Goal: Information Seeking & Learning: Find specific fact

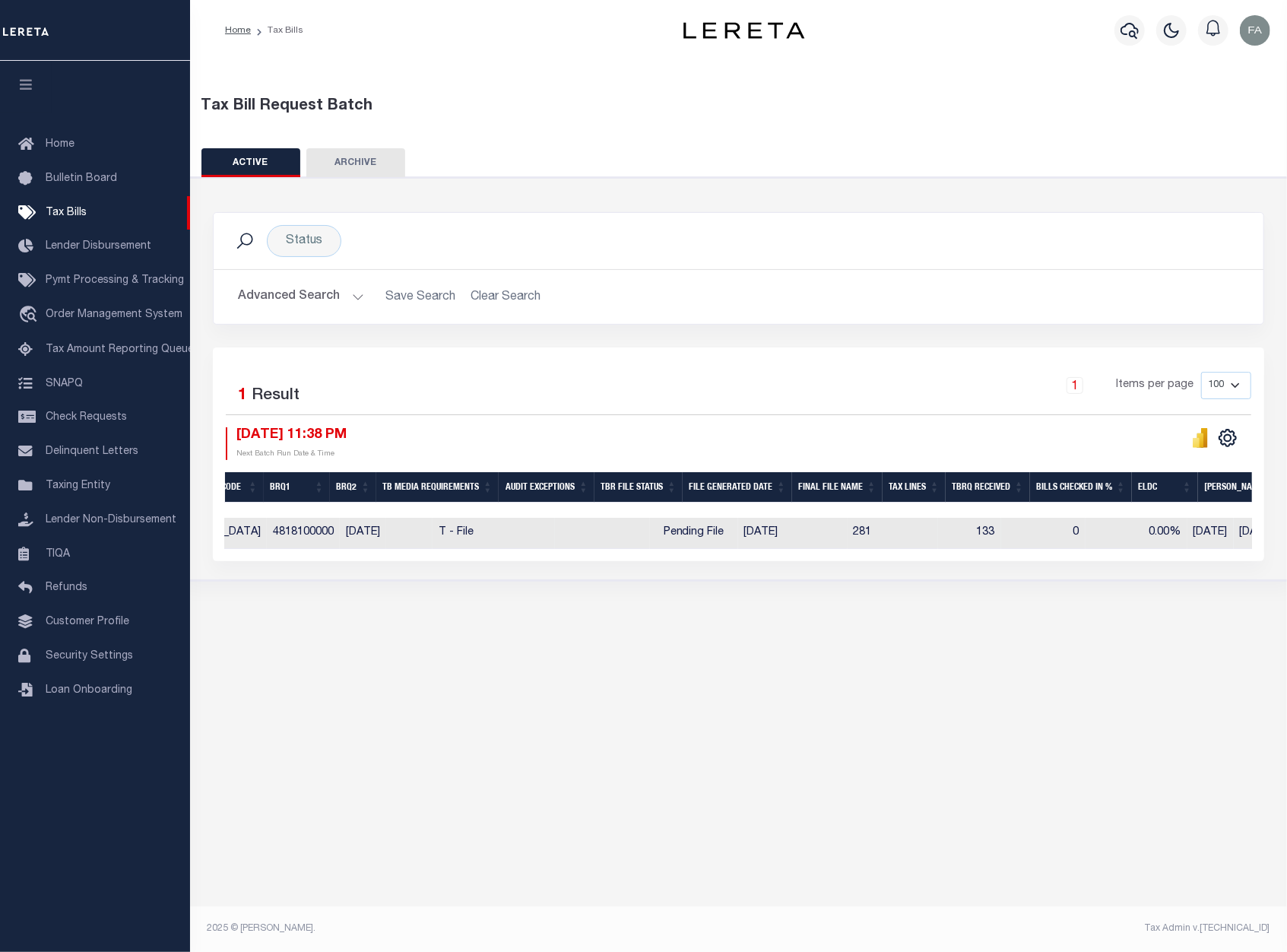
scroll to position [0, 571]
click at [889, 791] on div "Tax Bill Request Batch ACTIVE ARCHIVE HISTORY In 1" at bounding box center [738, 489] width 1097 height 857
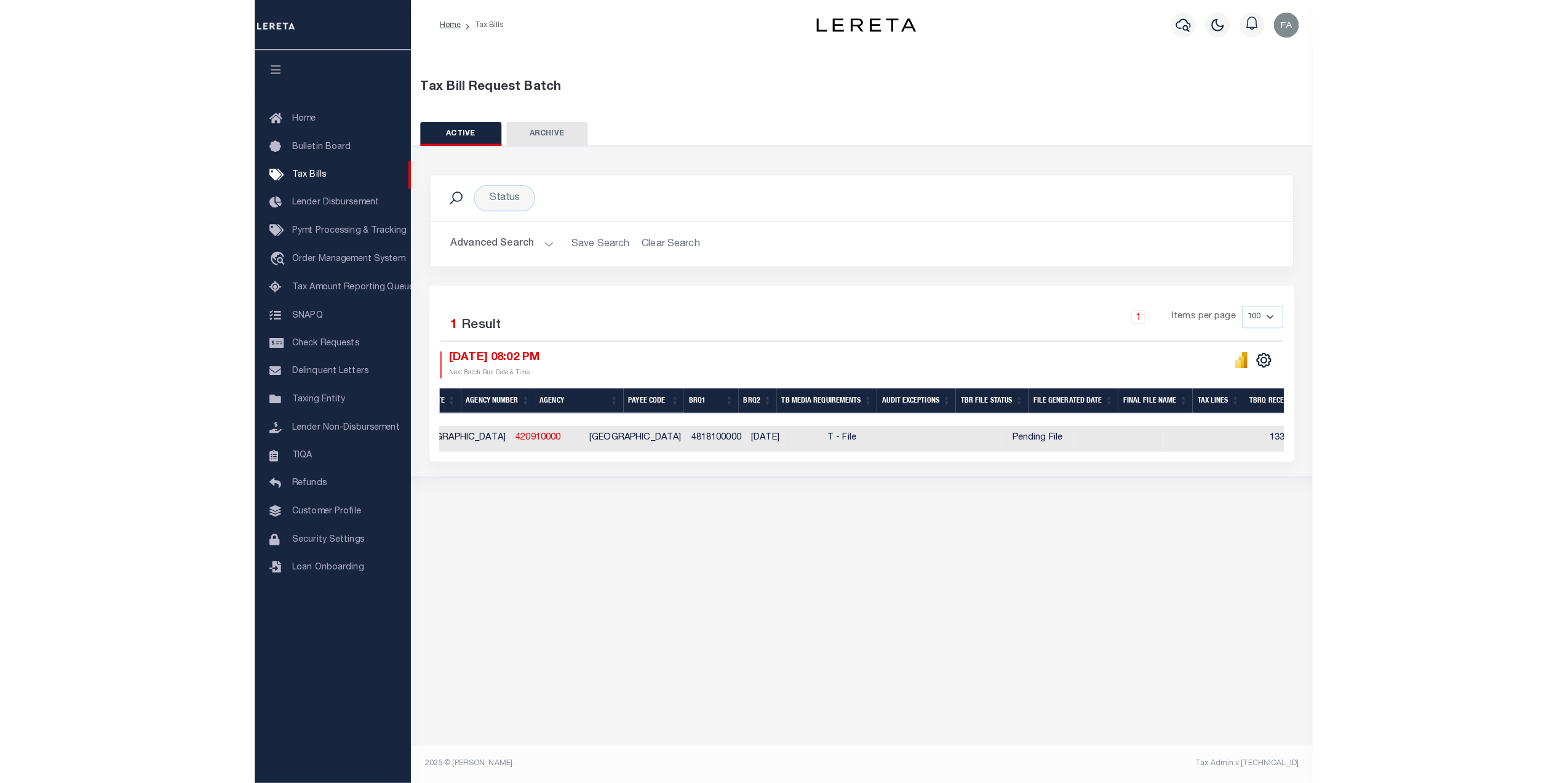
scroll to position [0, 269]
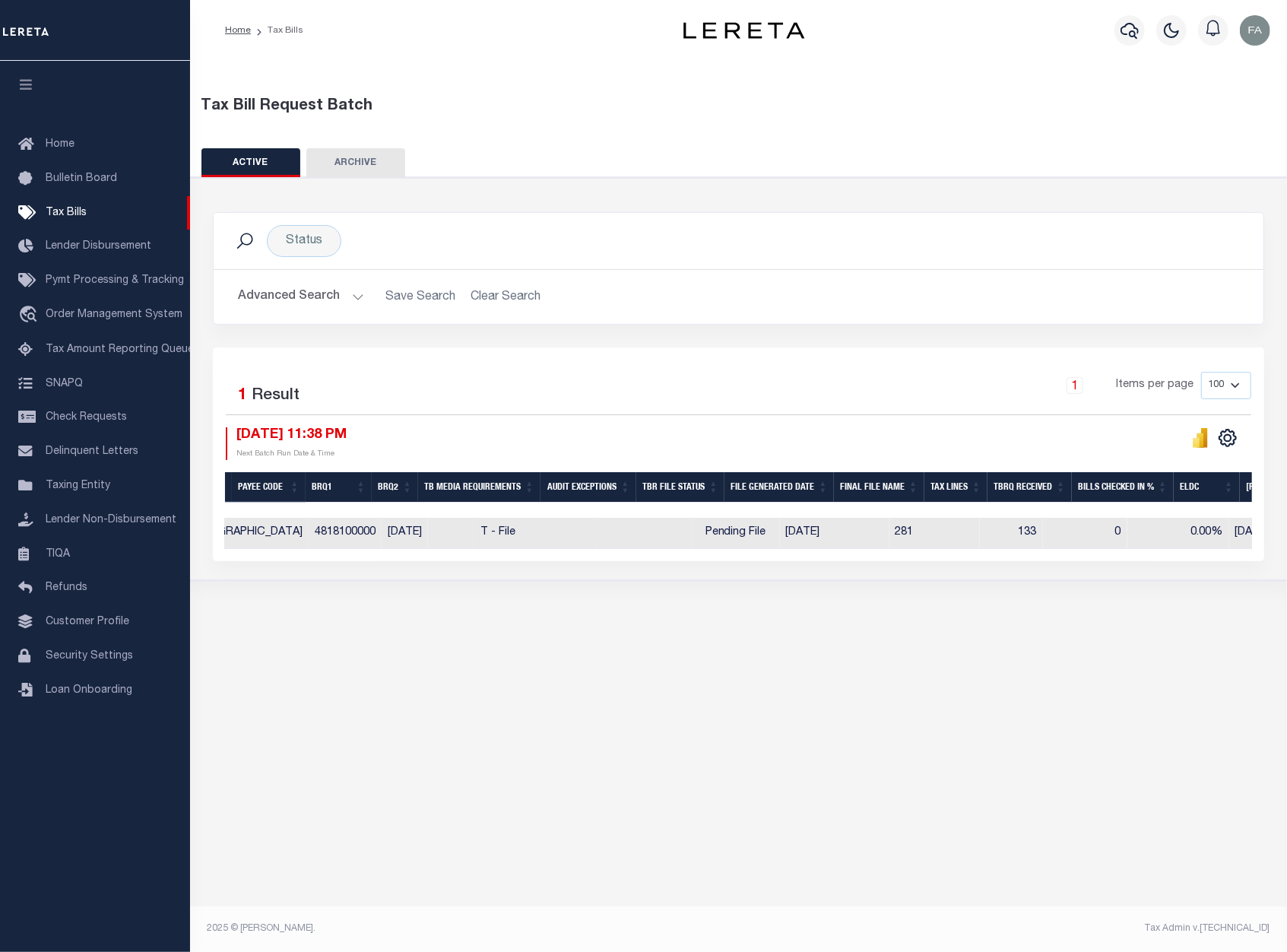
click at [338, 296] on button "Advanced Search" at bounding box center [300, 297] width 126 height 30
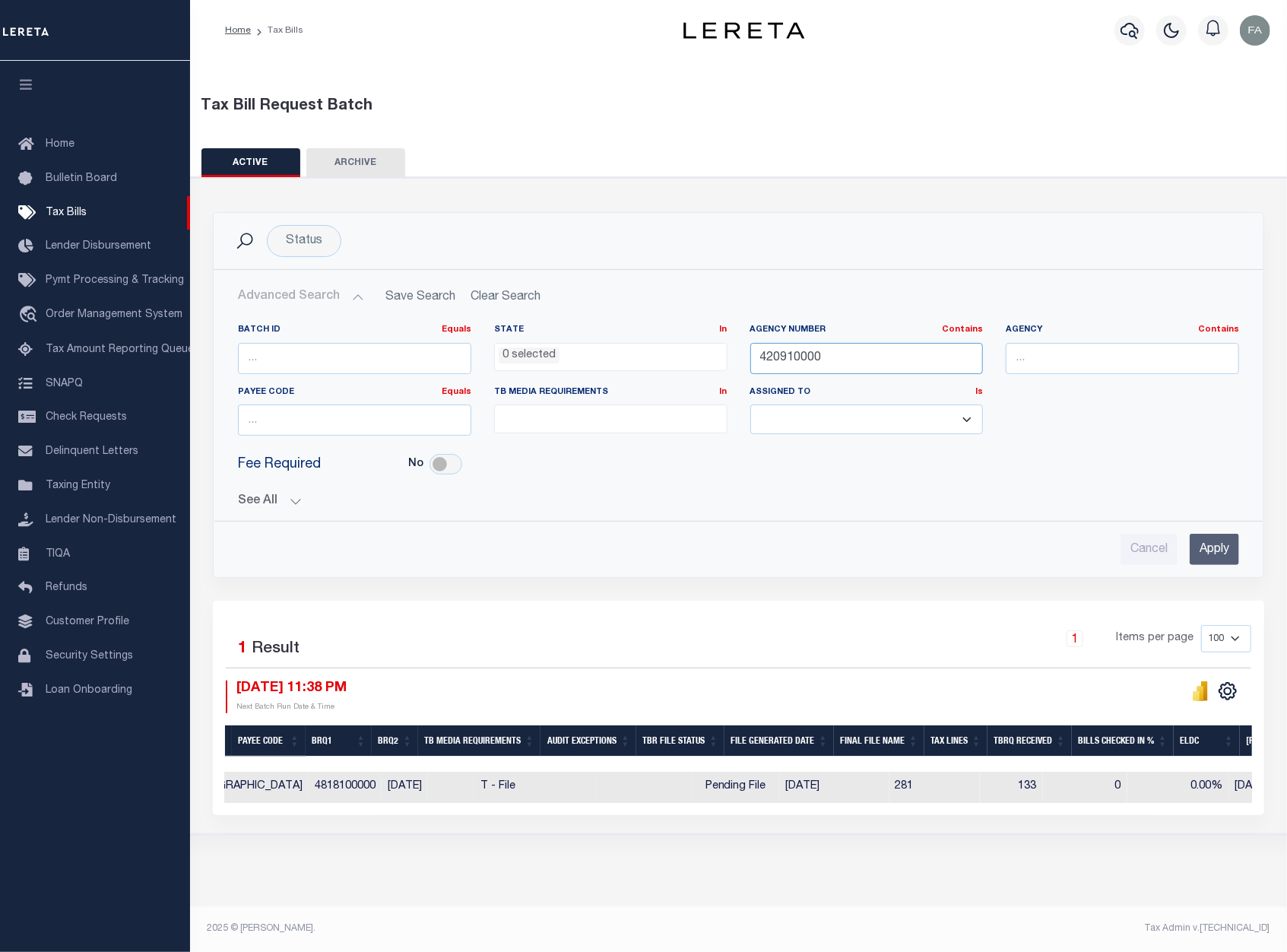
click at [840, 362] on input "420910000" at bounding box center [867, 359] width 234 height 31
click at [256, 502] on button "See All" at bounding box center [738, 501] width 1001 height 15
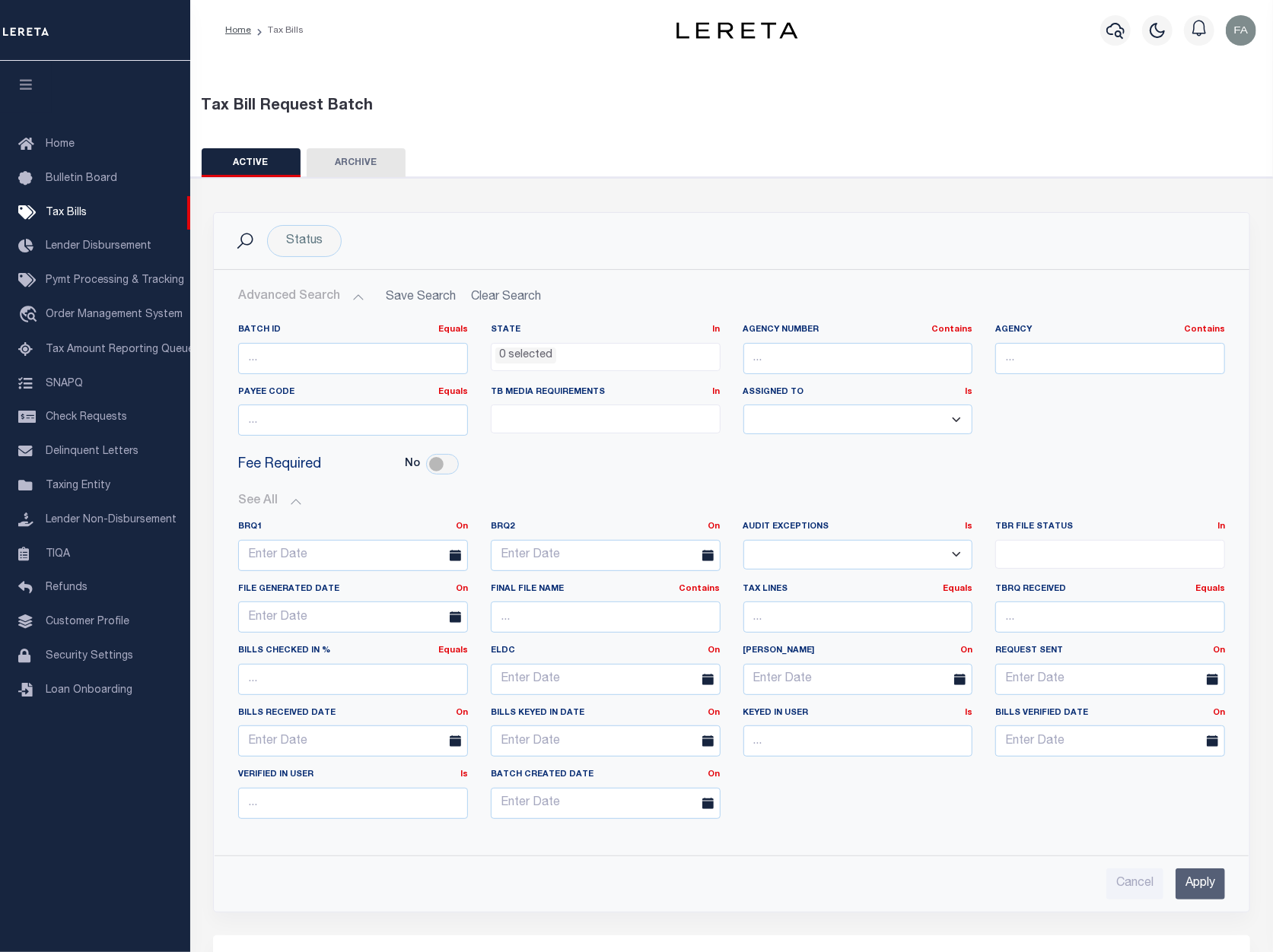
scroll to position [101, 0]
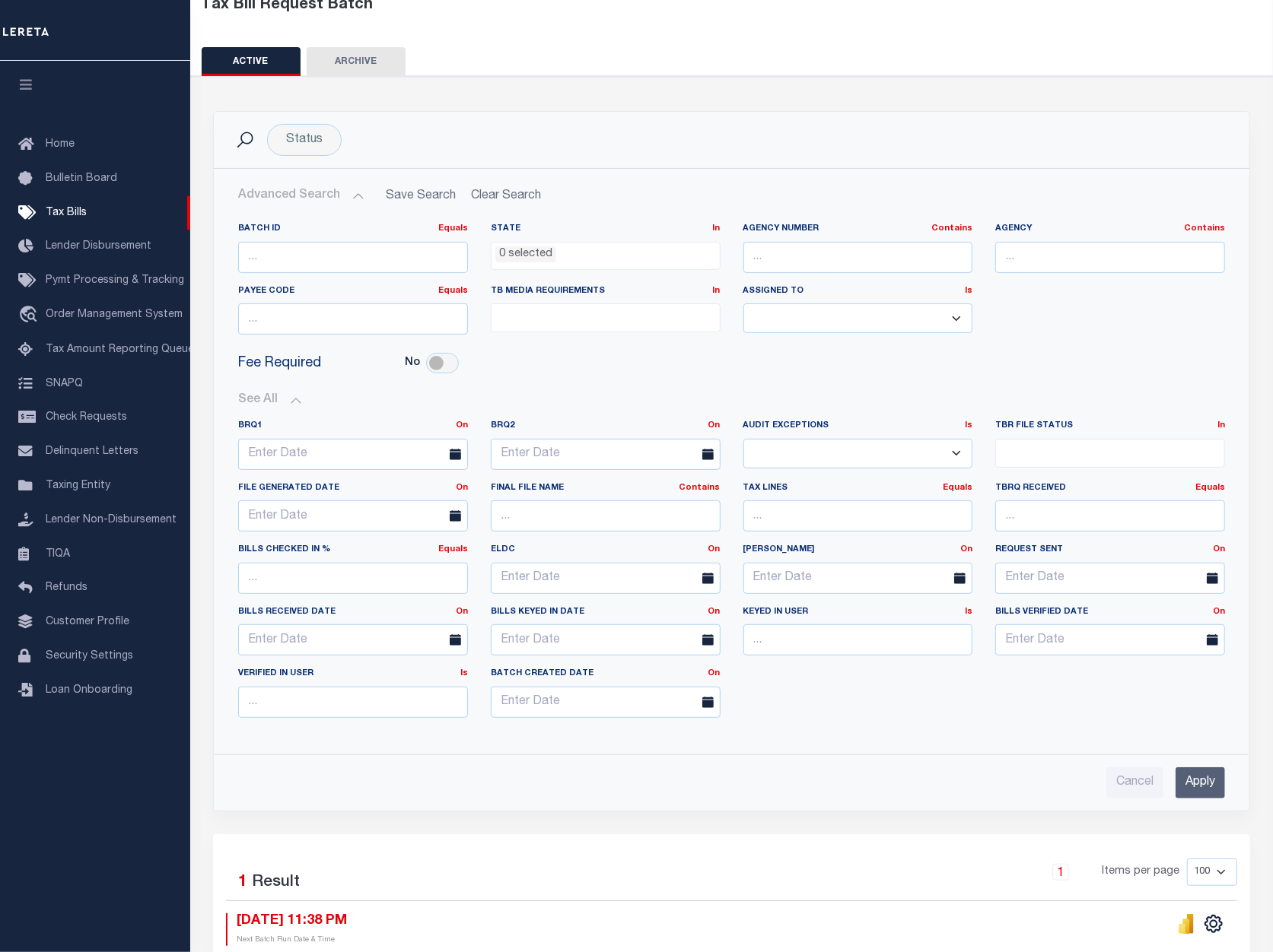
click at [1038, 457] on ul at bounding box center [1110, 450] width 229 height 21
click at [1102, 515] on li "File Generated" at bounding box center [1111, 507] width 229 height 26
select select "2"
click at [1217, 791] on input "Apply" at bounding box center [1200, 783] width 50 height 31
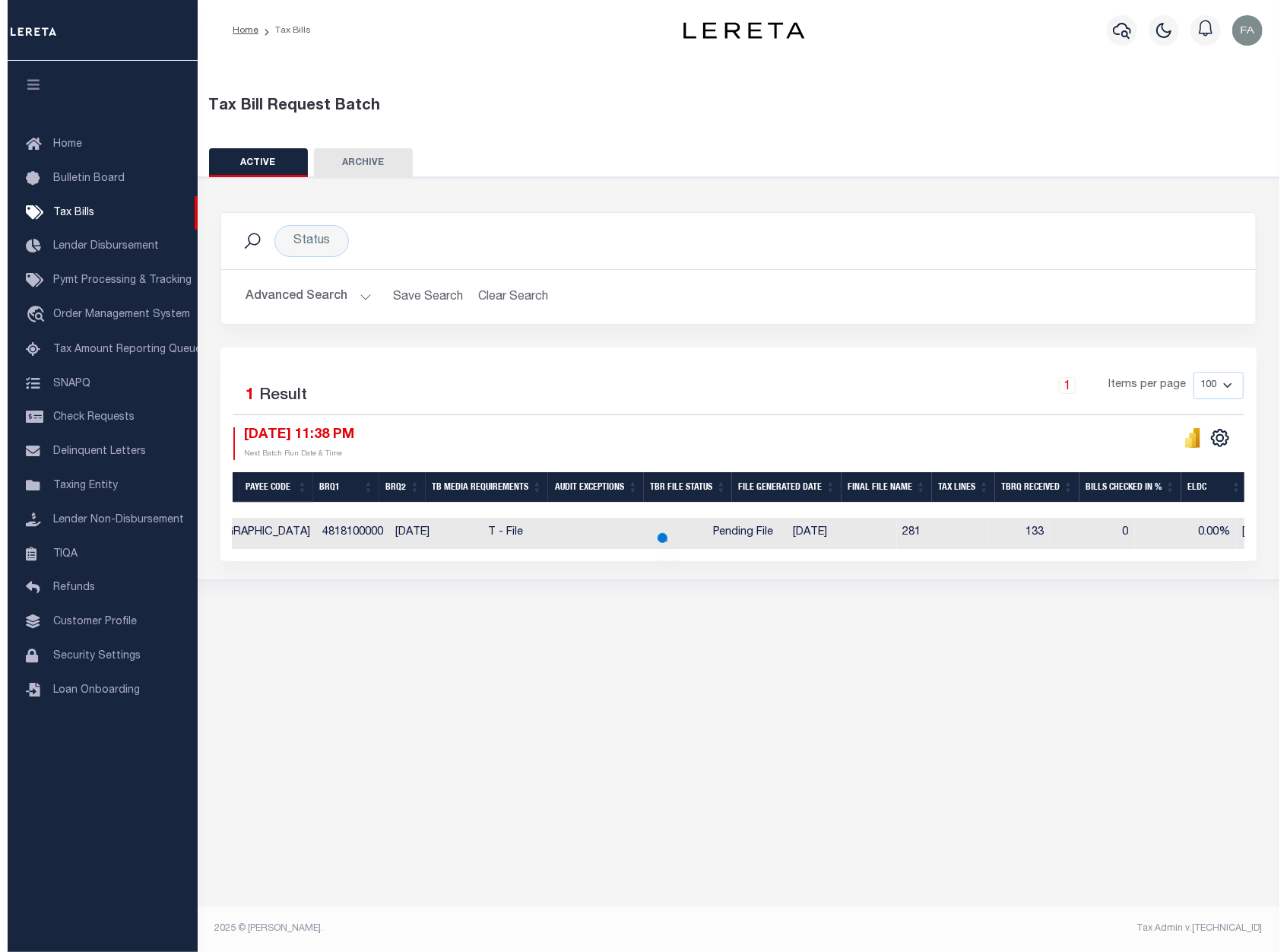
scroll to position [0, 0]
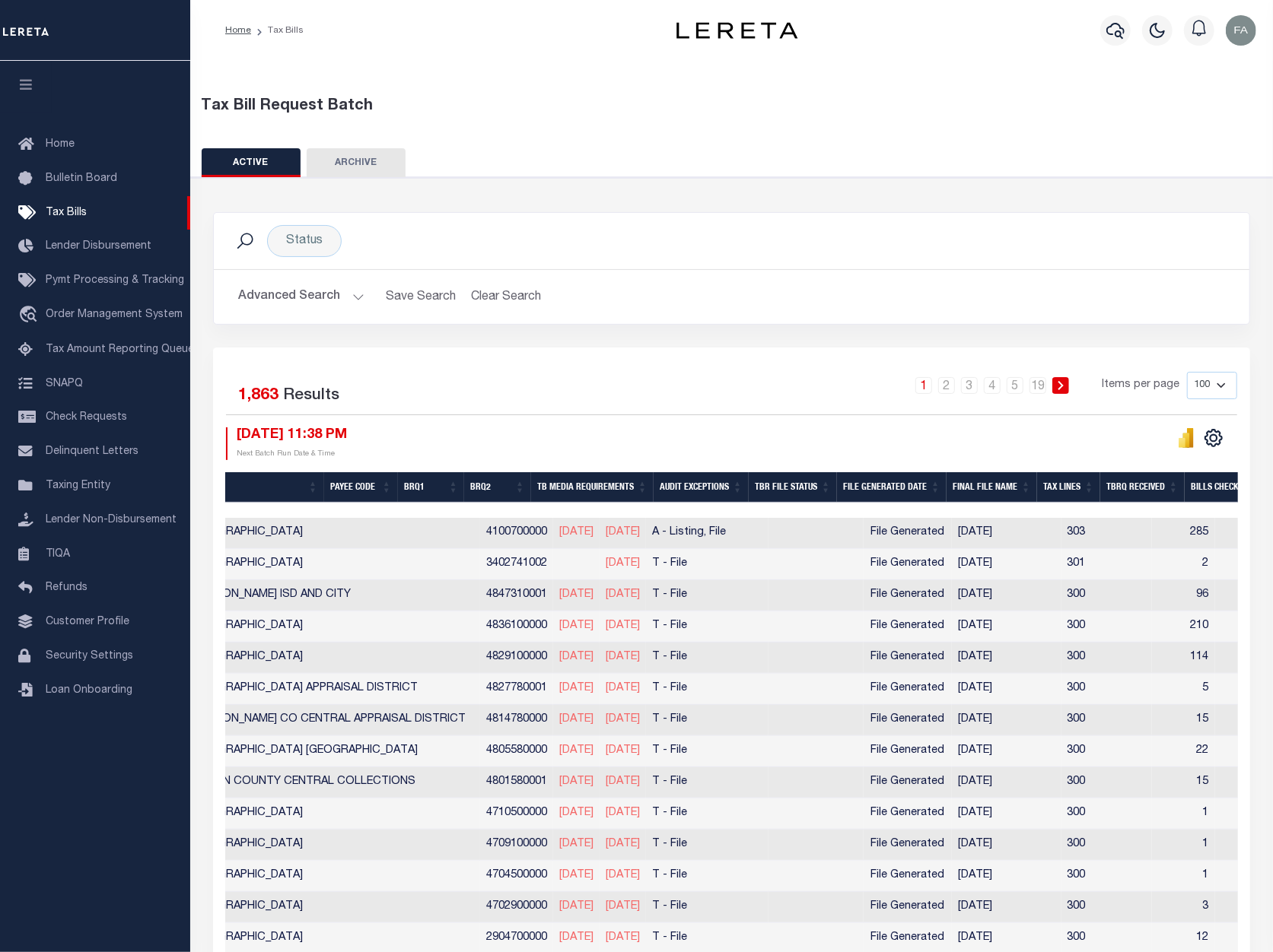
click at [308, 290] on button "Advanced Search" at bounding box center [301, 297] width 126 height 30
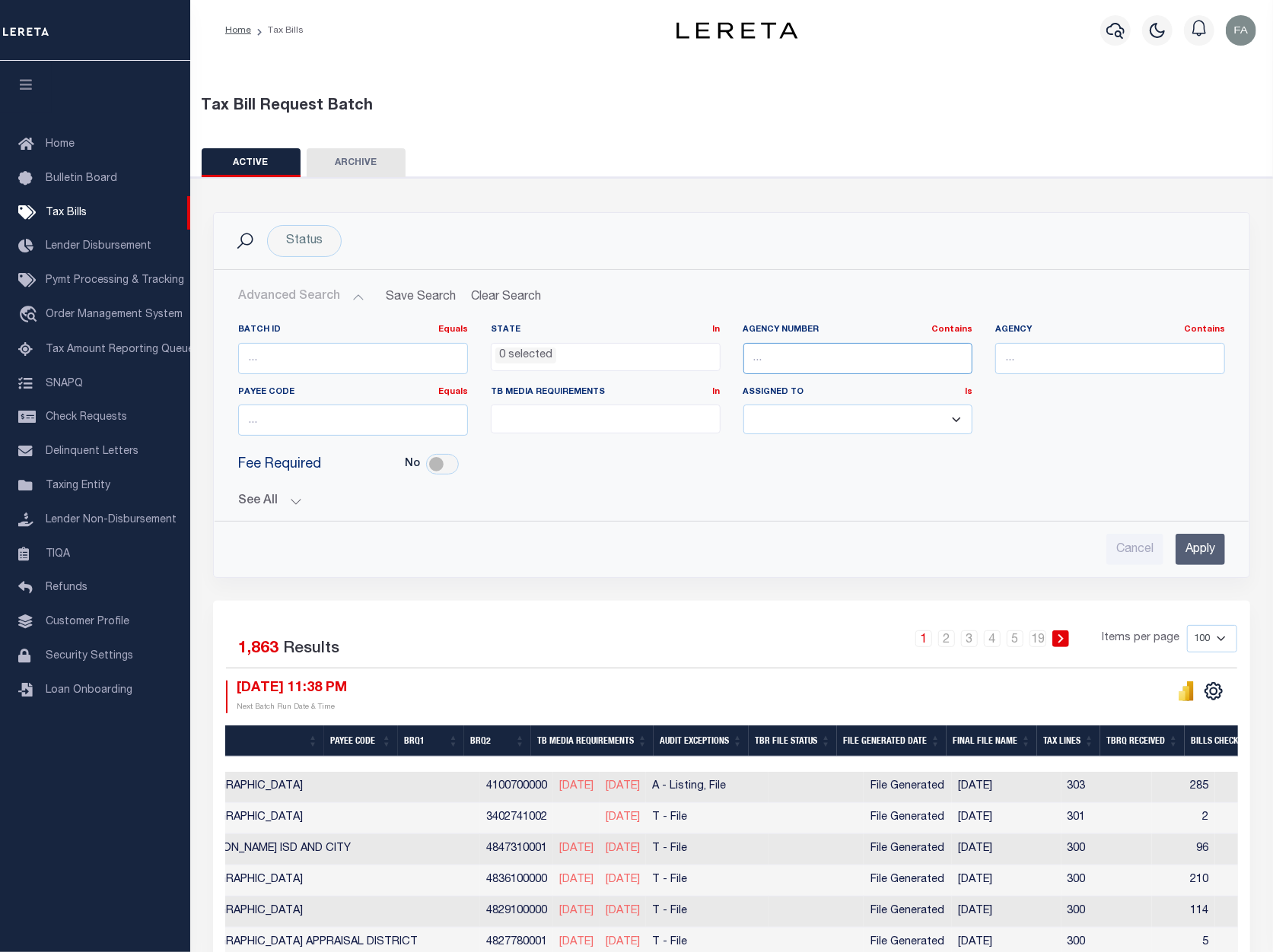
click at [804, 363] on input "text" at bounding box center [858, 359] width 229 height 31
type input "420910000"
click at [1181, 554] on input "Apply" at bounding box center [1200, 550] width 50 height 31
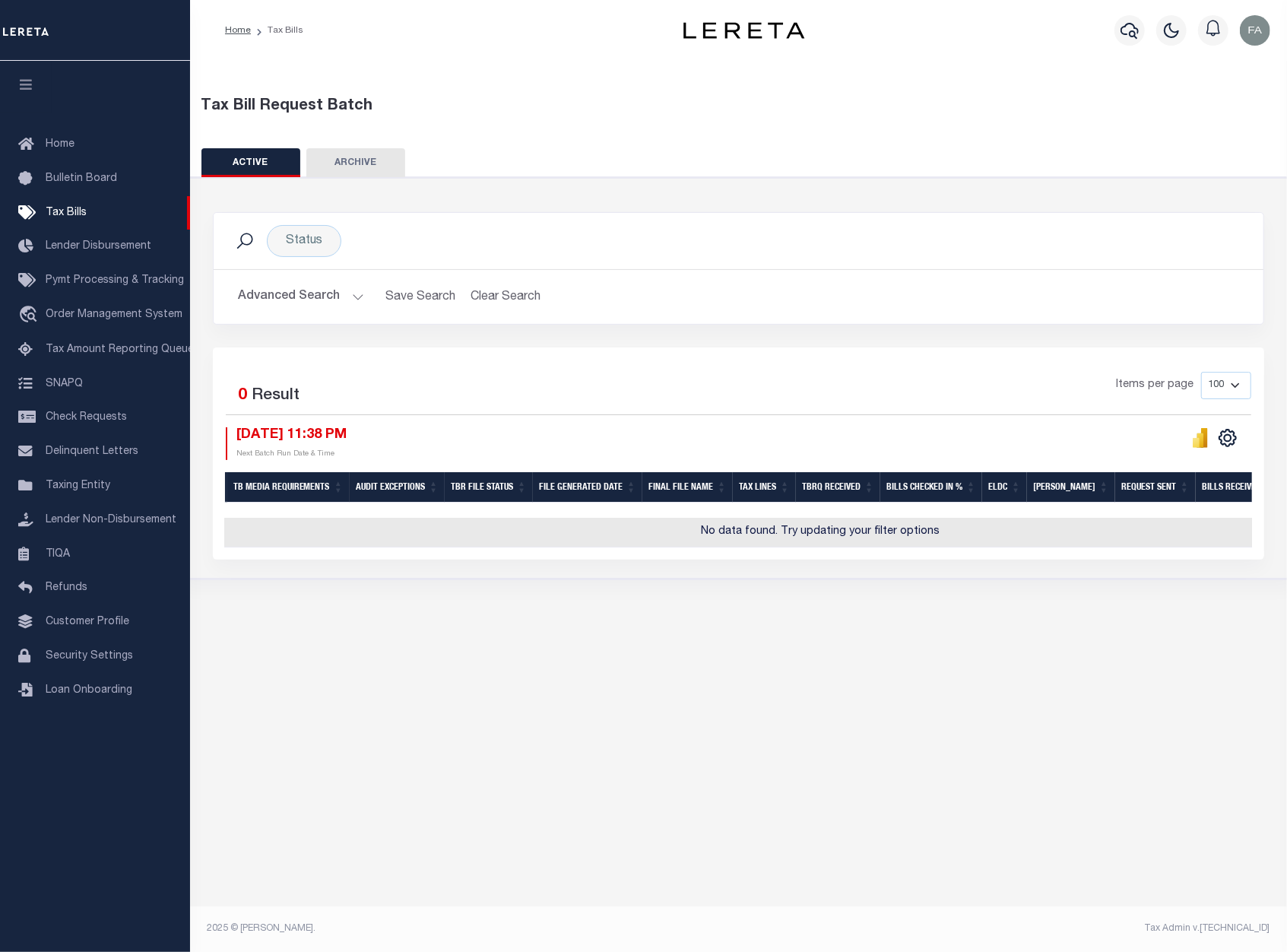
click at [327, 301] on button "Advanced Search" at bounding box center [300, 297] width 126 height 30
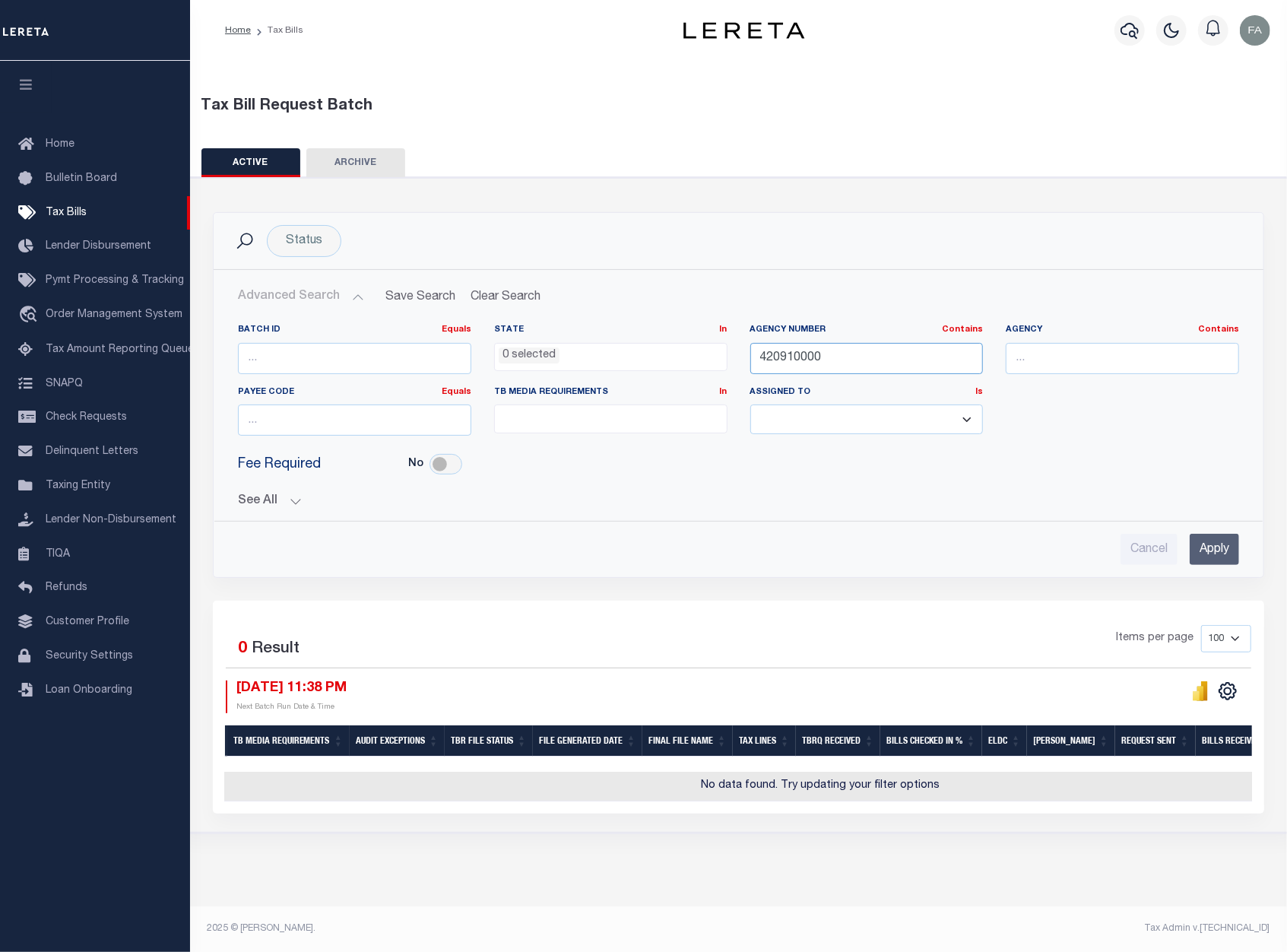
click at [904, 366] on input "420910000" at bounding box center [867, 359] width 234 height 31
click at [294, 503] on button "See All" at bounding box center [738, 501] width 1001 height 15
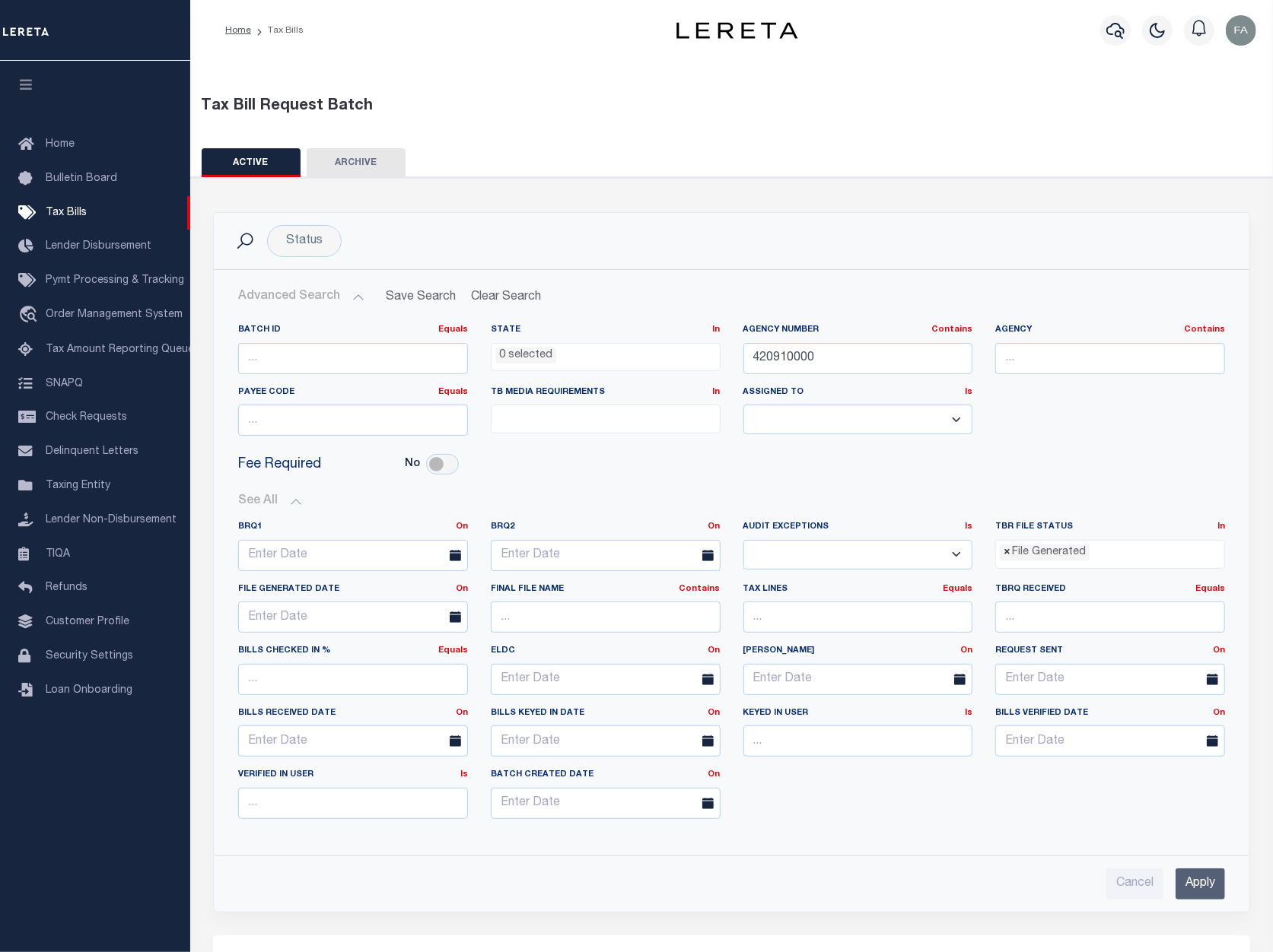
click at [1008, 553] on span "×" at bounding box center [1007, 552] width 7 height 17
select select
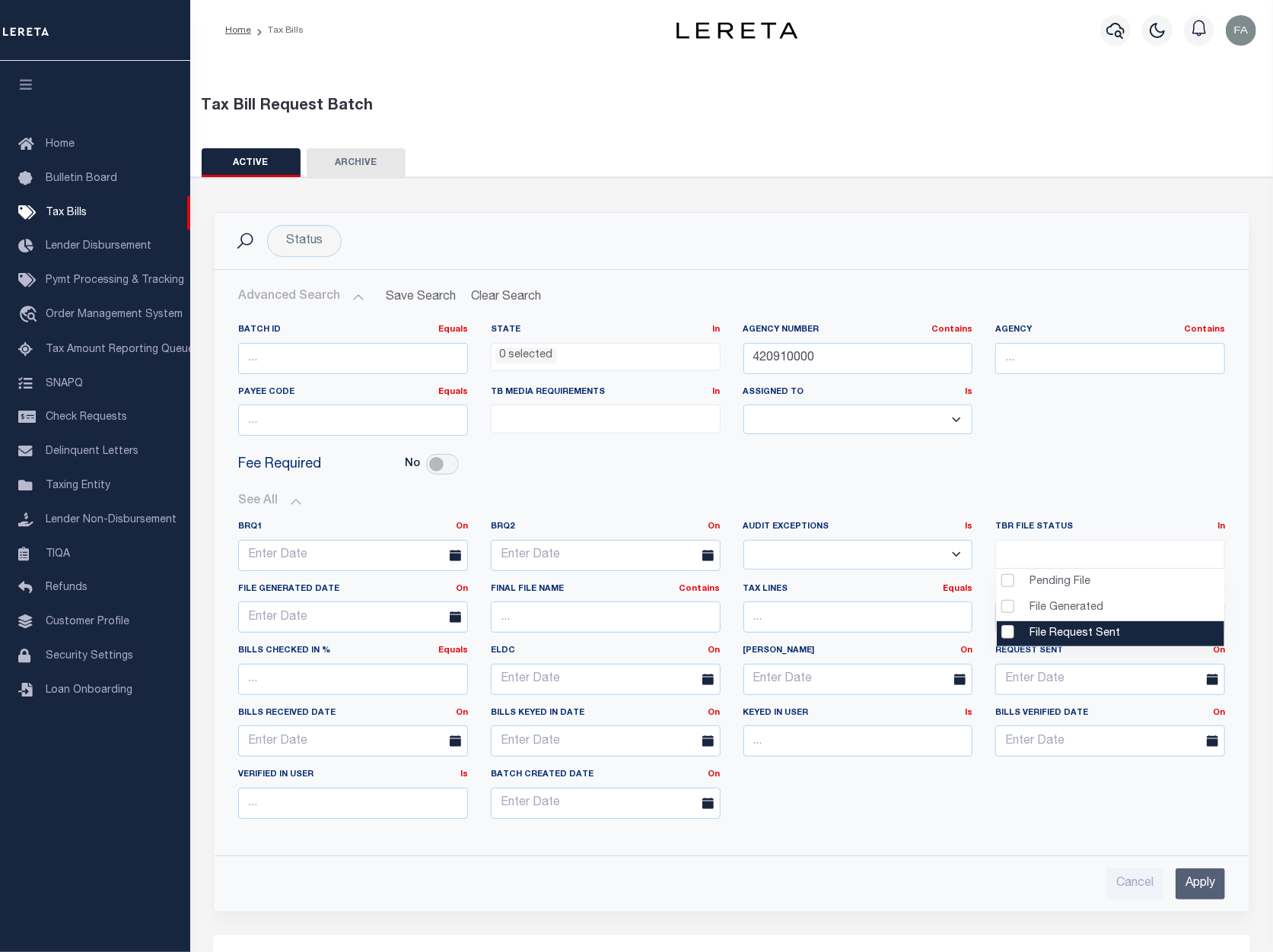
click at [1183, 840] on div "BRQ1 On On After Before Between BRQ2 On On After Before Is Is" at bounding box center [732, 676] width 1010 height 334
click at [1197, 873] on input "Apply" at bounding box center [1200, 884] width 50 height 31
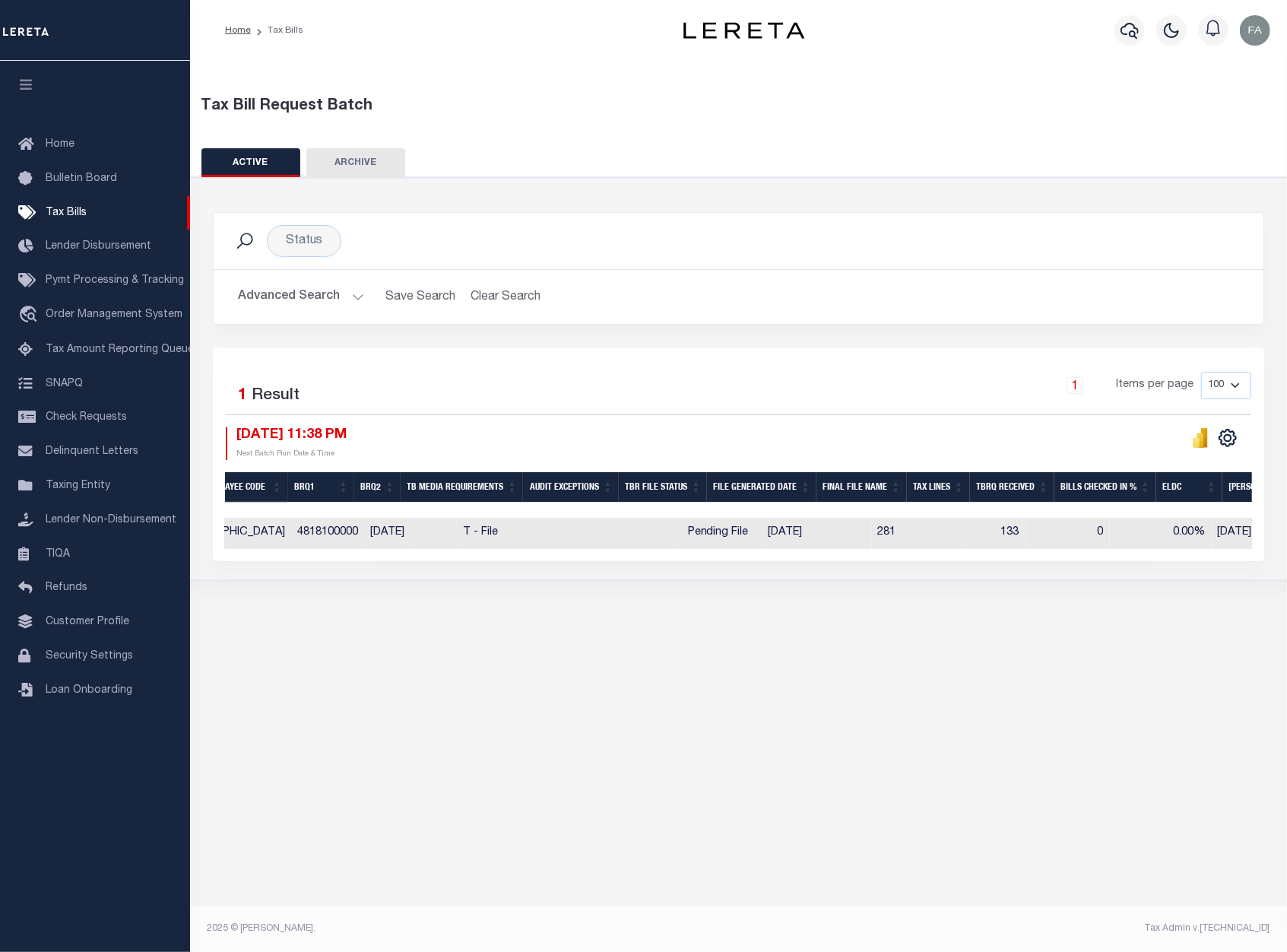
scroll to position [0, 453]
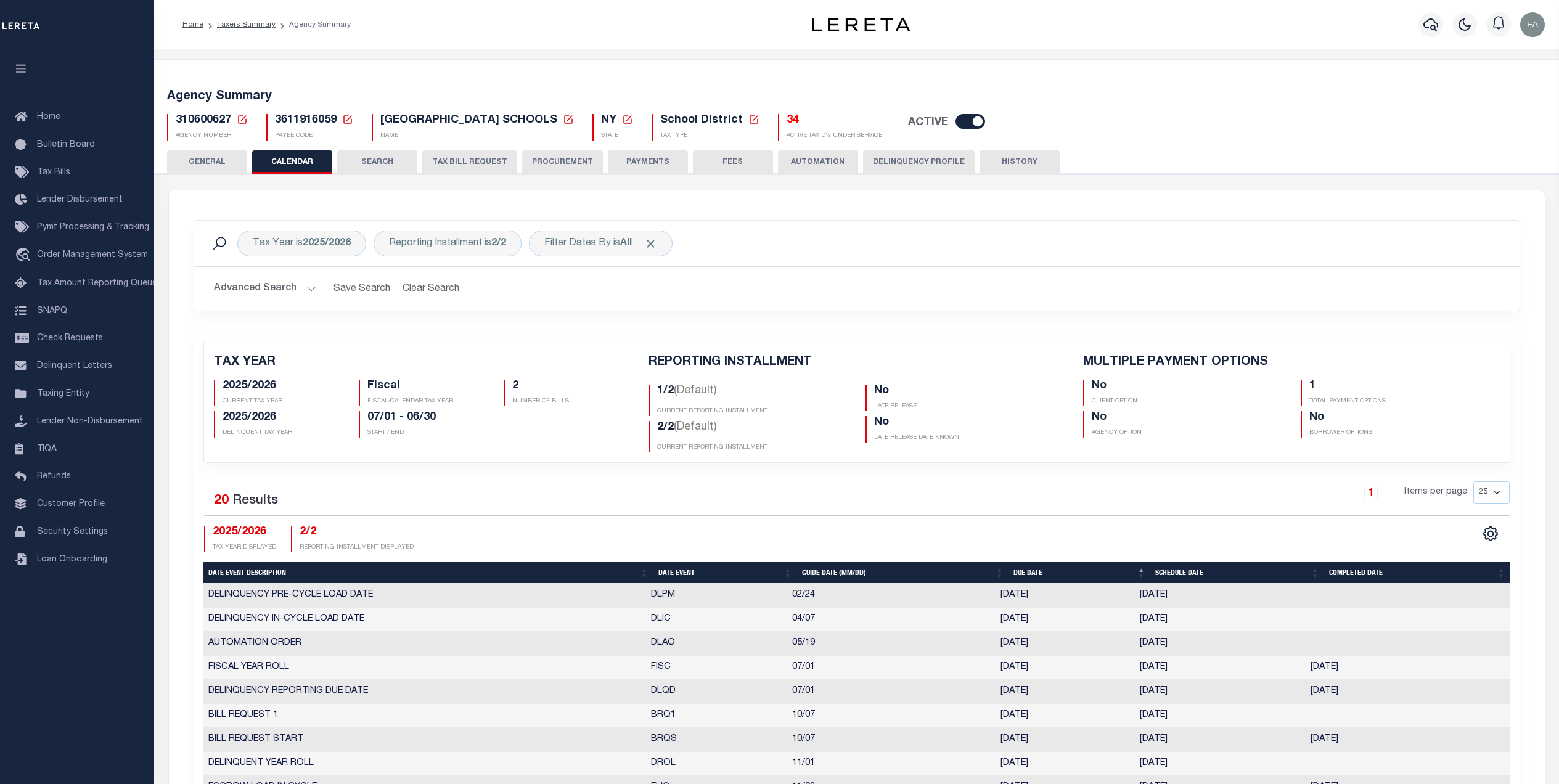
select select
click at [196, 161] on button "GENERAL" at bounding box center [207, 162] width 80 height 23
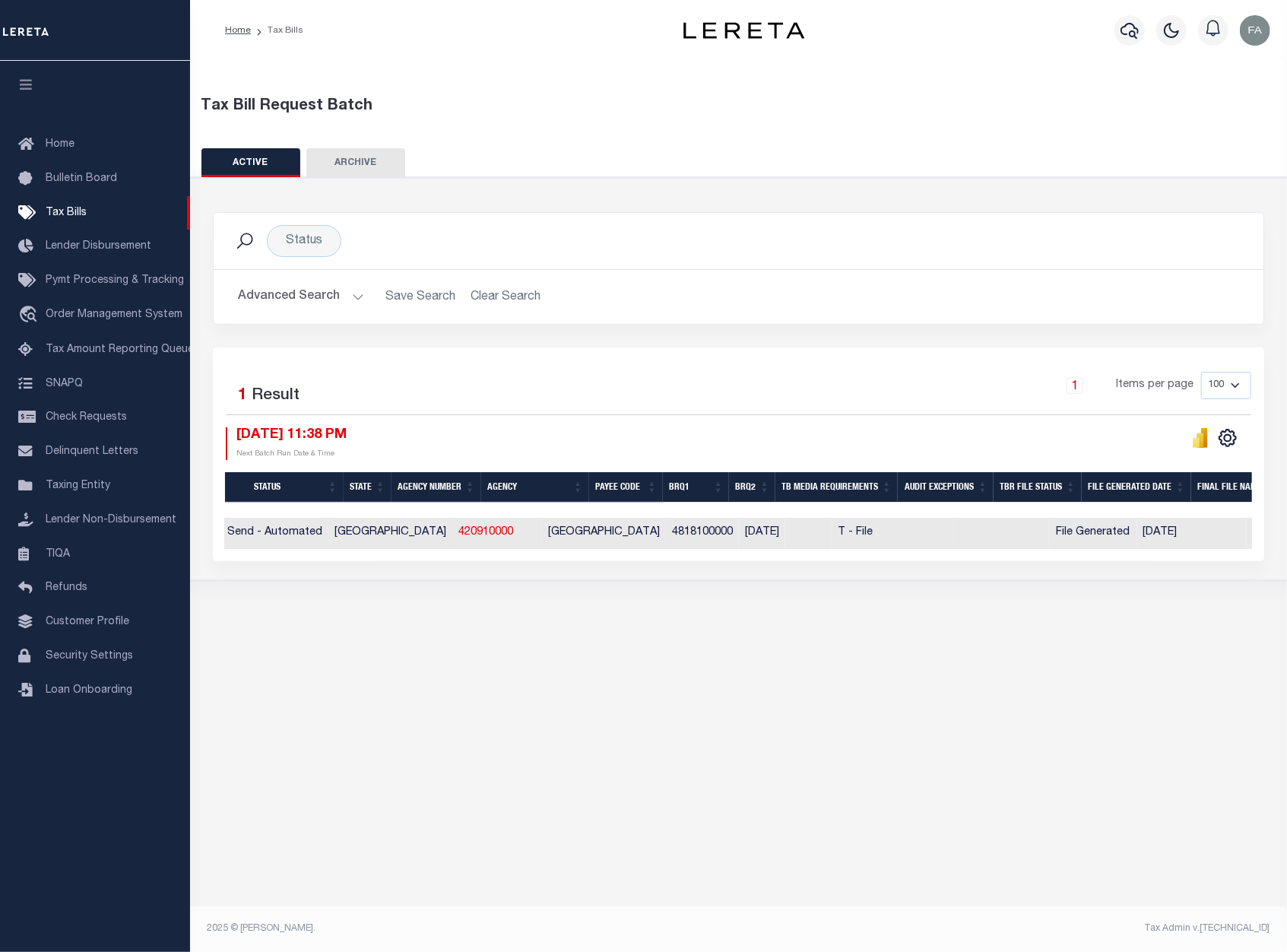
scroll to position [0, 168]
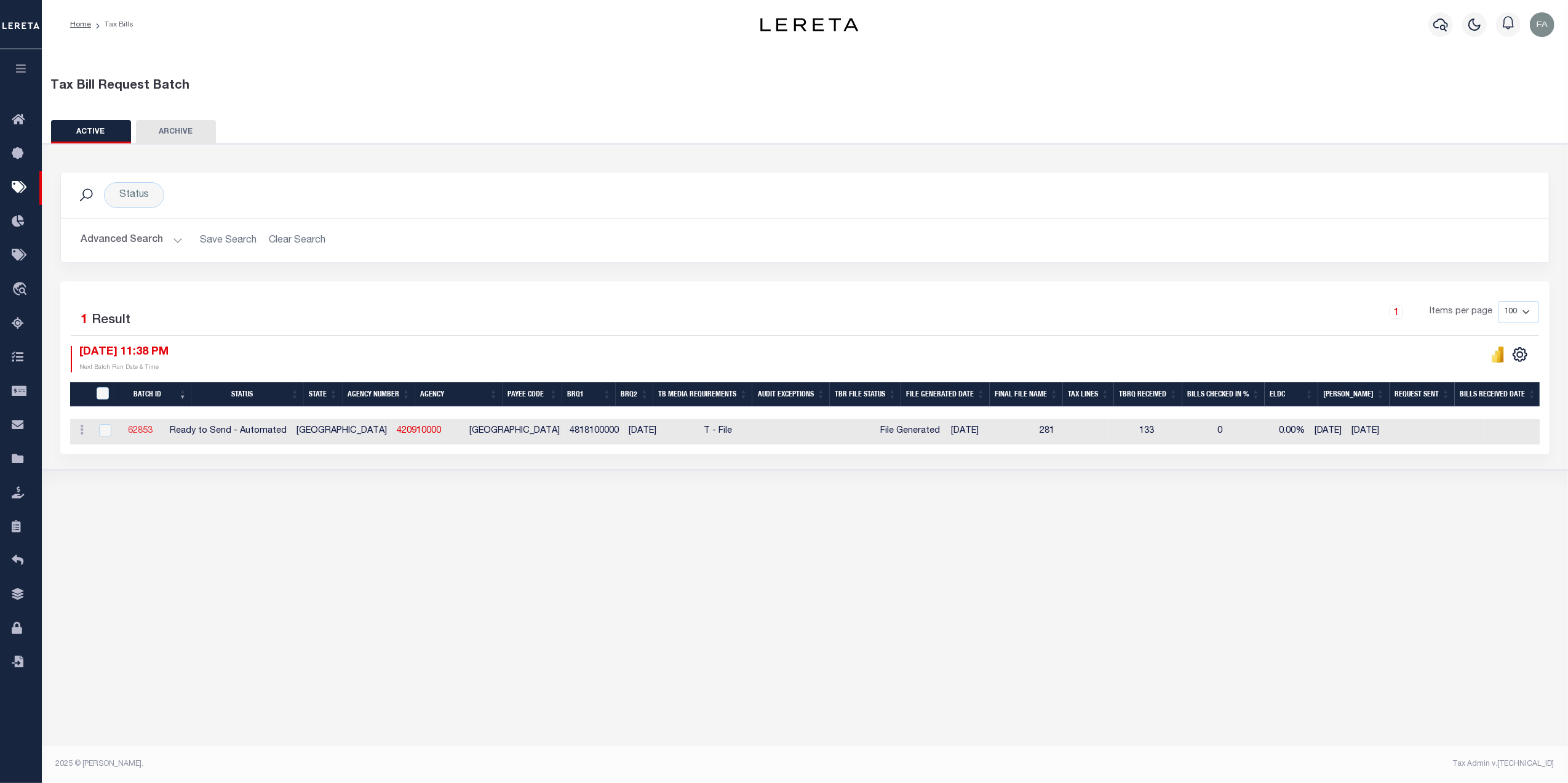
click at [152, 428] on link "62853" at bounding box center [140, 431] width 25 height 8
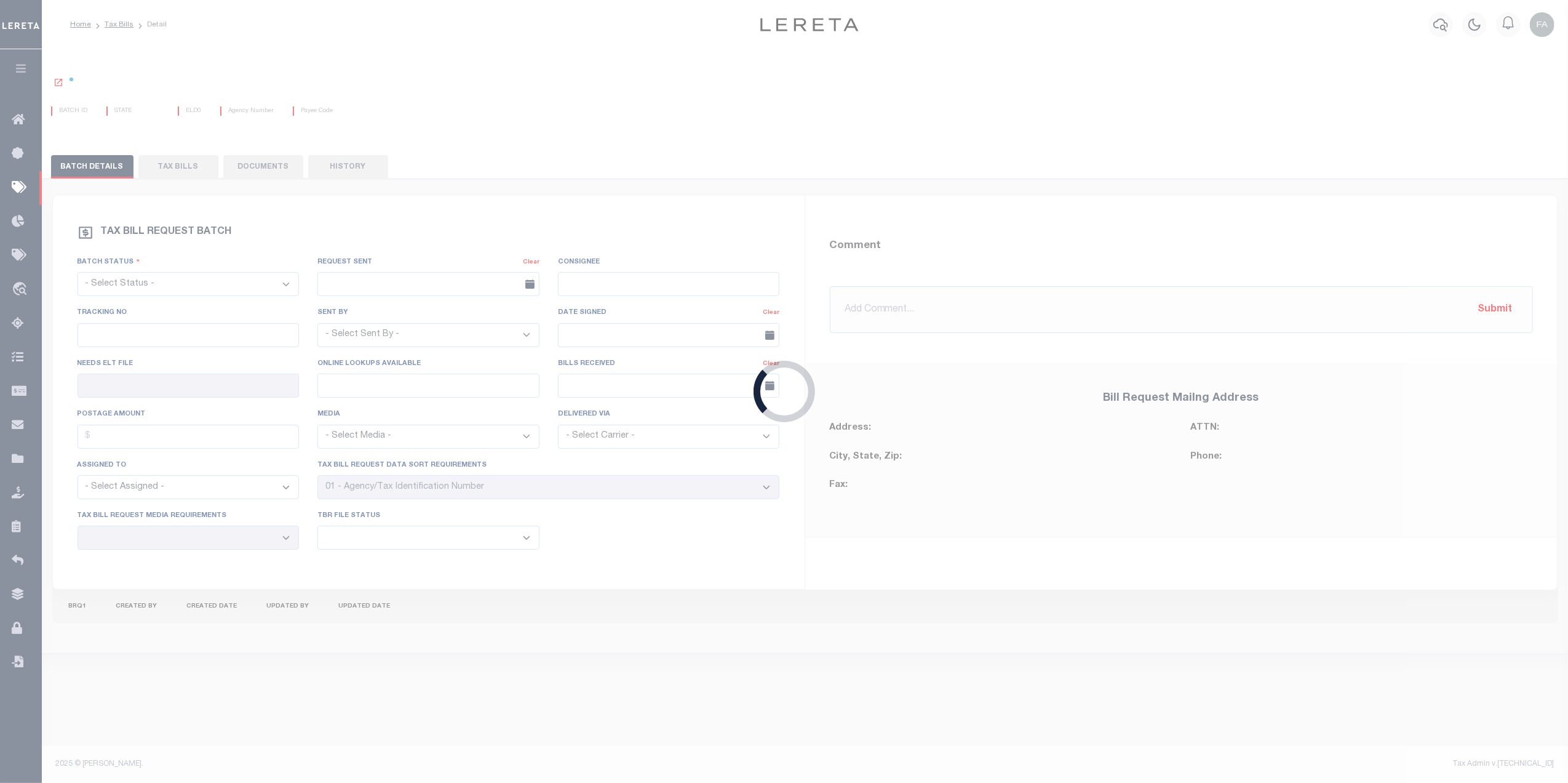
select select "RTA"
type input "Yes"
select select "27"
select select "22"
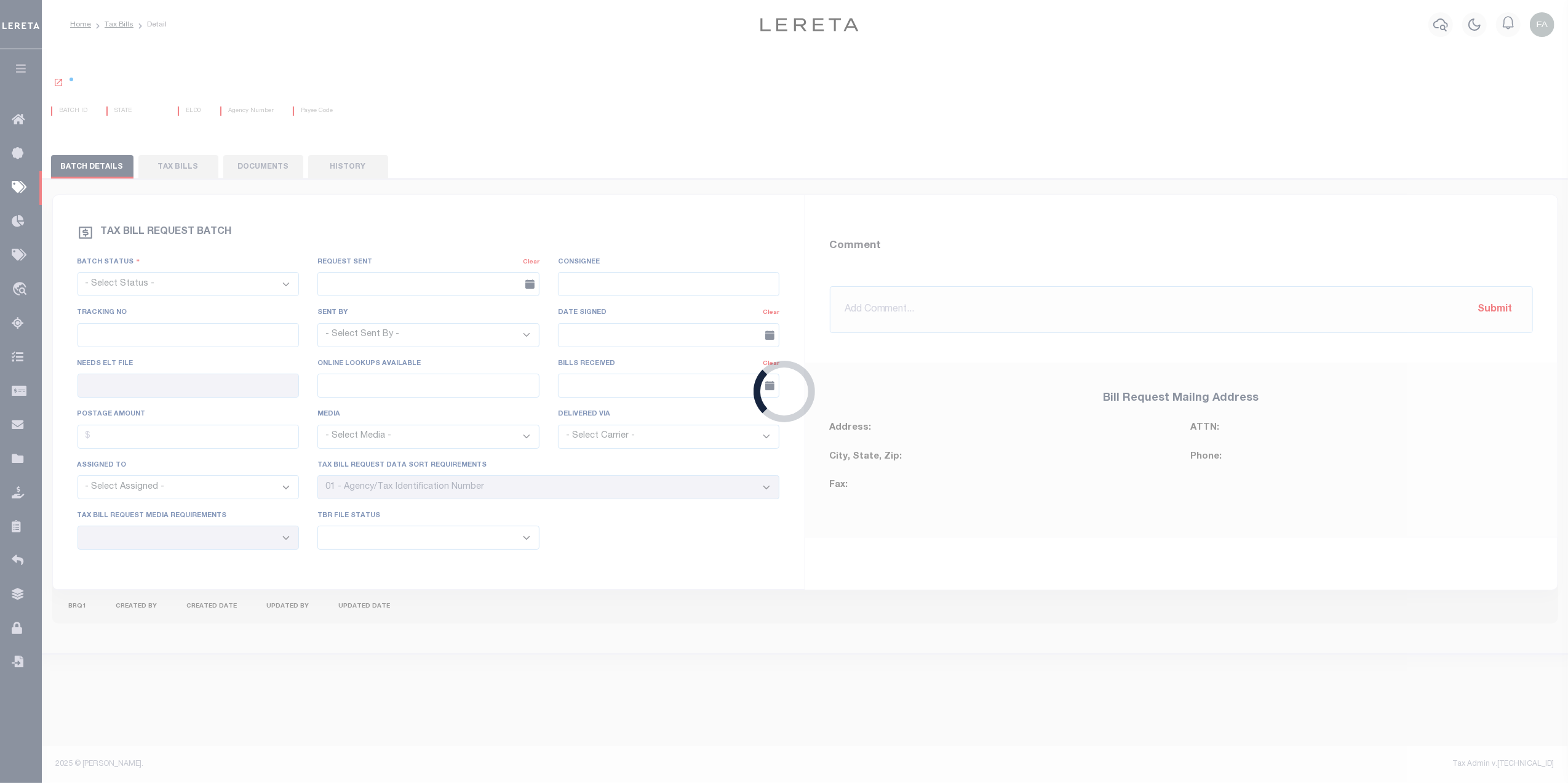
select select "2"
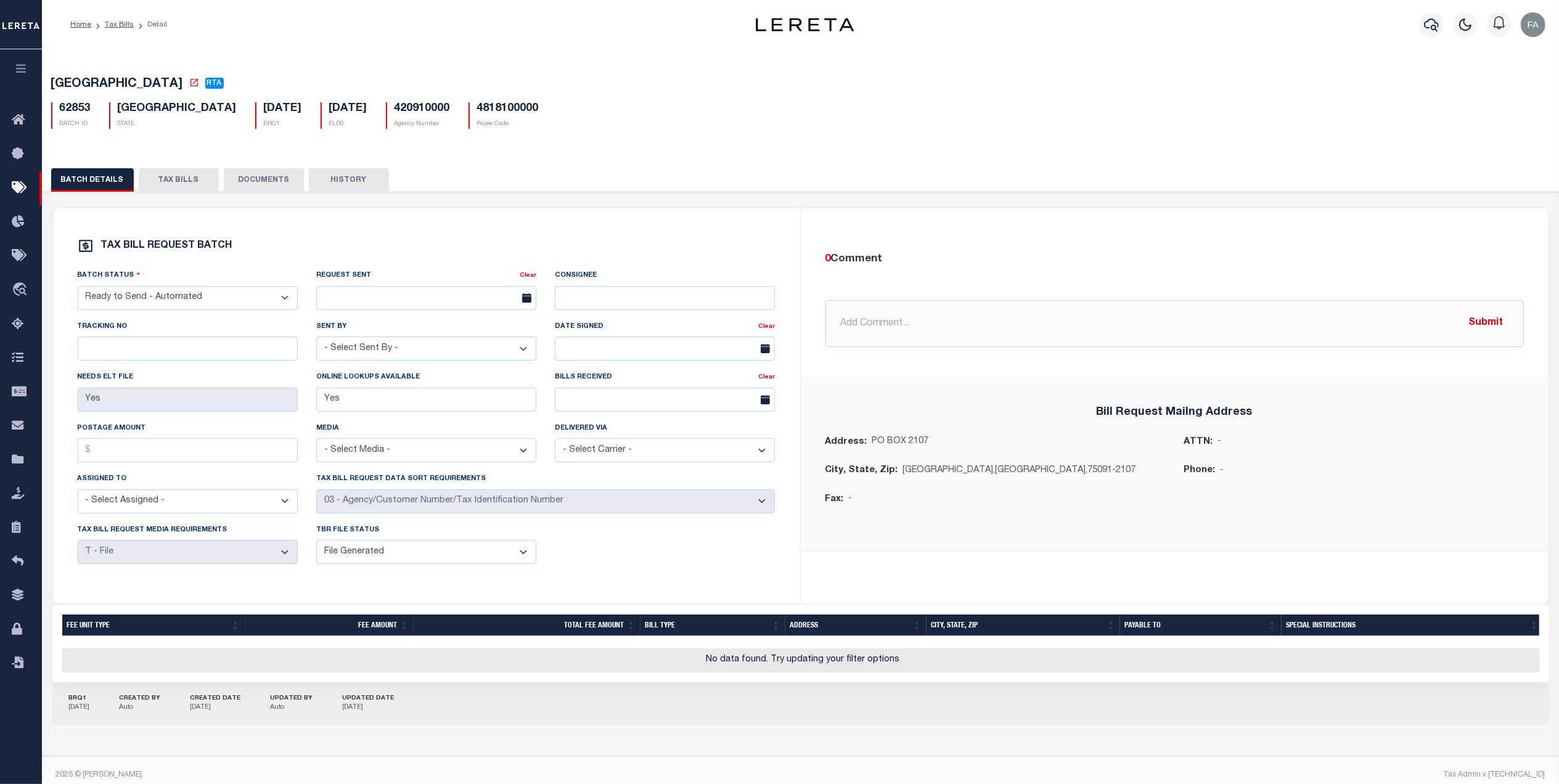
click at [136, 164] on div "BATCH DETAILS TAX BILLS DOCUMENTS HISTORY" at bounding box center [801, 454] width 1529 height 602
click at [151, 185] on button "TAX BILLS" at bounding box center [179, 179] width 80 height 23
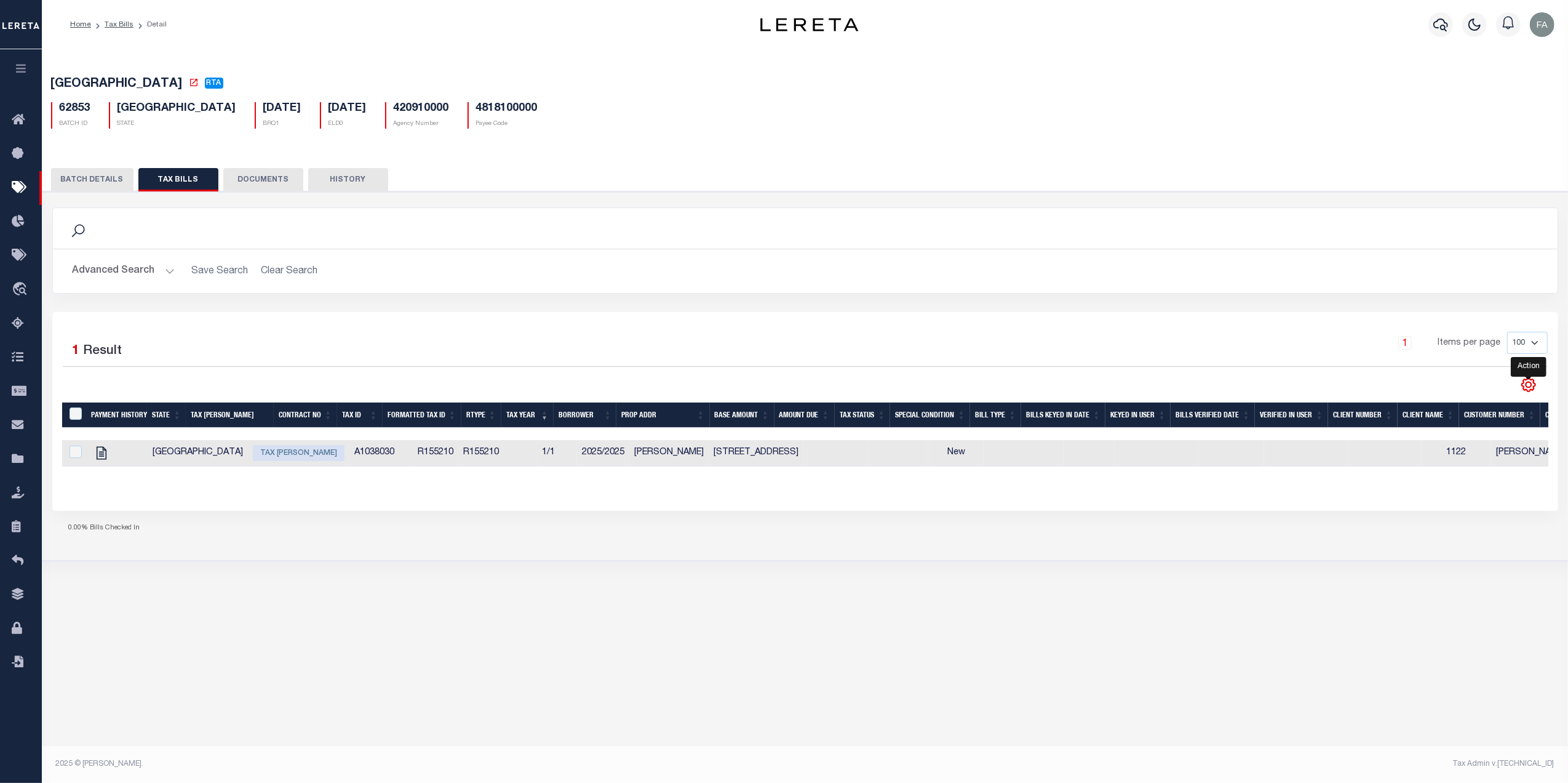
click at [1040, 387] on icon "" at bounding box center [1528, 385] width 6 height 6
drag, startPoint x: 1295, startPoint y: 339, endPoint x: 1288, endPoint y: 339, distance: 7.0
click at [1040, 339] on div "1 Items per page 100 200 500 1000" at bounding box center [993, 348] width 1109 height 32
click at [22, 656] on link "Loan Onboarding" at bounding box center [21, 662] width 42 height 34
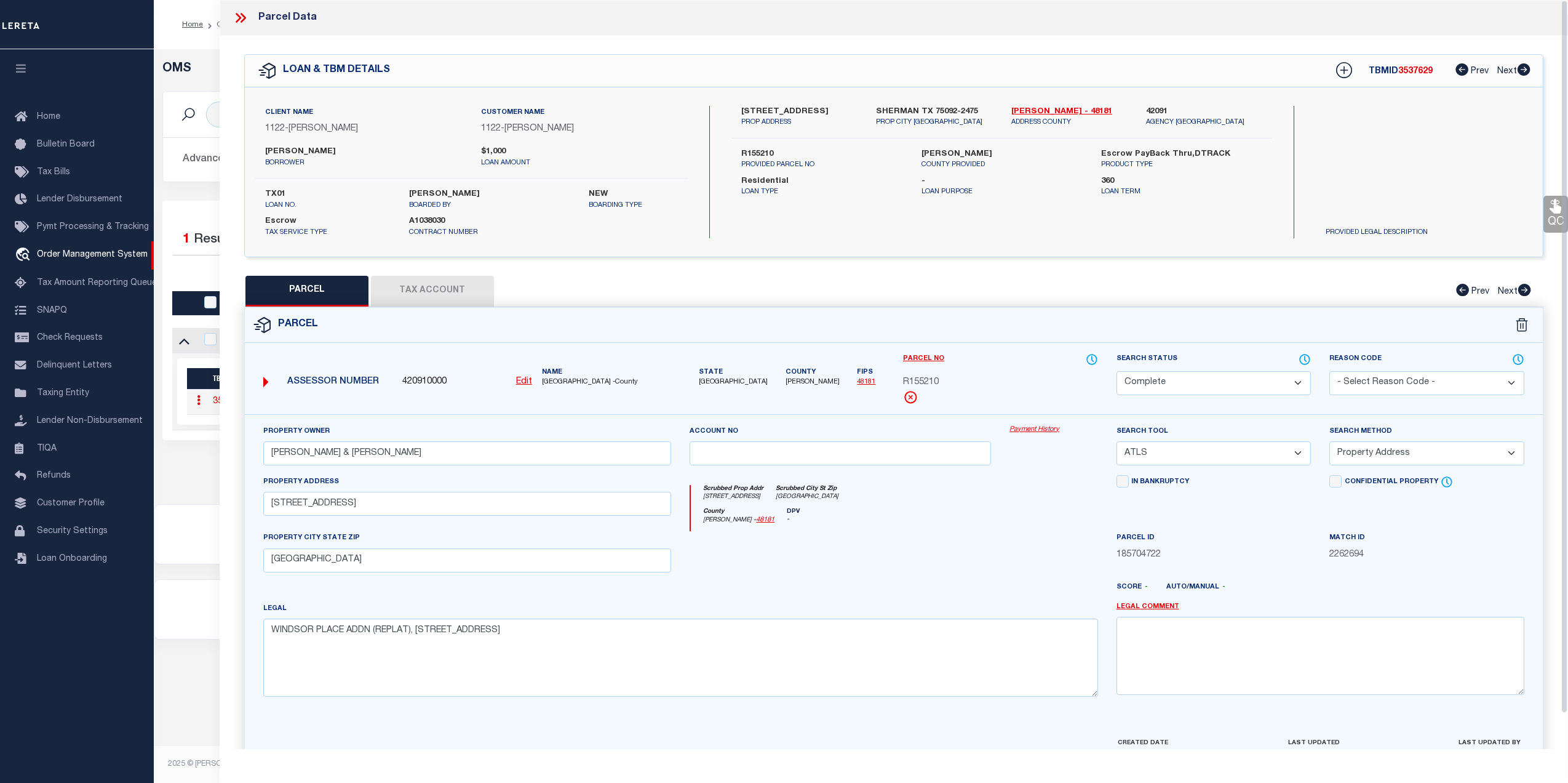
select select "200"
select select "CP"
select select "ATL"
select select "ADD"
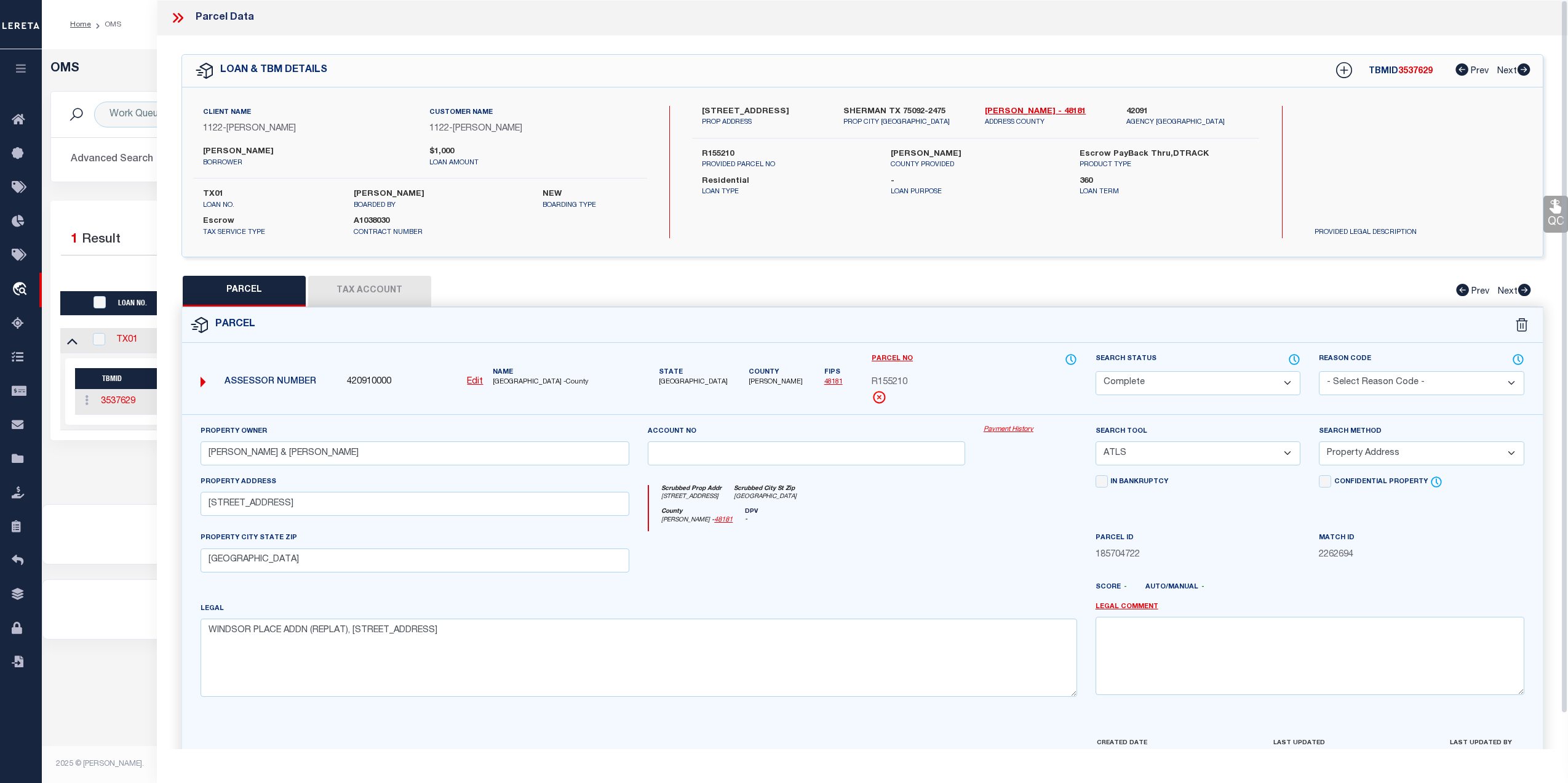
select select "200"
select select "CP"
select select "ATL"
select select "ADD"
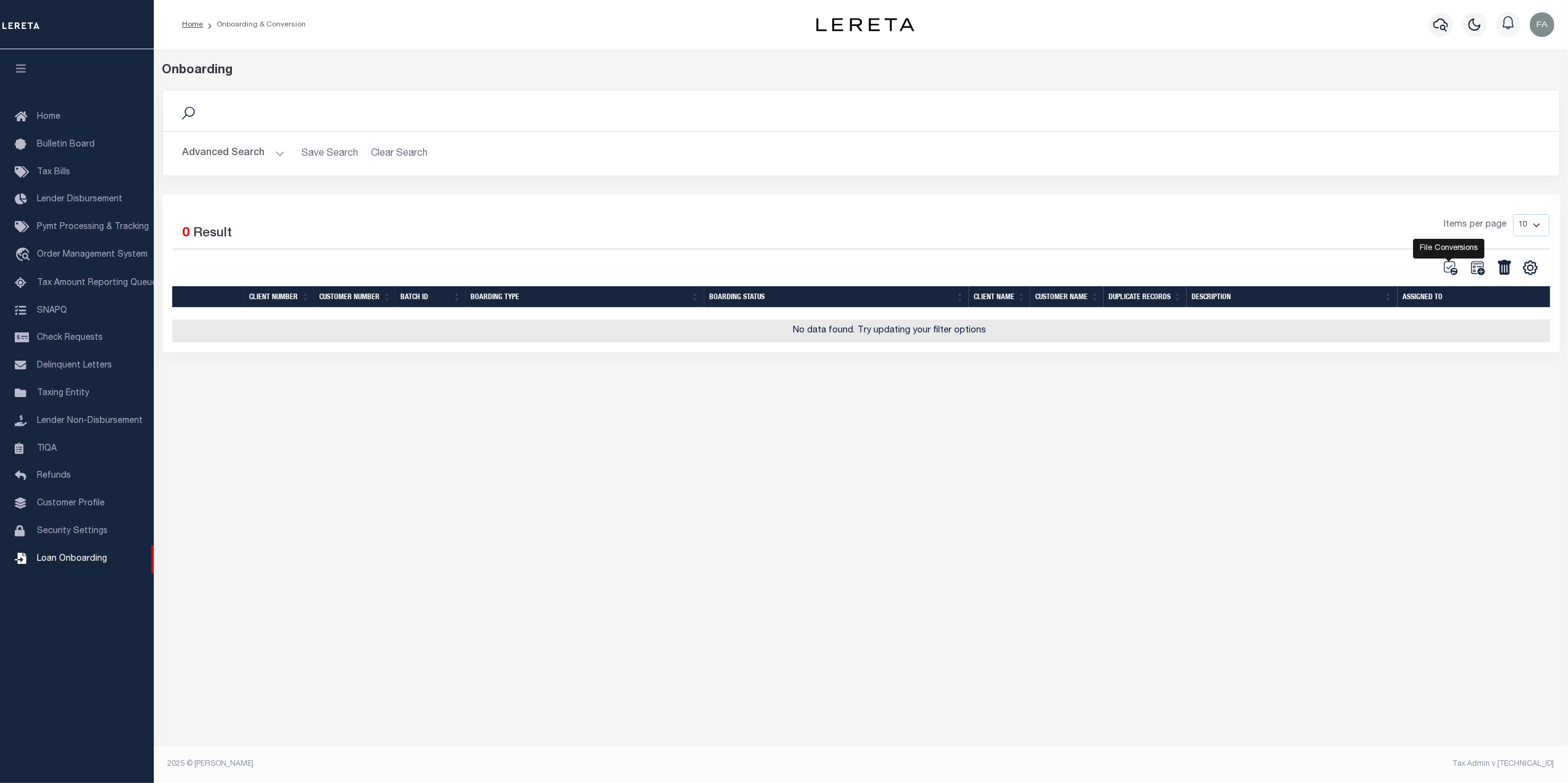
click at [1454, 267] on icon at bounding box center [1450, 267] width 16 height 16
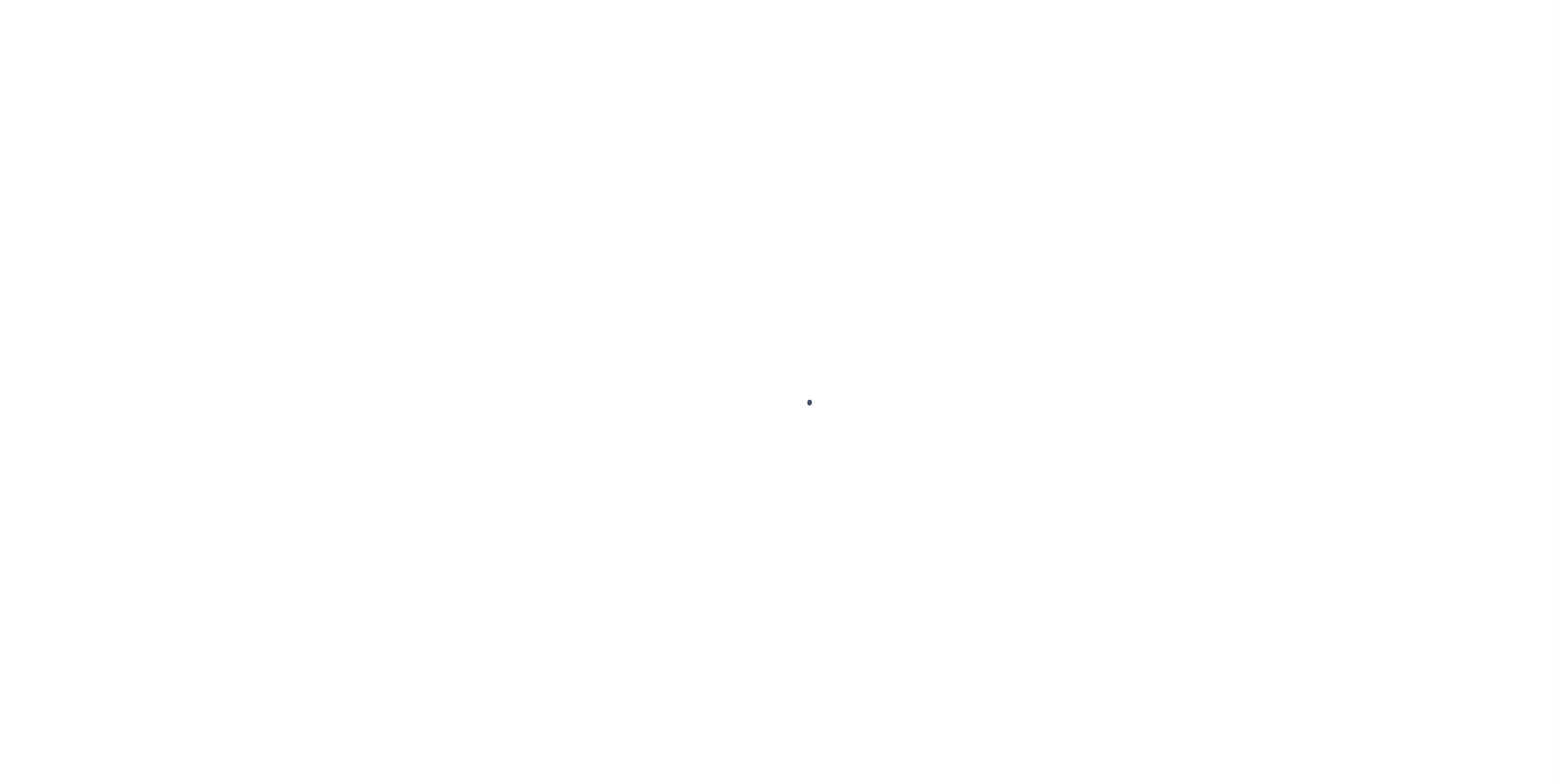
select select "RTA"
select select "27"
select select "22"
select select "2"
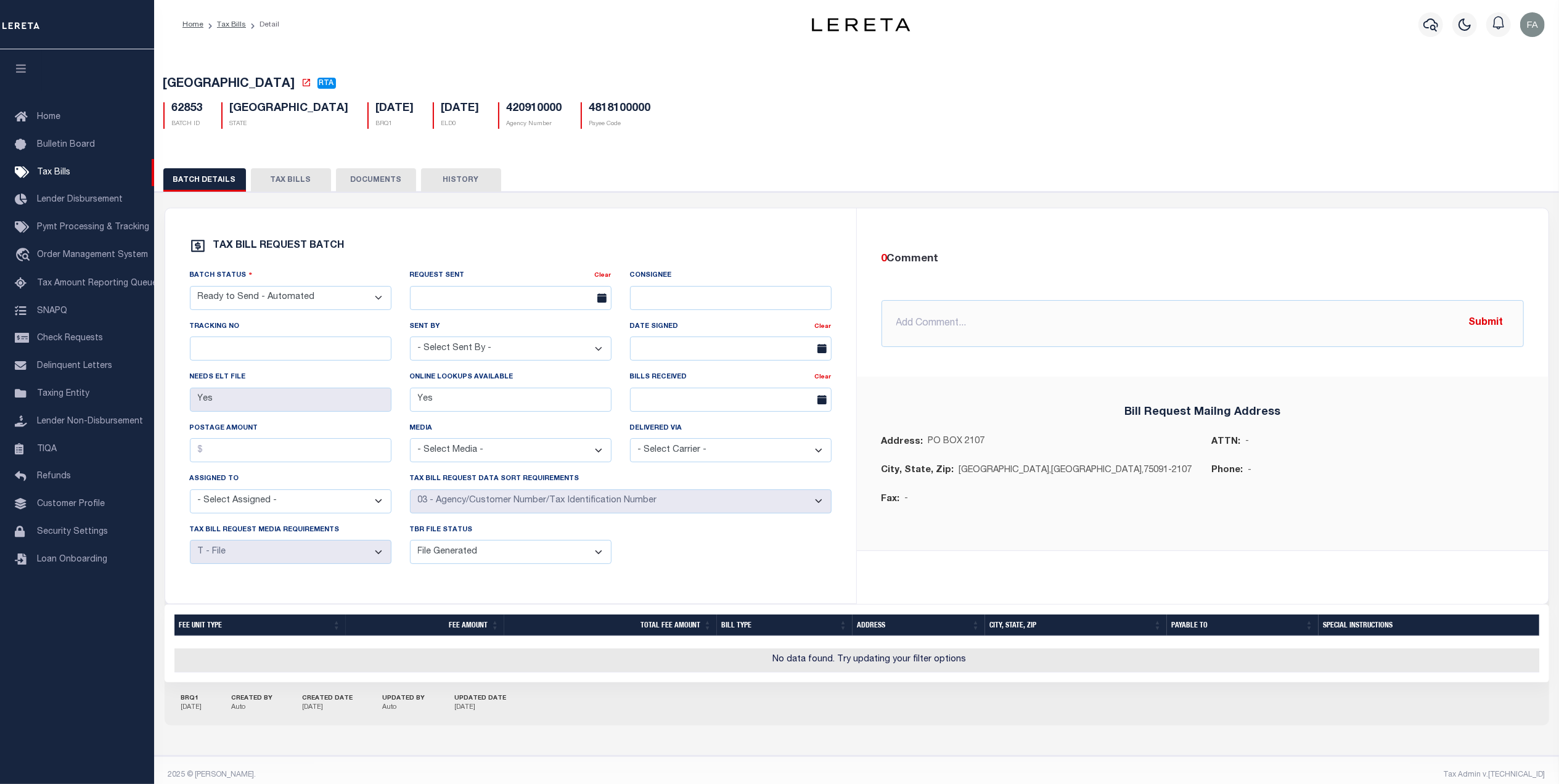
drag, startPoint x: 1106, startPoint y: 353, endPoint x: 1008, endPoint y: 383, distance: 102.5
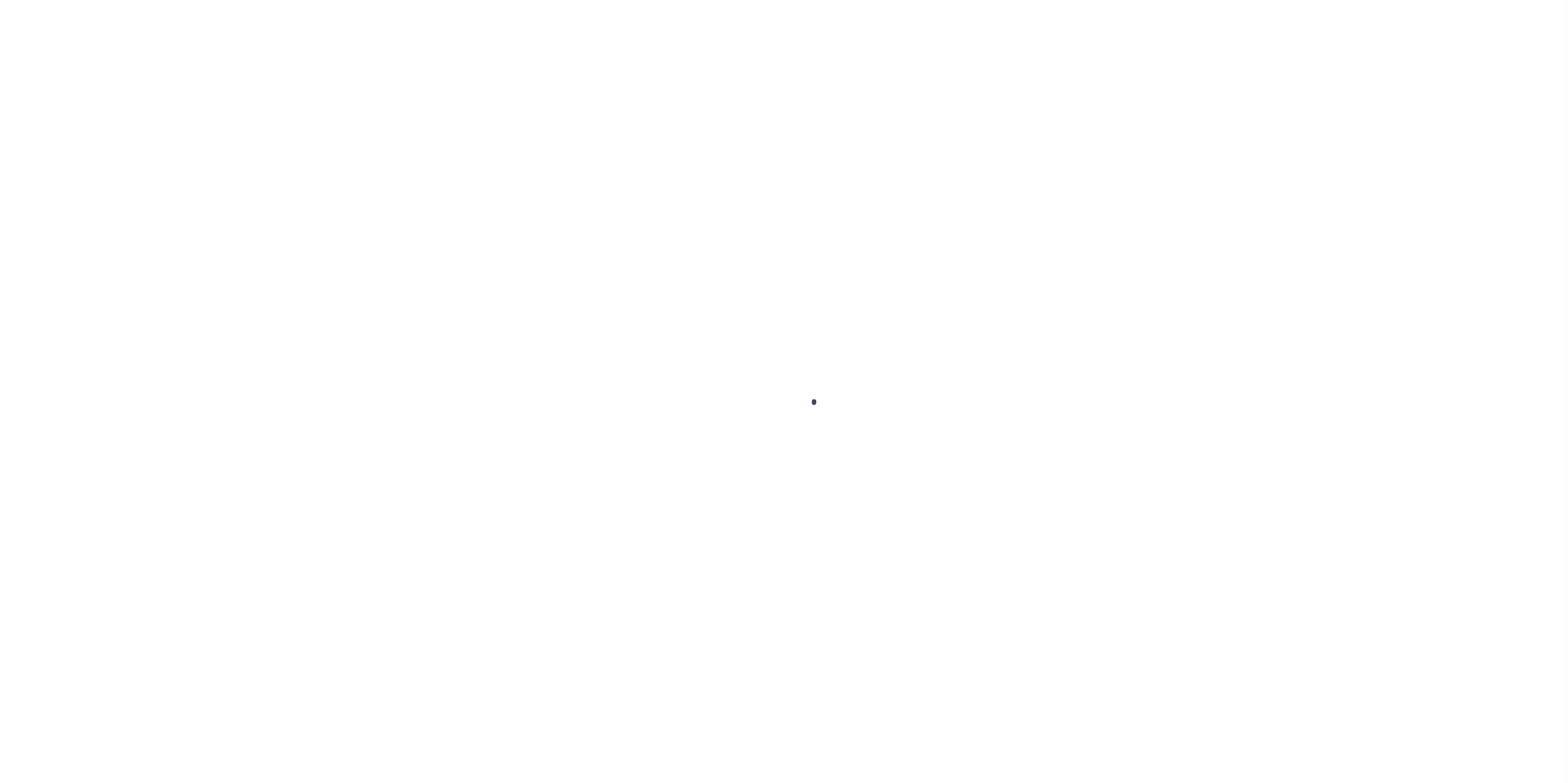
select select
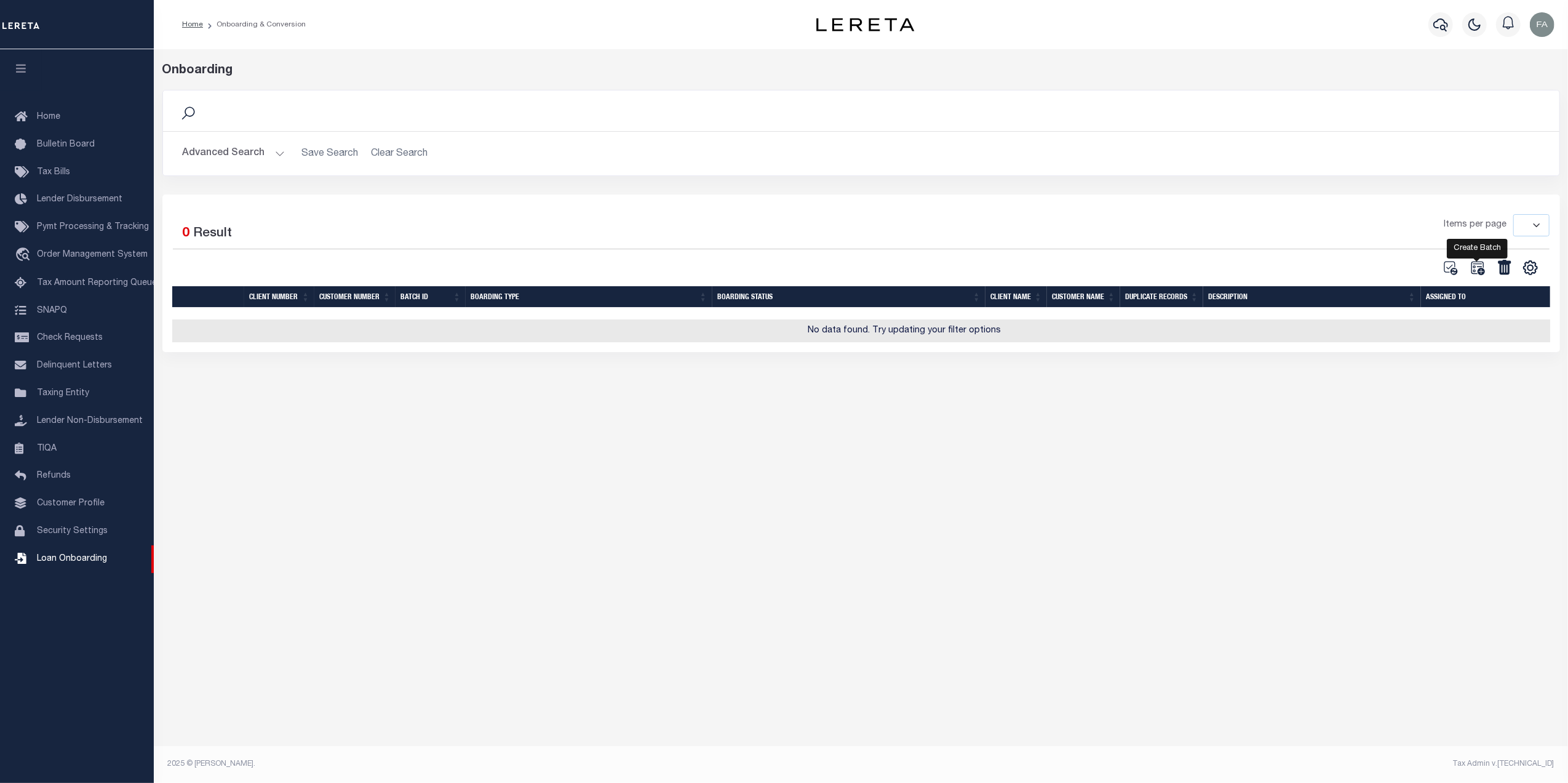
click at [1476, 268] on icon at bounding box center [1477, 267] width 16 height 16
select select
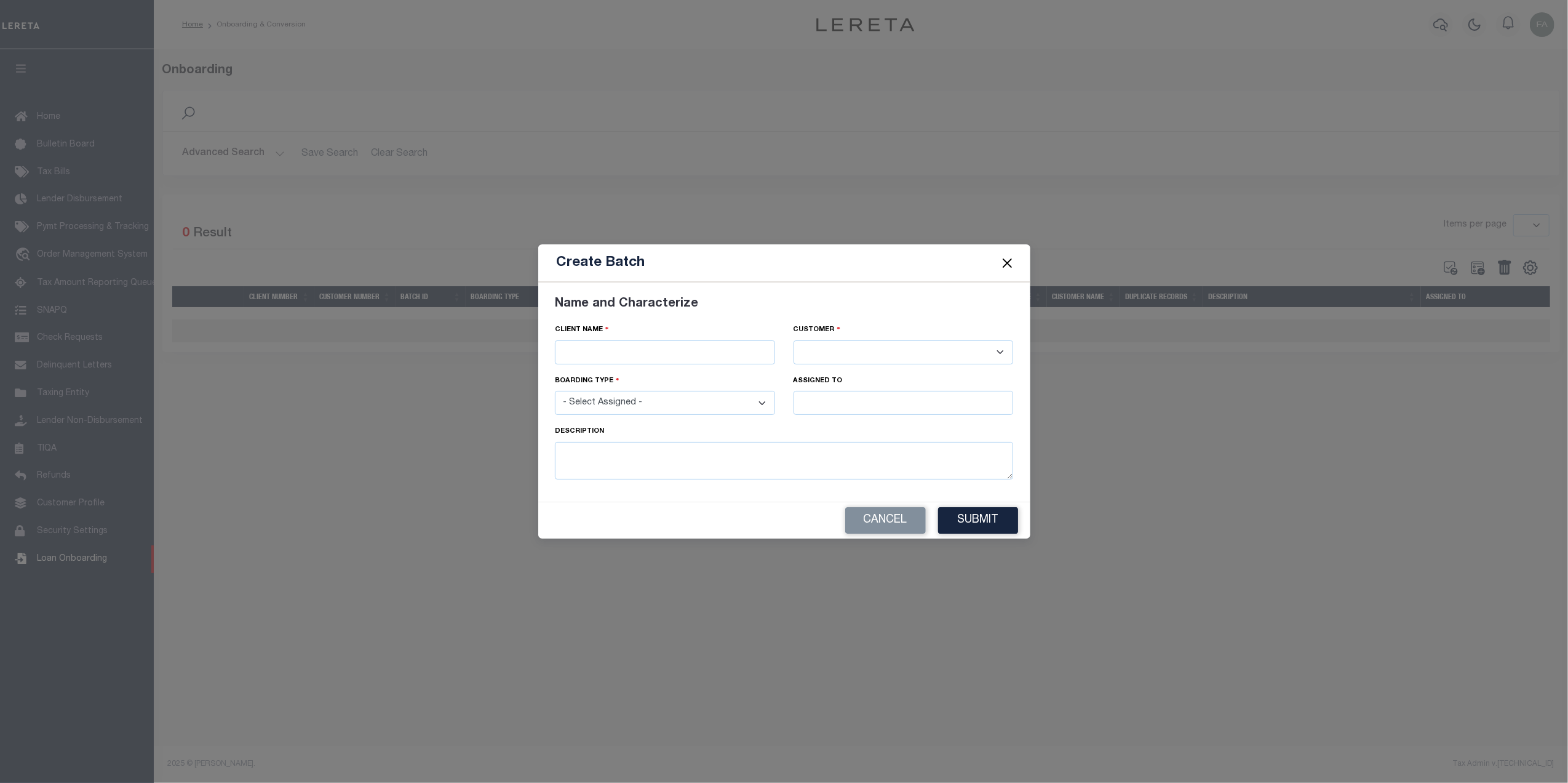
click at [662, 402] on select "- Select Assigned - NEW - New Loan REF - Refinance Loan CWF - Conversion with F…" at bounding box center [665, 403] width 220 height 24
select select "NEW"
click at [555, 392] on select "- Select Assigned - NEW - New Loan REF - Refinance Loan CWF - Conversion with F…" at bounding box center [665, 403] width 220 height 24
click at [842, 400] on input "text" at bounding box center [903, 403] width 220 height 24
click at [847, 347] on select at bounding box center [903, 352] width 220 height 24
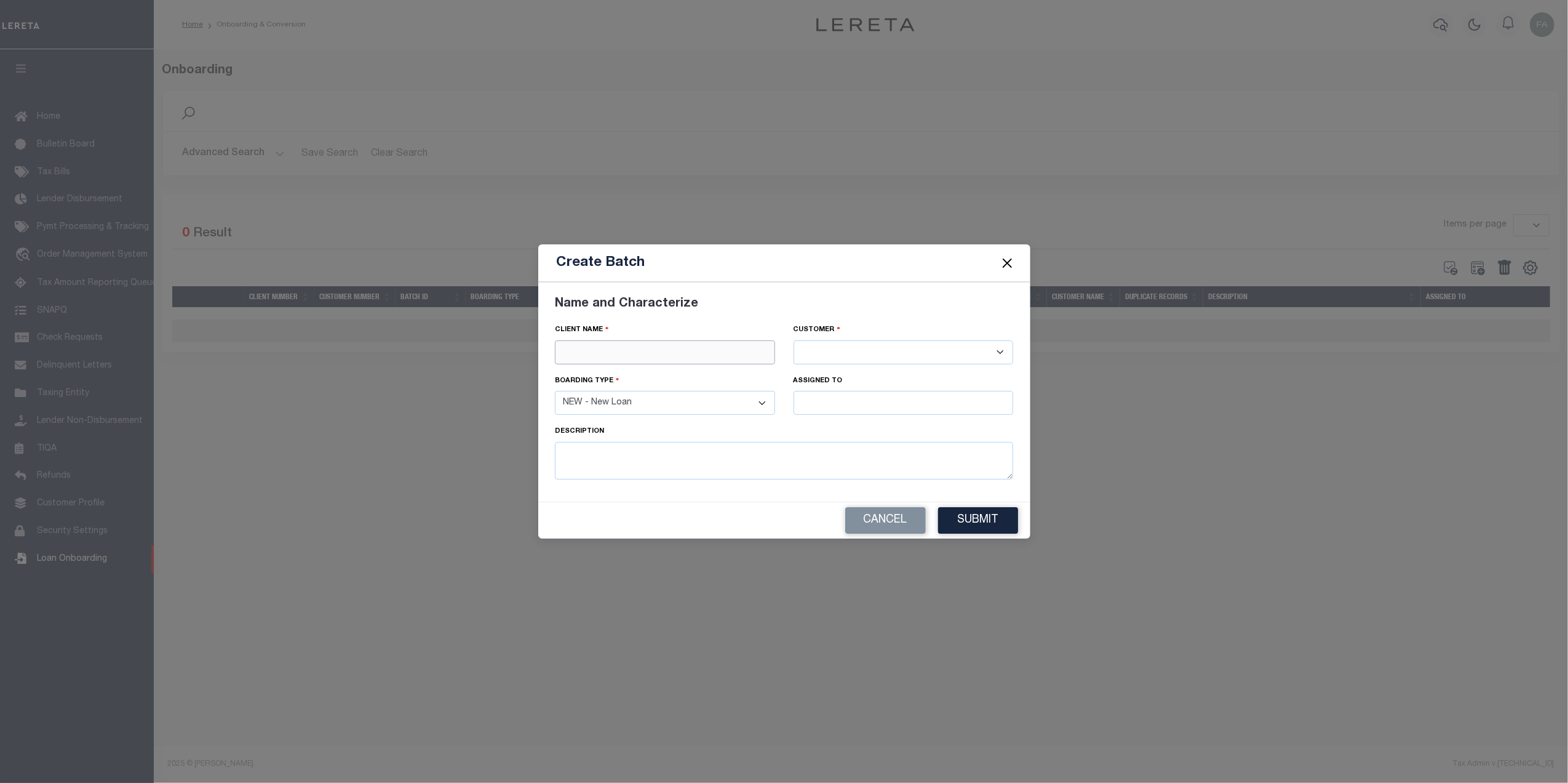
click at [717, 346] on input "text" at bounding box center [665, 352] width 220 height 24
click at [669, 375] on div "[PERSON_NAME]" at bounding box center [665, 374] width 219 height 20
type input "[PERSON_NAME]"
click at [830, 404] on input "text" at bounding box center [903, 403] width 220 height 24
click at [783, 459] on textarea at bounding box center [784, 460] width 458 height 37
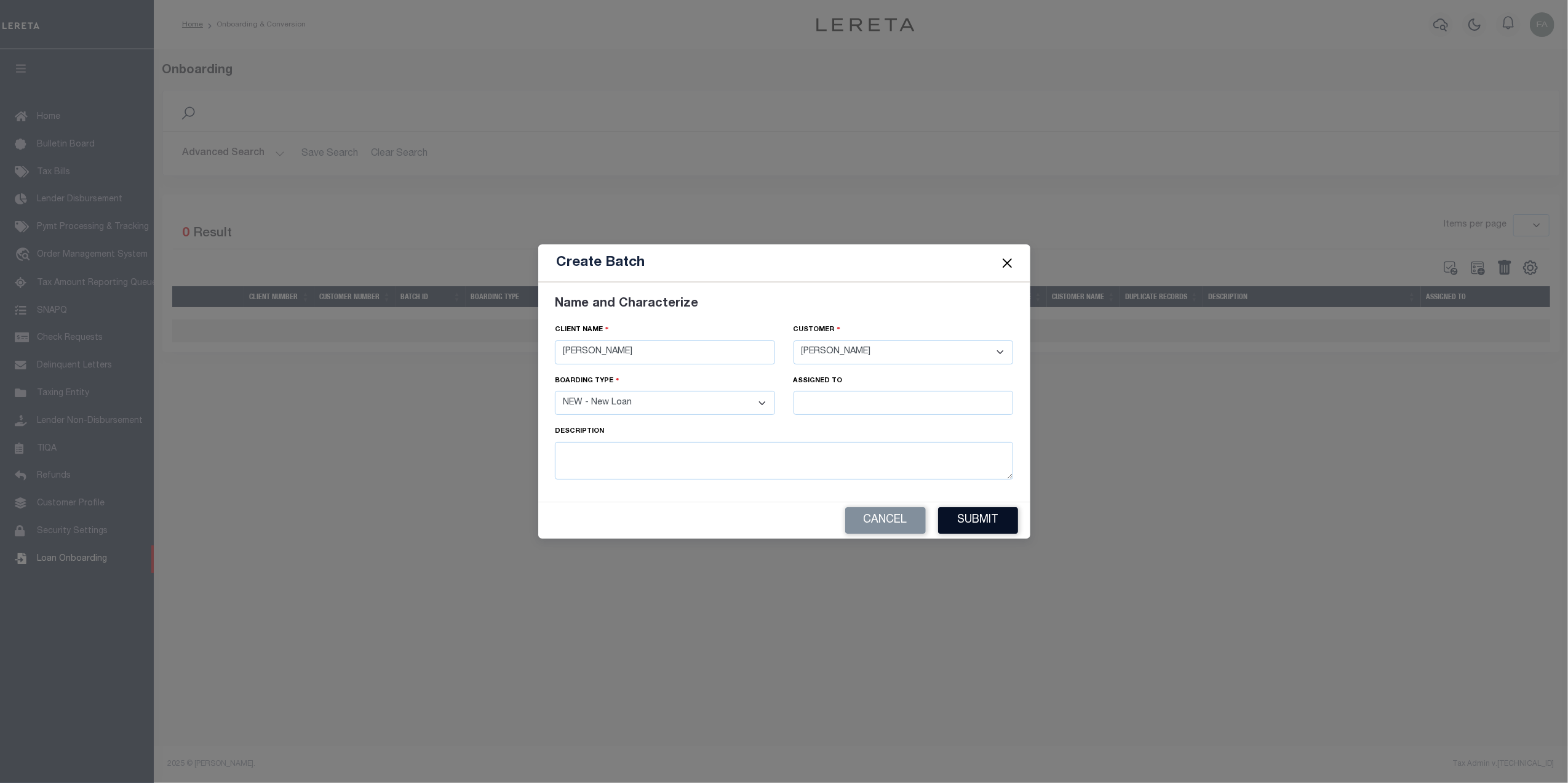
click at [942, 511] on button "Submit" at bounding box center [978, 520] width 80 height 27
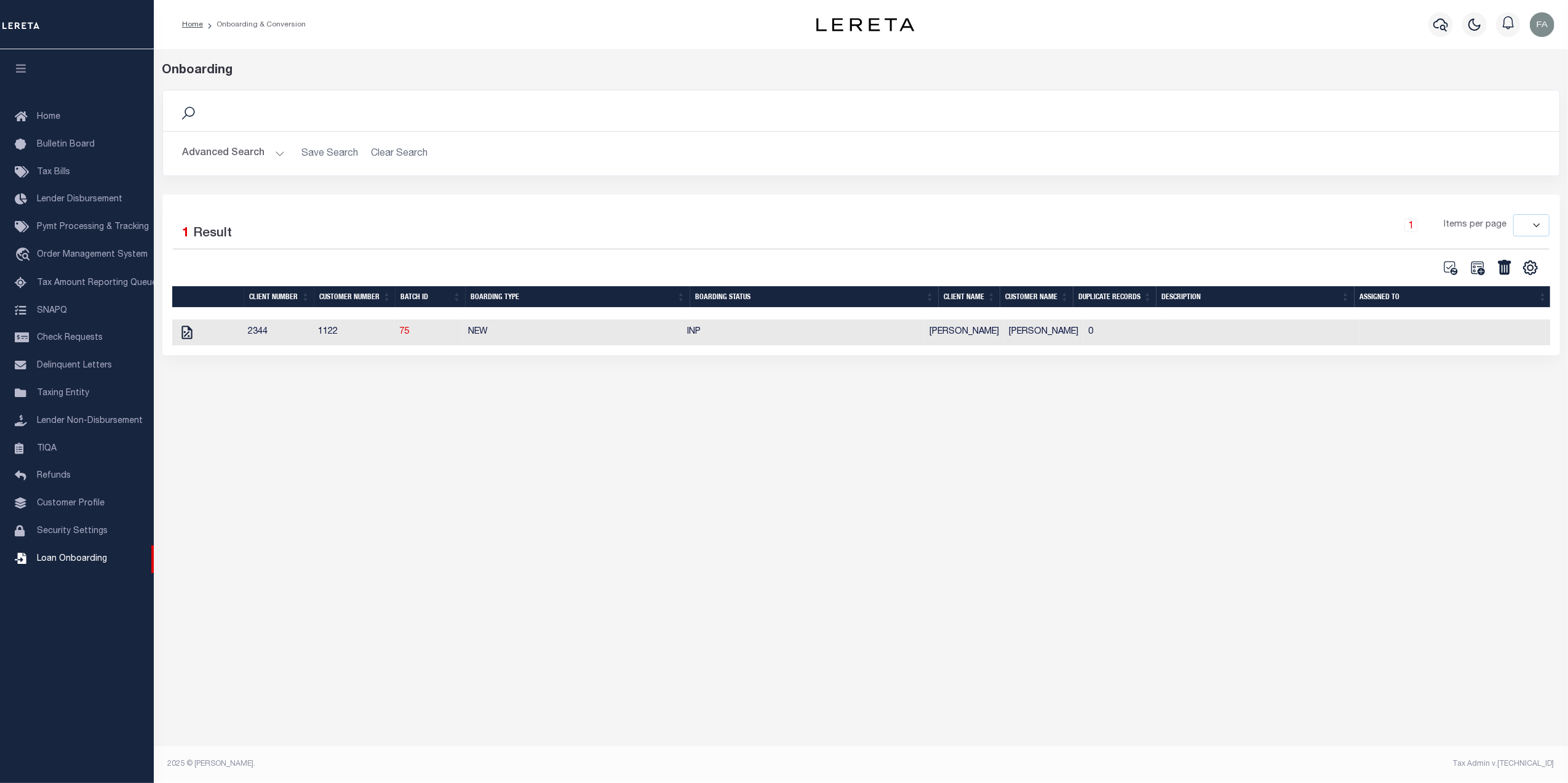
scroll to position [0, 1]
click at [1506, 264] on icon at bounding box center [1504, 266] width 13 height 15
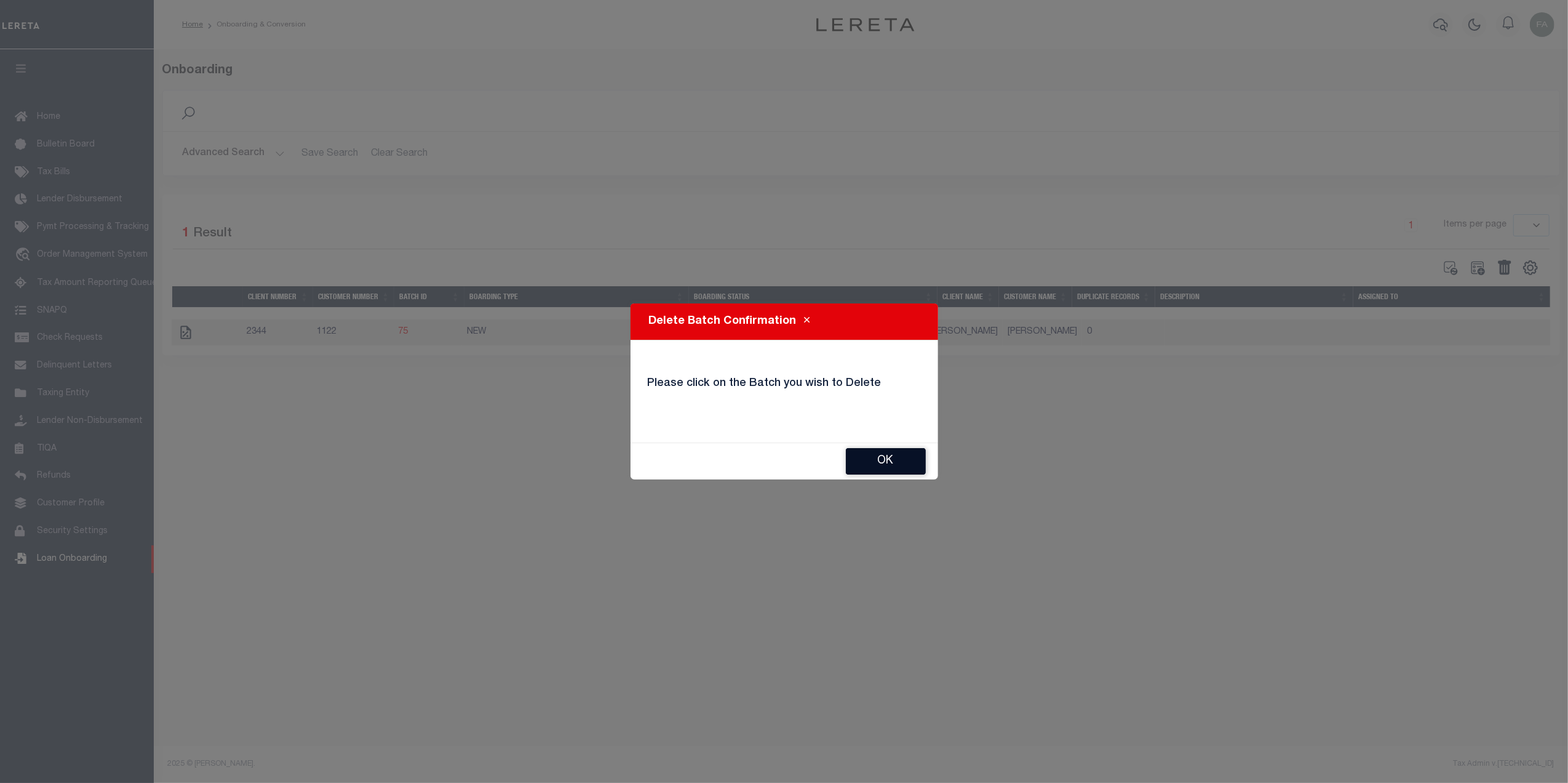
click at [878, 456] on button "OK" at bounding box center [886, 461] width 80 height 27
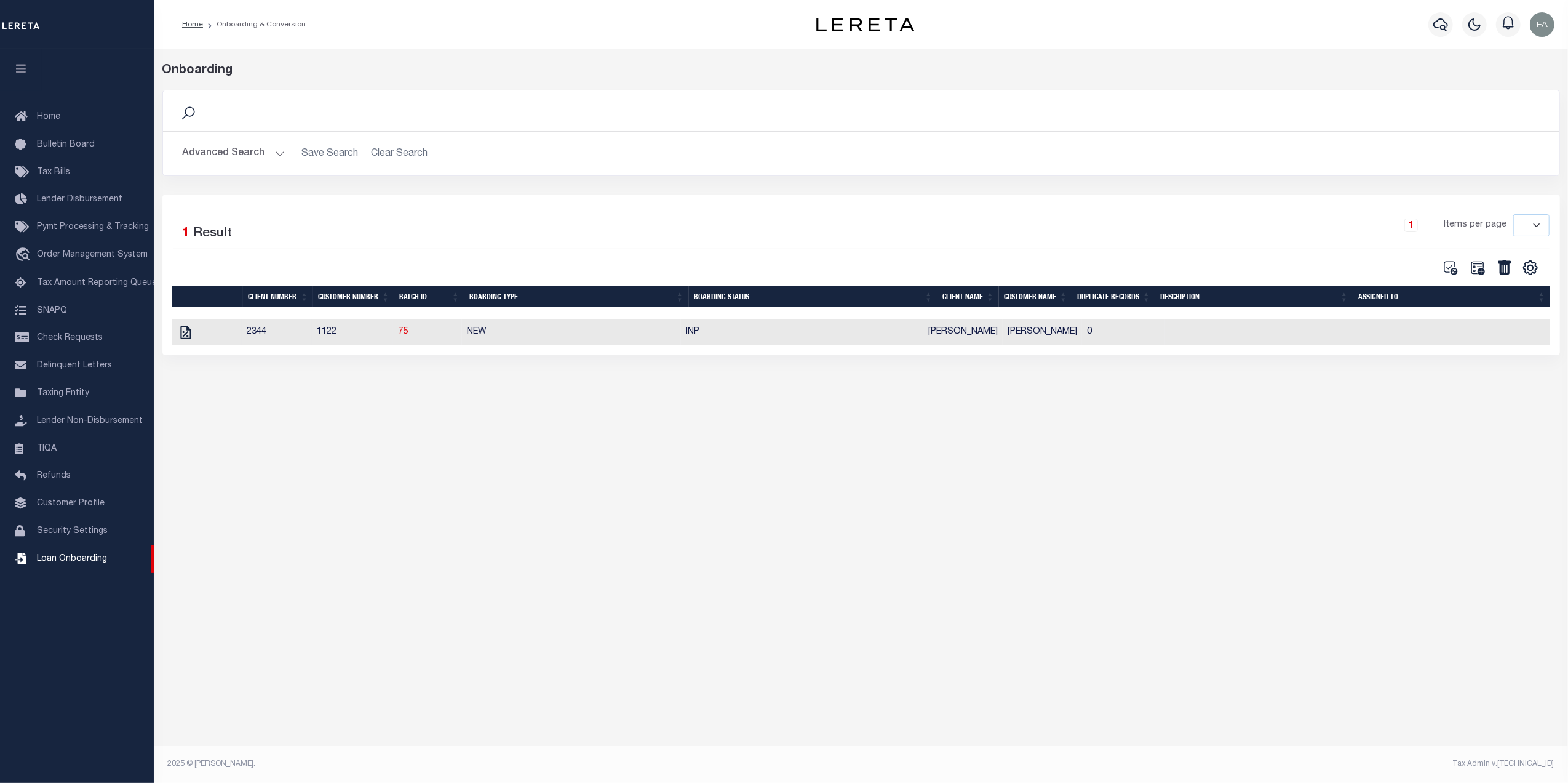
click at [587, 344] on td "NEW" at bounding box center [571, 332] width 218 height 26
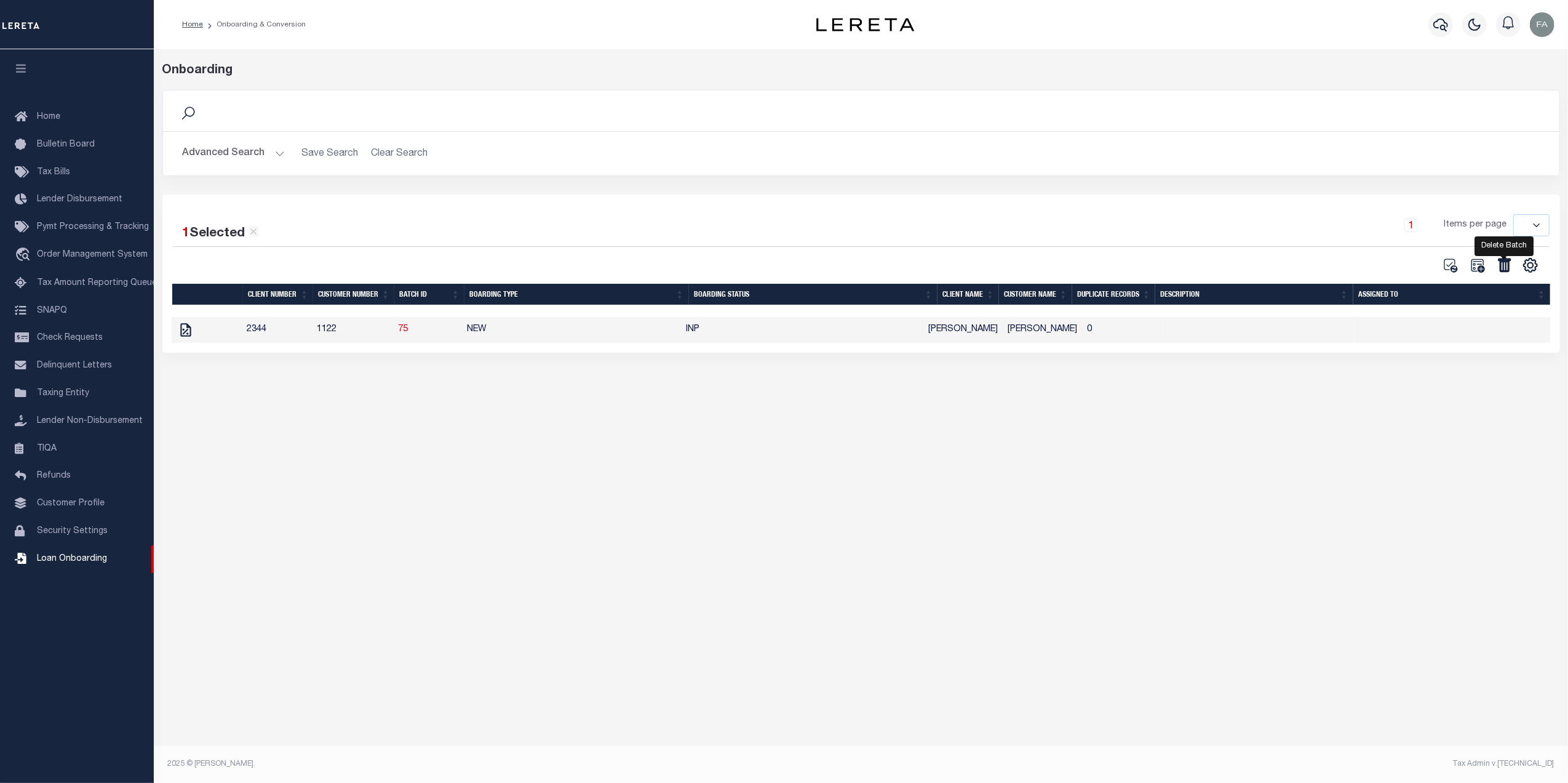
click at [1496, 266] on icon at bounding box center [1504, 265] width 16 height 16
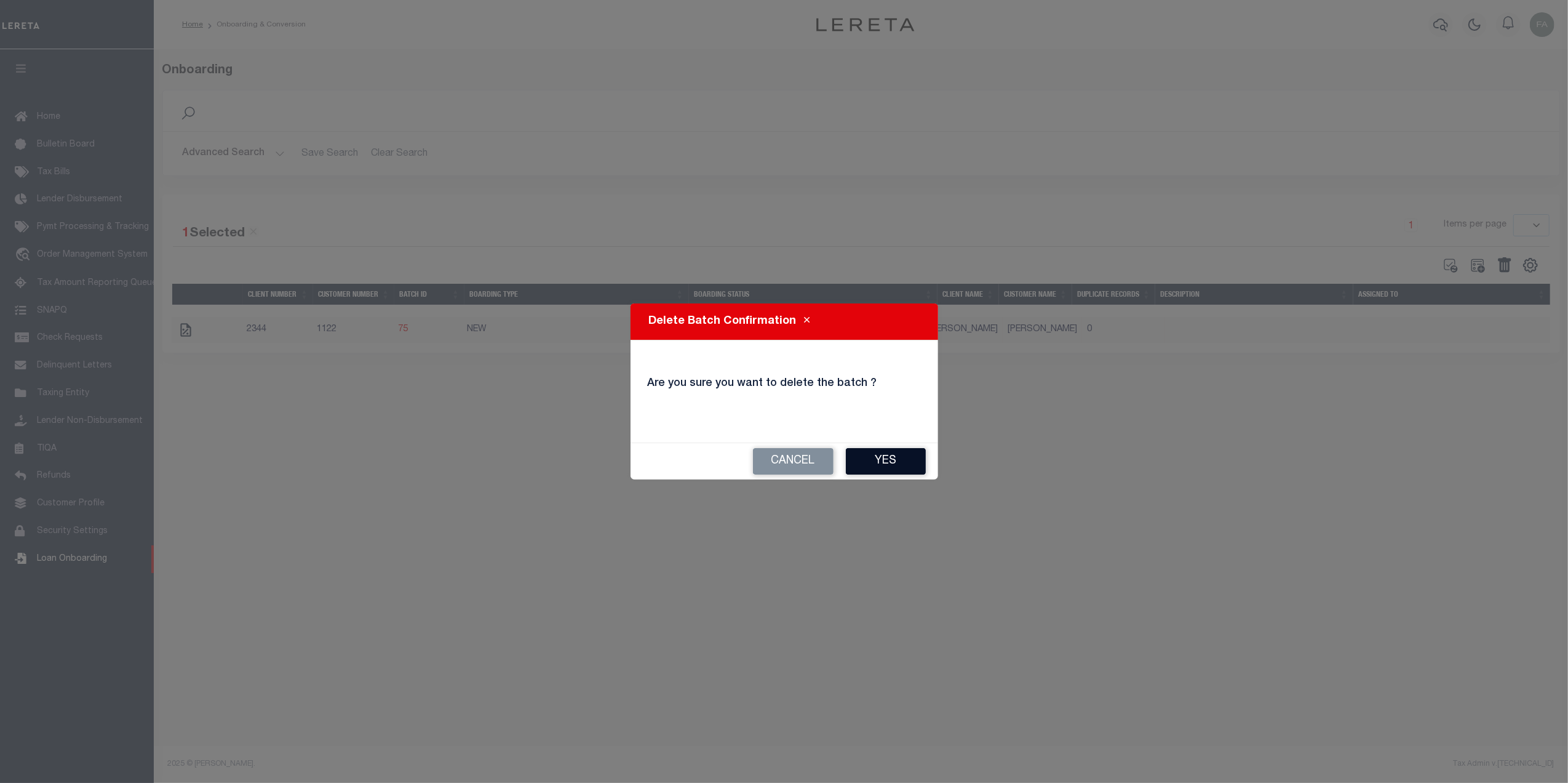
click at [906, 451] on button "Yes" at bounding box center [886, 461] width 80 height 27
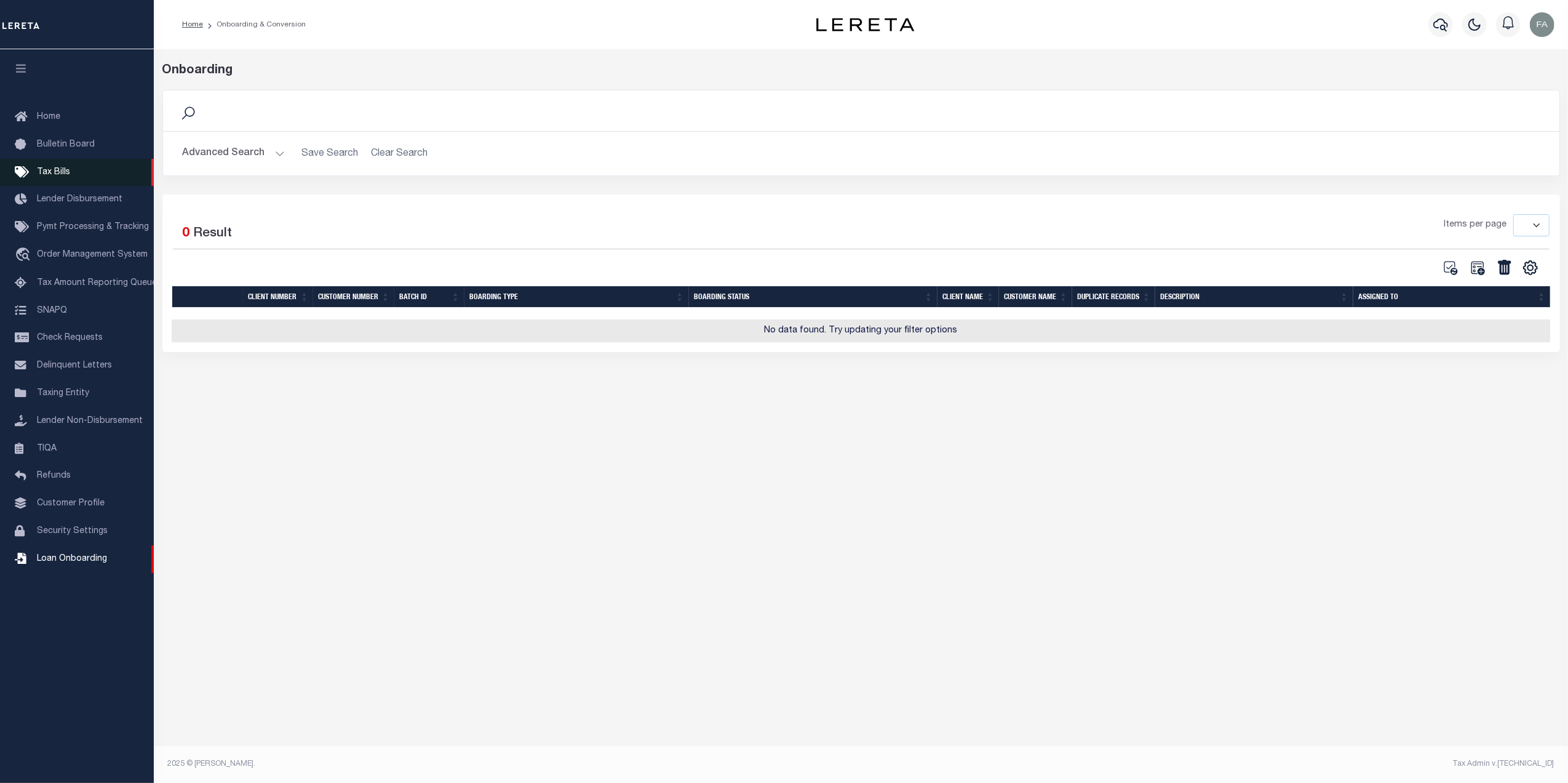
click at [70, 169] on link "Tax Bills" at bounding box center [77, 172] width 154 height 27
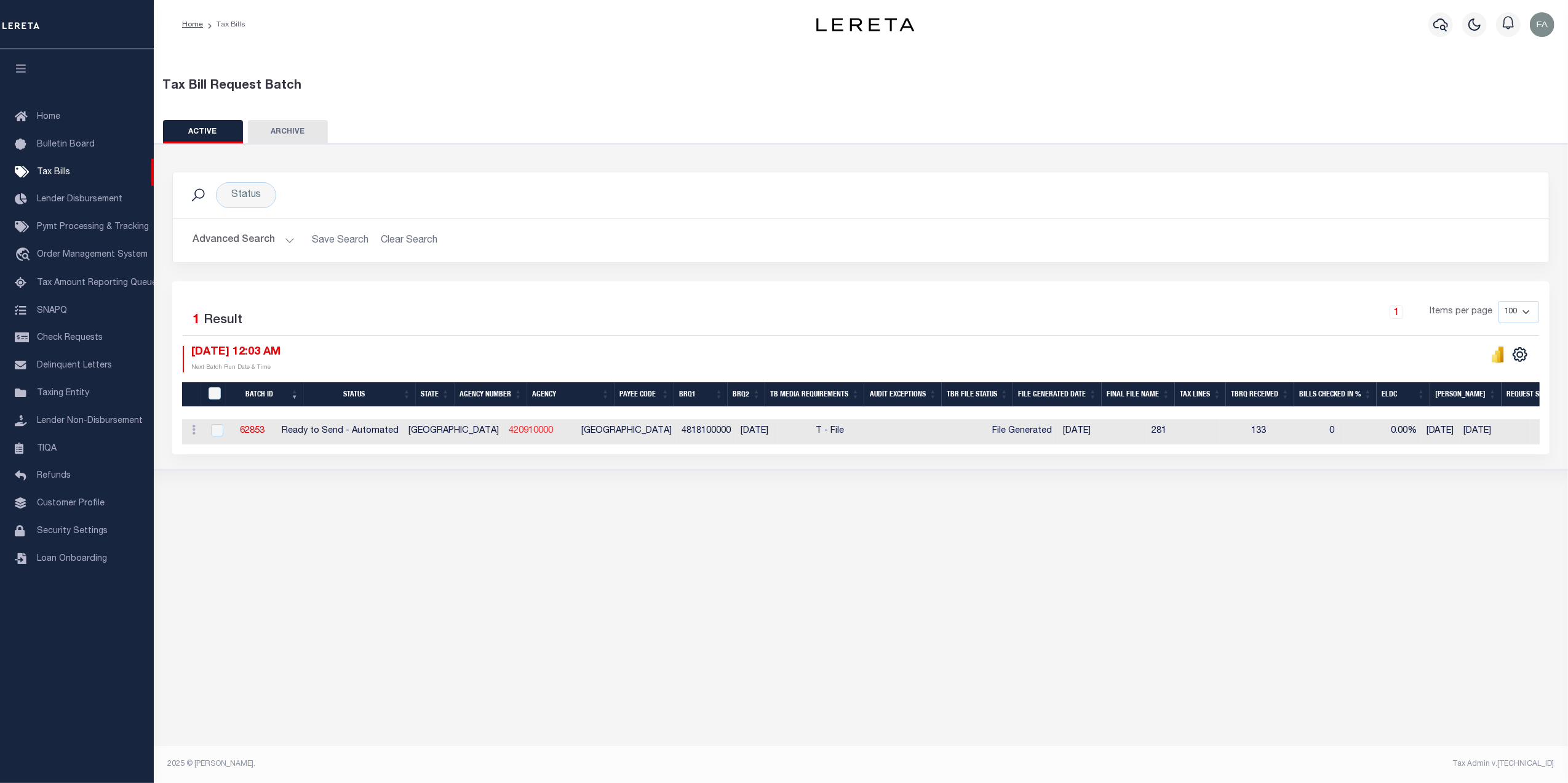
drag, startPoint x: 496, startPoint y: 434, endPoint x: 502, endPoint y: 436, distance: 6.3
drag, startPoint x: 502, startPoint y: 436, endPoint x: 478, endPoint y: 432, distance: 24.3
click at [509, 432] on link "420910000" at bounding box center [530, 431] width 44 height 8
checkbox input "true"
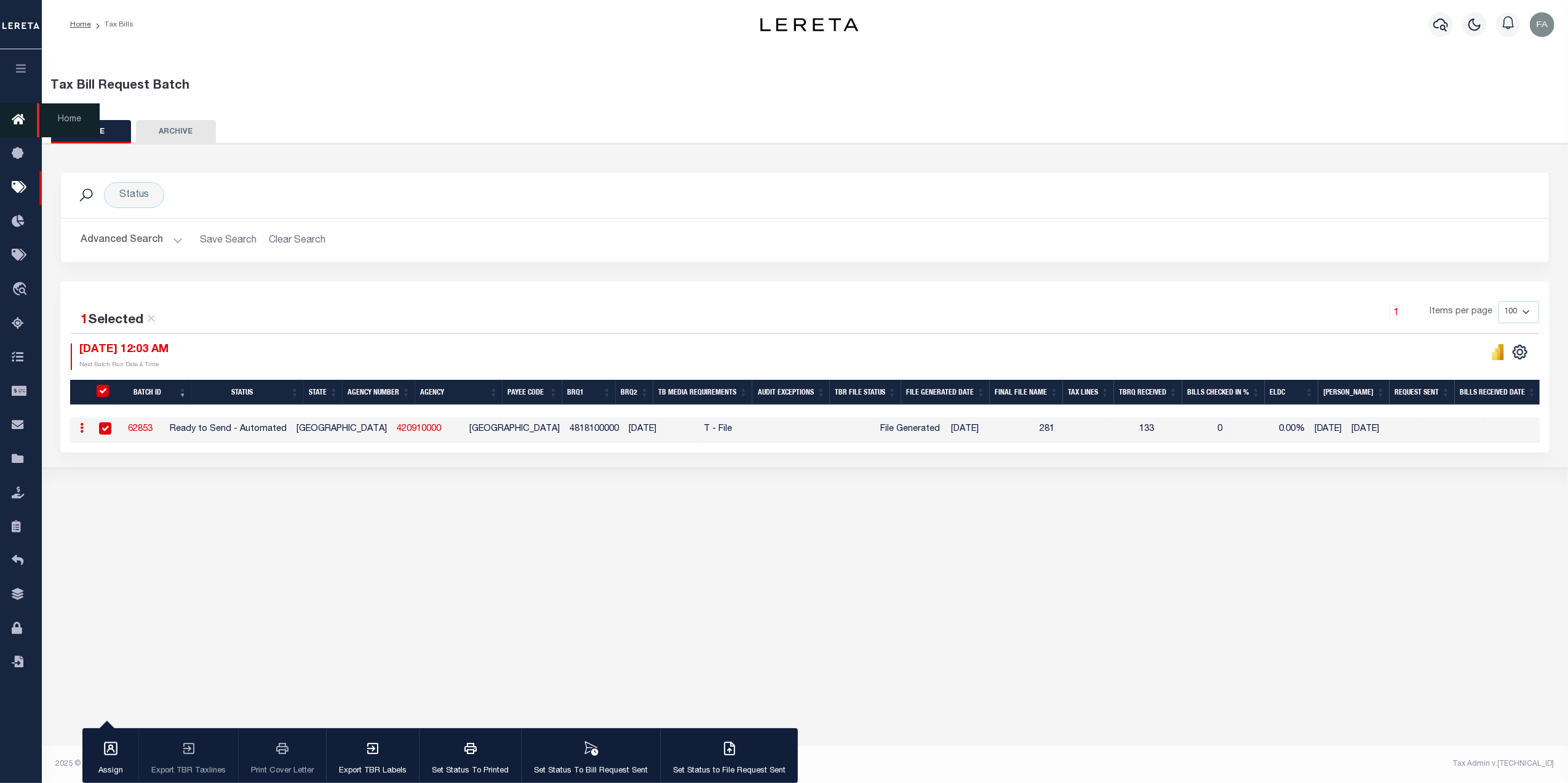
click at [23, 118] on icon at bounding box center [22, 120] width 20 height 15
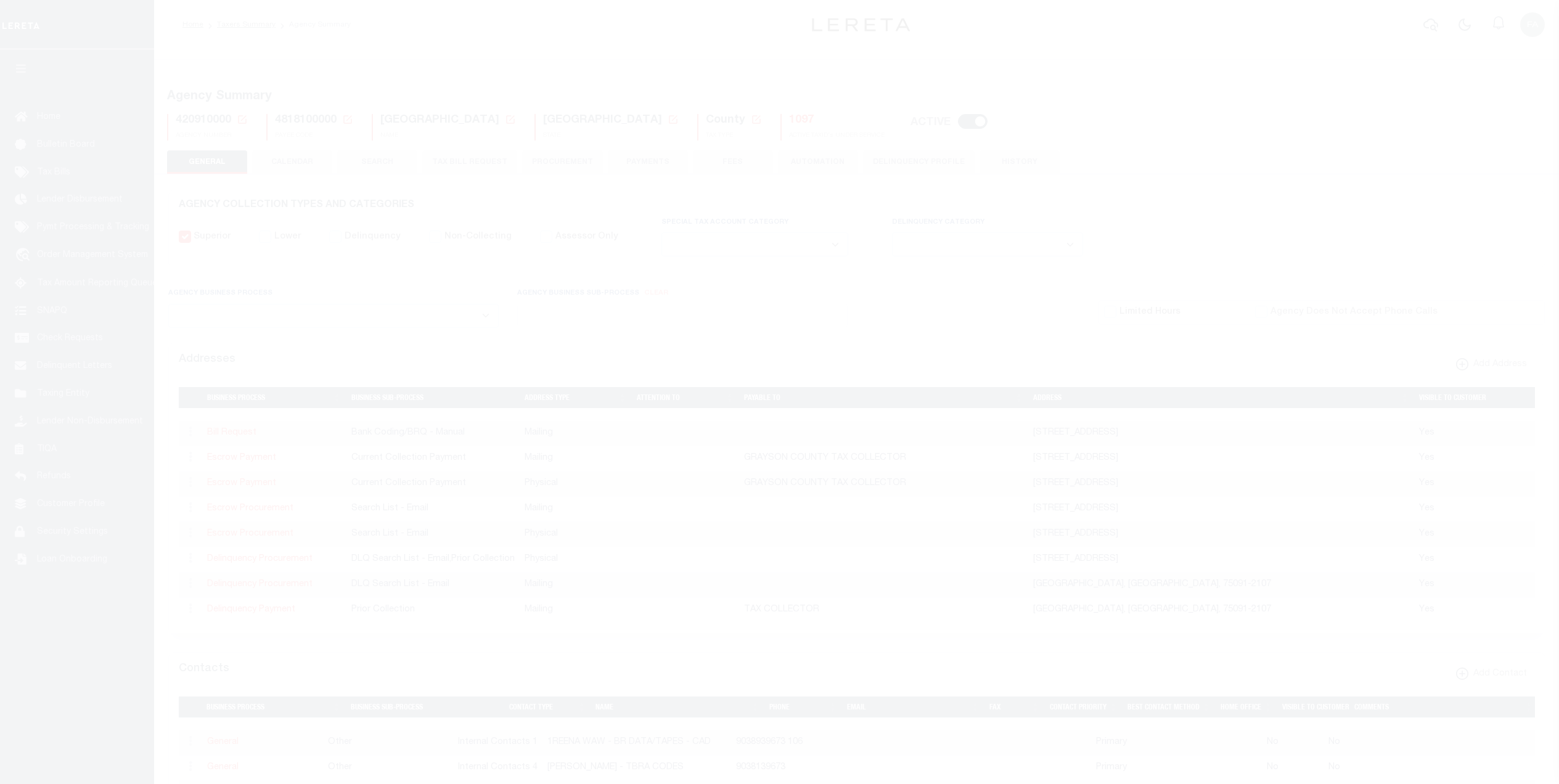
select select
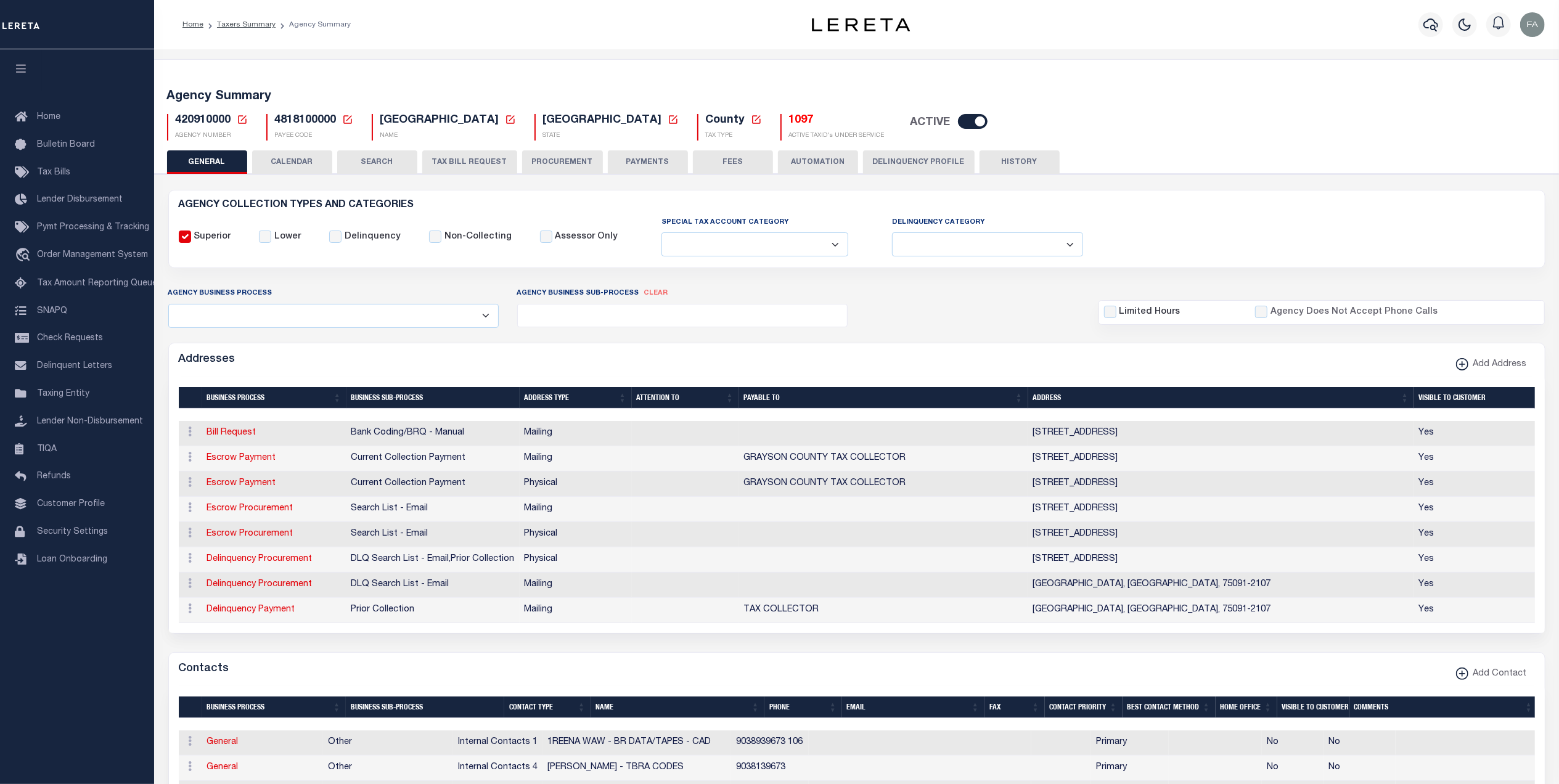
click at [277, 166] on button "CALENDAR" at bounding box center [292, 162] width 80 height 23
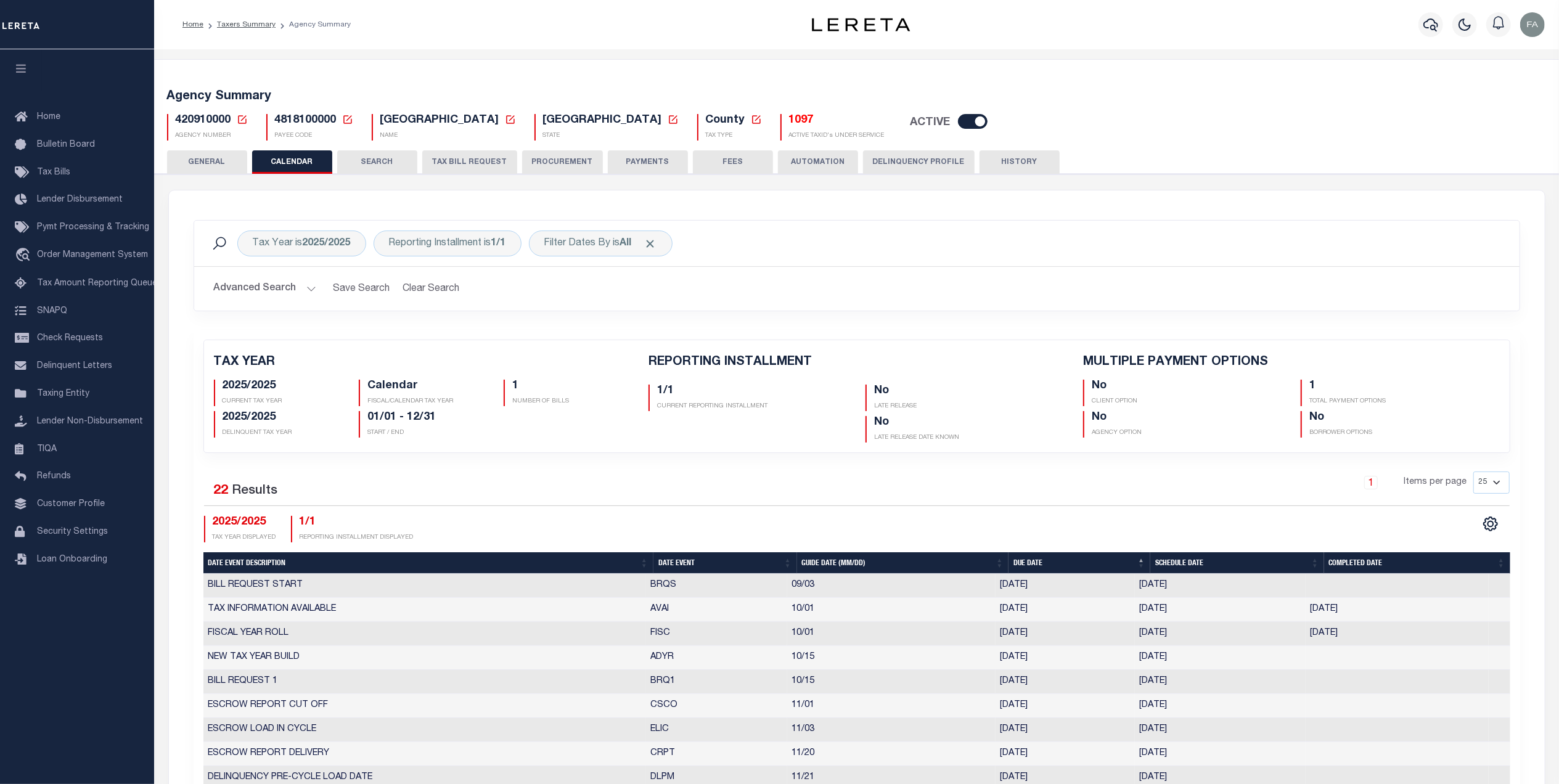
checkbox input "false"
type input "1"
click at [984, 159] on button "HISTORY" at bounding box center [1020, 162] width 80 height 23
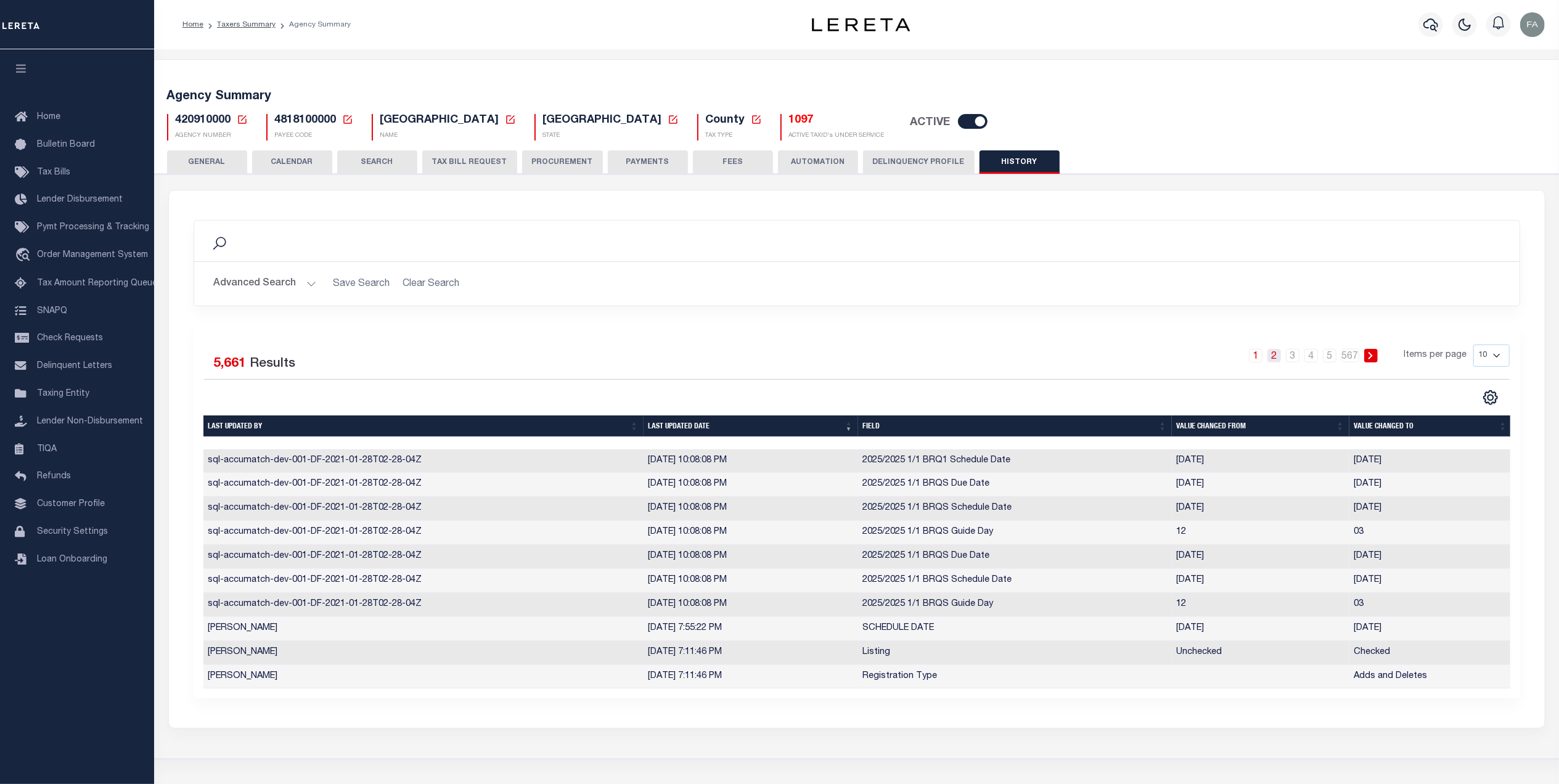
click at [1279, 354] on link "2" at bounding box center [1274, 355] width 13 height 13
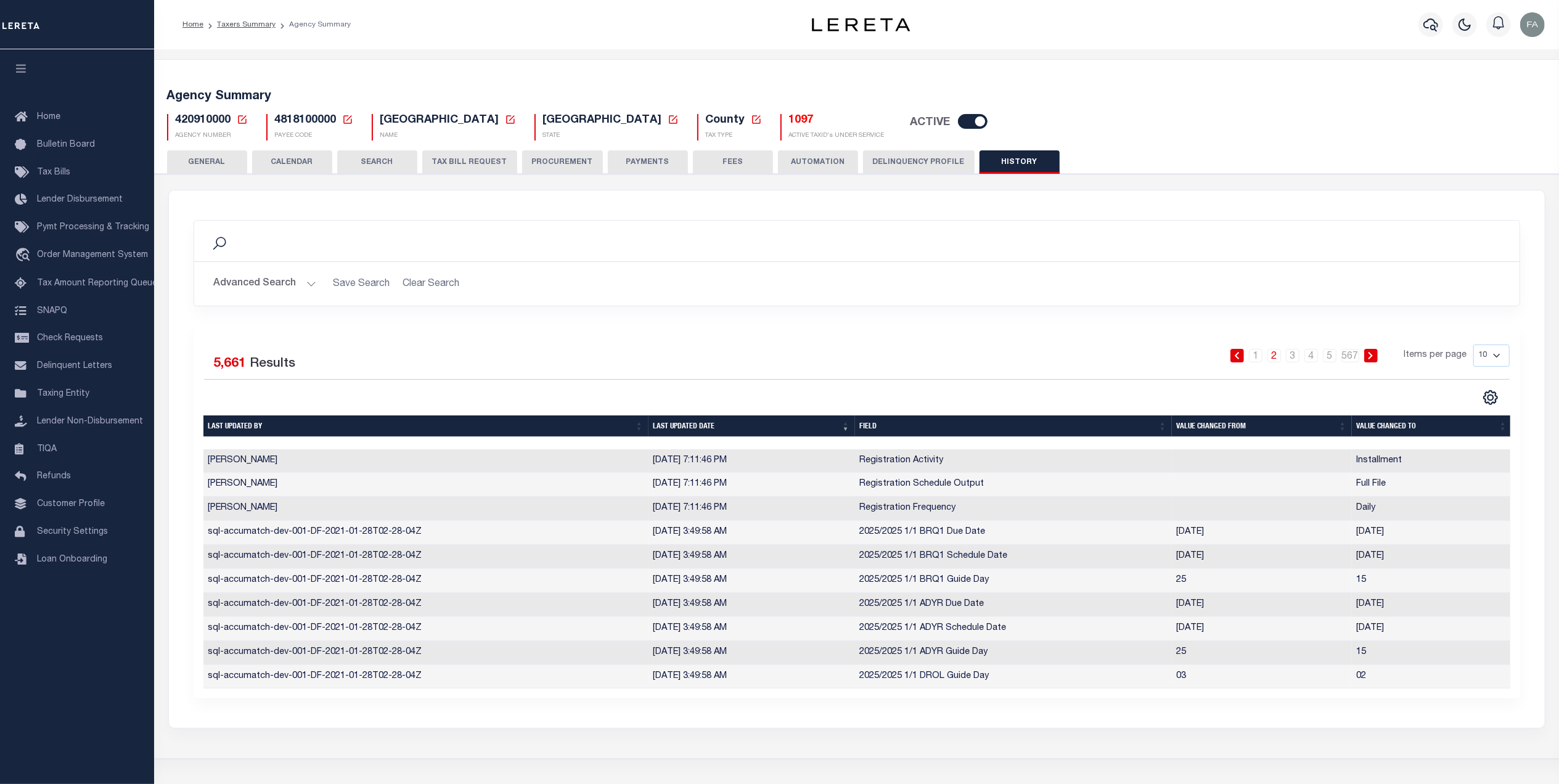
click at [280, 289] on button "Advanced Search" at bounding box center [265, 284] width 102 height 24
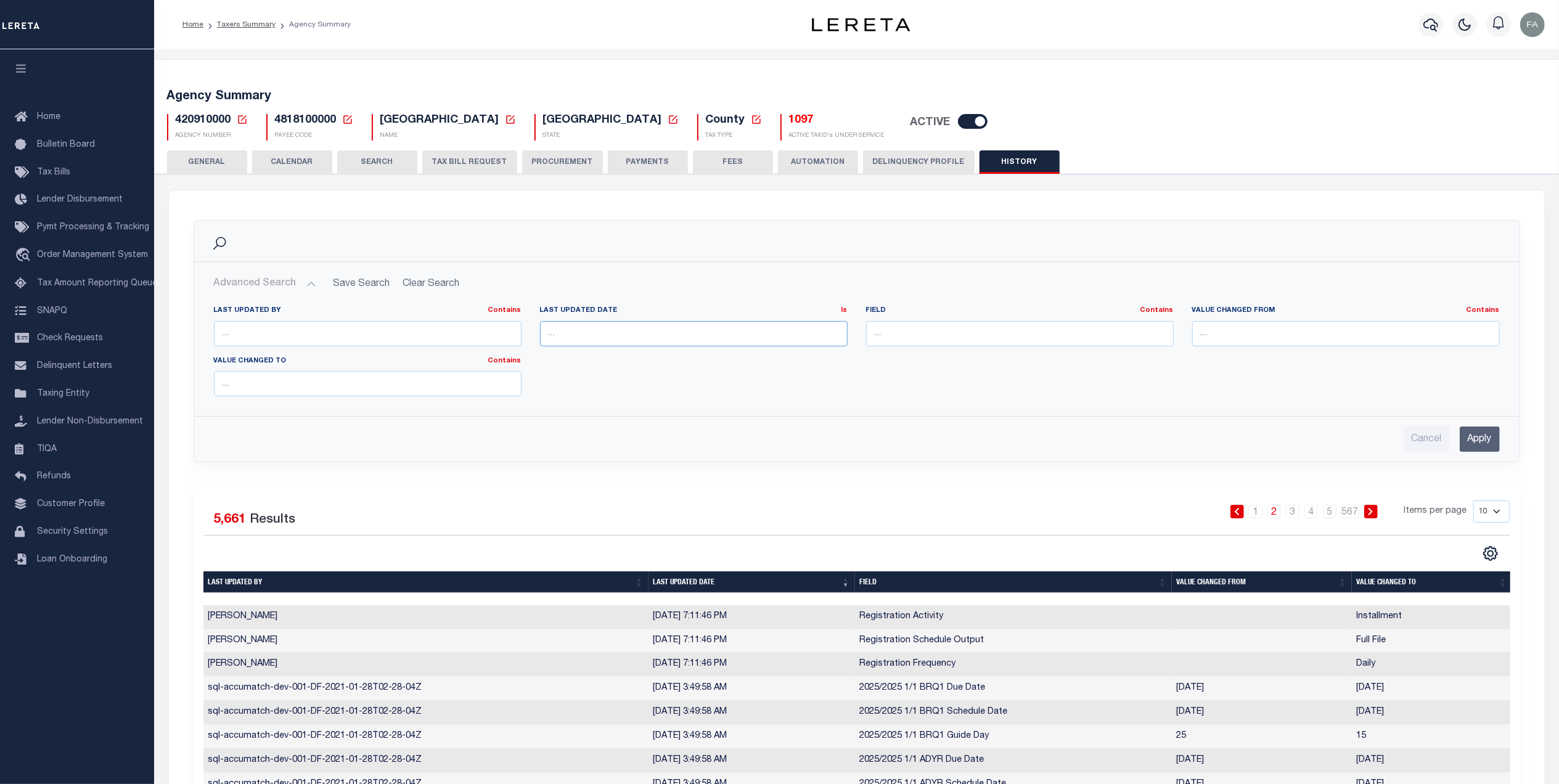
click at [622, 339] on input "text" at bounding box center [694, 334] width 308 height 25
click at [765, 329] on input "text" at bounding box center [694, 334] width 308 height 25
click at [746, 338] on input "text" at bounding box center [694, 334] width 308 height 25
click at [401, 331] on input "text" at bounding box center [368, 334] width 308 height 25
click at [398, 376] on input "text" at bounding box center [368, 384] width 308 height 25
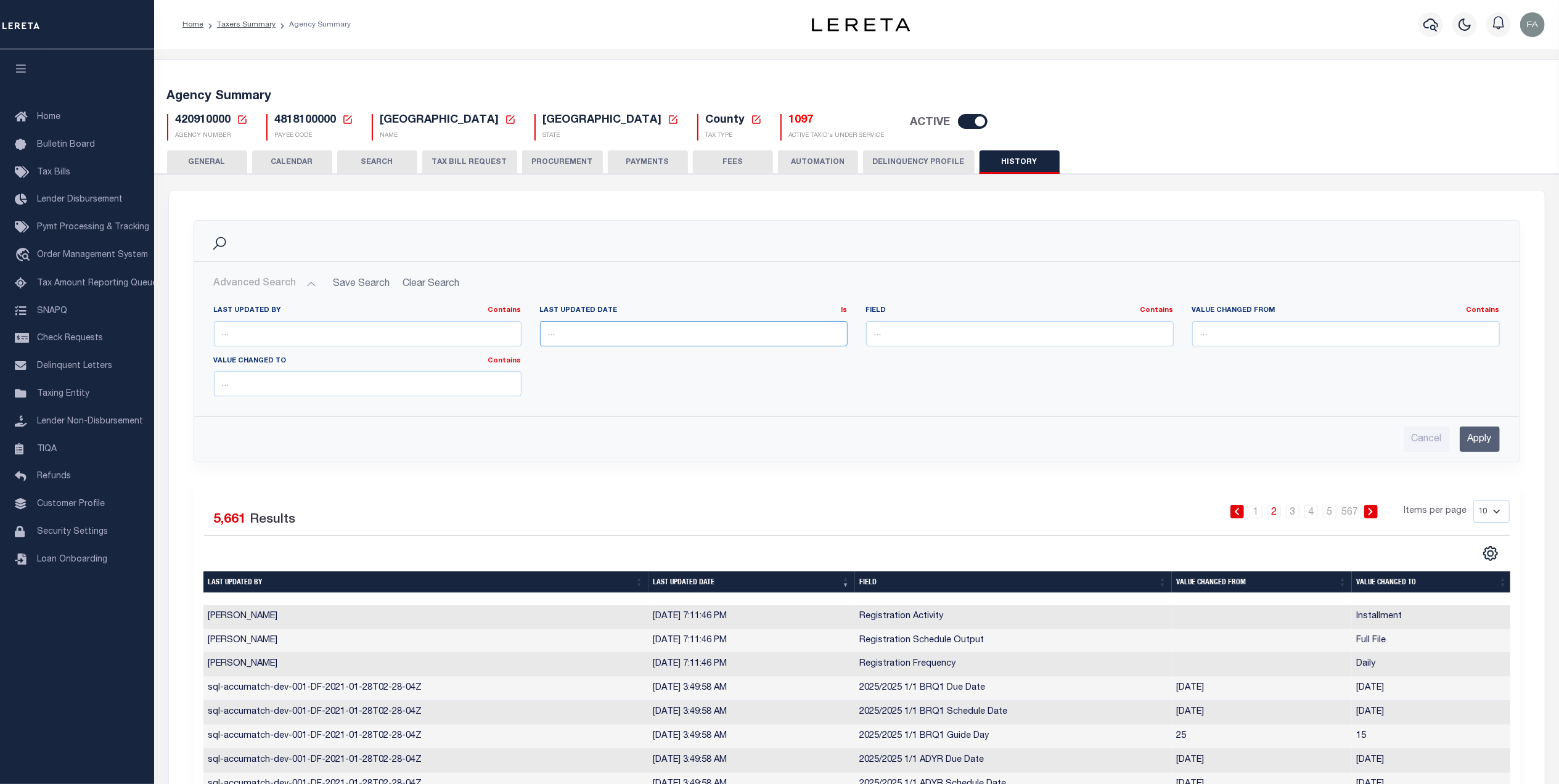
click at [618, 331] on input "text" at bounding box center [694, 334] width 308 height 25
click at [857, 344] on div "Field Contains Contains Is" at bounding box center [1020, 331] width 326 height 51
click at [914, 336] on input "text" at bounding box center [1020, 334] width 308 height 25
click at [1239, 330] on input "text" at bounding box center [1346, 334] width 308 height 25
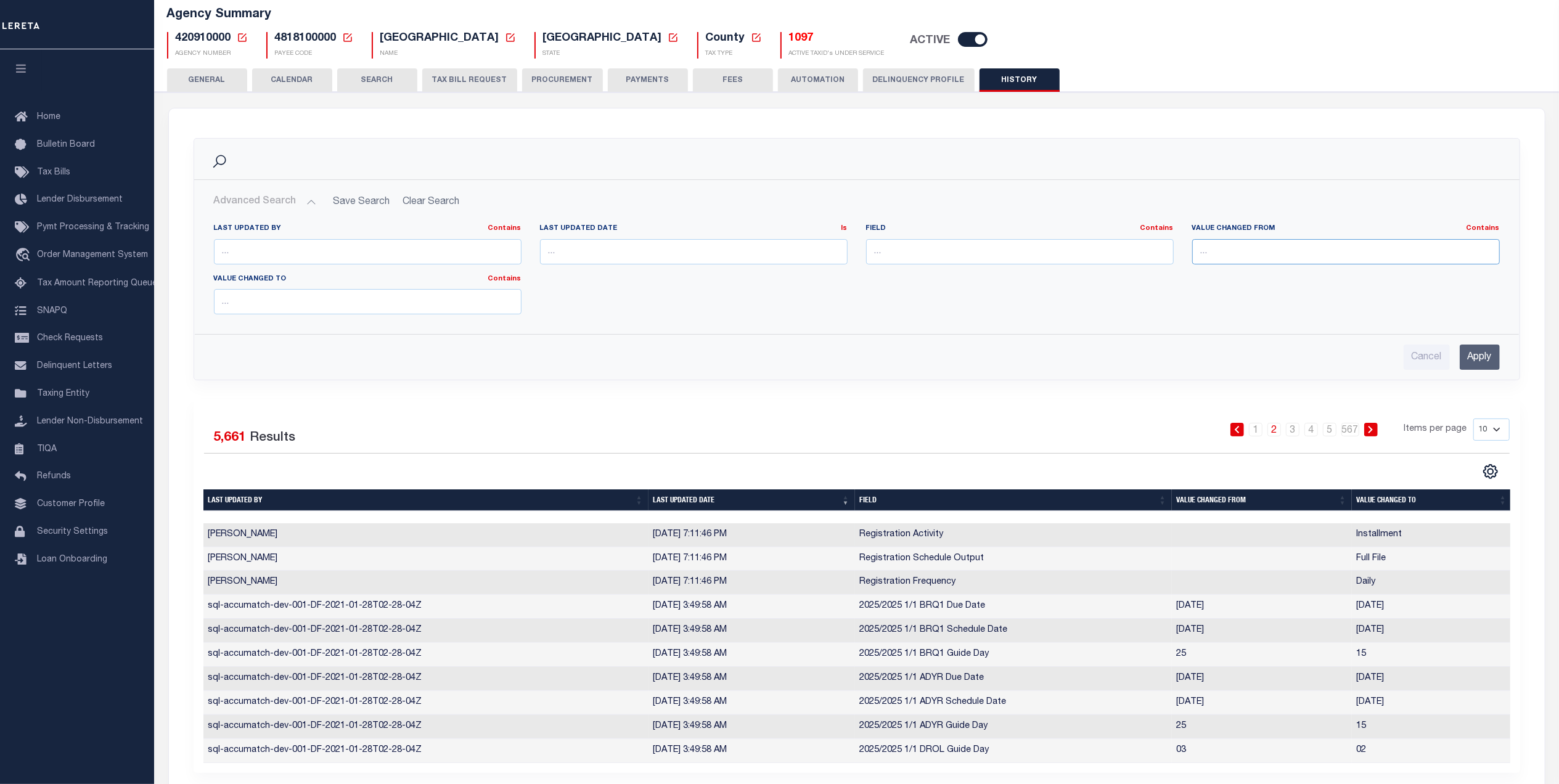
scroll to position [164, 0]
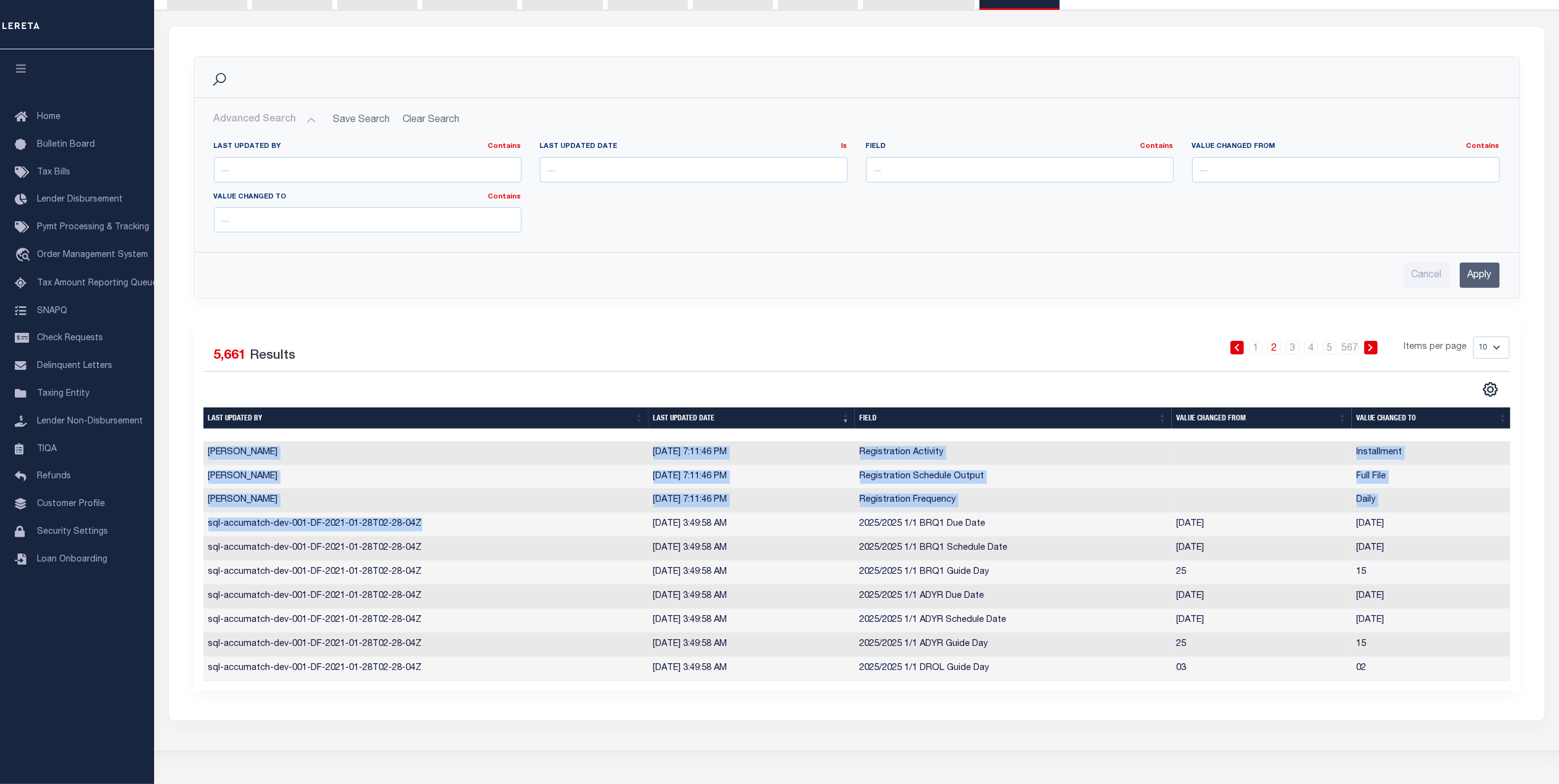
drag, startPoint x: 446, startPoint y: 524, endPoint x: 179, endPoint y: 531, distance: 267.1
click at [179, 531] on div "Search Advanced Search Save Search Clear Search Is Is" at bounding box center [857, 374] width 1376 height 694
click at [234, 526] on td "sql-accumatch-dev-001-DF-2021-01-28T02-28-04Z" at bounding box center [426, 524] width 445 height 24
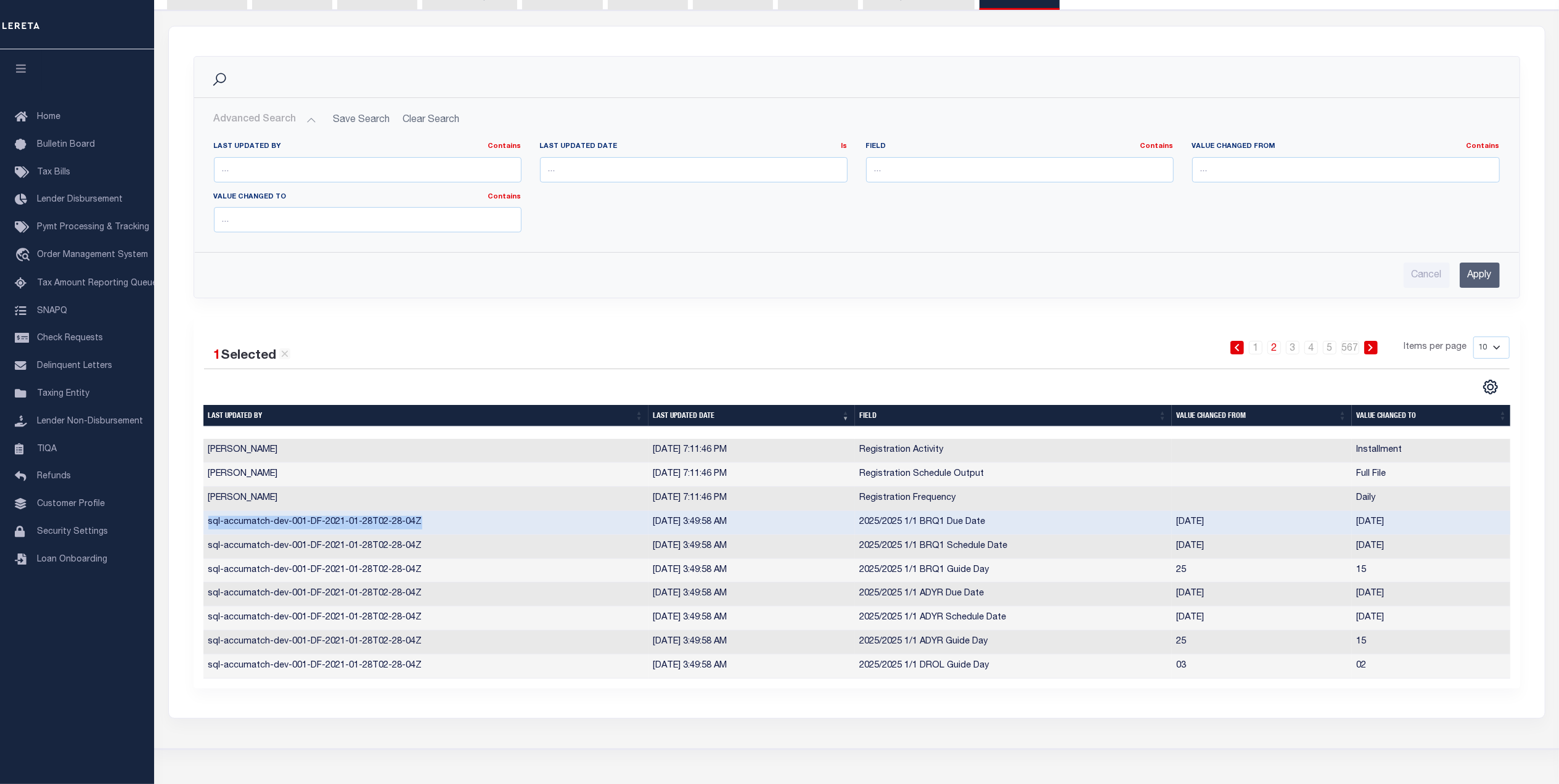
drag, startPoint x: 210, startPoint y: 526, endPoint x: 450, endPoint y: 515, distance: 240.3
click at [450, 515] on td "sql-accumatch-dev-001-DF-2021-01-28T02-28-04Z" at bounding box center [426, 523] width 445 height 24
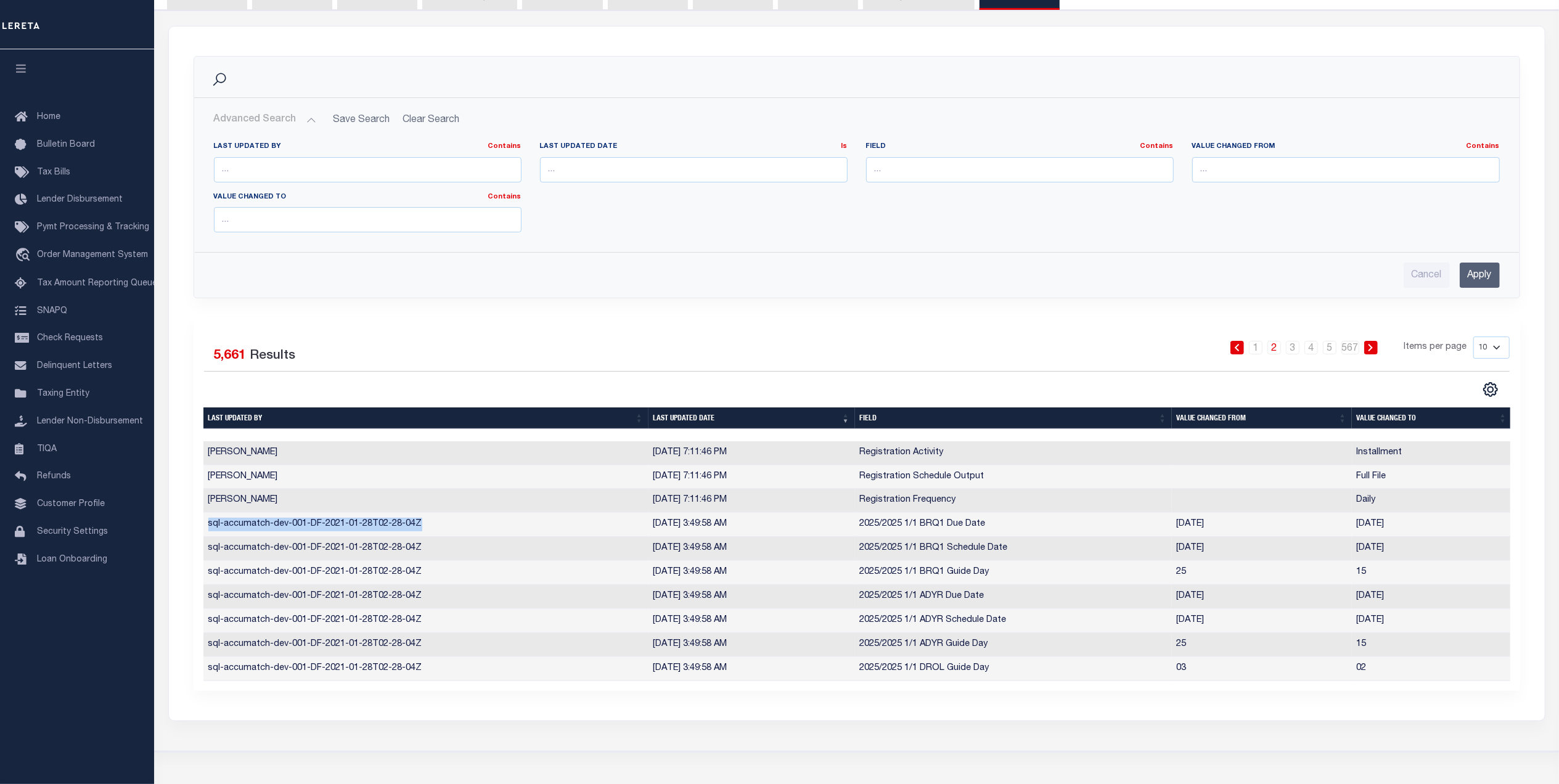
copy td "sql-accumatch-dev-001-DF-2021-01-28T02-28-04Z"
click at [1259, 353] on link "1" at bounding box center [1256, 347] width 13 height 13
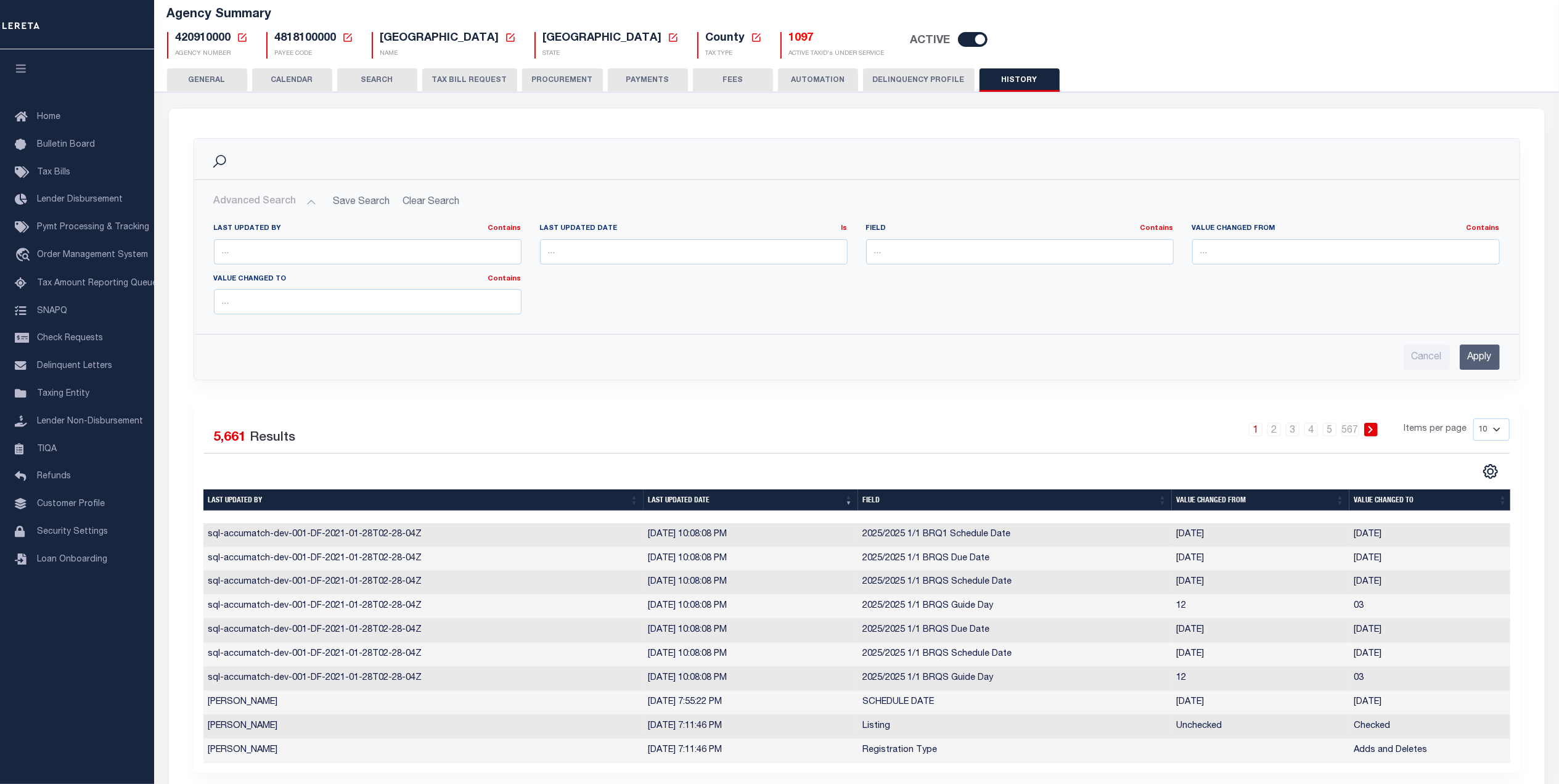
scroll to position [0, 0]
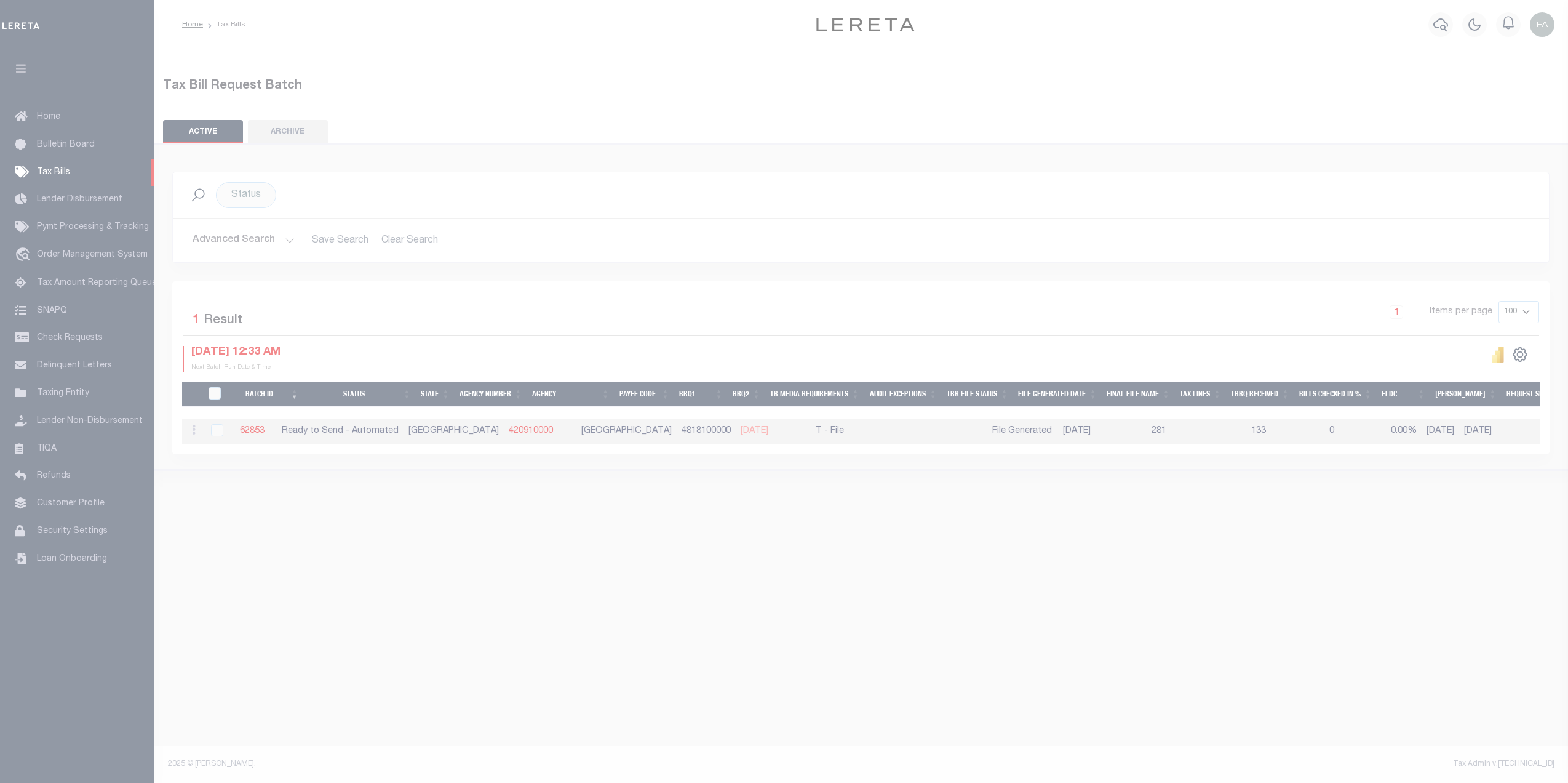
select select
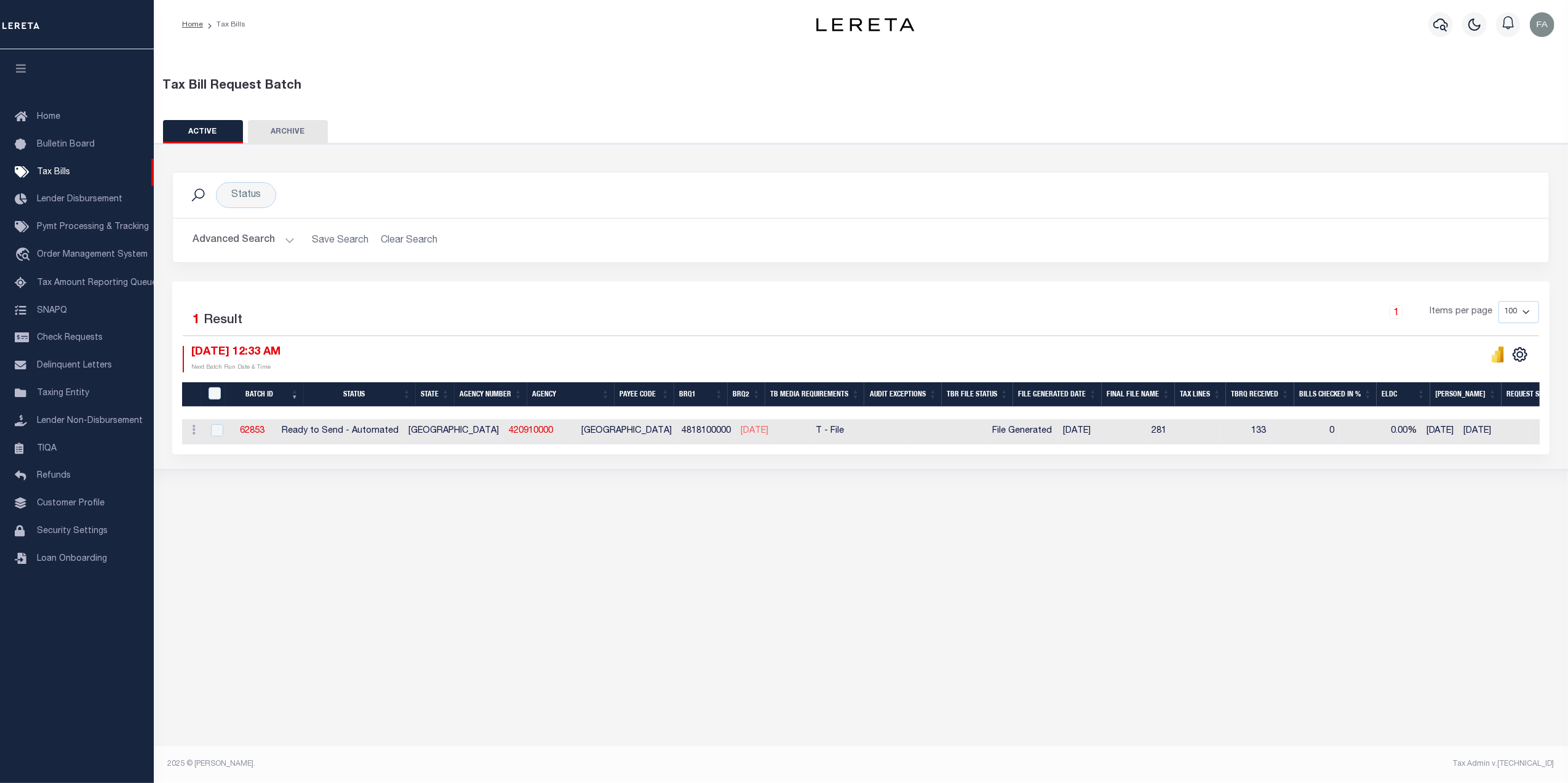
click at [266, 235] on button "Advanced Search" at bounding box center [243, 240] width 102 height 24
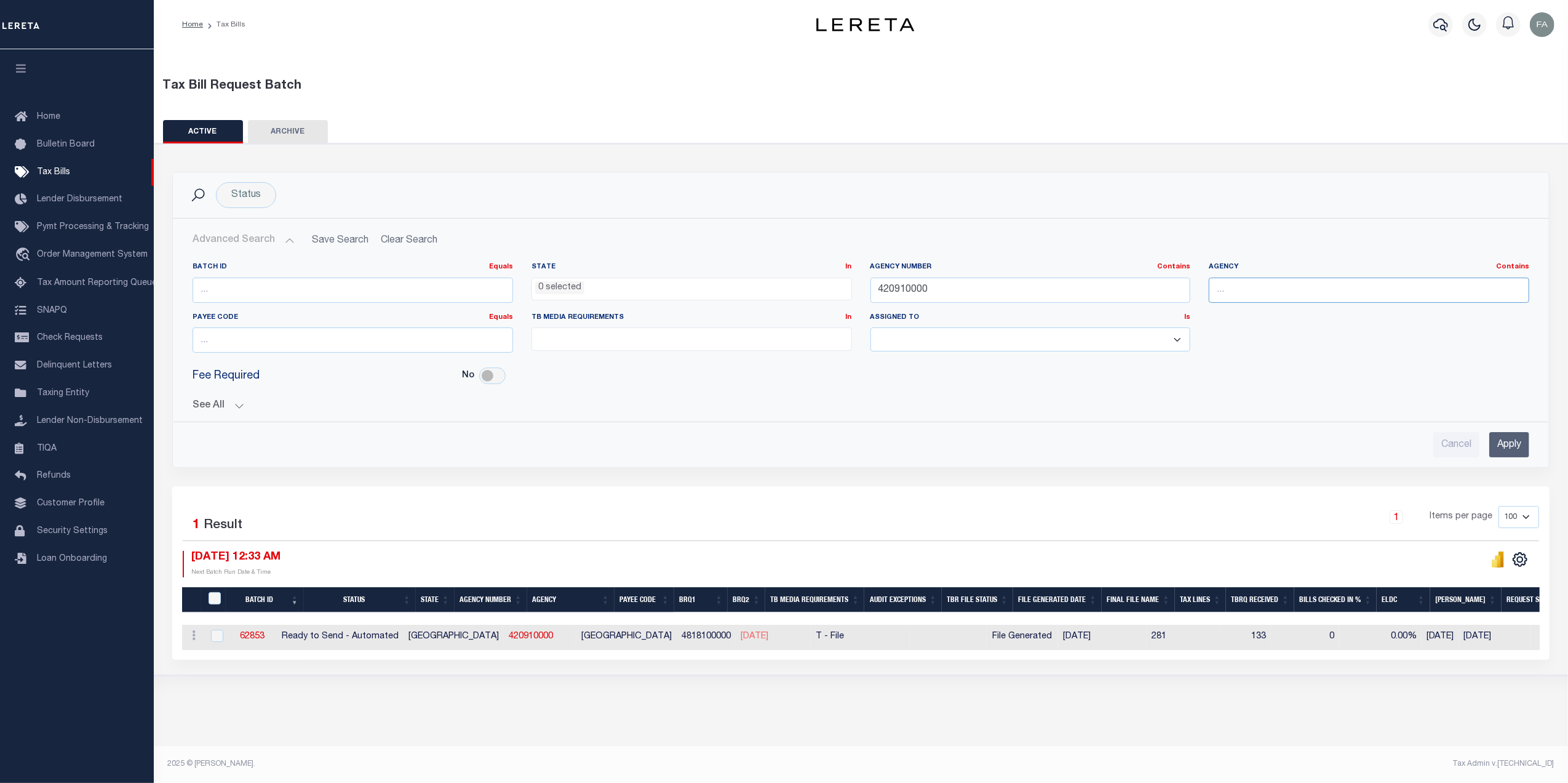
click at [1287, 284] on input "text" at bounding box center [1368, 290] width 320 height 25
type input "a"
type input "[GEOGRAPHIC_DATA]"
click at [1509, 428] on div "Cancel Apply" at bounding box center [861, 440] width 1356 height 35
click at [1509, 434] on input "Apply" at bounding box center [1509, 445] width 40 height 25
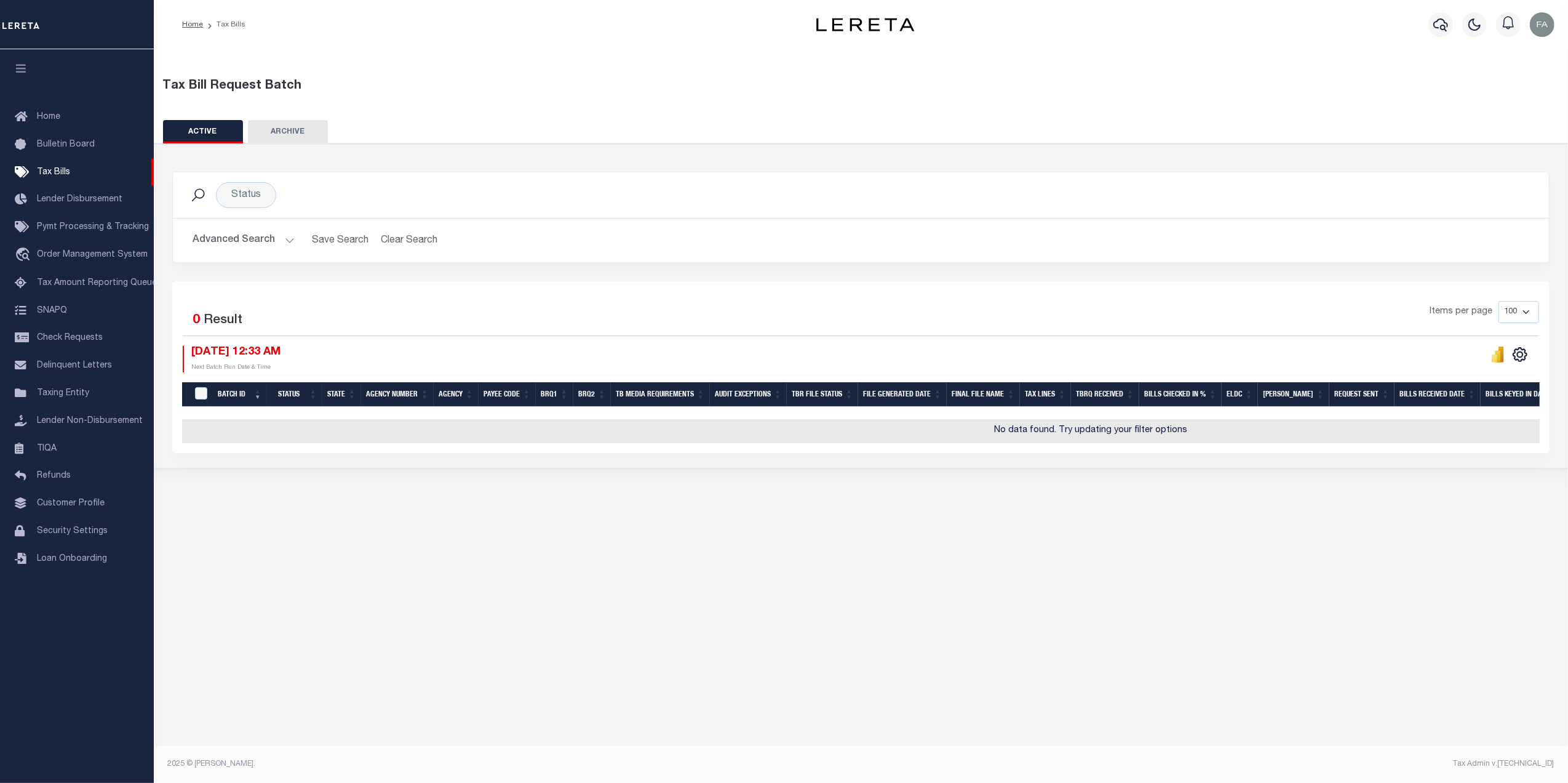
click at [256, 242] on button "Advanced Search" at bounding box center [243, 240] width 102 height 24
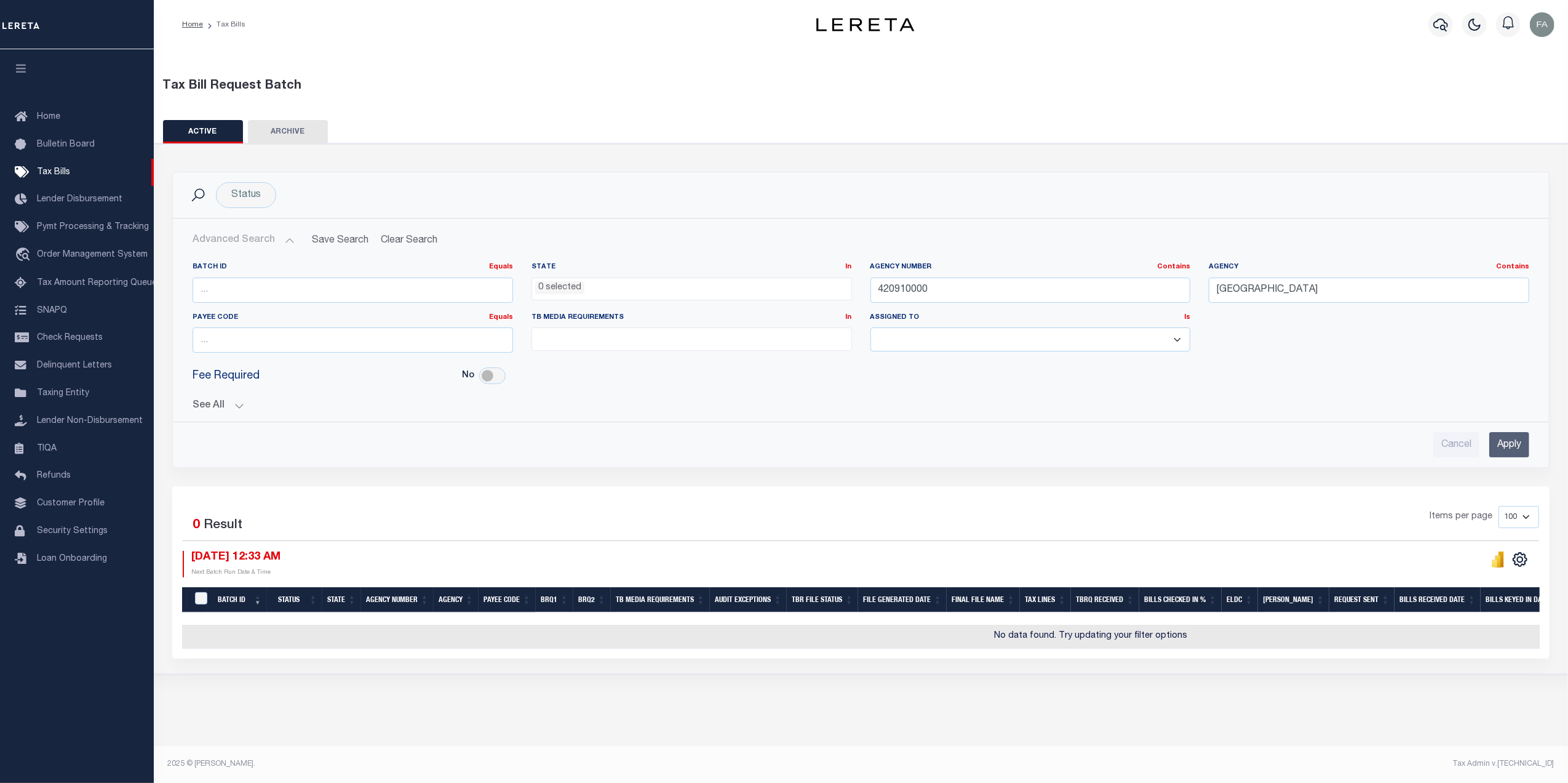
click at [234, 406] on button "See All" at bounding box center [861, 406] width 1336 height 12
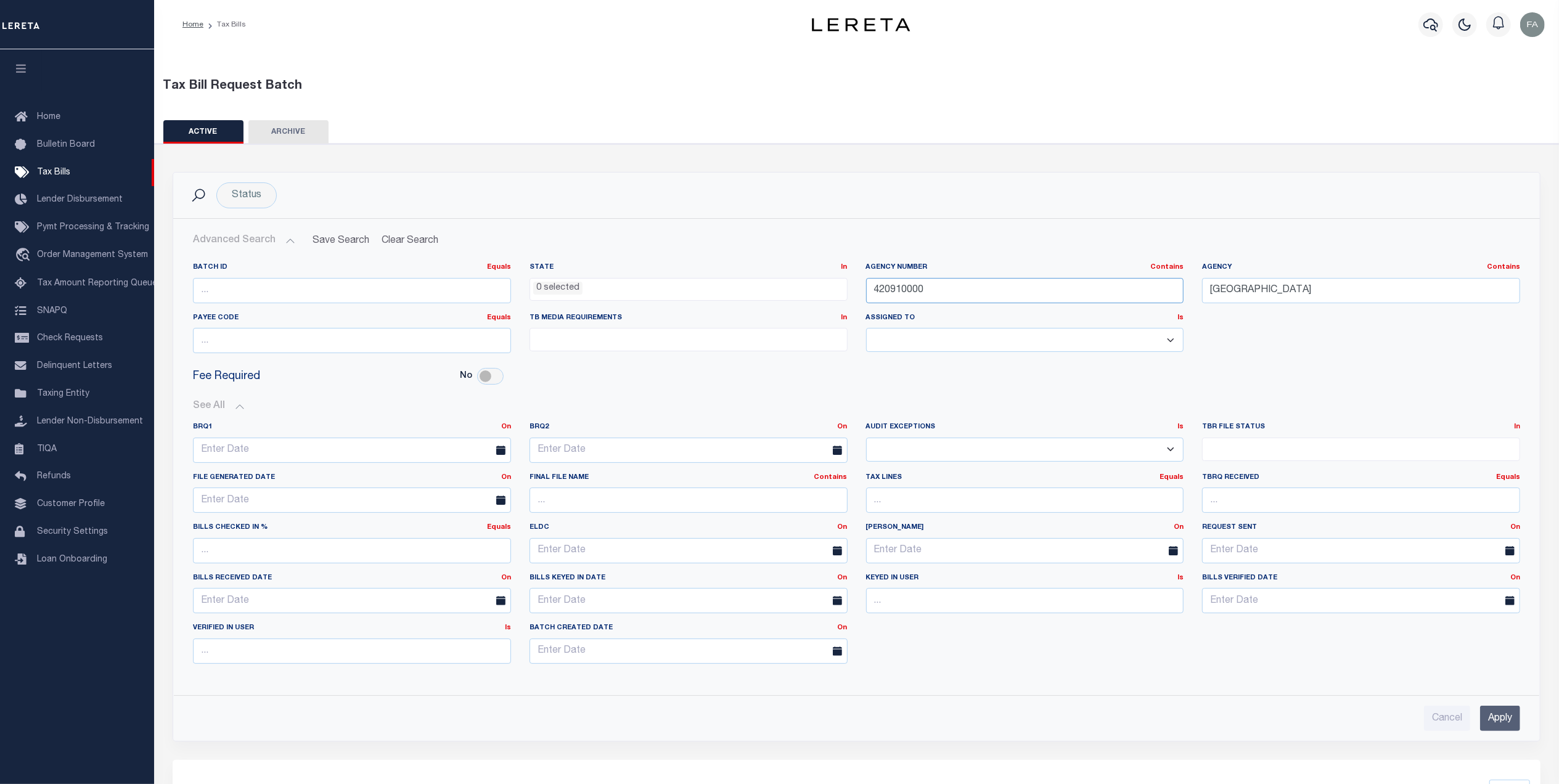
drag, startPoint x: 1026, startPoint y: 281, endPoint x: 851, endPoint y: 299, distance: 175.9
click at [839, 297] on div "Batch ID Equals Equals Is Not Equal To Is Greater Than Is Less Than State In In…" at bounding box center [856, 312] width 1346 height 101
click at [1493, 710] on input "Apply" at bounding box center [1500, 716] width 40 height 25
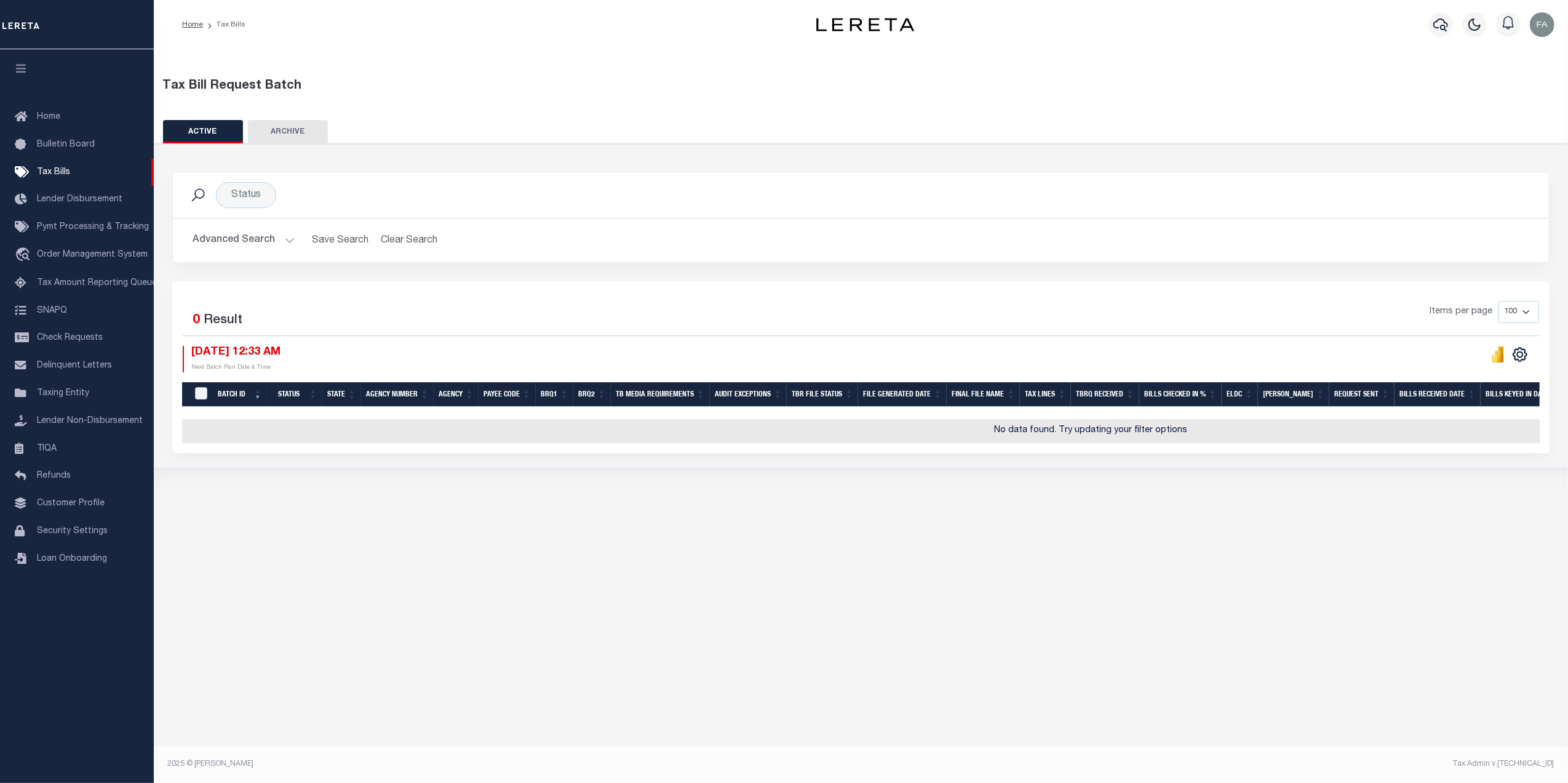
click at [249, 244] on button "Advanced Search" at bounding box center [243, 240] width 102 height 24
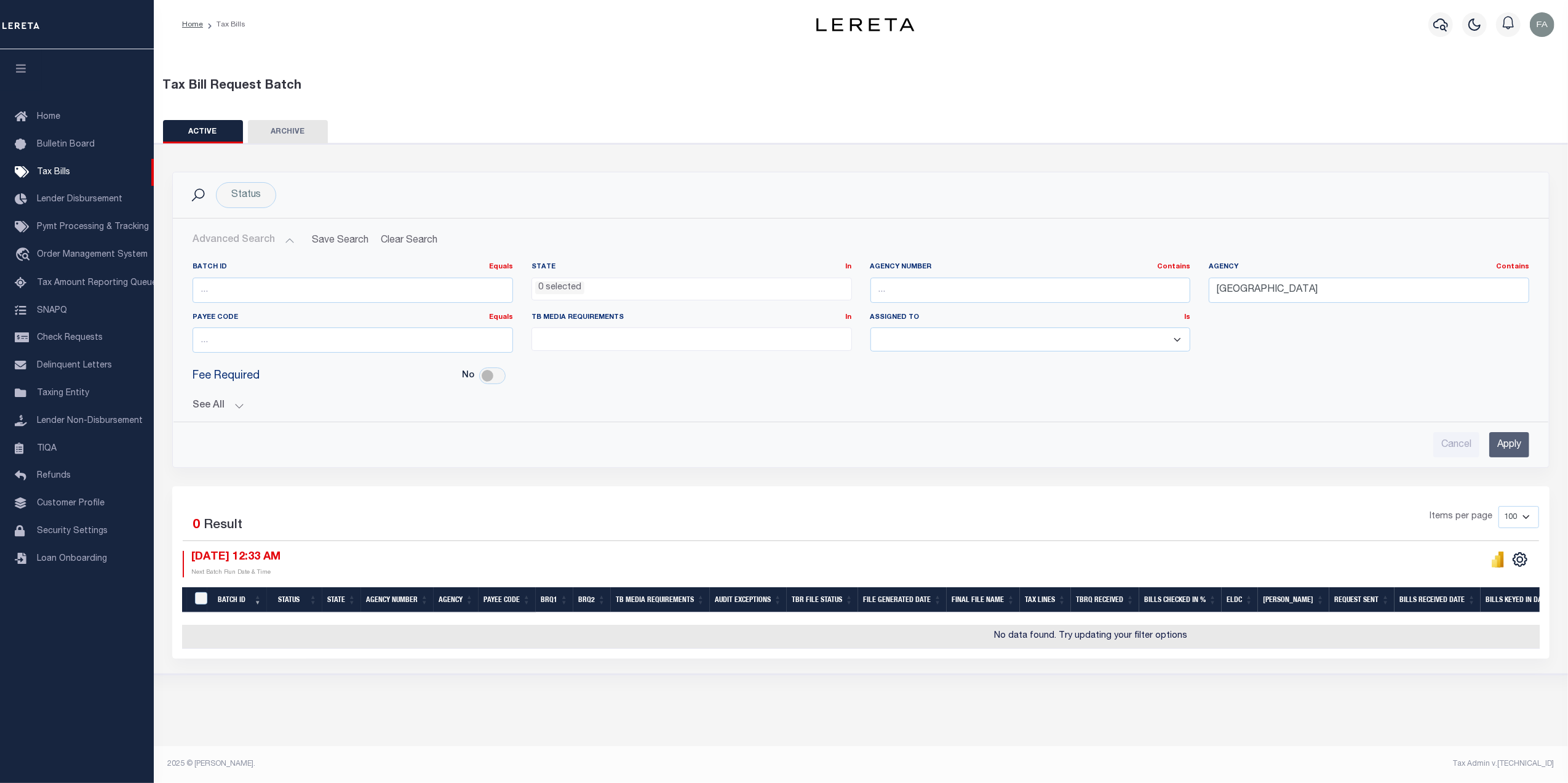
click at [225, 407] on button "See All" at bounding box center [861, 406] width 1336 height 12
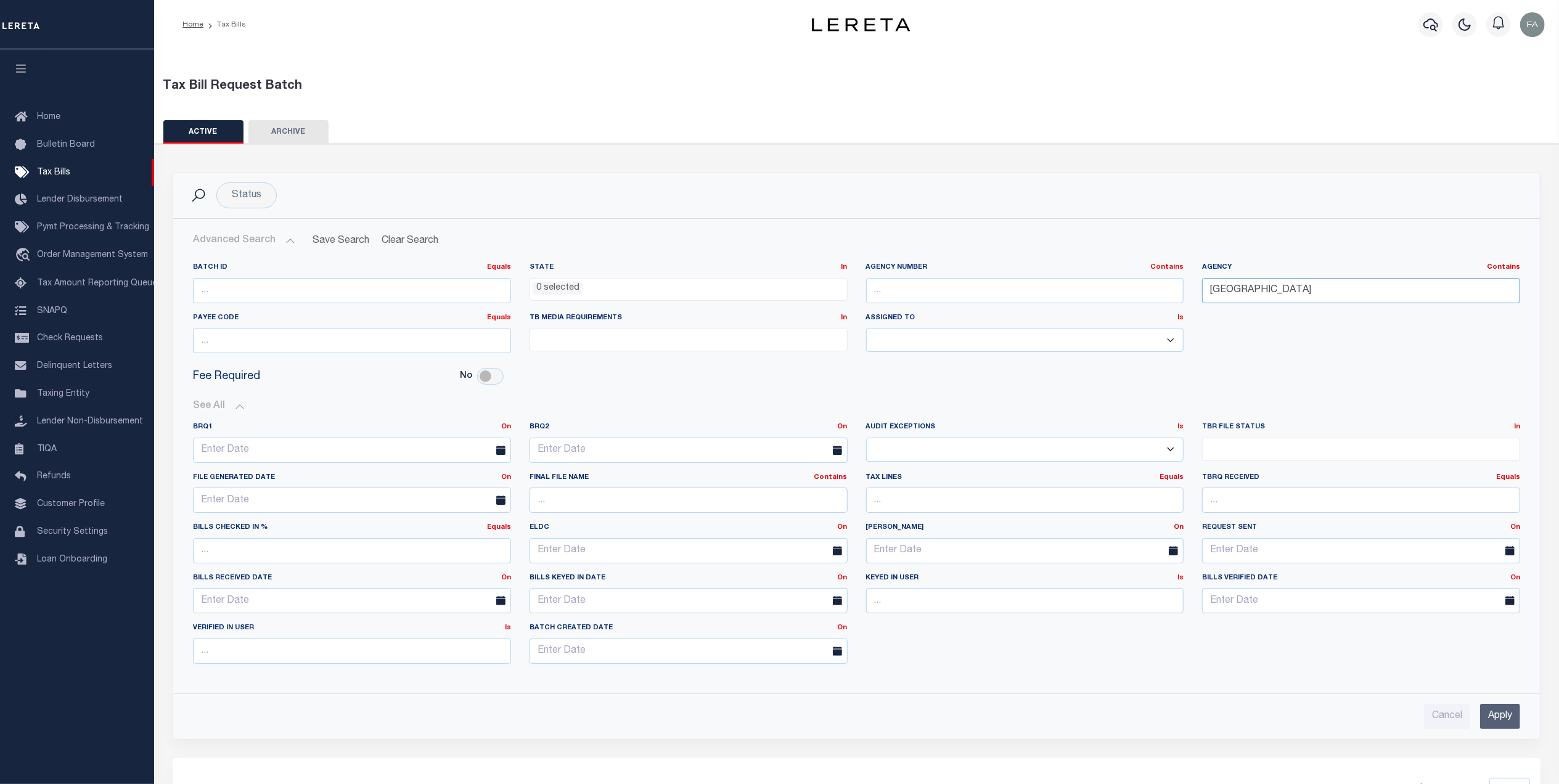
click at [1307, 284] on input "aberdeen city" at bounding box center [1361, 291] width 318 height 25
click at [1504, 717] on input "Apply" at bounding box center [1500, 716] width 40 height 25
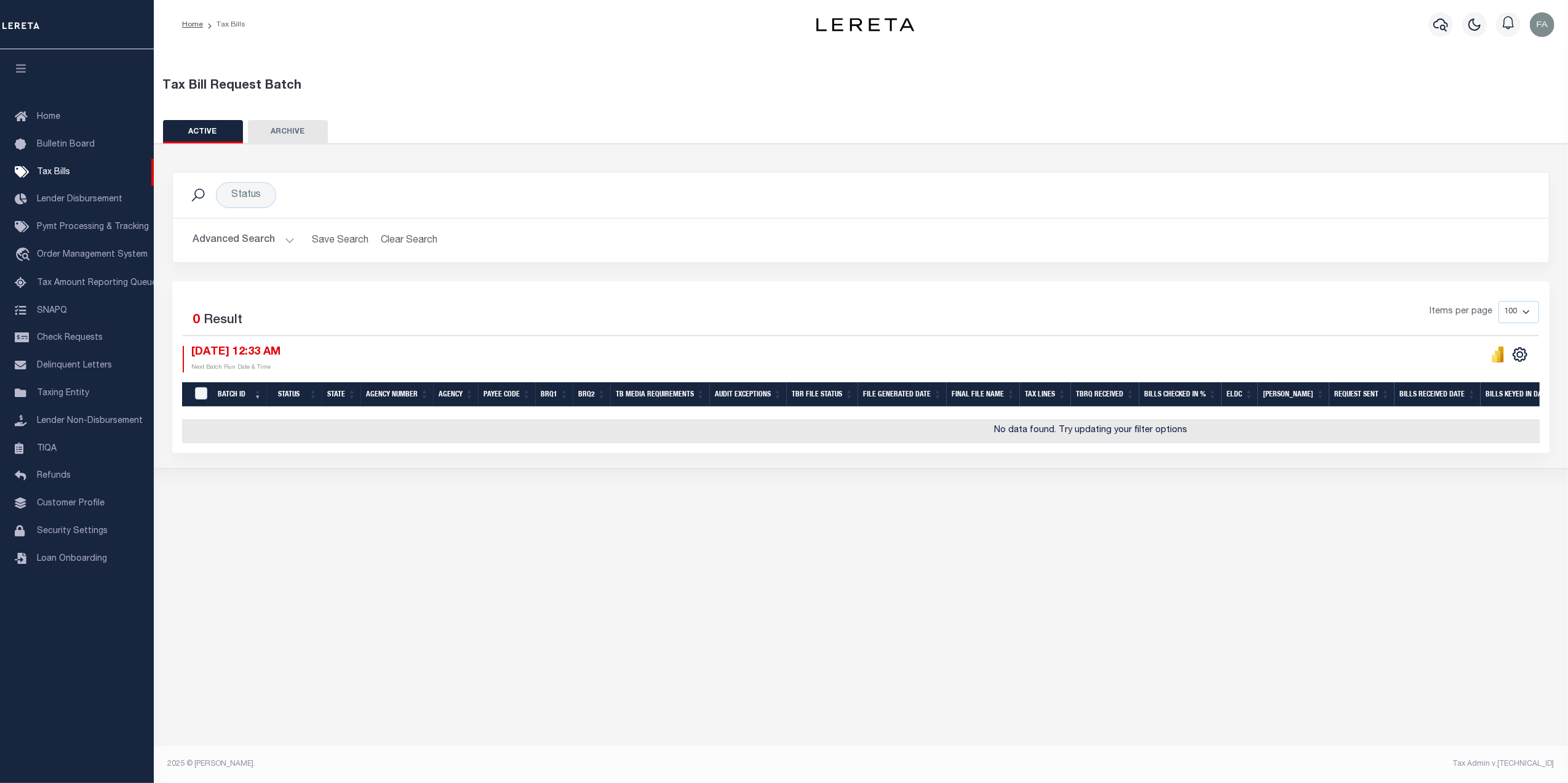
click at [254, 239] on button "Advanced Search" at bounding box center [243, 240] width 102 height 24
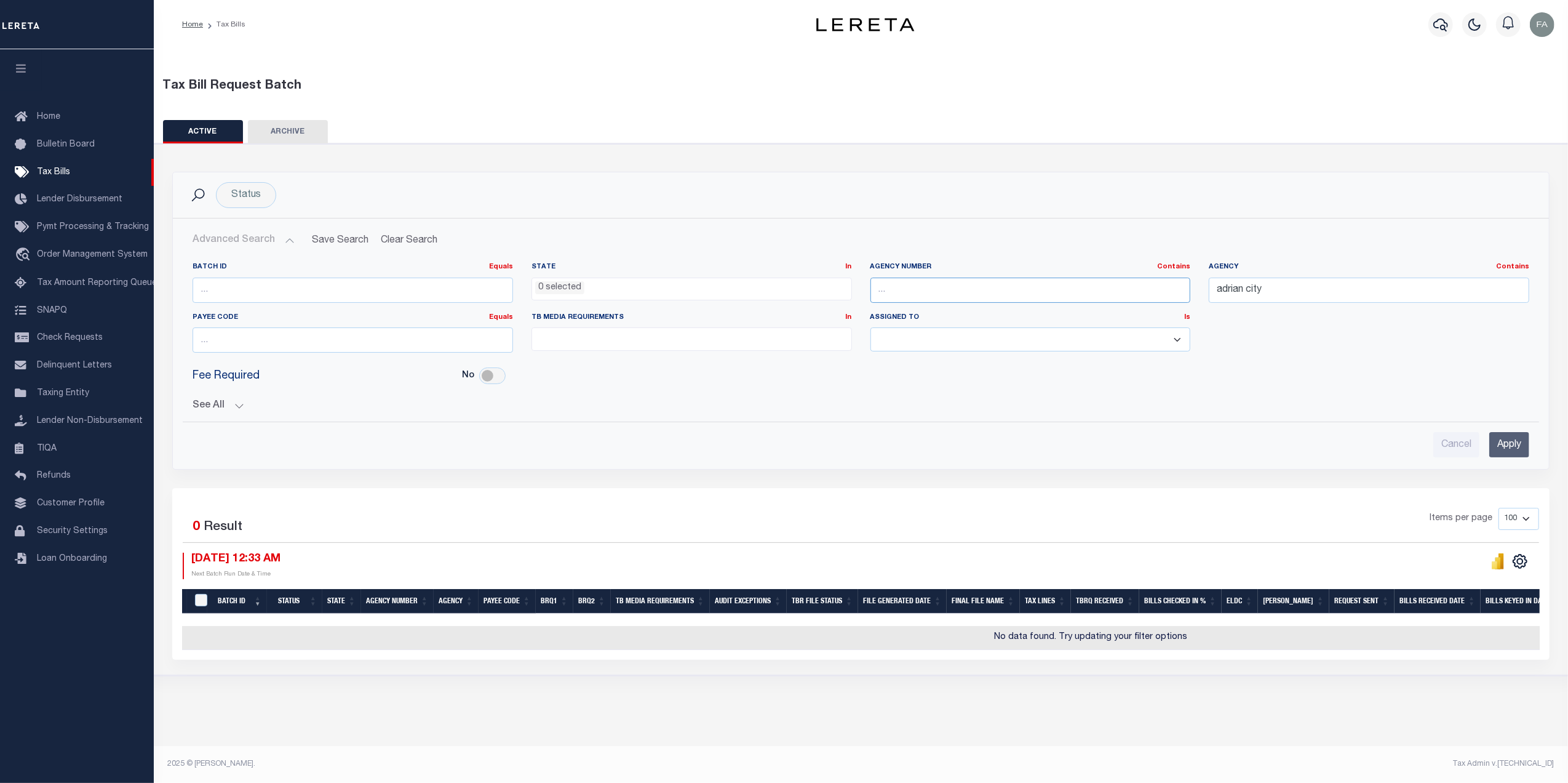
drag, startPoint x: 1004, startPoint y: 290, endPoint x: 1015, endPoint y: 290, distance: 11.0
click at [1004, 290] on input "text" at bounding box center [1031, 290] width 320 height 25
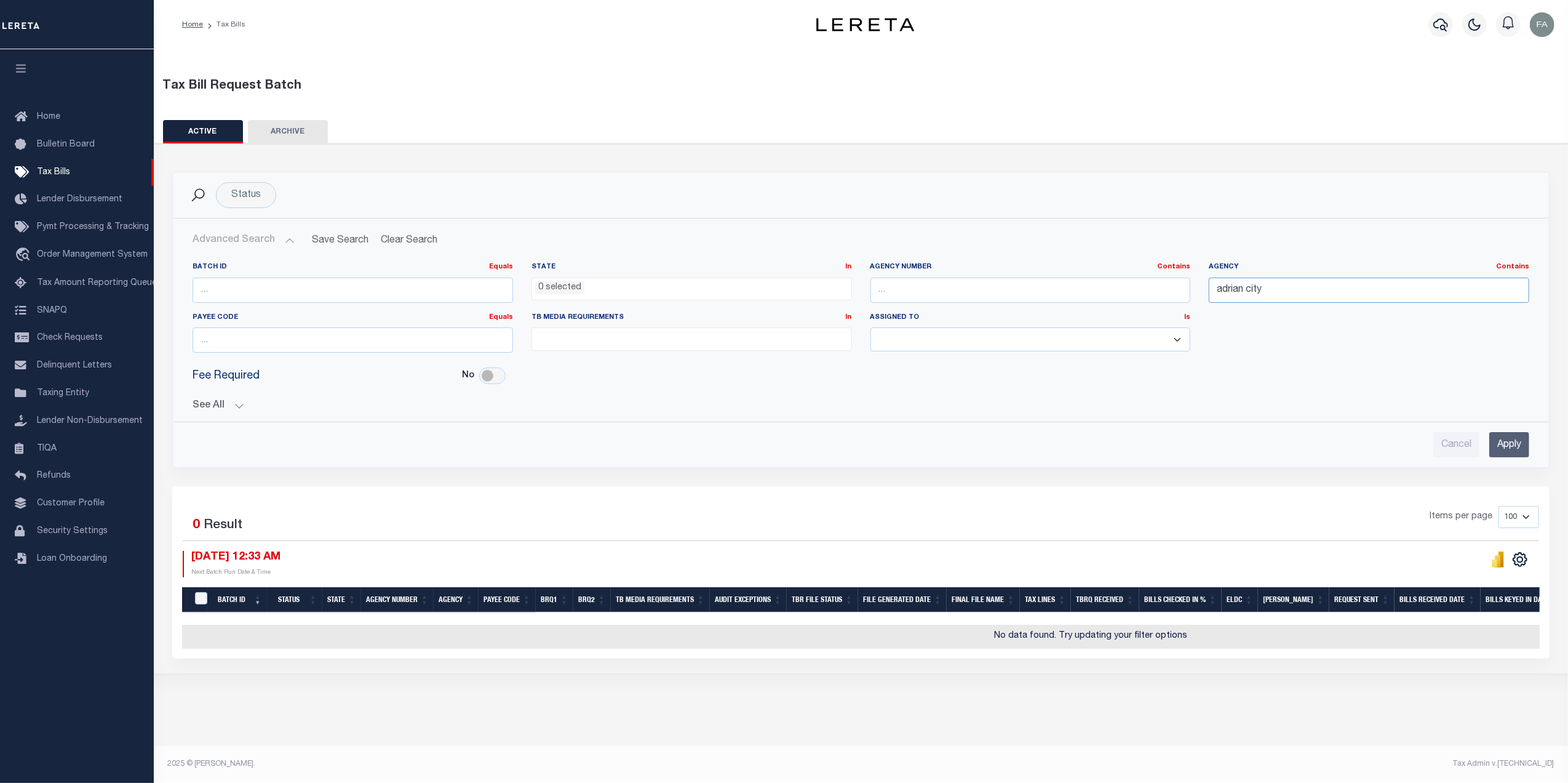
click at [1256, 286] on input "adrian city" at bounding box center [1368, 290] width 320 height 25
paste input "Lenawee"
click at [1511, 447] on input "Apply" at bounding box center [1509, 445] width 40 height 25
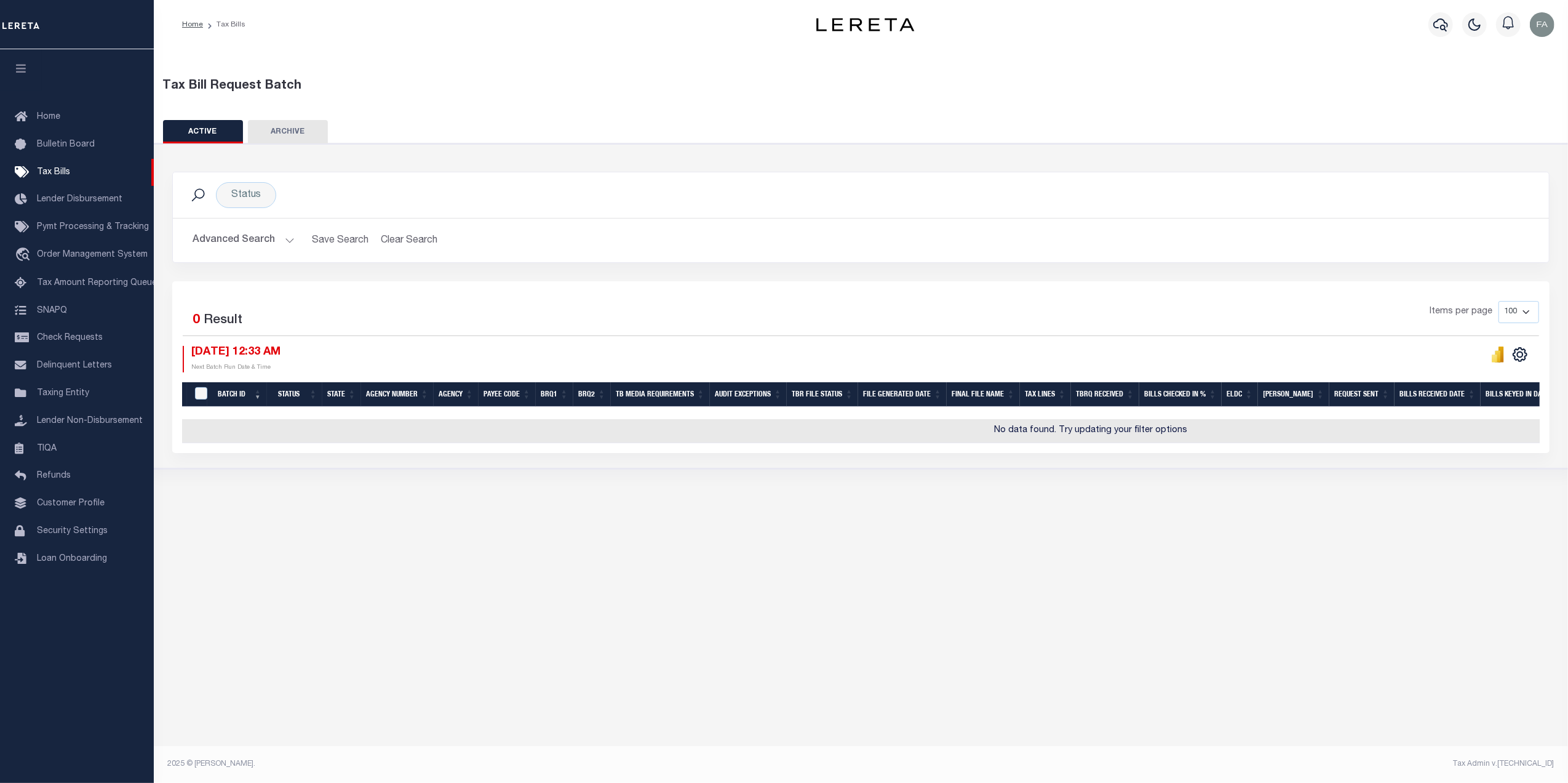
click at [264, 245] on button "Advanced Search" at bounding box center [243, 240] width 102 height 24
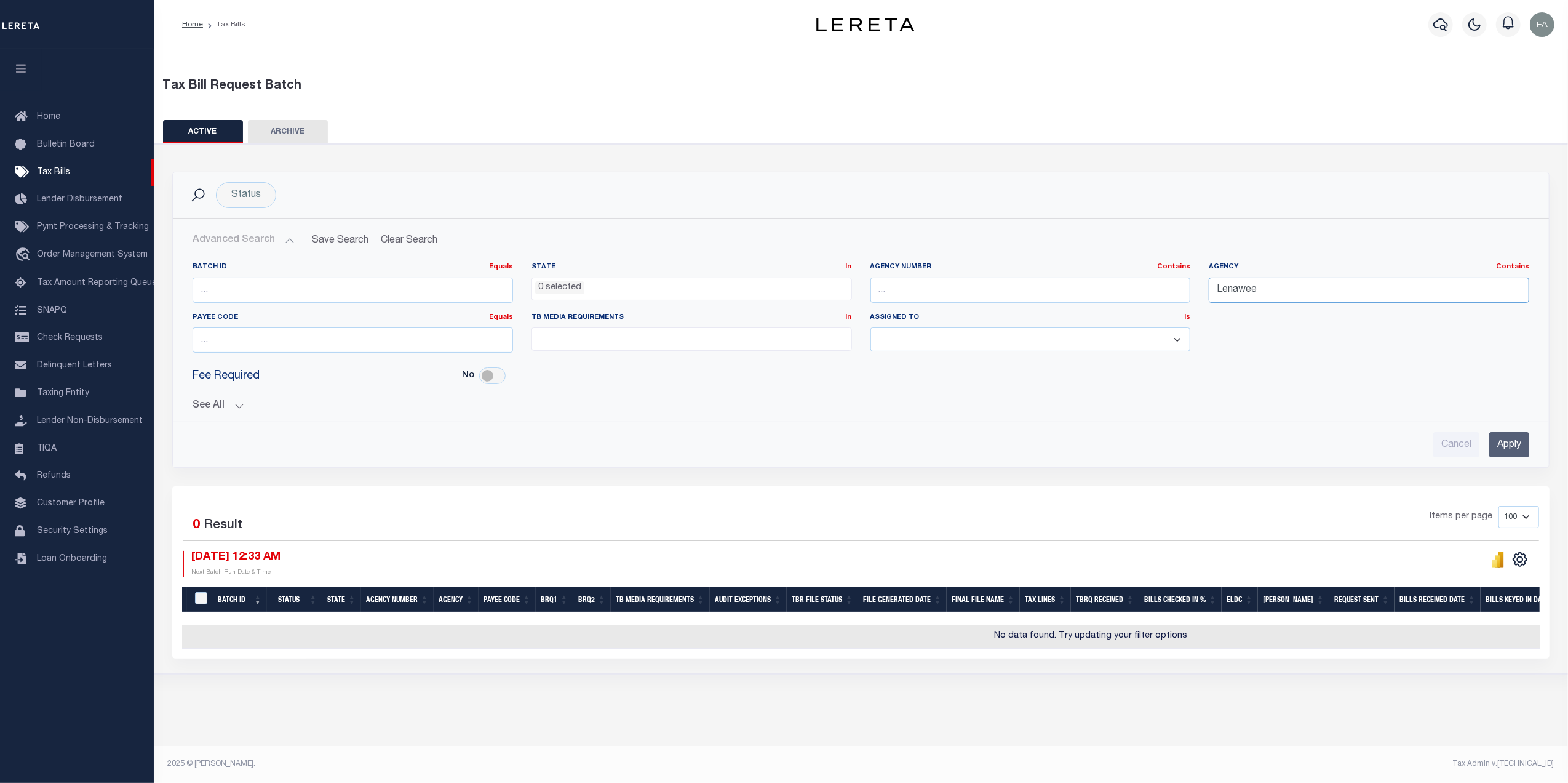
click at [1265, 289] on input "Lenawee" at bounding box center [1368, 290] width 320 height 25
type input "adrian city"
click at [1502, 427] on div "Cancel Apply" at bounding box center [861, 440] width 1356 height 35
click at [1509, 439] on input "Apply" at bounding box center [1509, 445] width 40 height 25
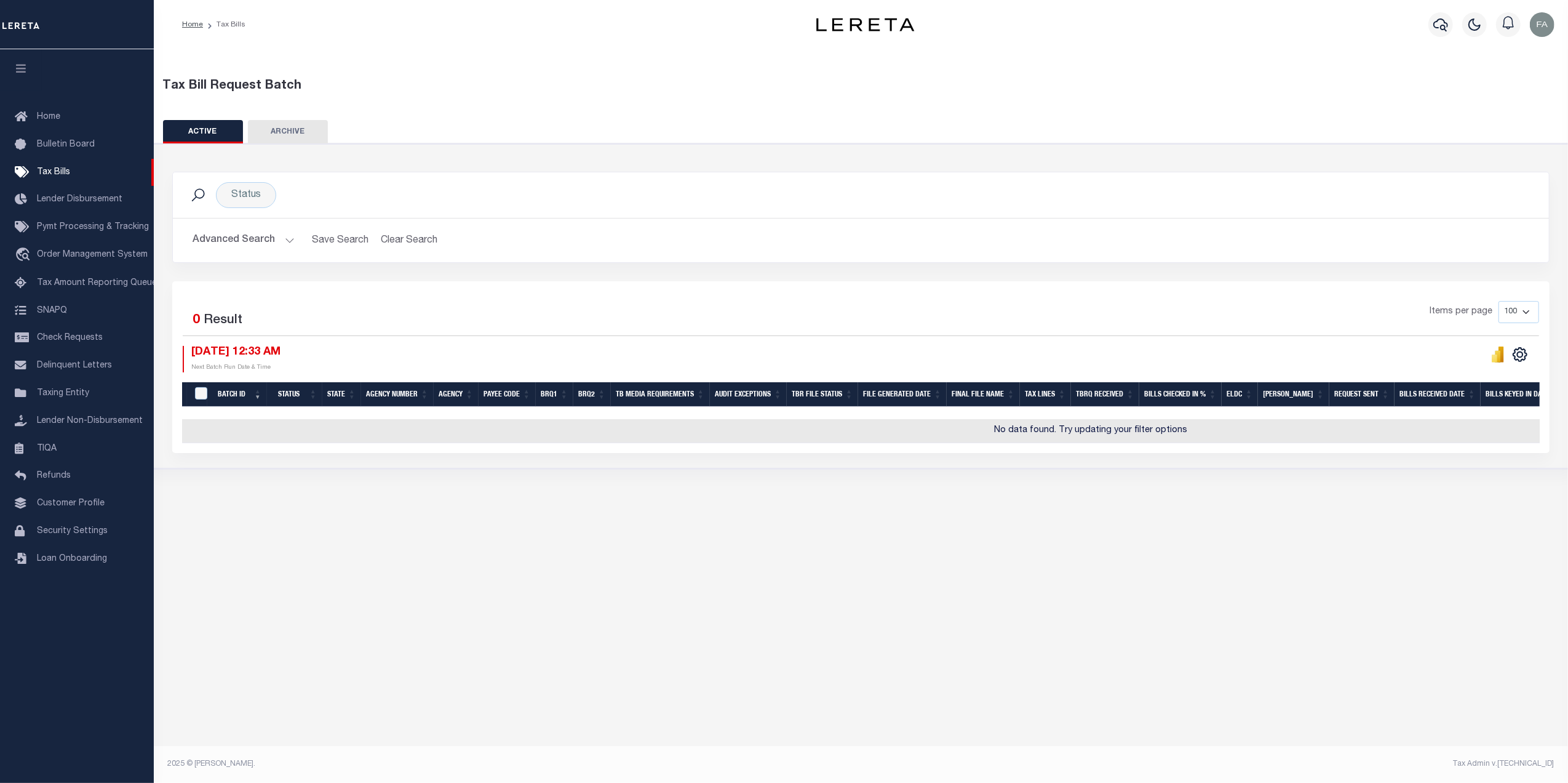
click at [249, 251] on button "Advanced Search" at bounding box center [243, 240] width 102 height 24
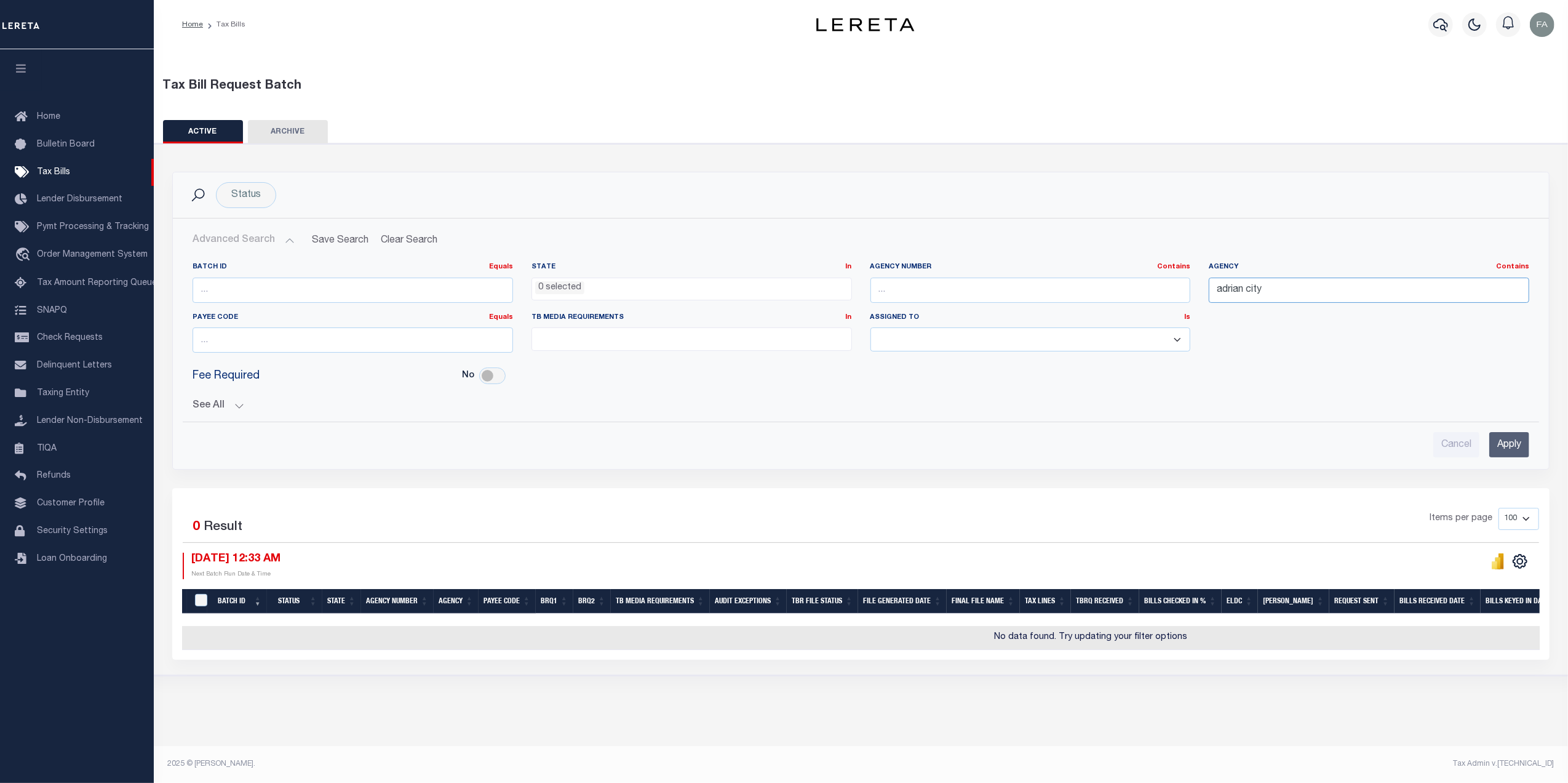
click at [1248, 288] on input "adrian city" at bounding box center [1368, 290] width 320 height 25
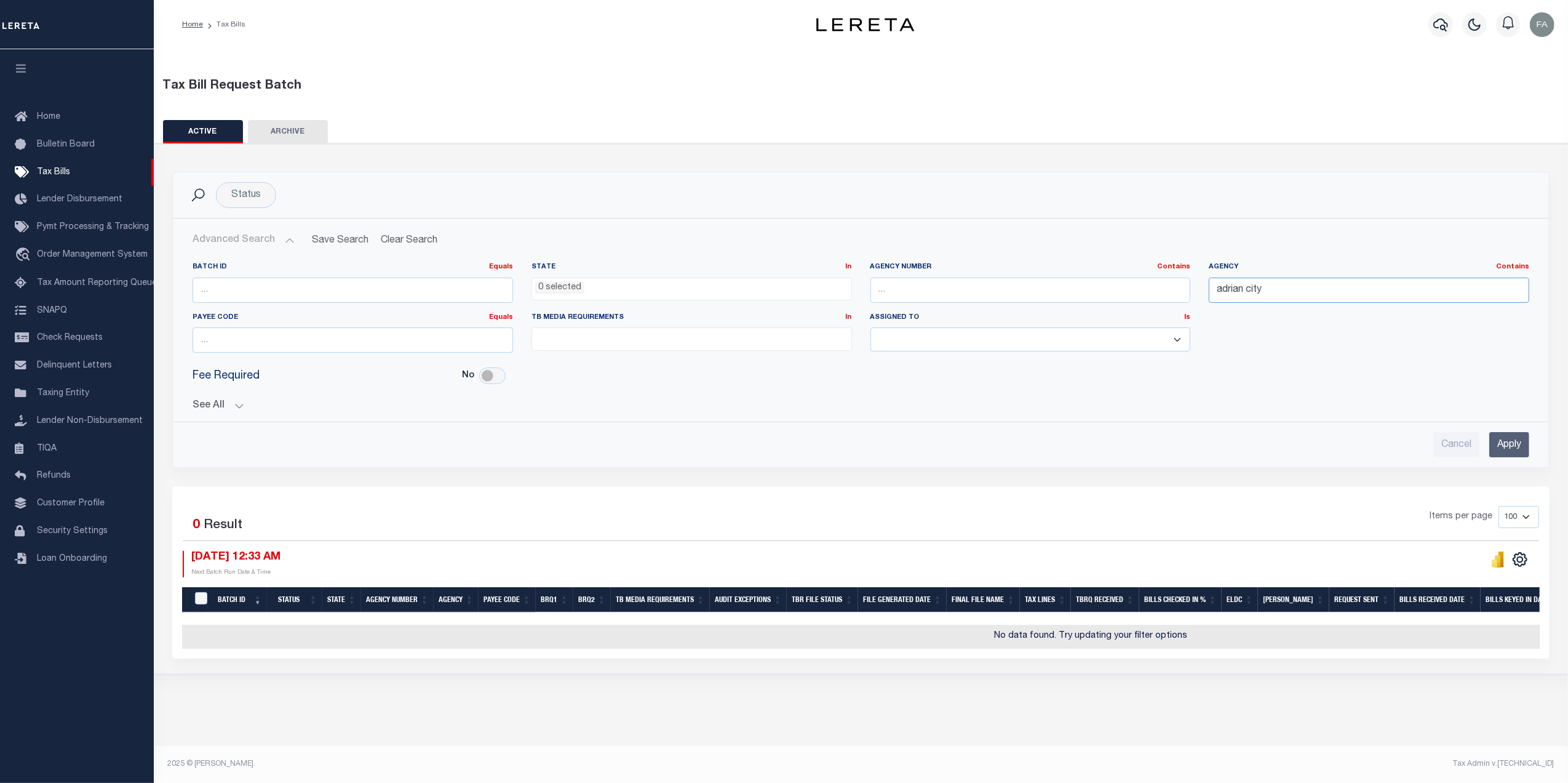
paste input "210460001"
type input "210460001"
click at [1504, 441] on input "Apply" at bounding box center [1509, 445] width 40 height 25
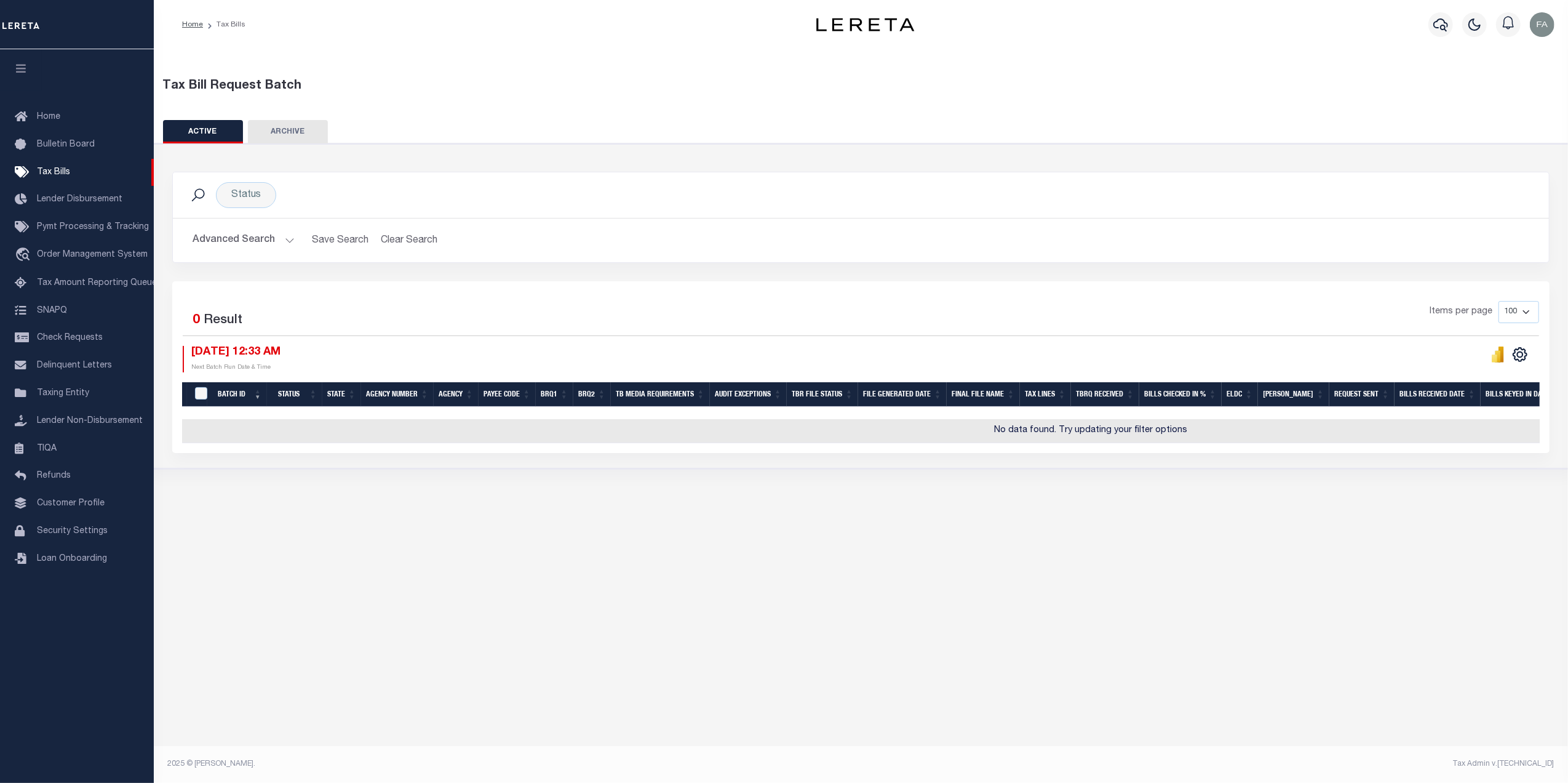
click at [249, 250] on button "Advanced Search" at bounding box center [243, 240] width 102 height 24
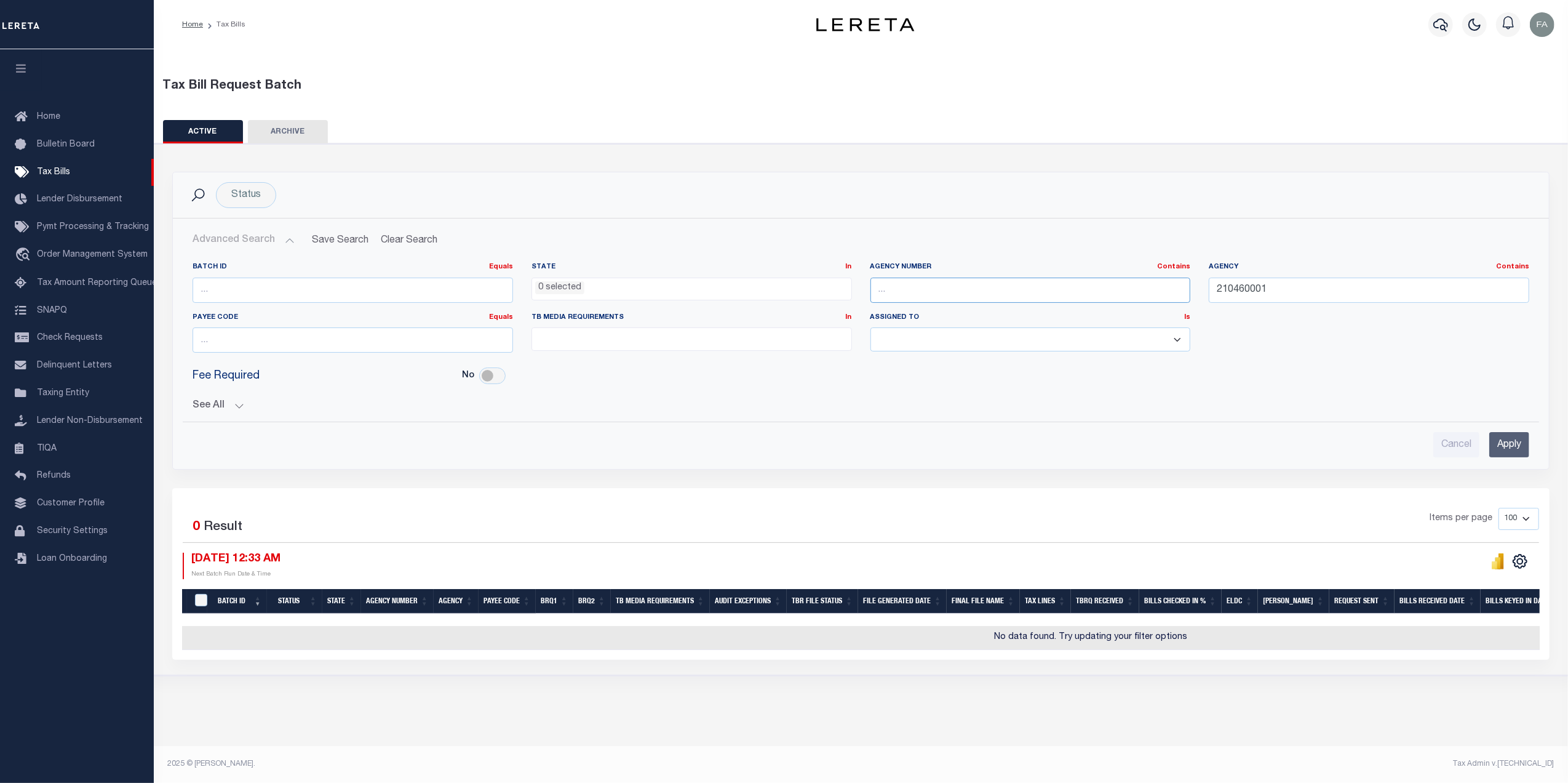
click at [967, 286] on input "text" at bounding box center [1031, 290] width 320 height 25
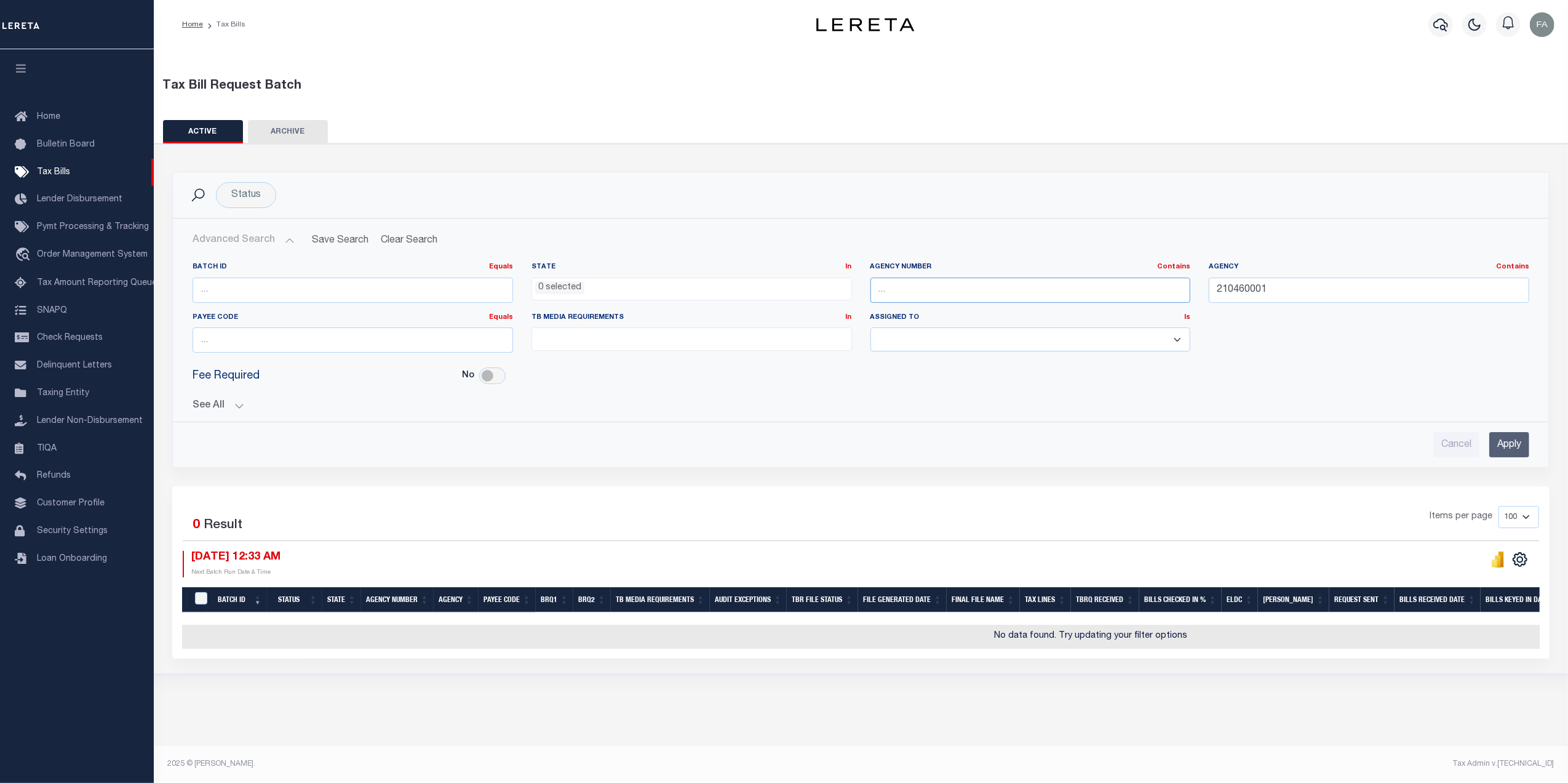
paste input "210460001"
type input "210460001"
click at [1267, 289] on input "210460001" at bounding box center [1368, 290] width 320 height 25
click at [1491, 439] on input "Apply" at bounding box center [1509, 445] width 40 height 25
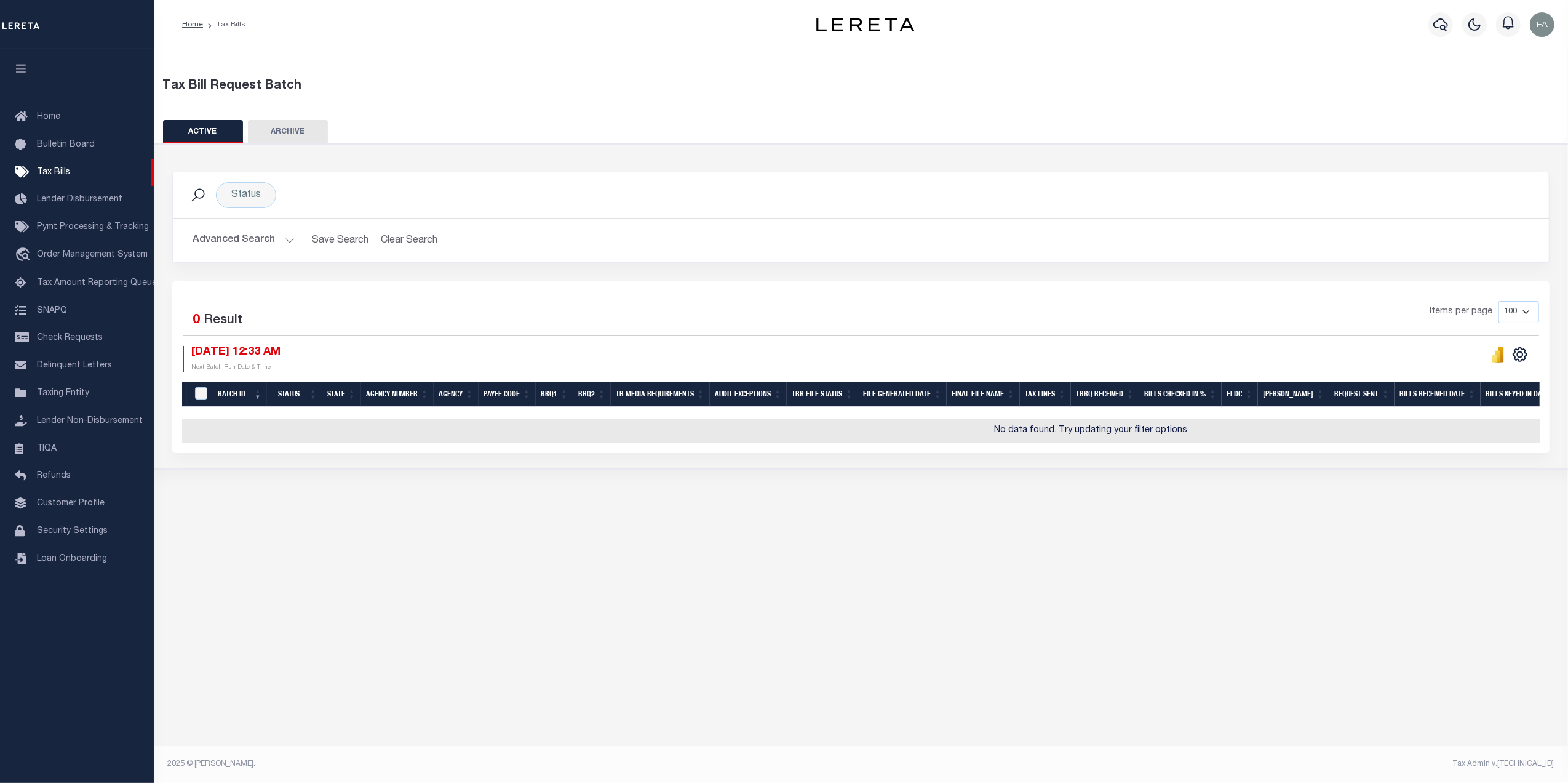
click at [274, 238] on button "Advanced Search" at bounding box center [243, 240] width 102 height 24
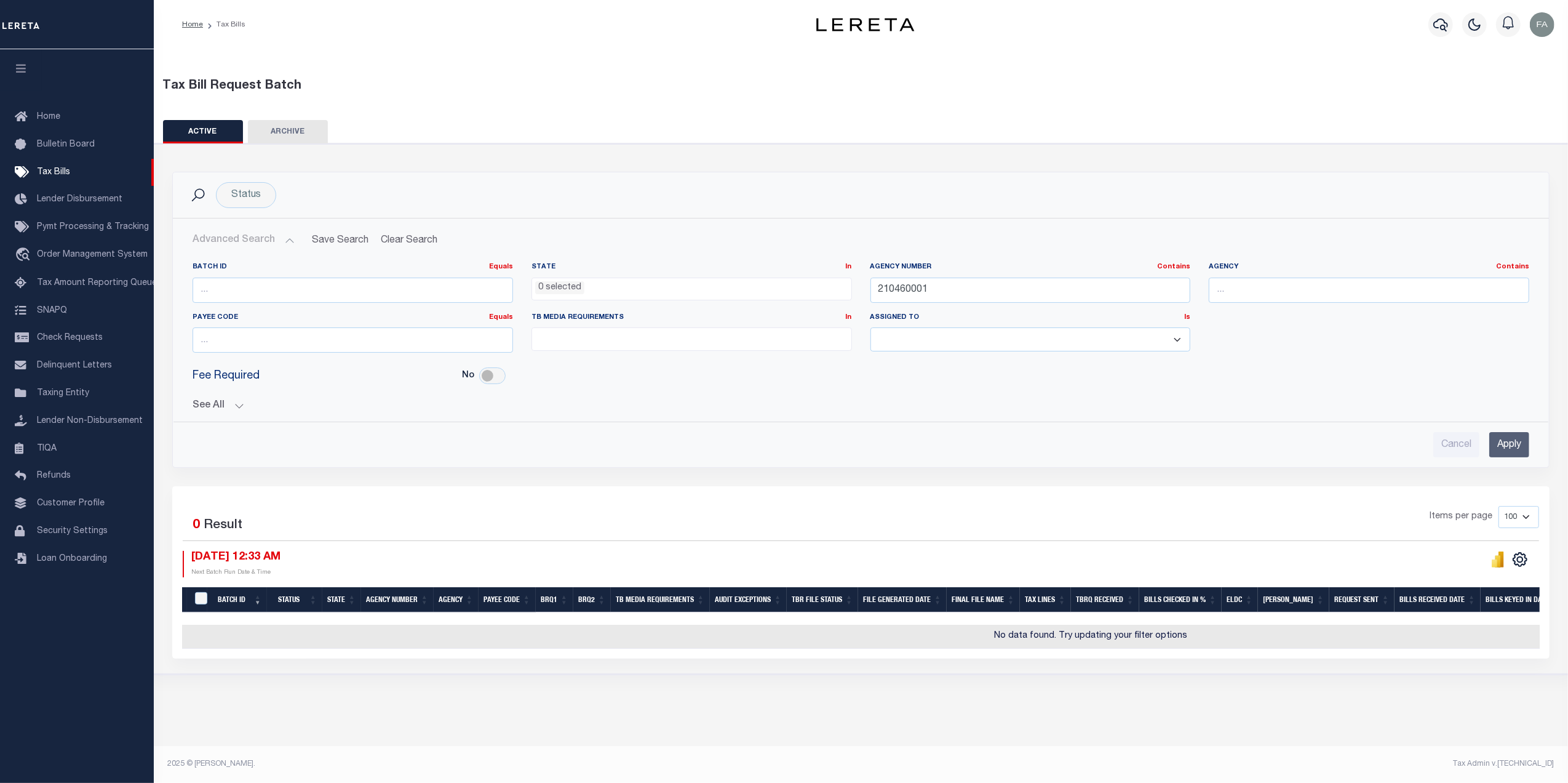
click at [227, 409] on button "See All" at bounding box center [861, 406] width 1336 height 12
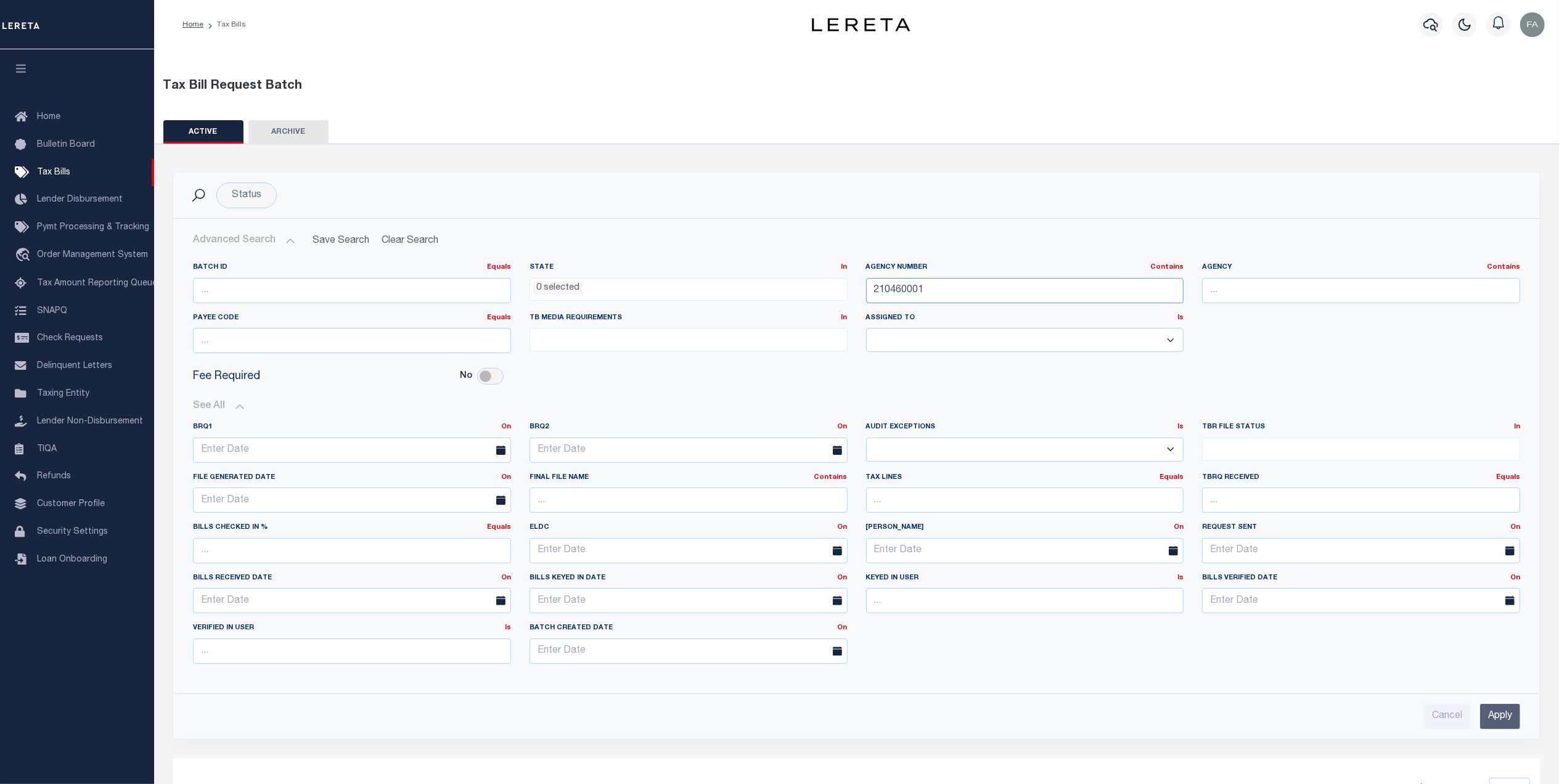
click at [998, 296] on input "210460001" at bounding box center [1025, 291] width 318 height 25
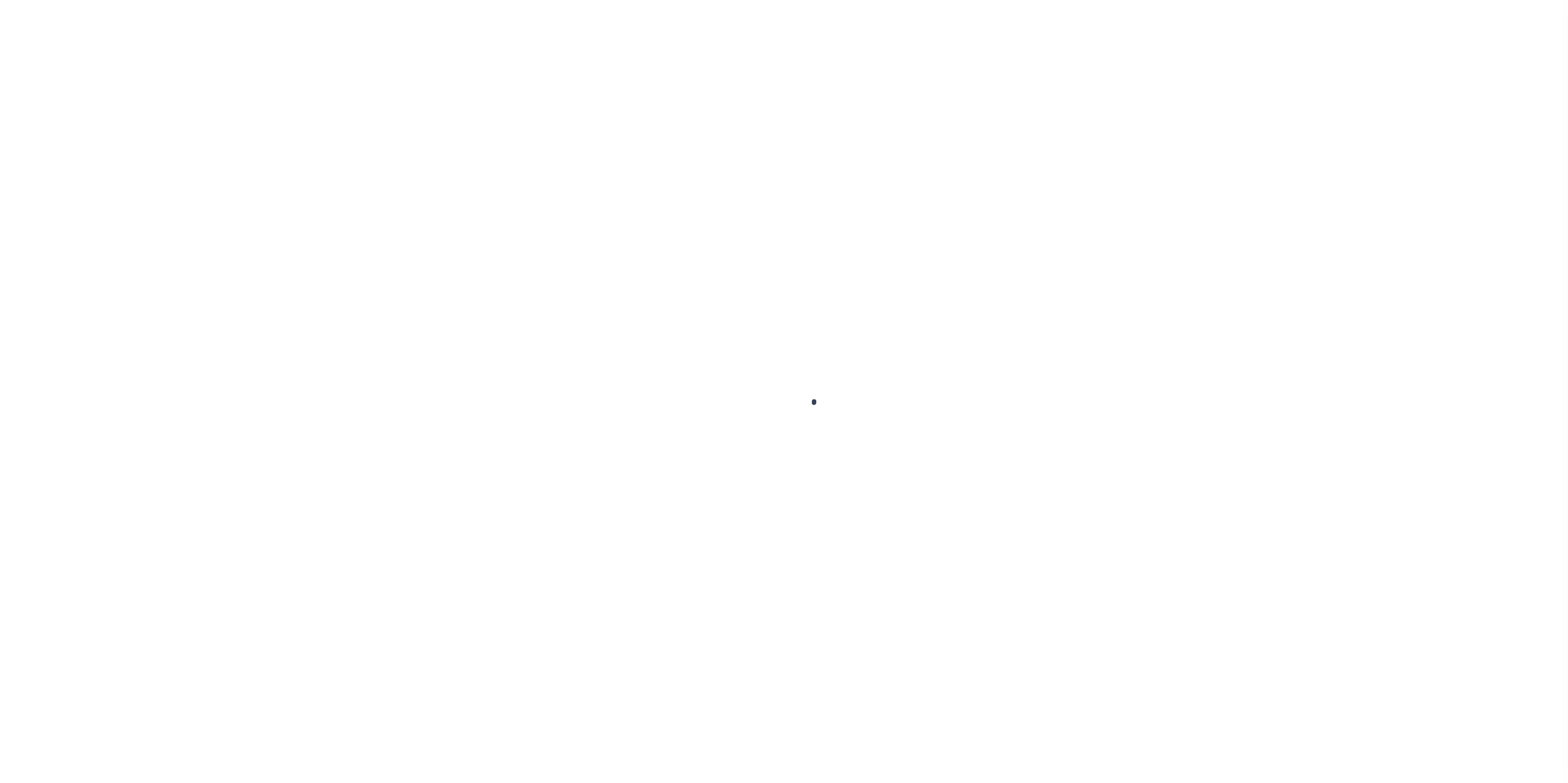
select select
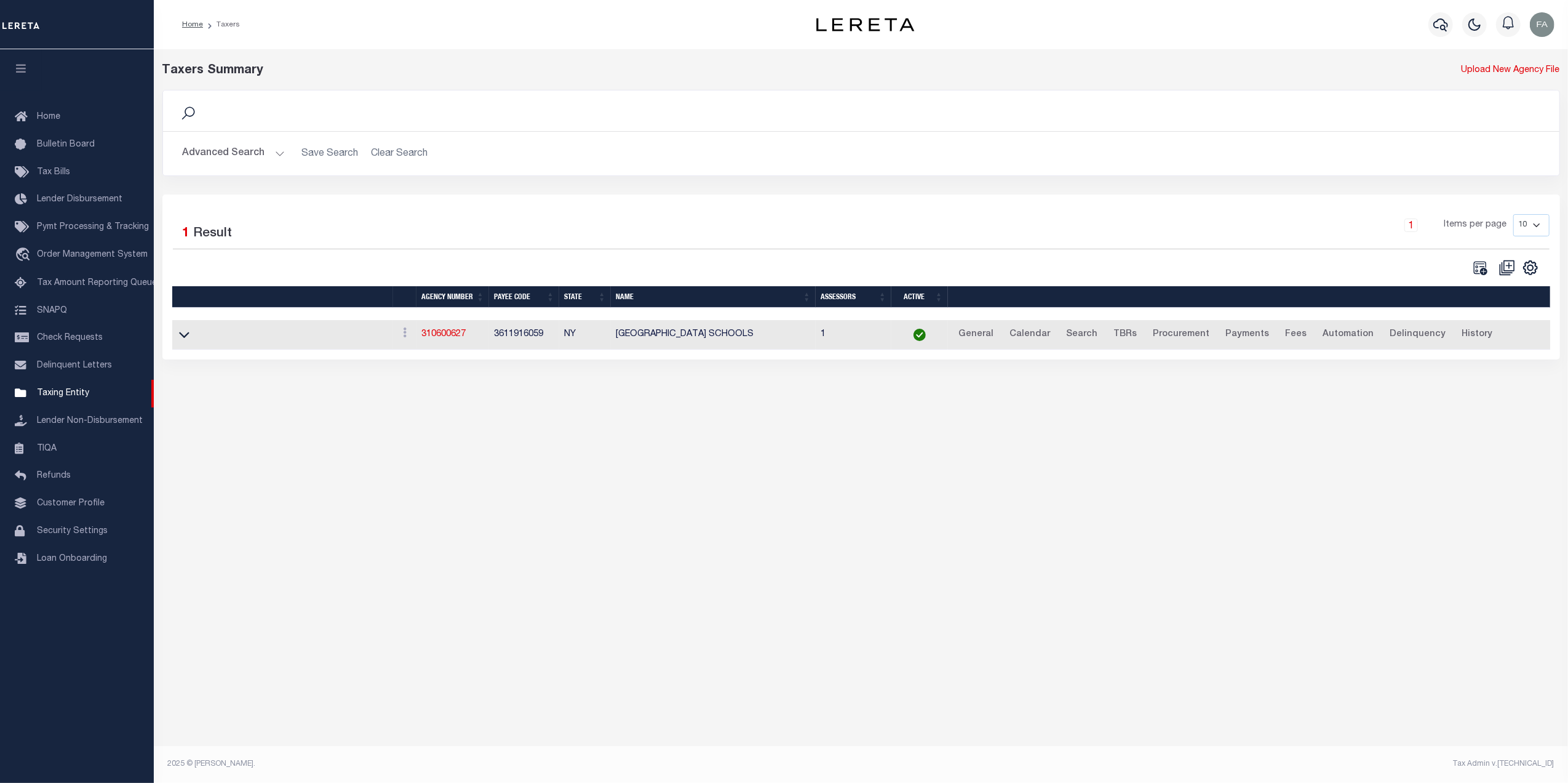
click at [240, 156] on button "Advanced Search" at bounding box center [233, 153] width 102 height 24
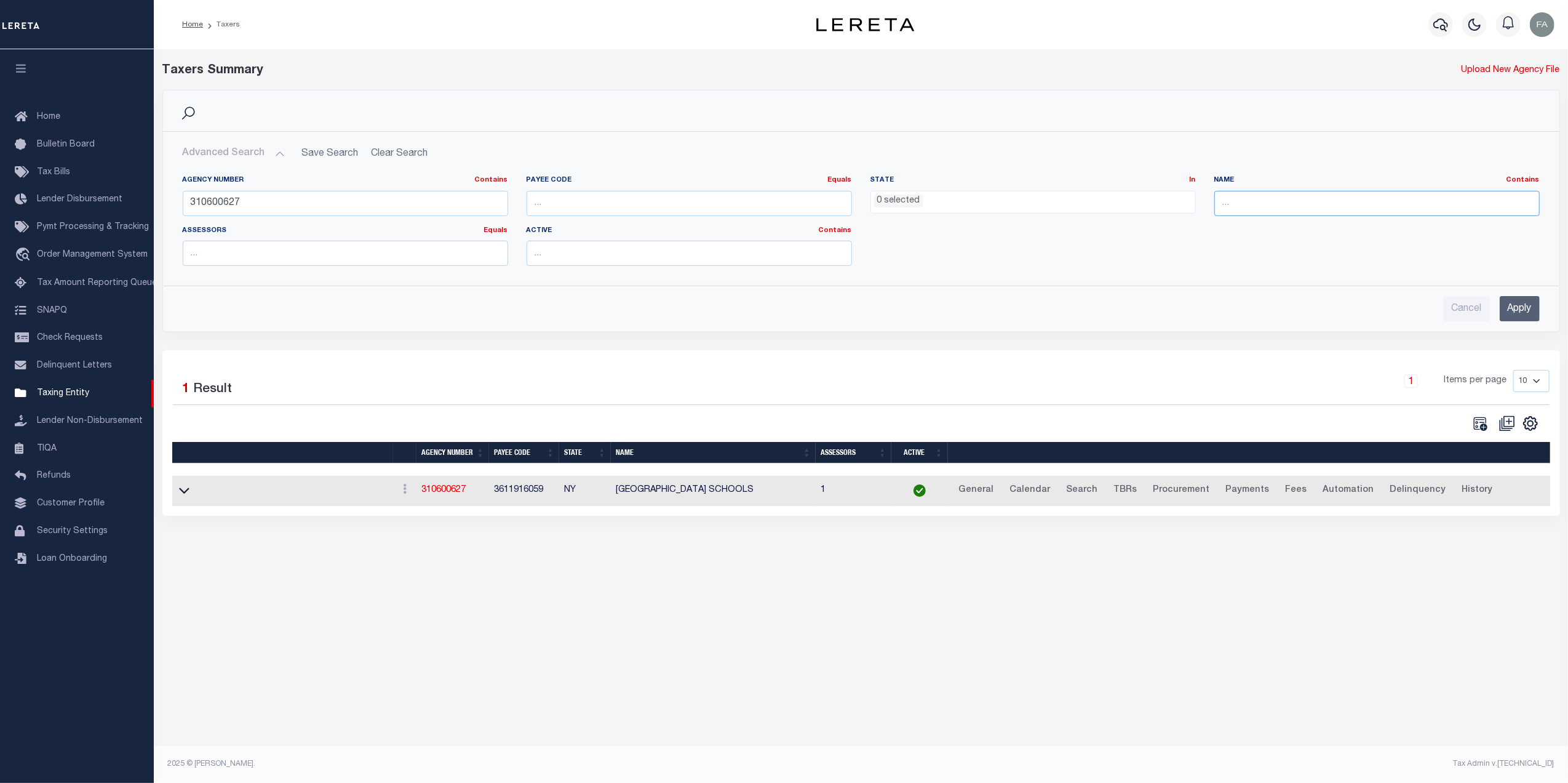
click at [1238, 203] on input "text" at bounding box center [1376, 203] width 325 height 25
click at [308, 200] on input "310600627" at bounding box center [345, 203] width 325 height 25
click at [1268, 203] on input "text" at bounding box center [1376, 203] width 325 height 25
type input "[GEOGRAPHIC_DATA]"
click at [1508, 321] on input "Apply" at bounding box center [1519, 309] width 40 height 25
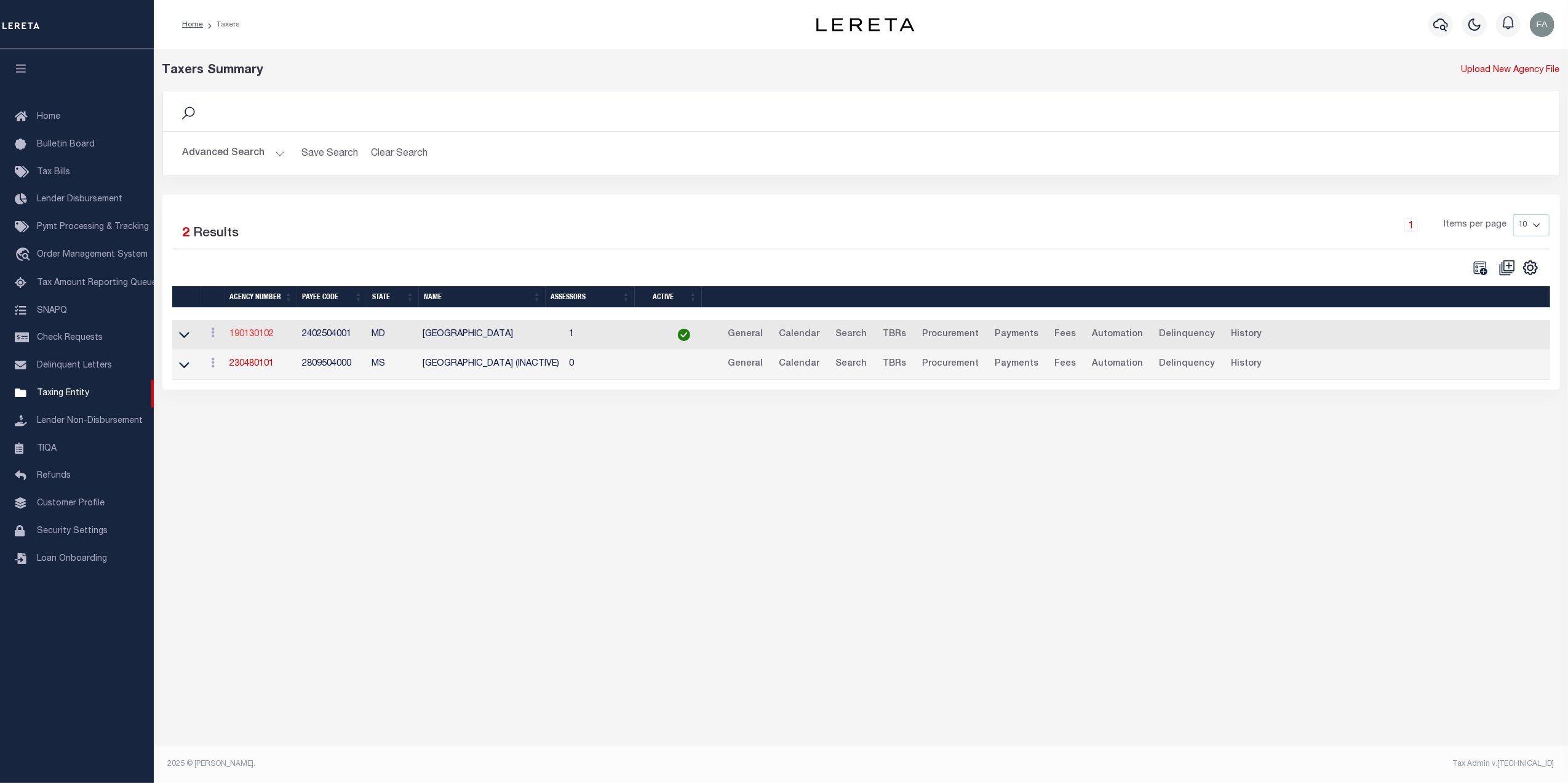
click at [249, 339] on link "190130102" at bounding box center [251, 334] width 44 height 8
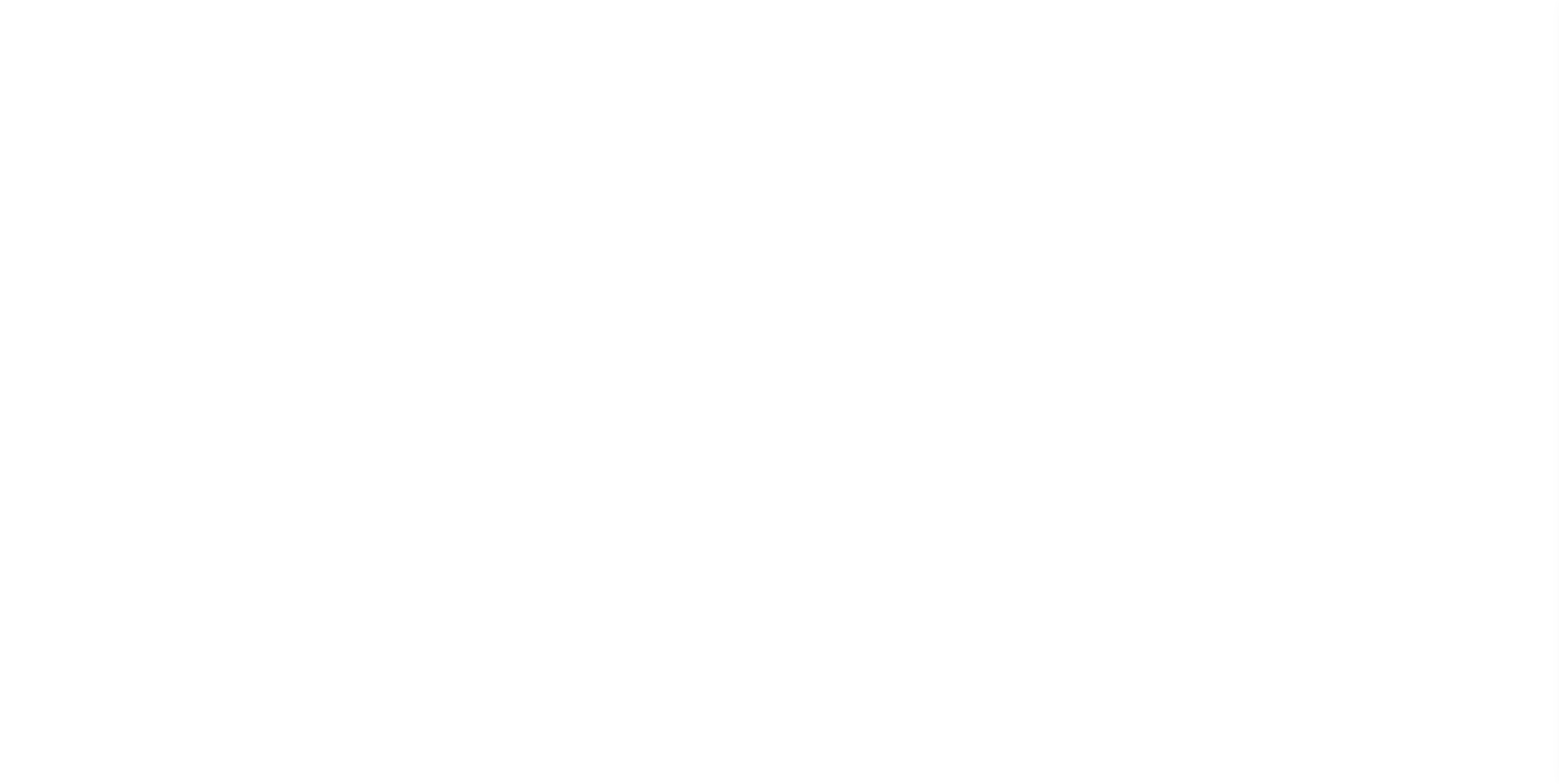
select select
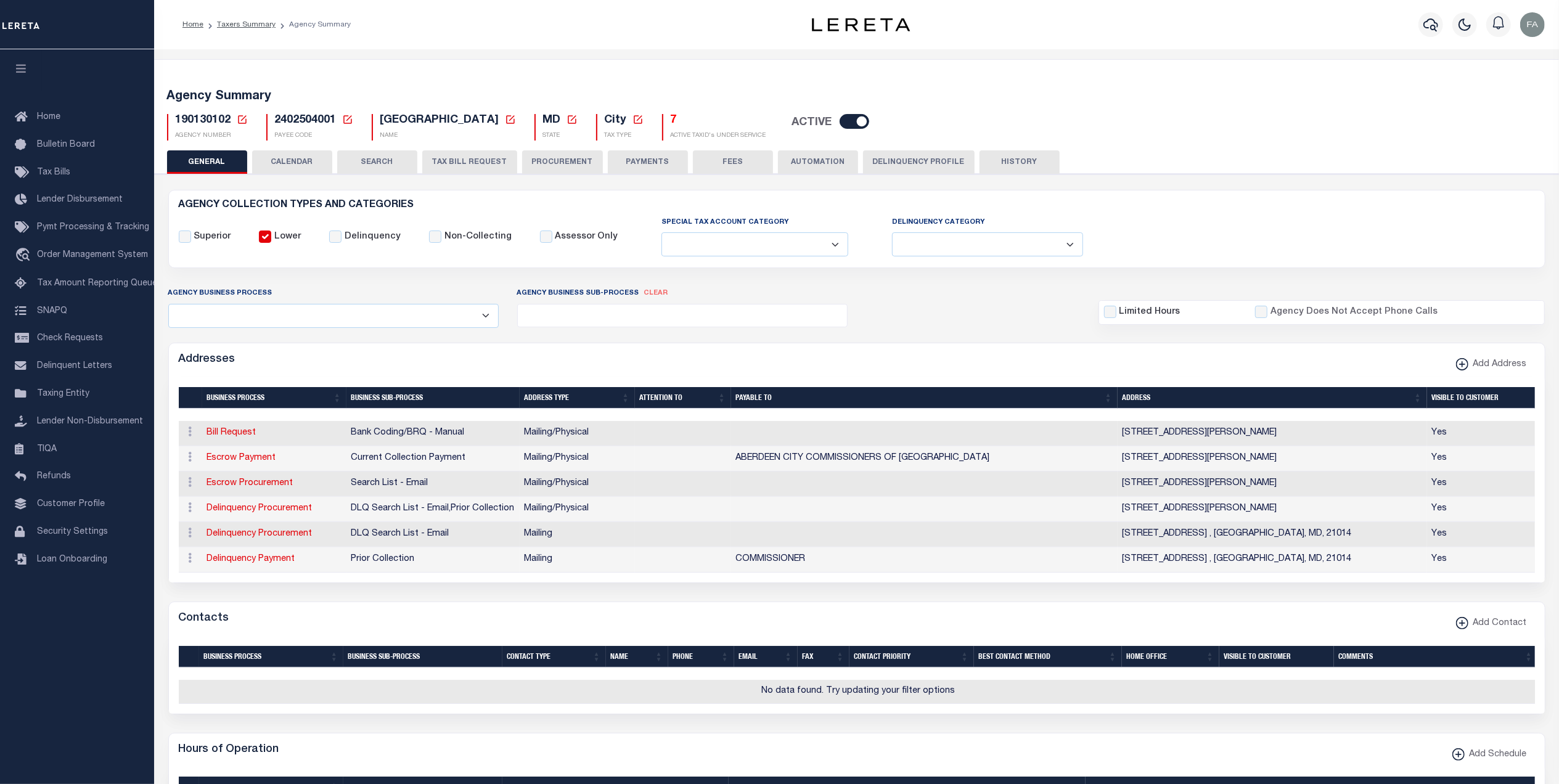
click at [284, 166] on button "CALENDAR" at bounding box center [292, 162] width 80 height 23
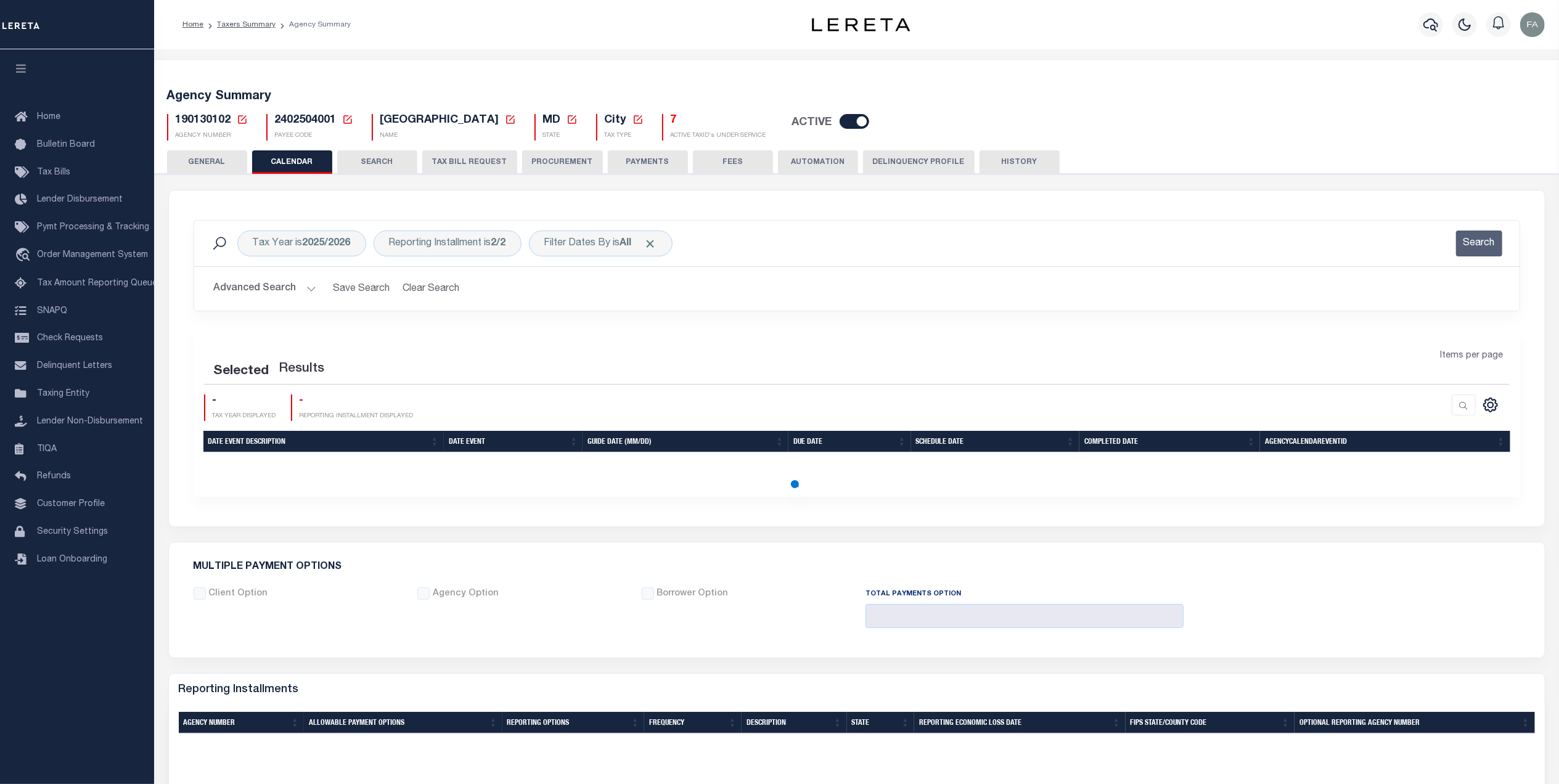
checkbox input "false"
type input "2"
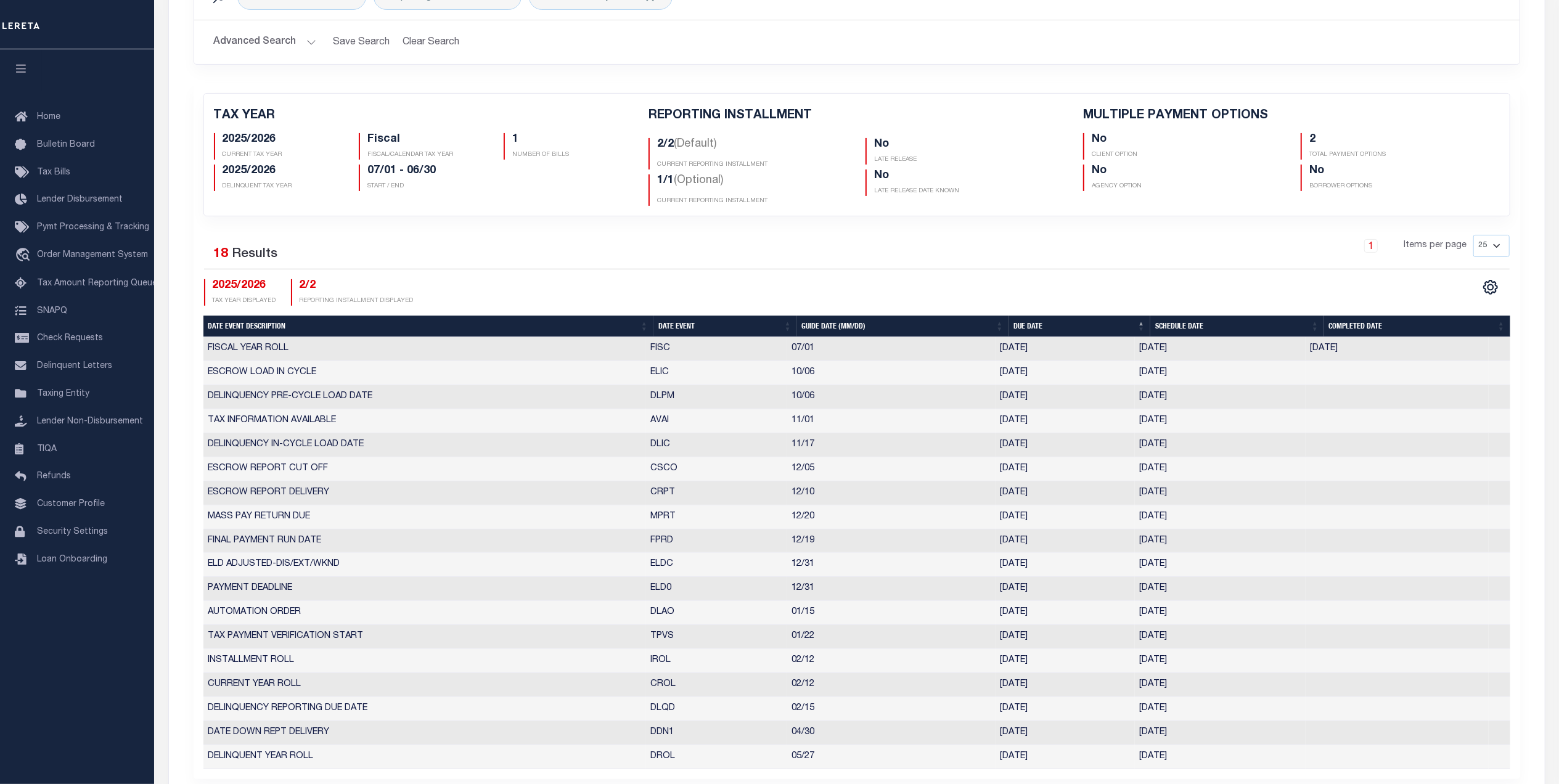
scroll to position [82, 0]
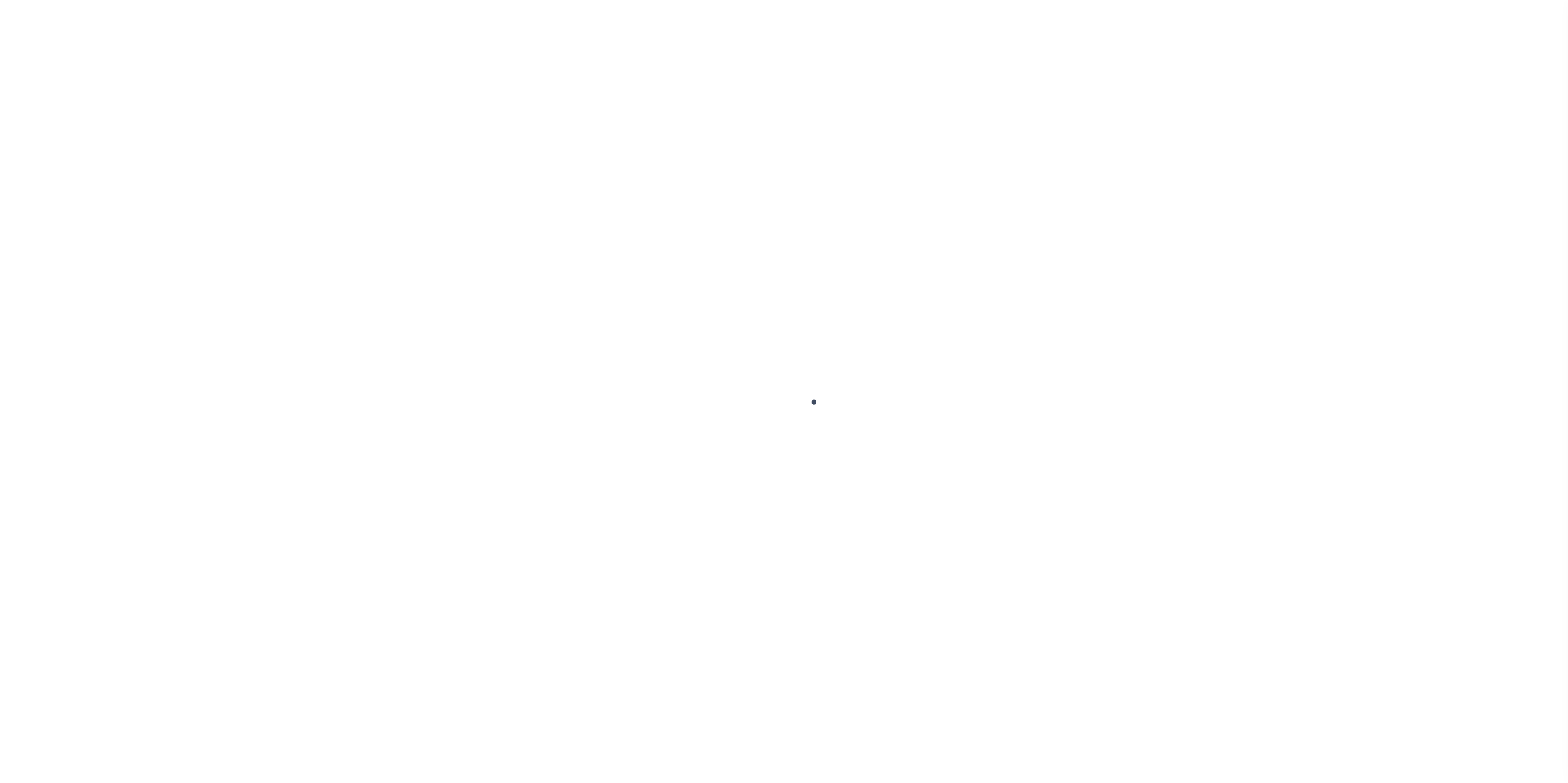
select select
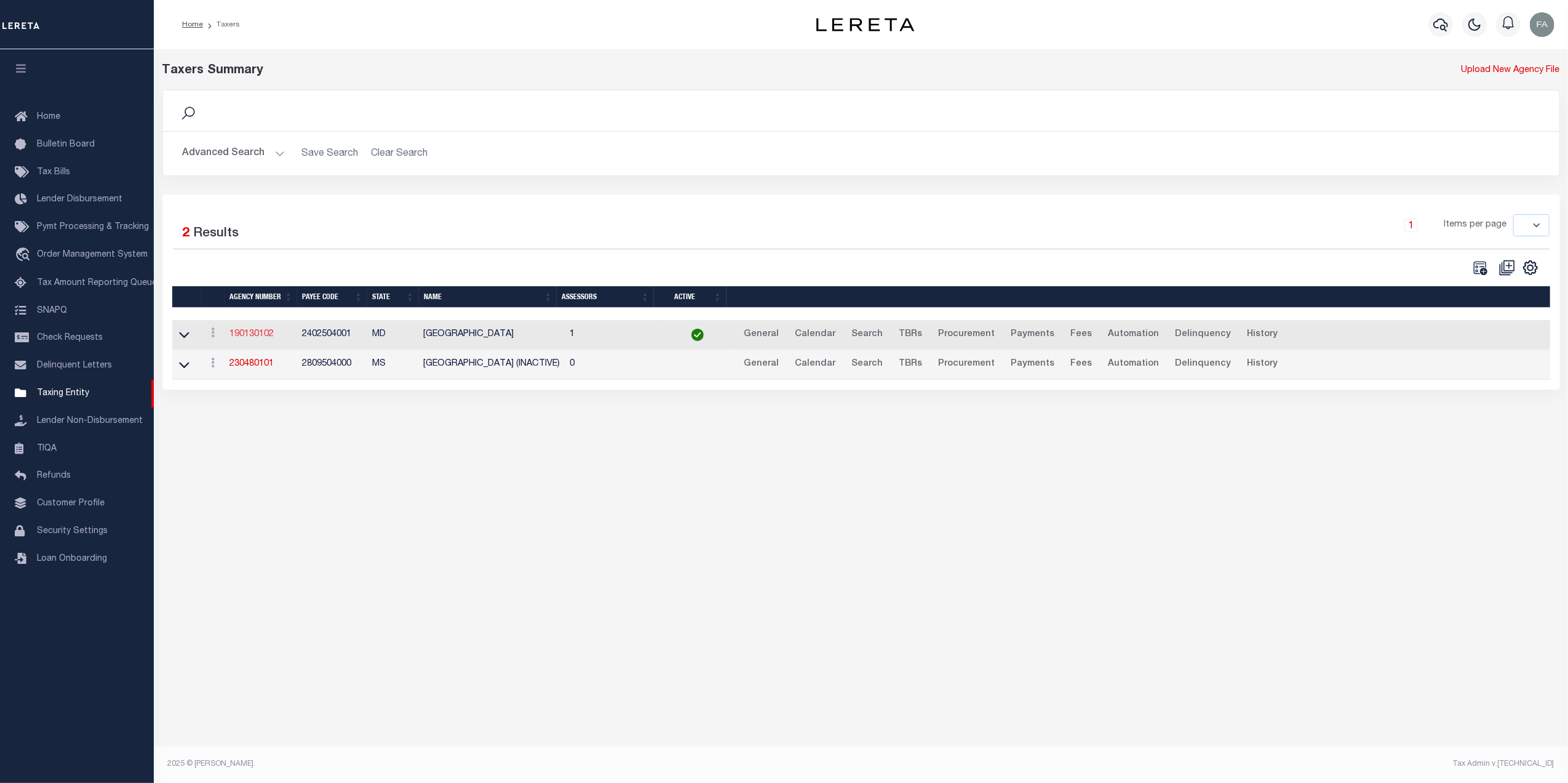
click at [274, 338] on link "190130102" at bounding box center [251, 334] width 44 height 8
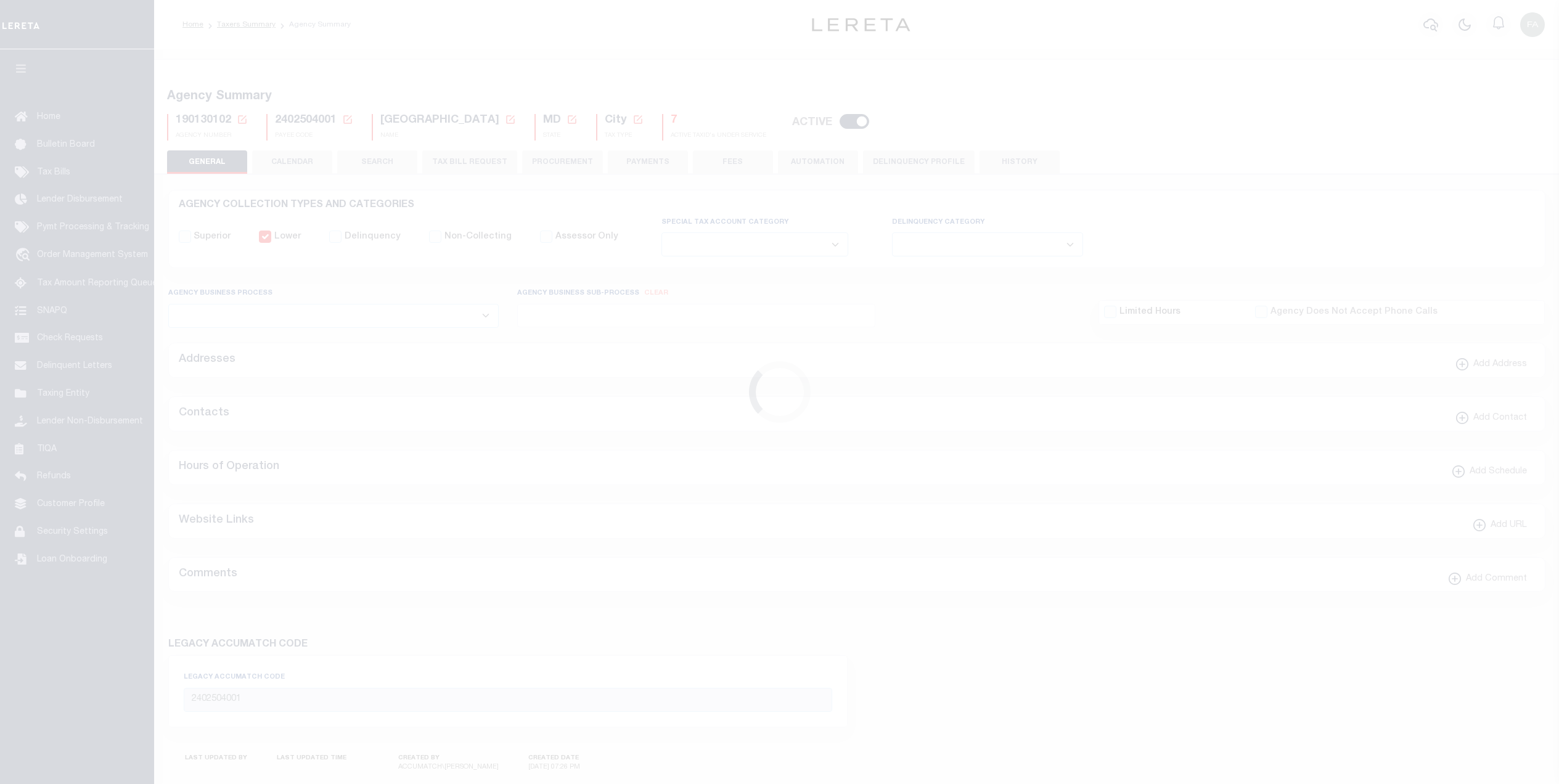
select select
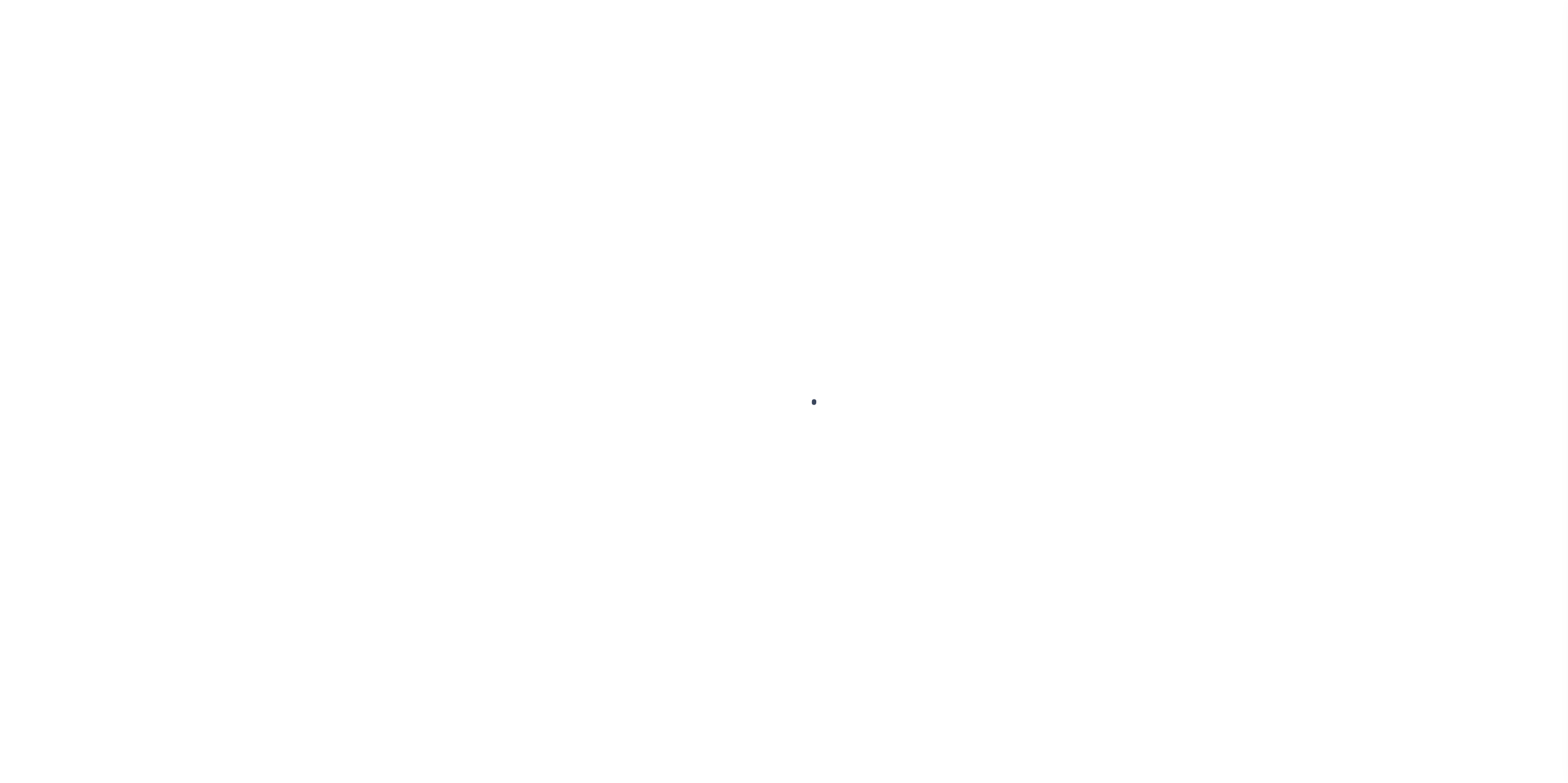
select select
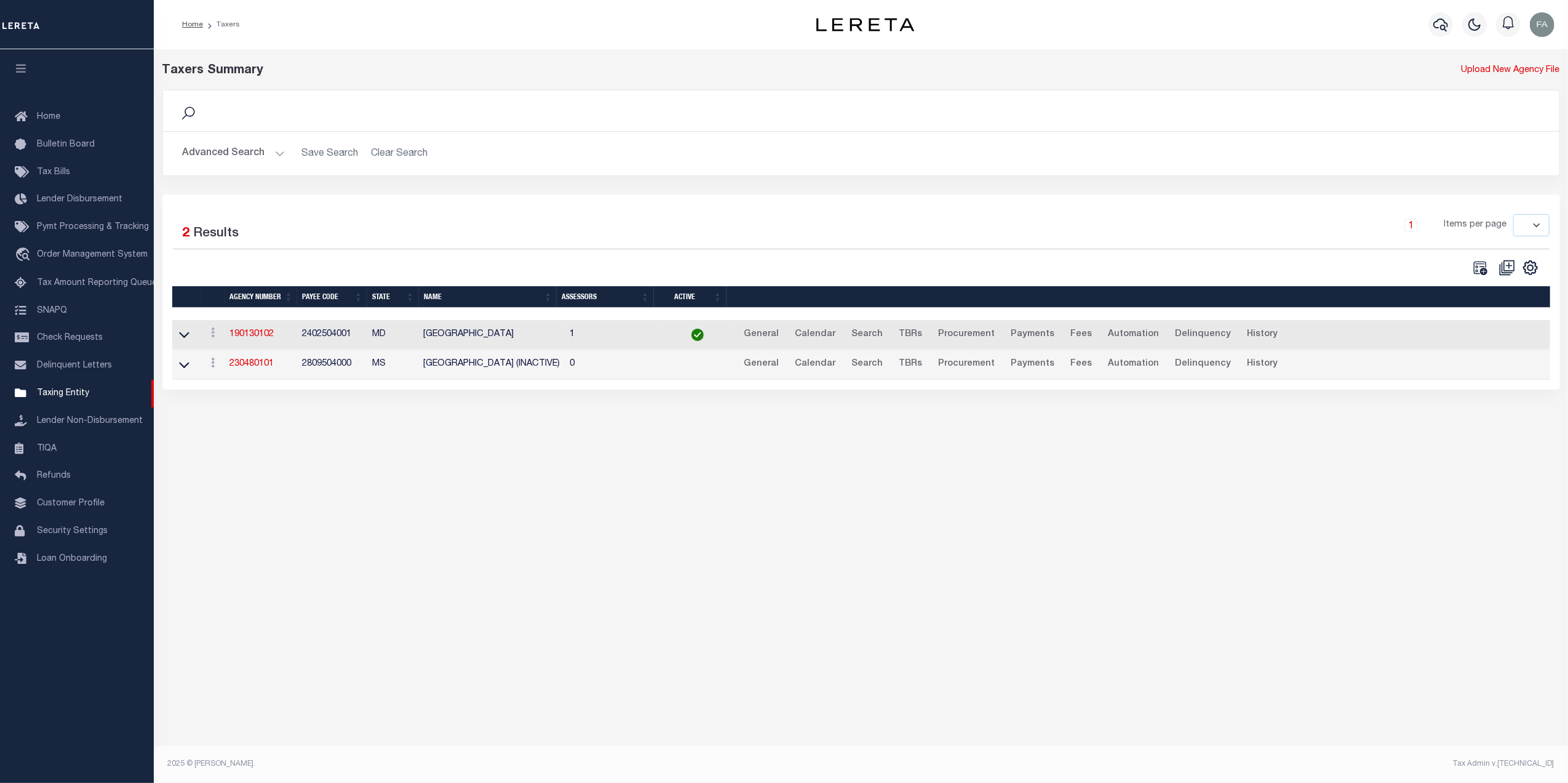
click at [230, 150] on button "Advanced Search" at bounding box center [233, 153] width 102 height 24
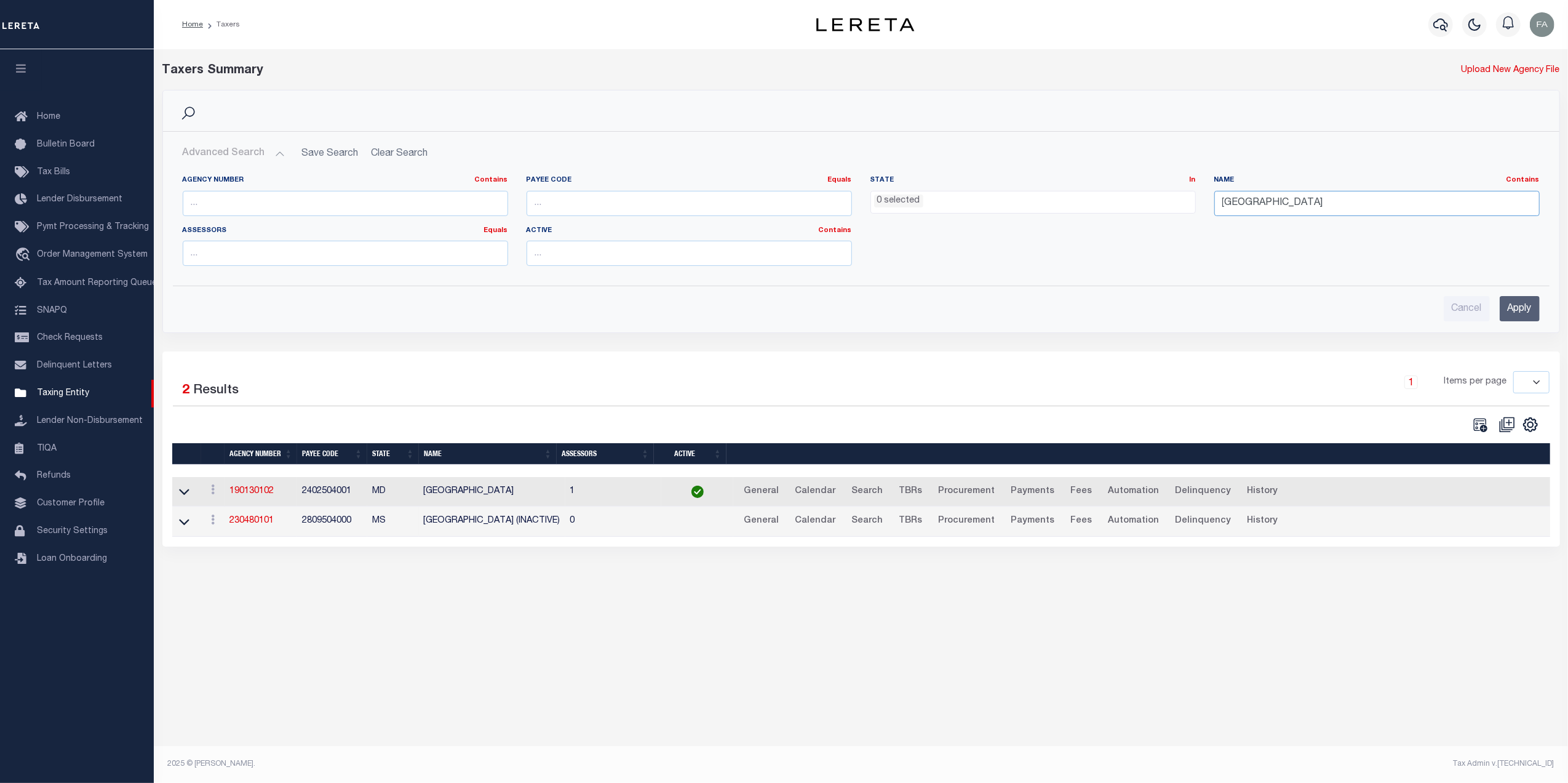
click at [1269, 202] on input "[GEOGRAPHIC_DATA]" at bounding box center [1376, 203] width 325 height 25
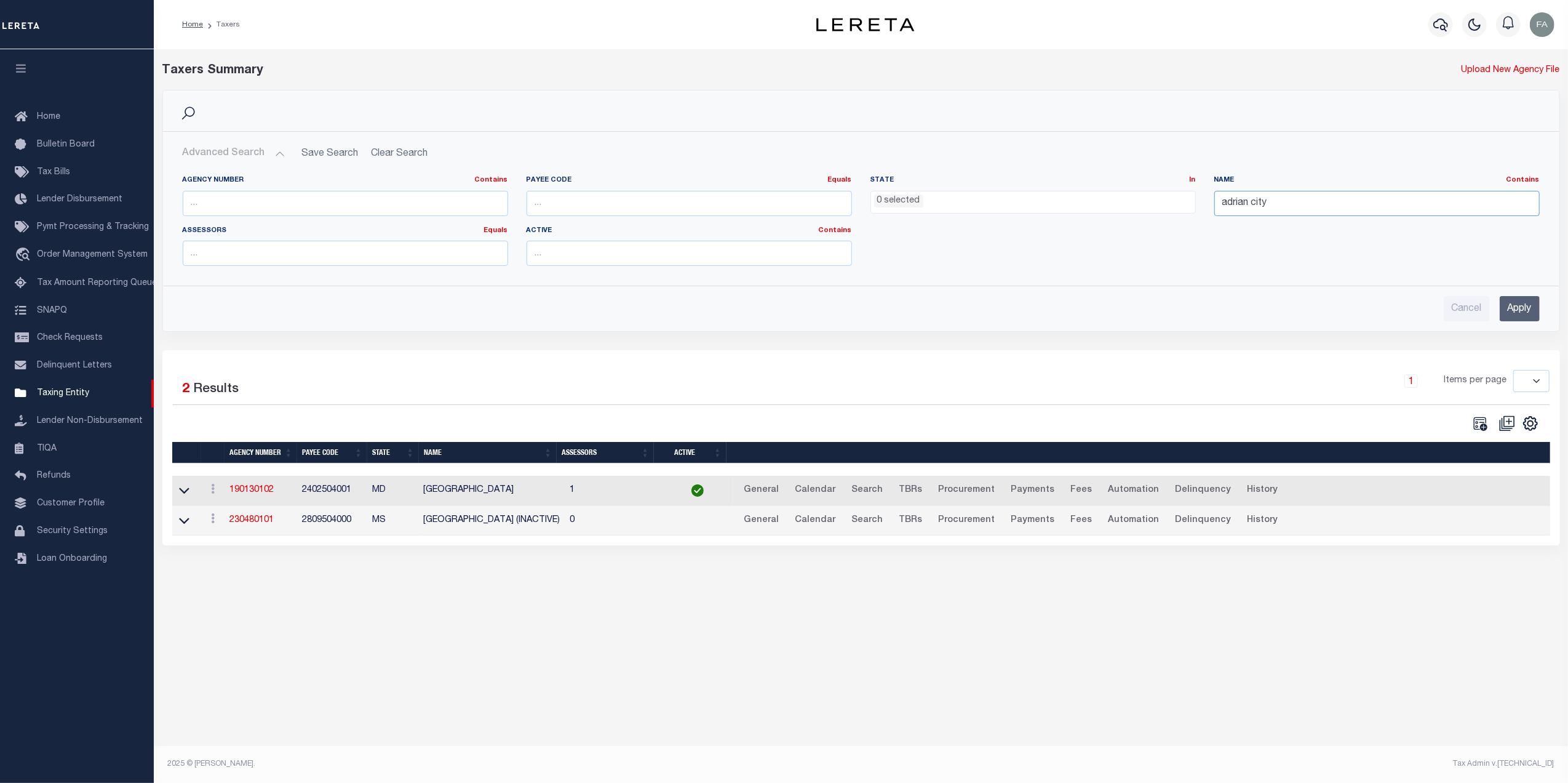
type input "adrian city"
click at [1534, 306] on input "Apply" at bounding box center [1519, 309] width 40 height 25
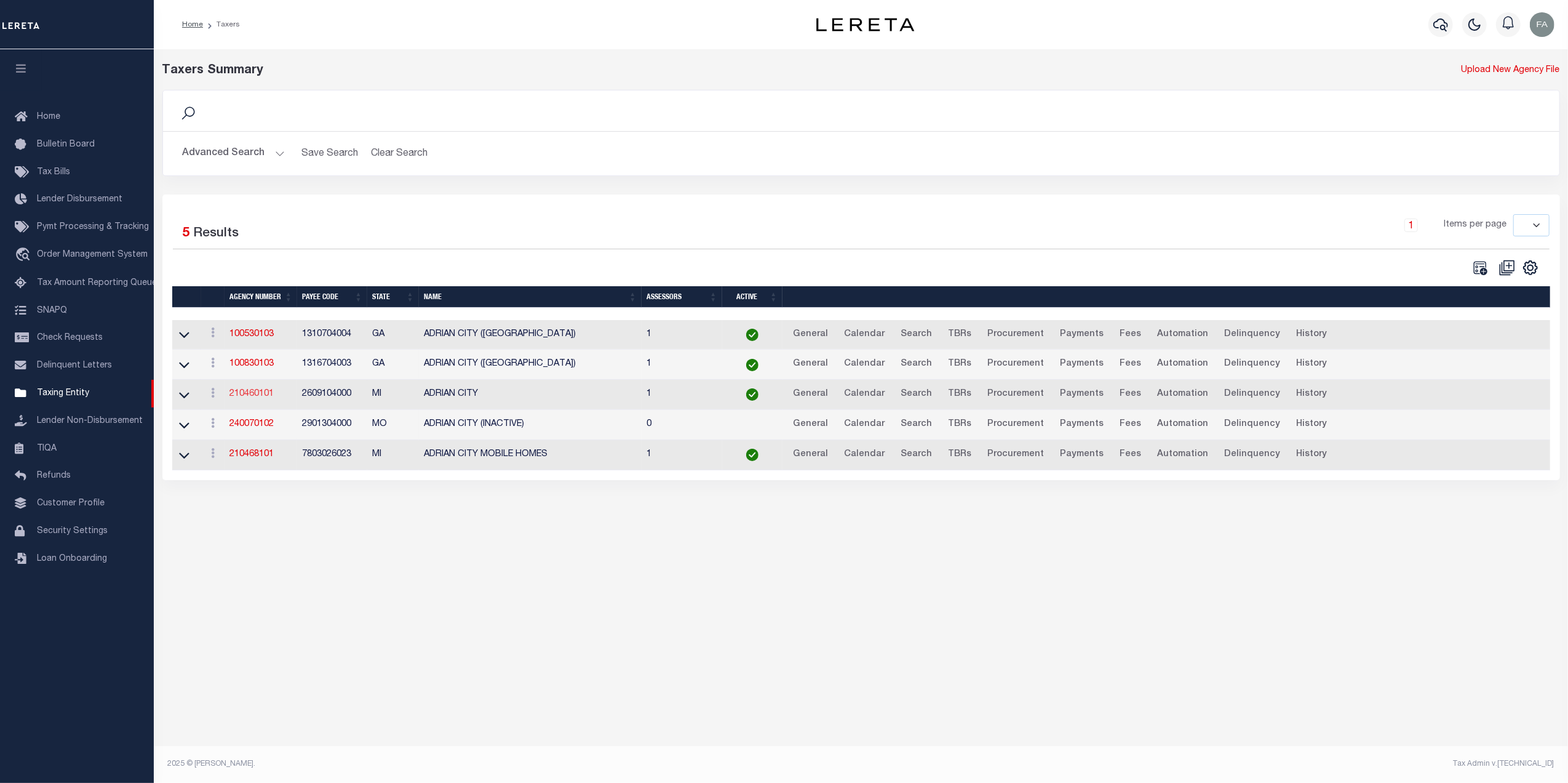
click at [268, 395] on link "210460101" at bounding box center [251, 394] width 44 height 8
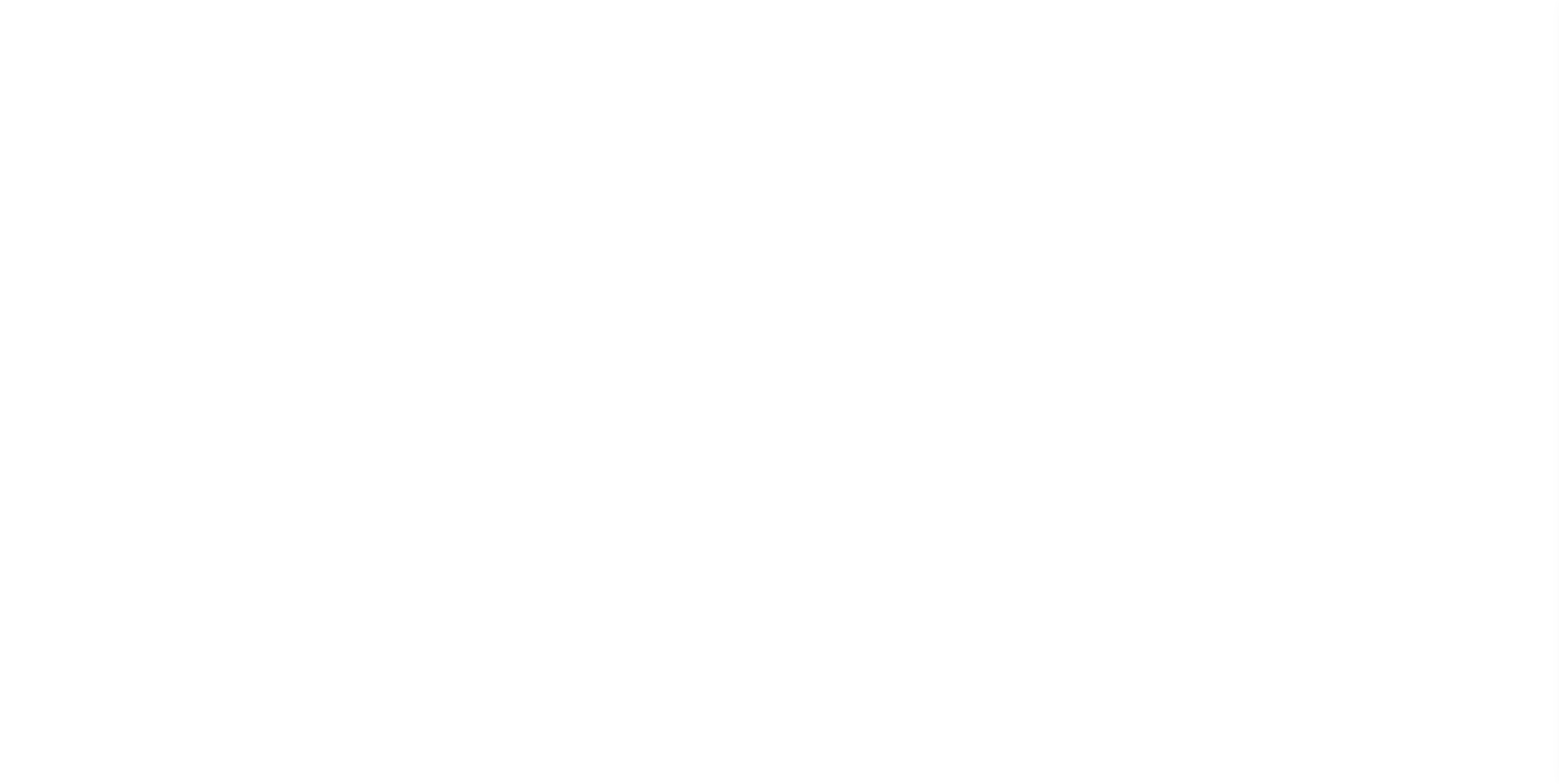
select select
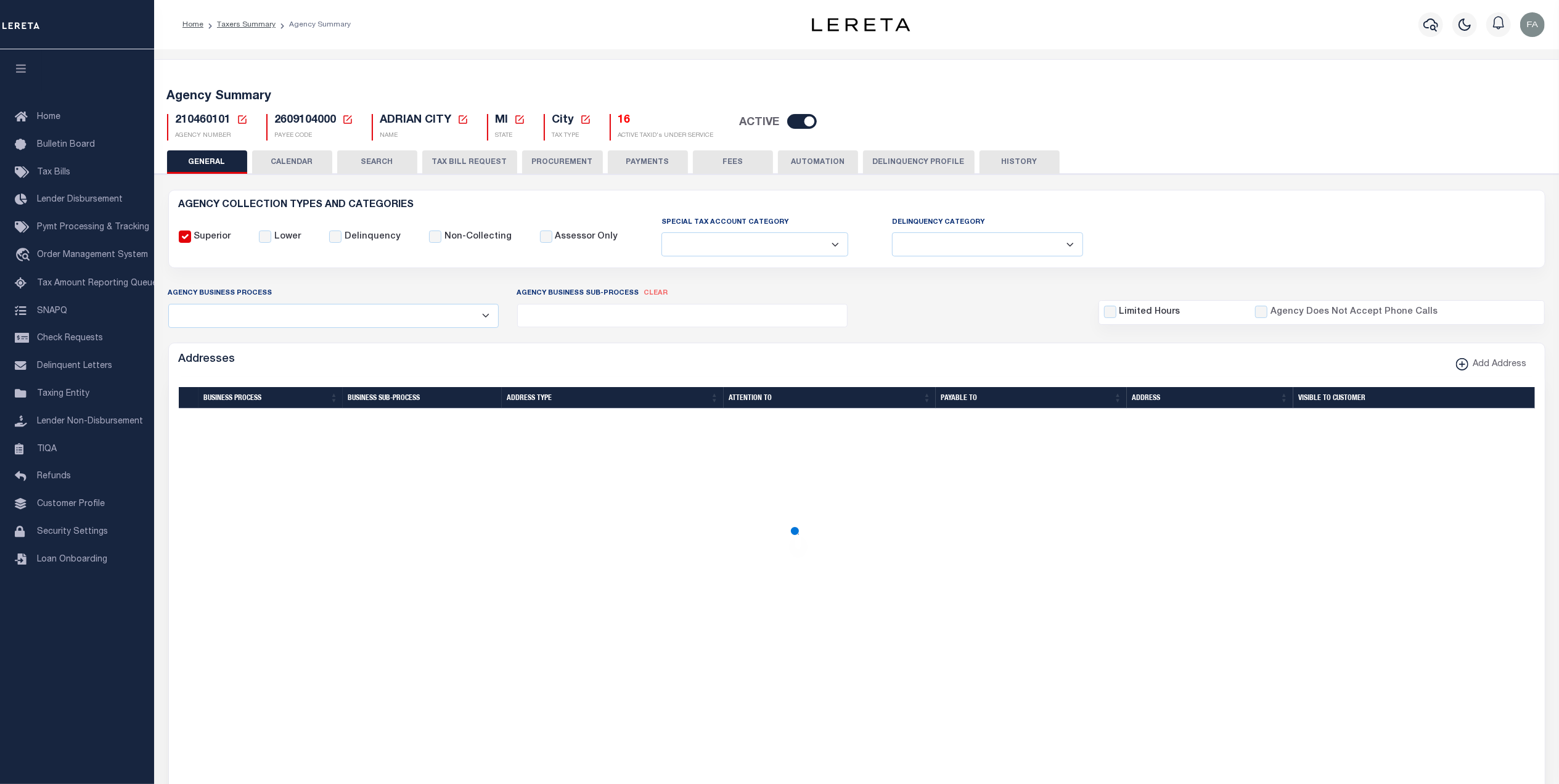
click at [308, 164] on button "CALENDAR" at bounding box center [292, 162] width 80 height 23
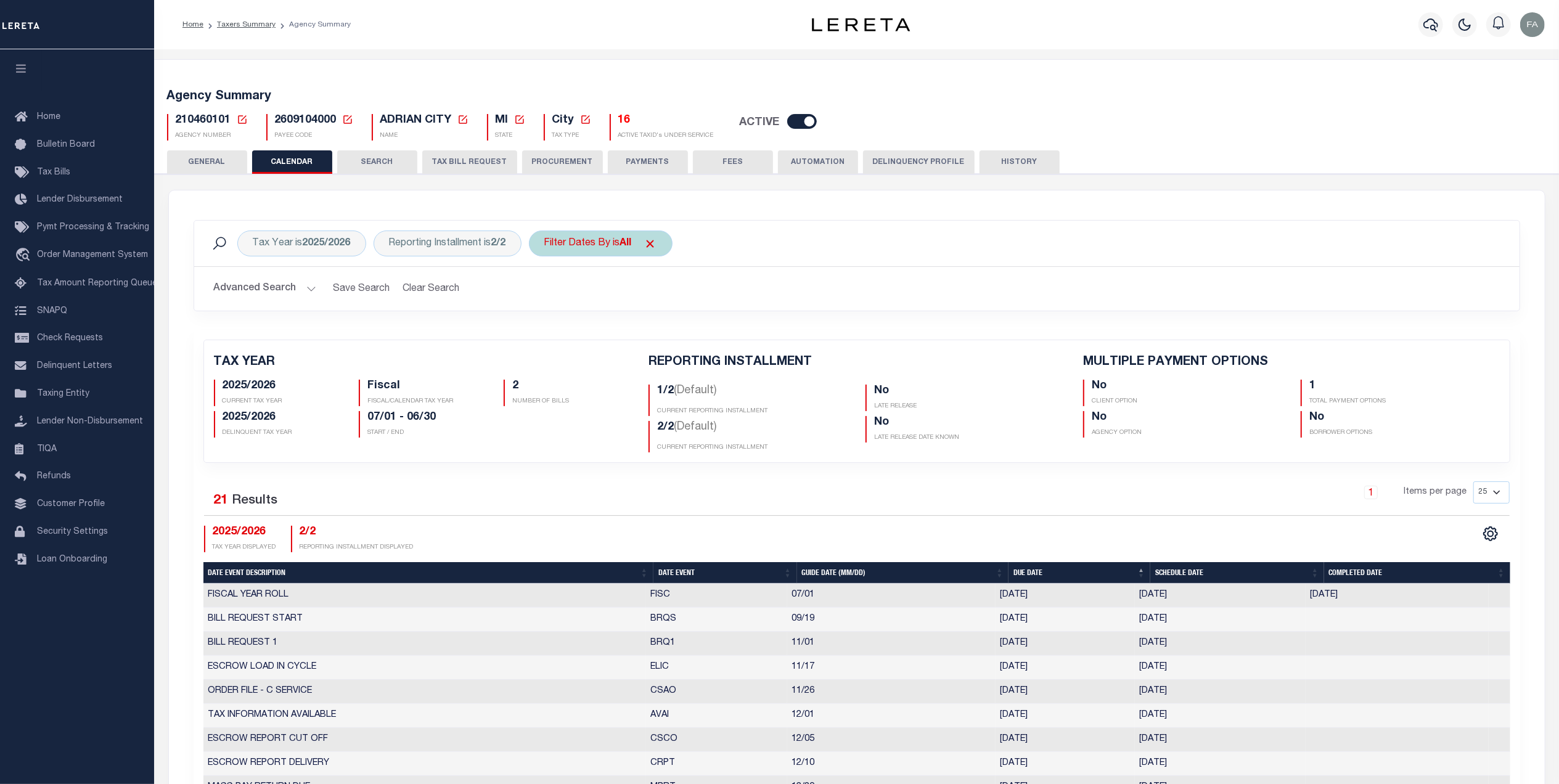
checkbox input "false"
type input "1"
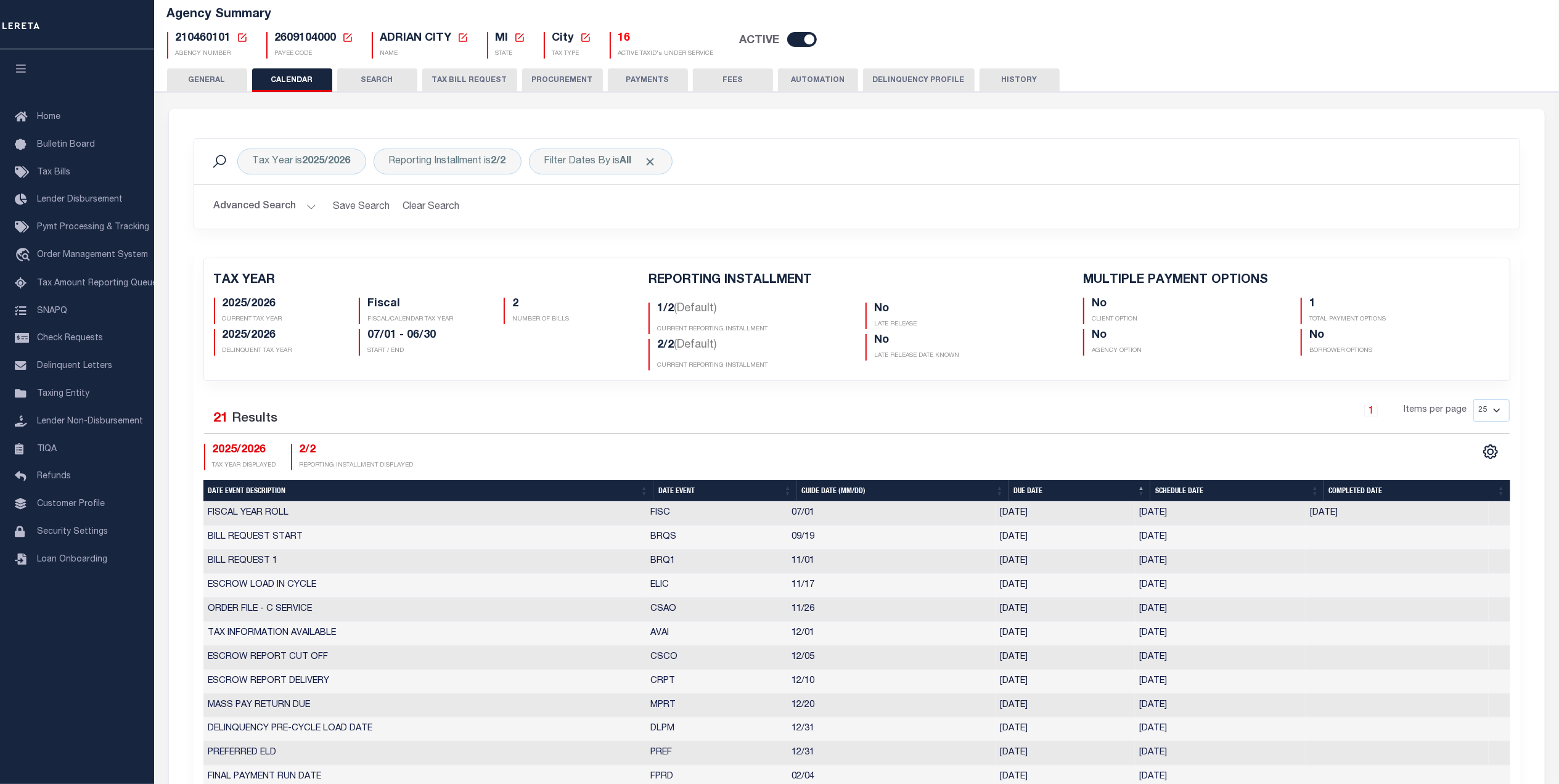
click at [232, 82] on button "GENERAL" at bounding box center [207, 80] width 80 height 23
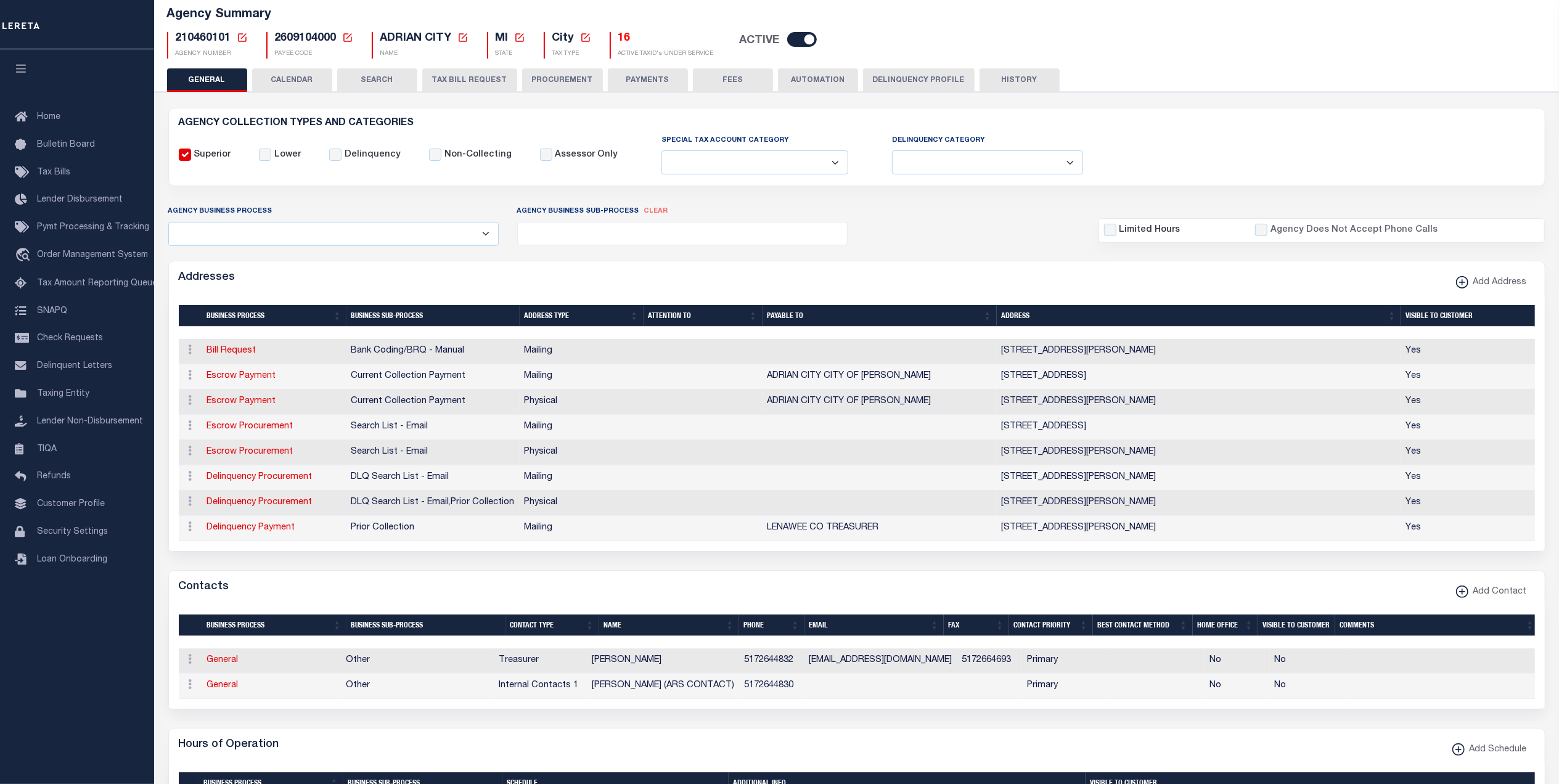
drag, startPoint x: 1203, startPoint y: 355, endPoint x: 1128, endPoint y: 355, distance: 75.0
click at [1127, 355] on td "135 EAST MAUMEE STREET , ADRIAN, MI, 49221" at bounding box center [1199, 352] width 404 height 25
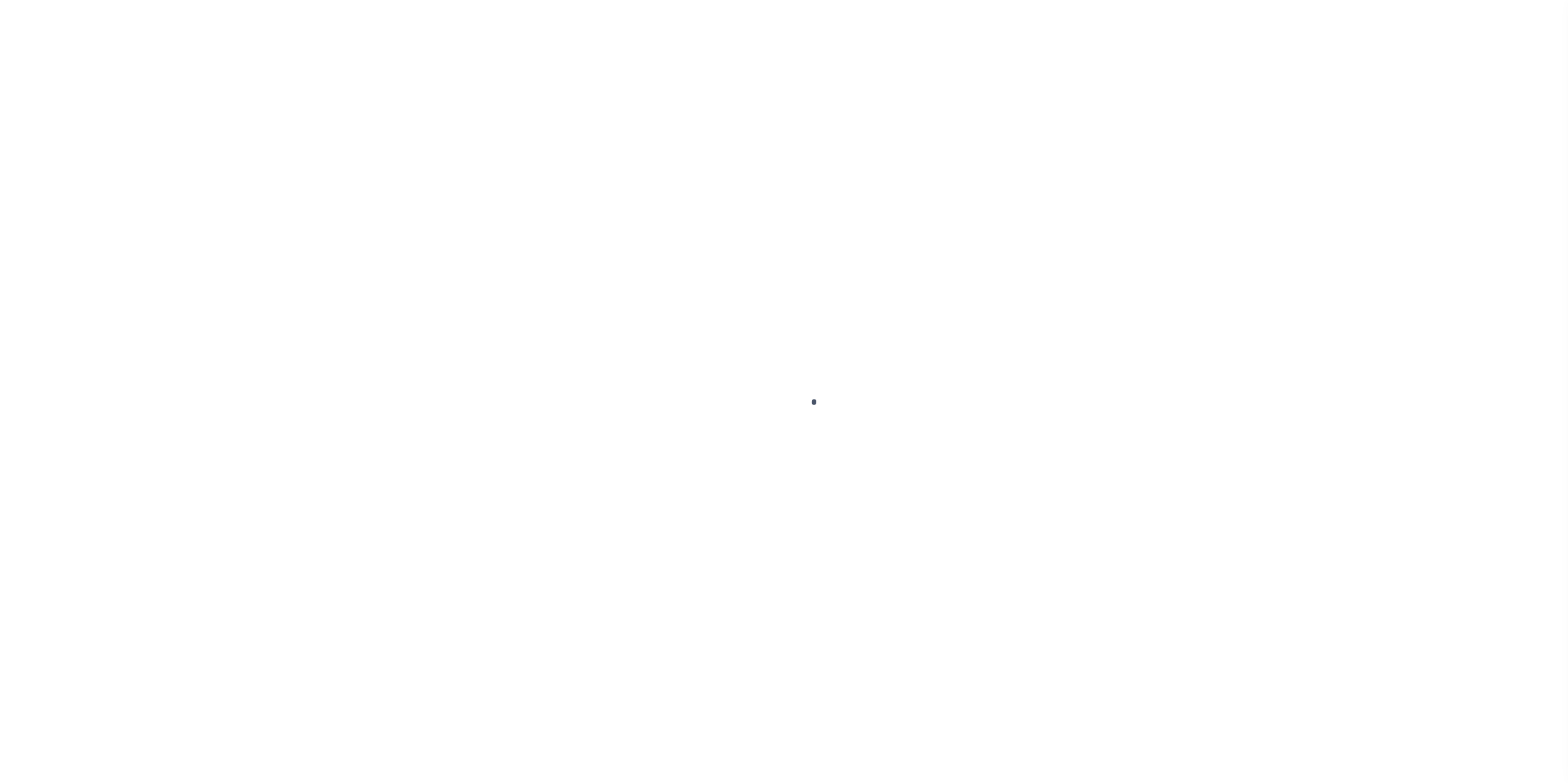
select select
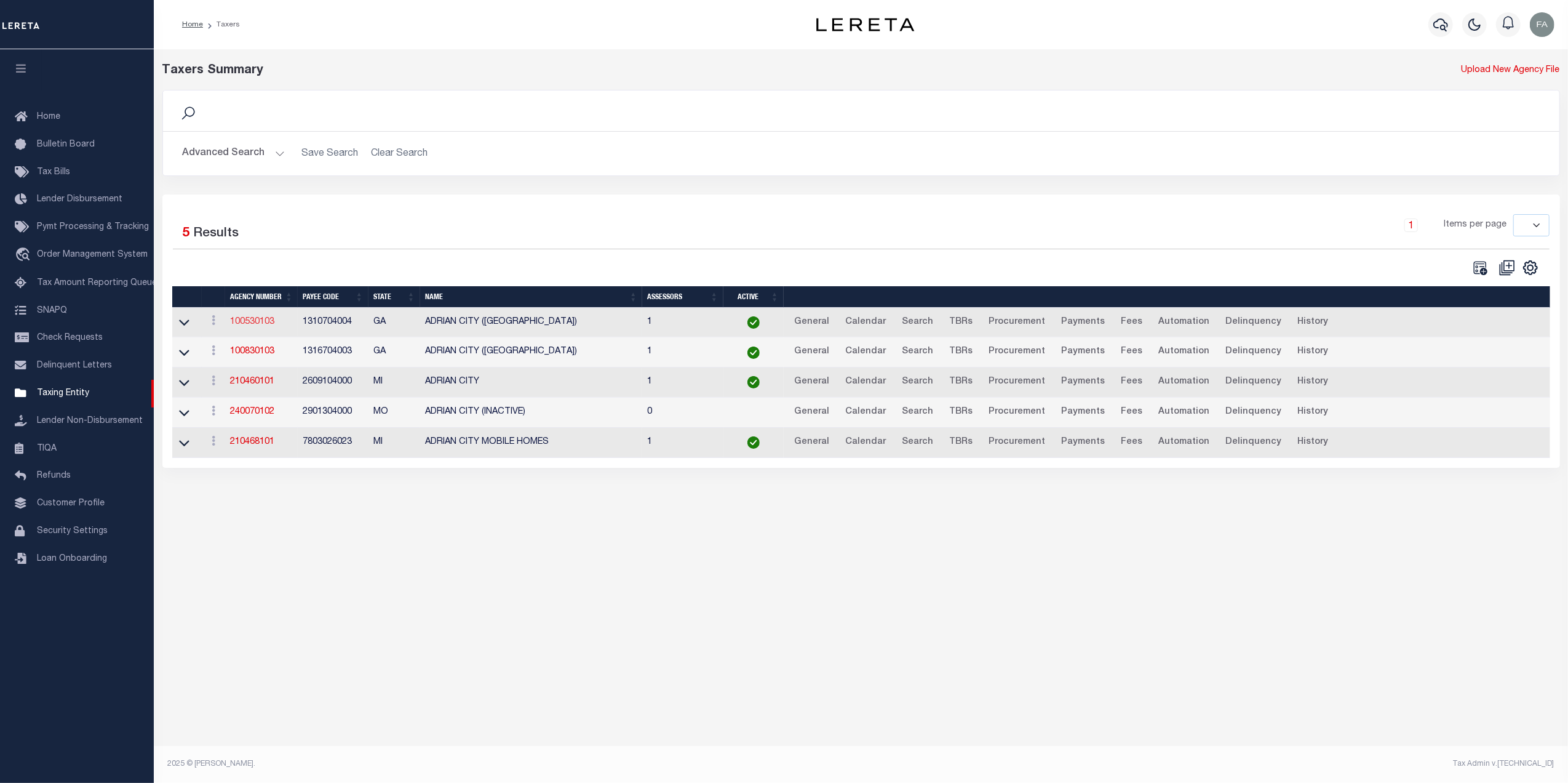
click at [268, 324] on link "100530103" at bounding box center [251, 322] width 44 height 8
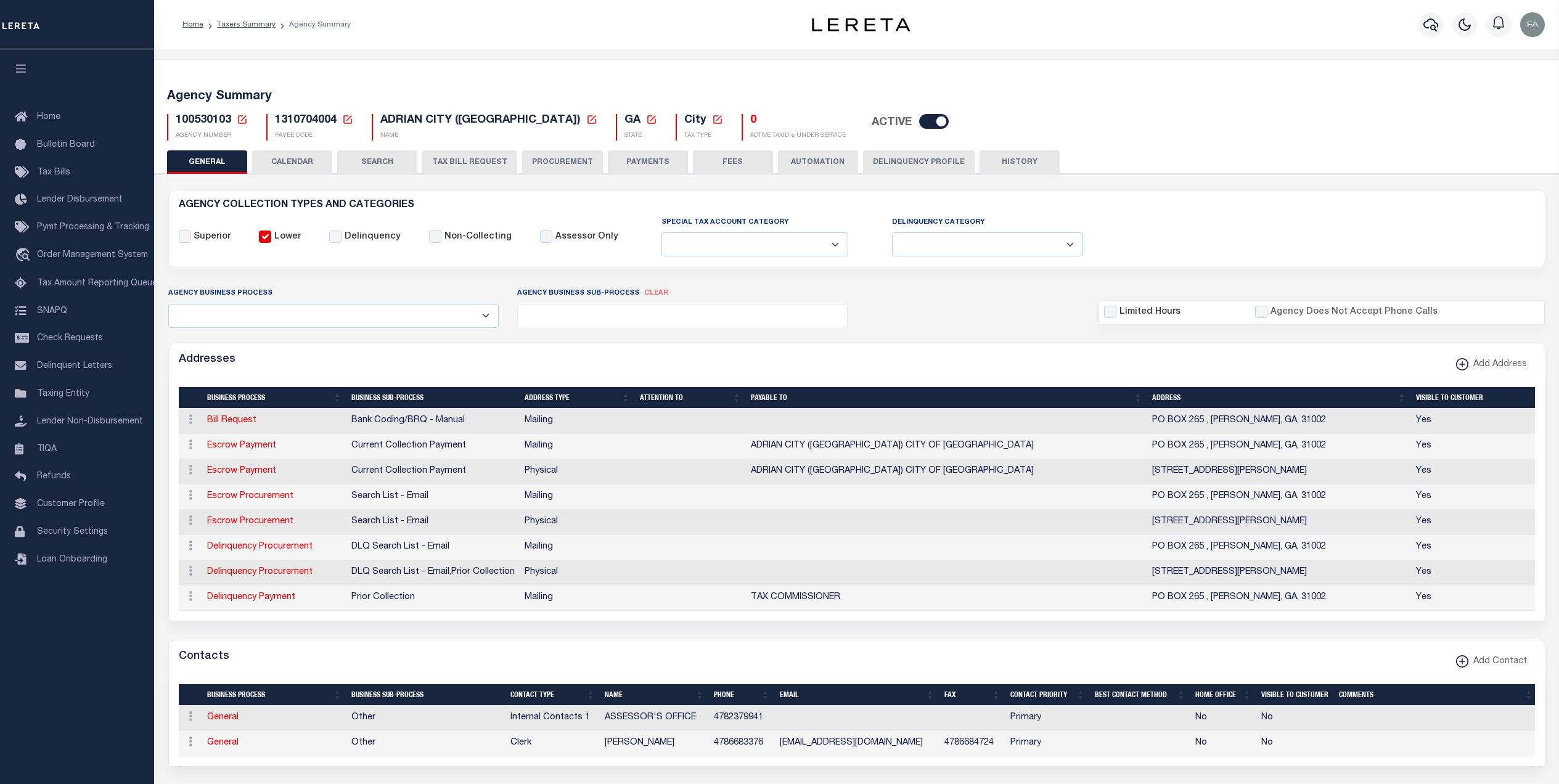
select select
click at [289, 167] on button "CALENDAR" at bounding box center [292, 162] width 80 height 23
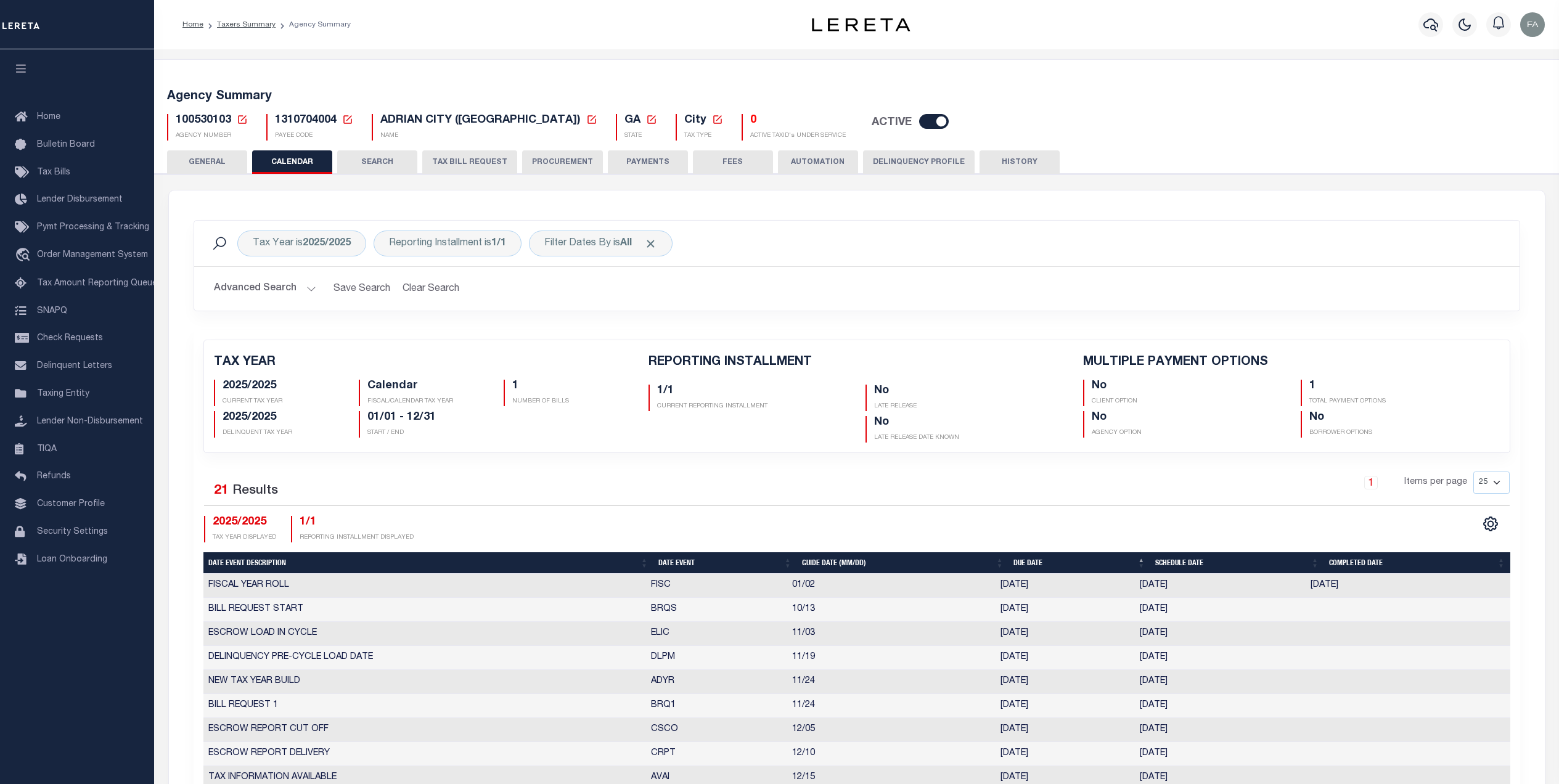
checkbox input "false"
type input "1"
click at [215, 166] on button "GENERAL" at bounding box center [207, 162] width 80 height 23
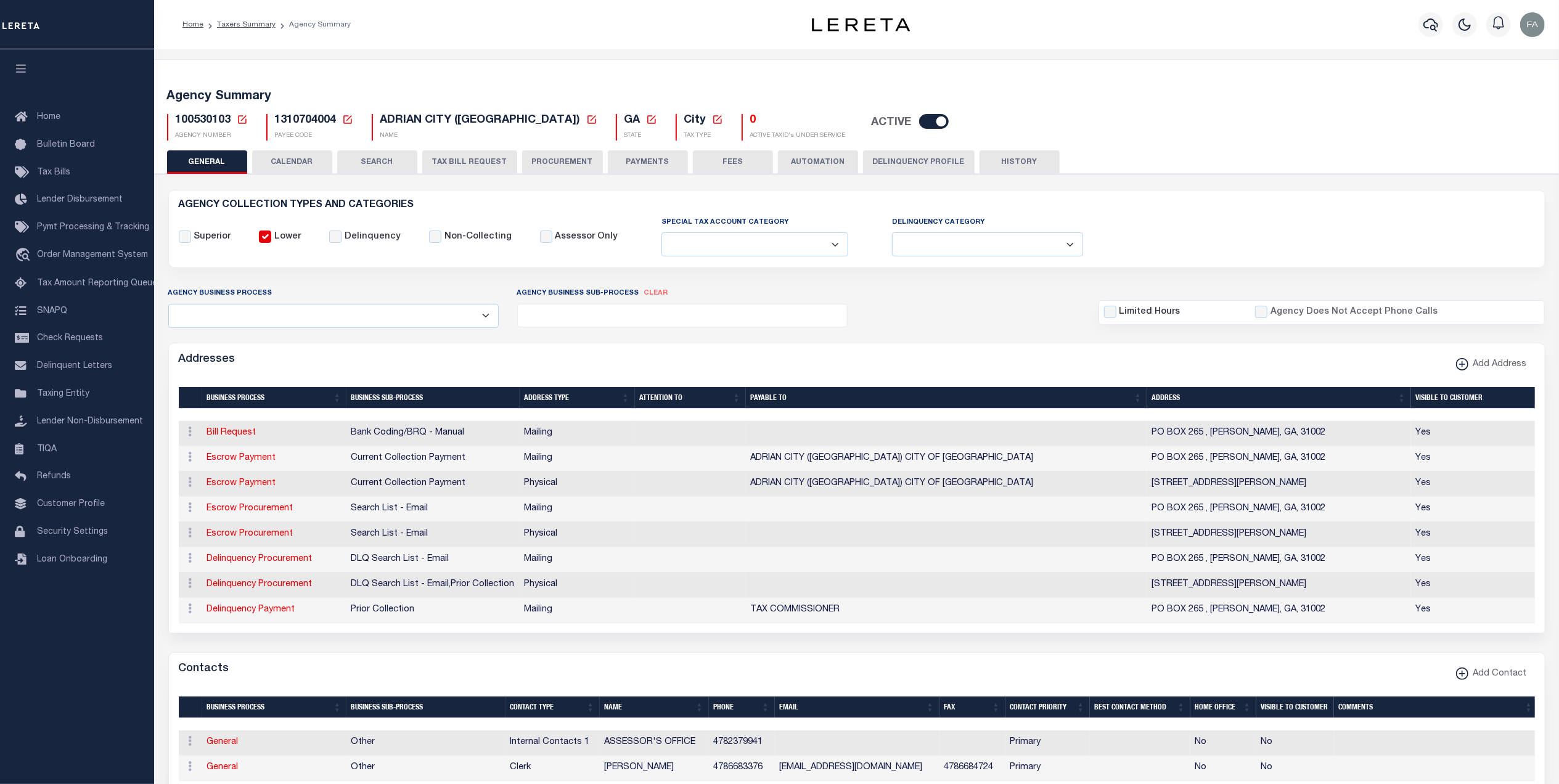
drag, startPoint x: 275, startPoint y: 176, endPoint x: 284, endPoint y: 185, distance: 12.7
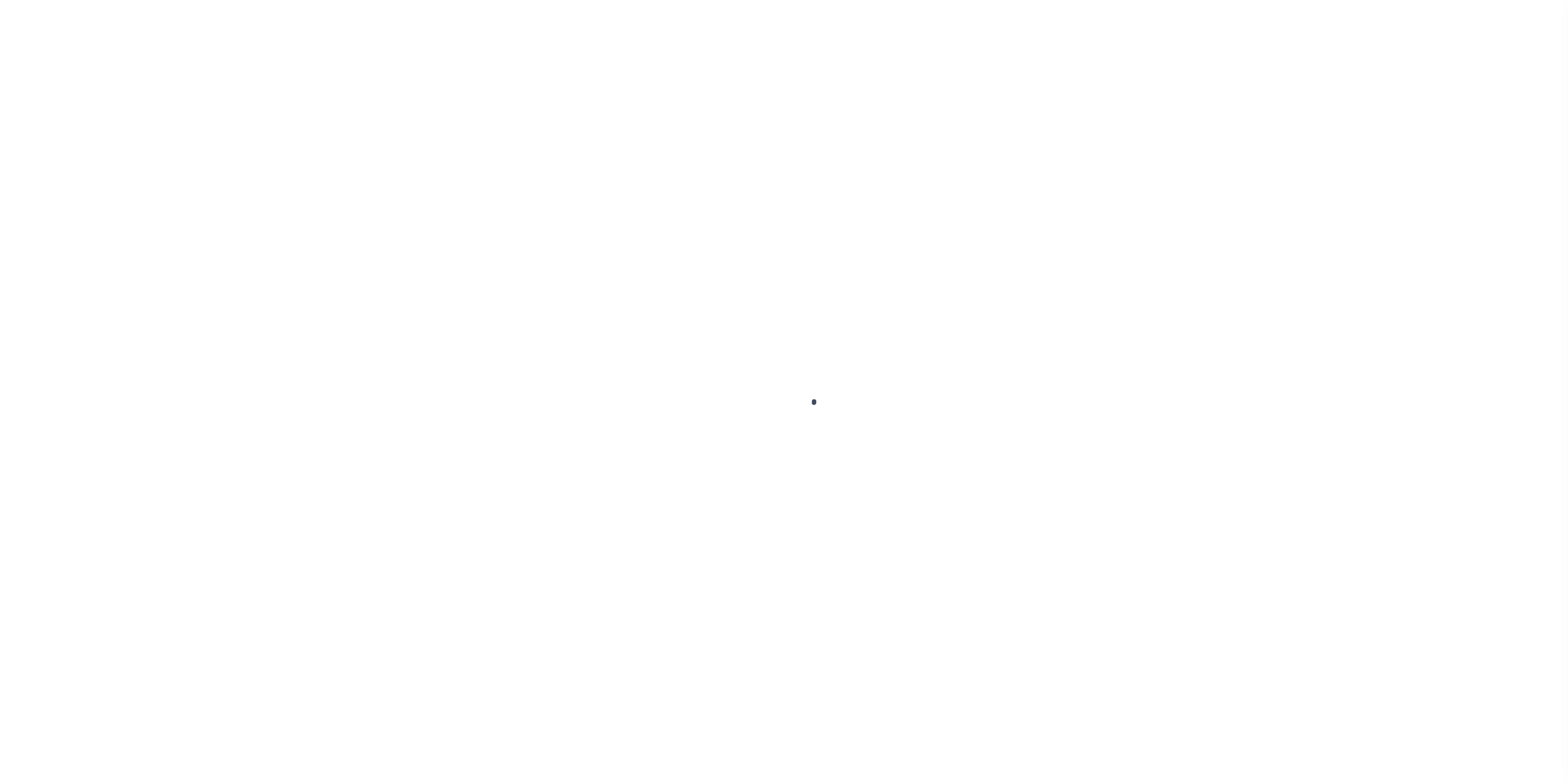
select select
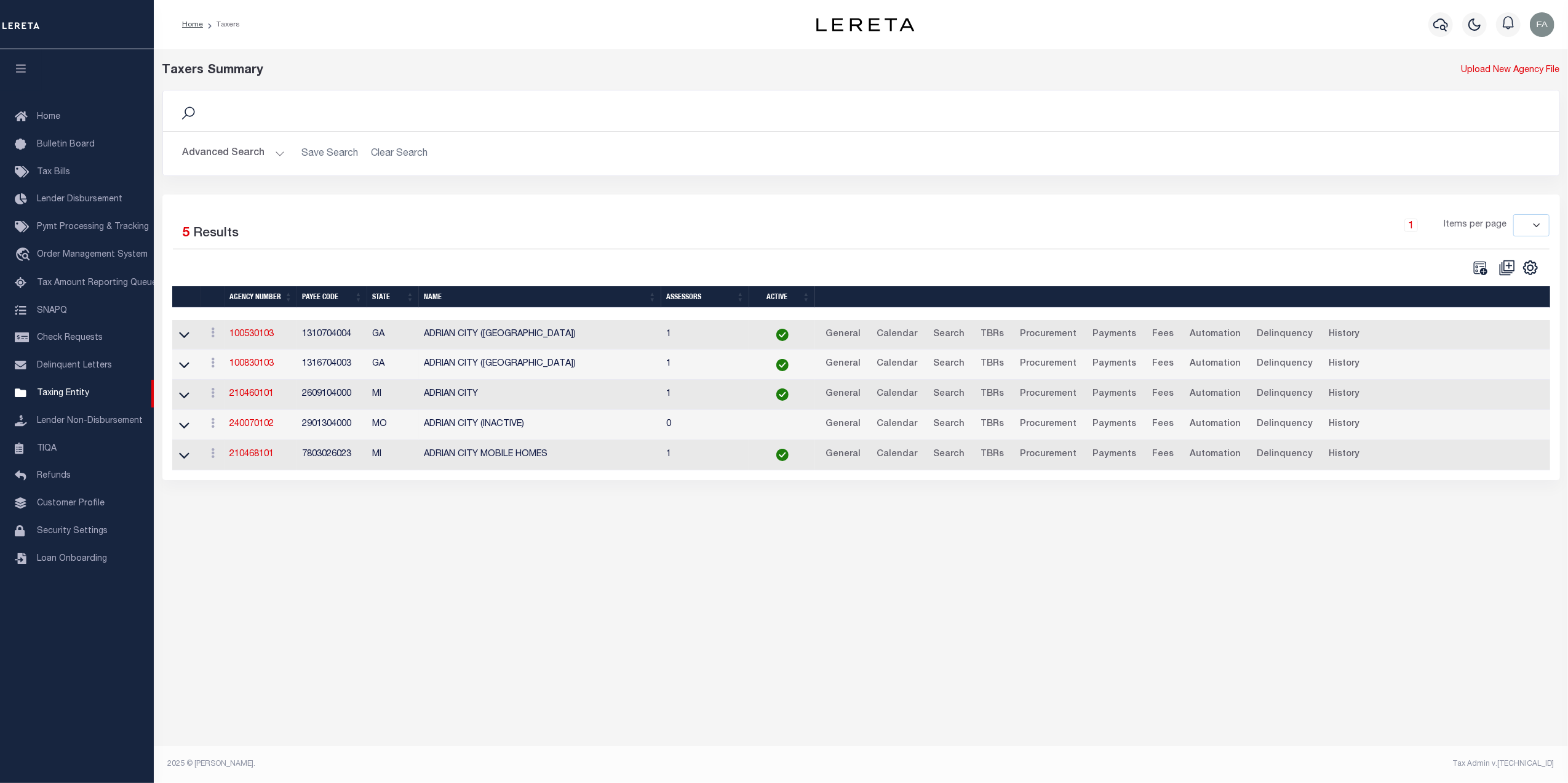
click at [251, 389] on td "210460101" at bounding box center [261, 394] width 72 height 30
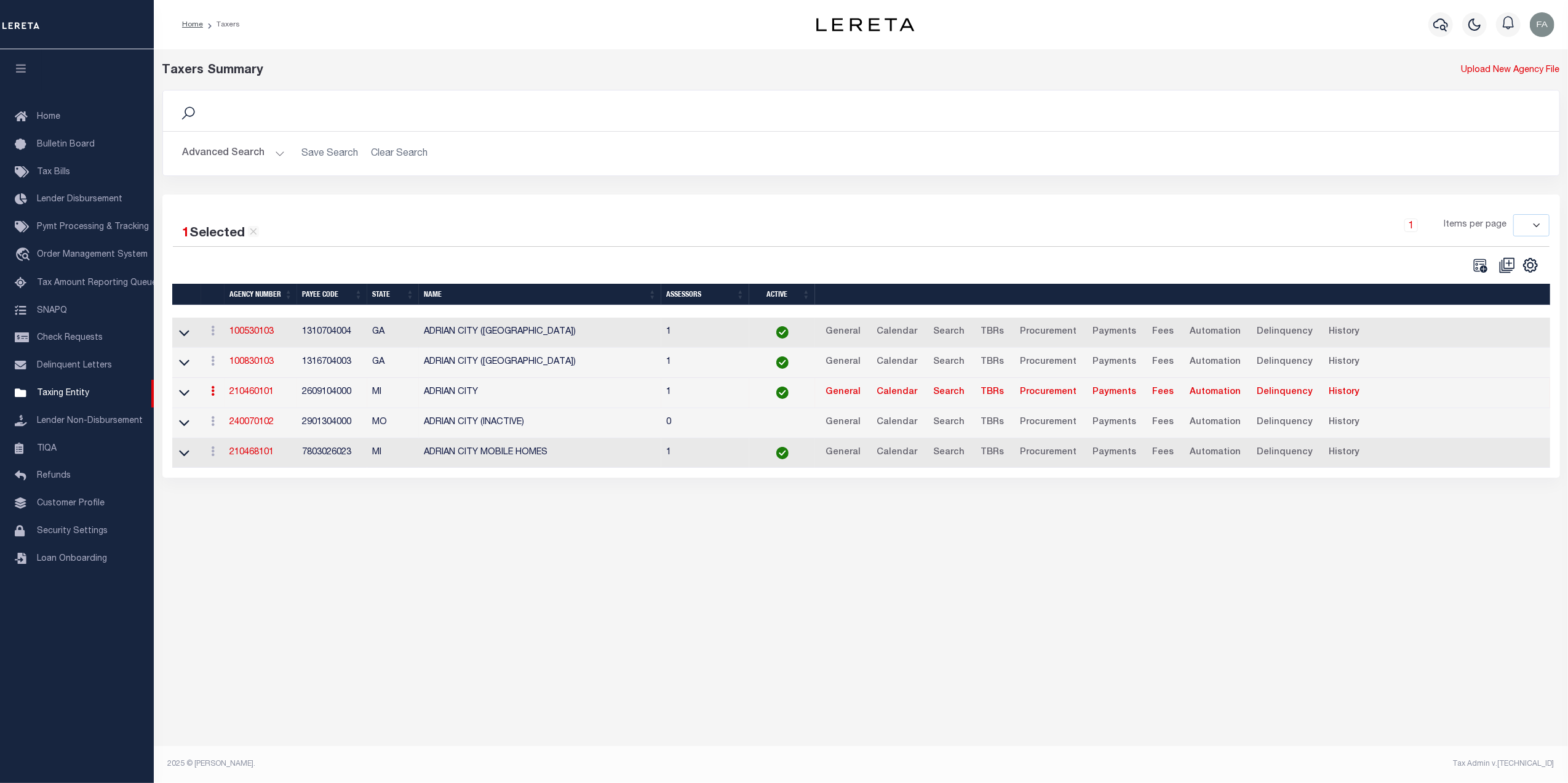
click at [251, 396] on link "210460101" at bounding box center [251, 392] width 44 height 8
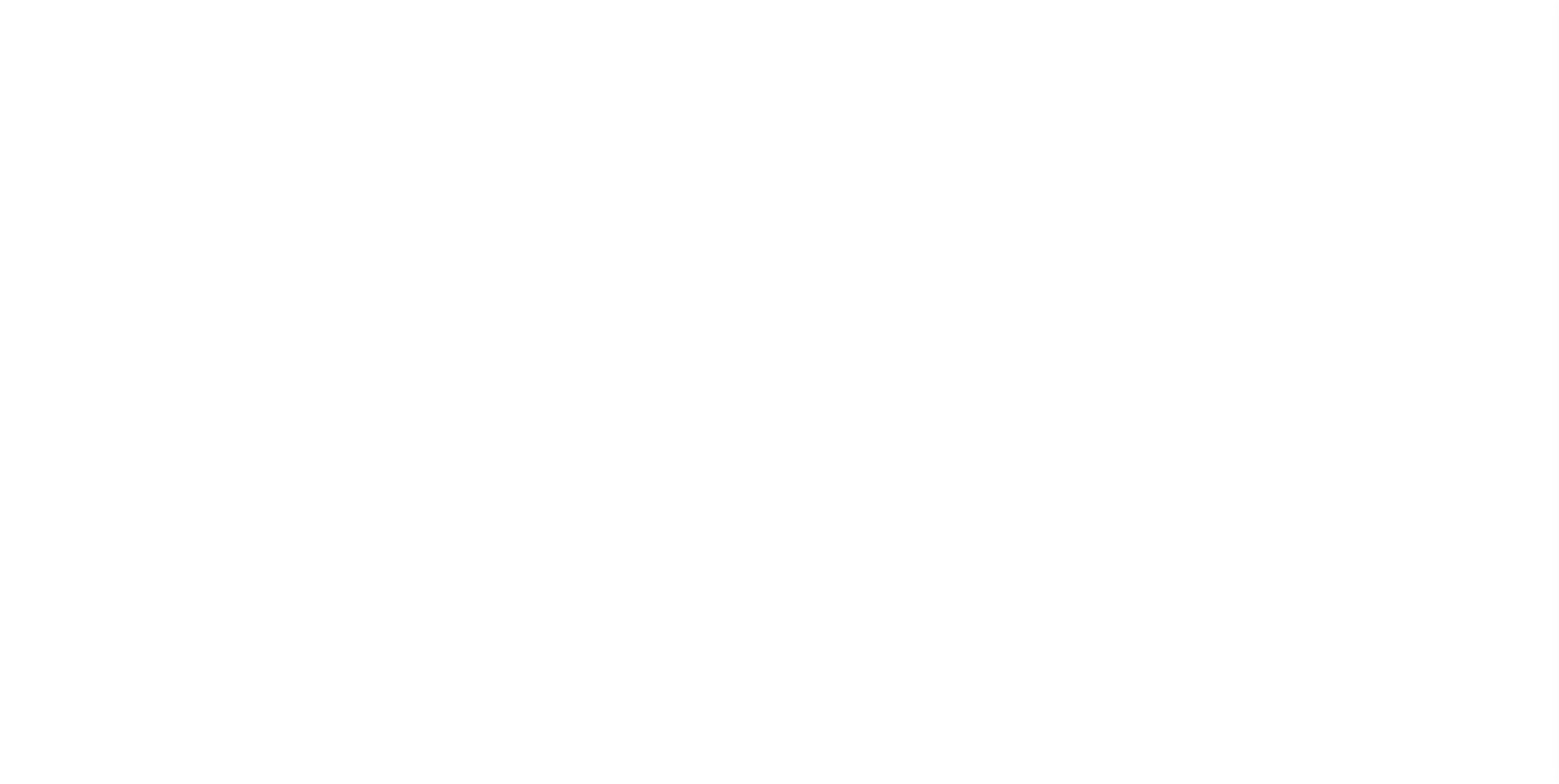
select select
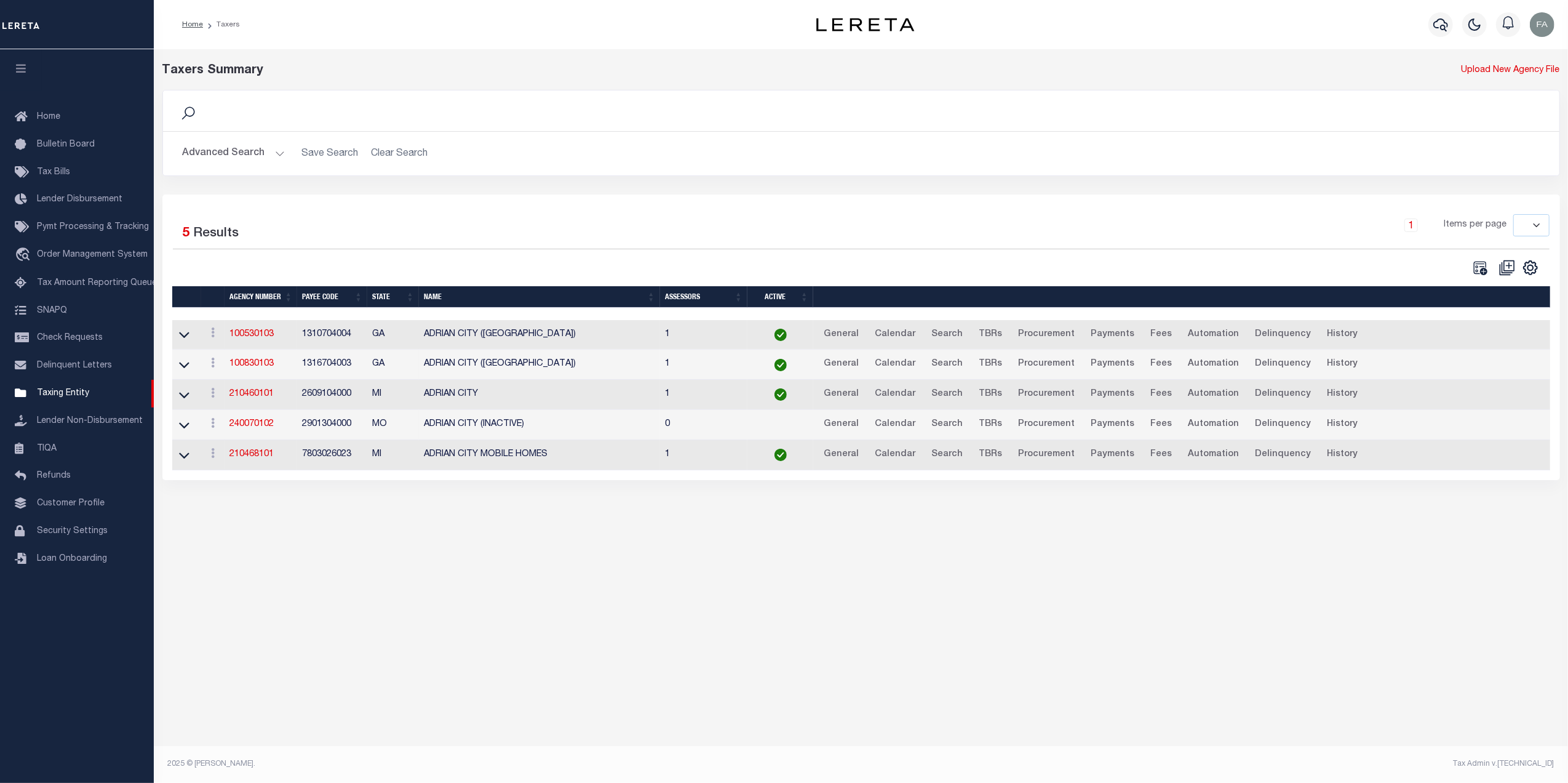
click at [305, 586] on div "Taxers Summary Upload New Agency File Search Advanced Search Save Search Clear …" at bounding box center [861, 401] width 1414 height 704
click at [266, 398] on link "210460101" at bounding box center [251, 394] width 44 height 8
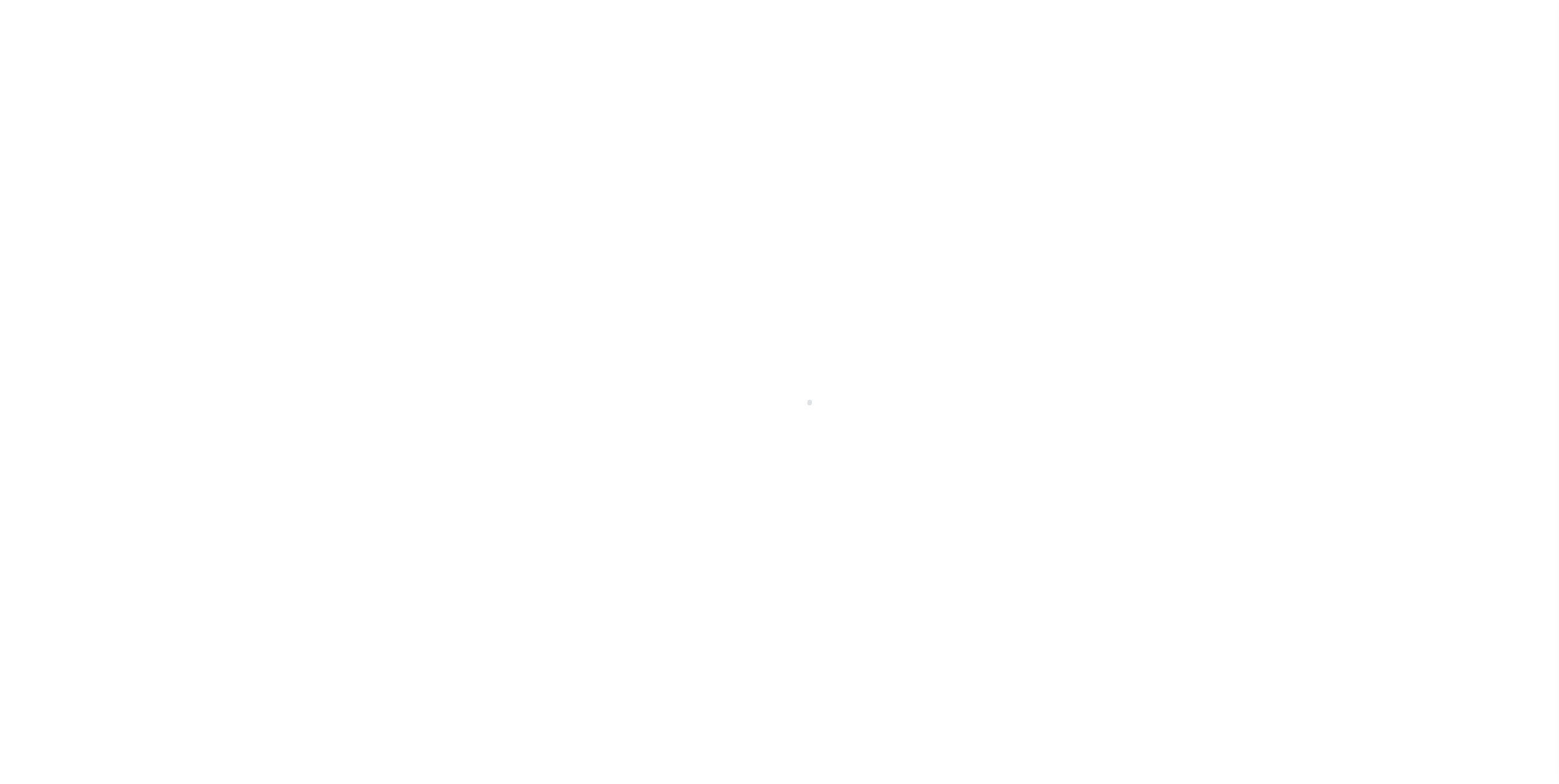
select select
checkbox input "false"
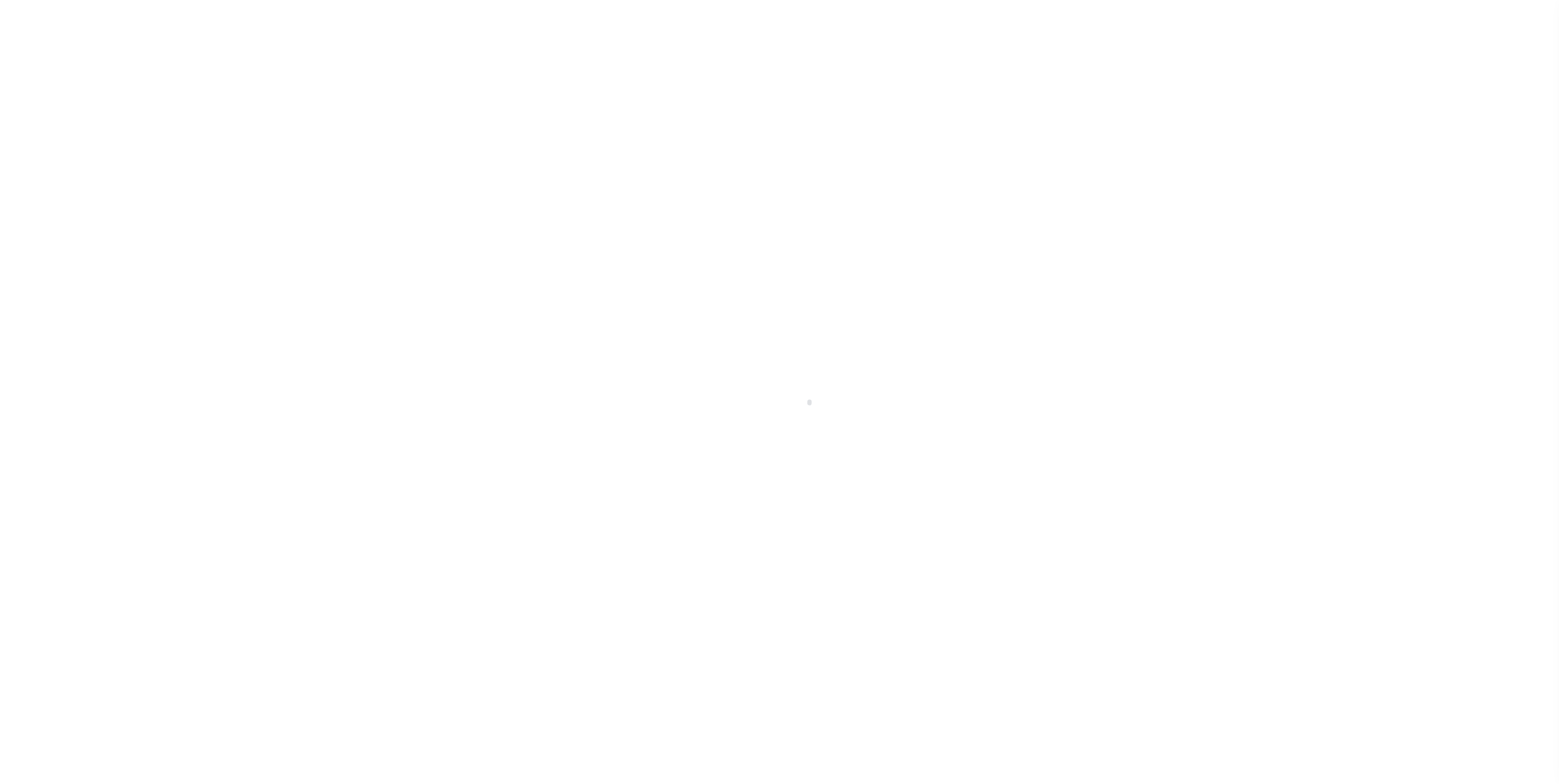
checkbox input "false"
type input "2609104000"
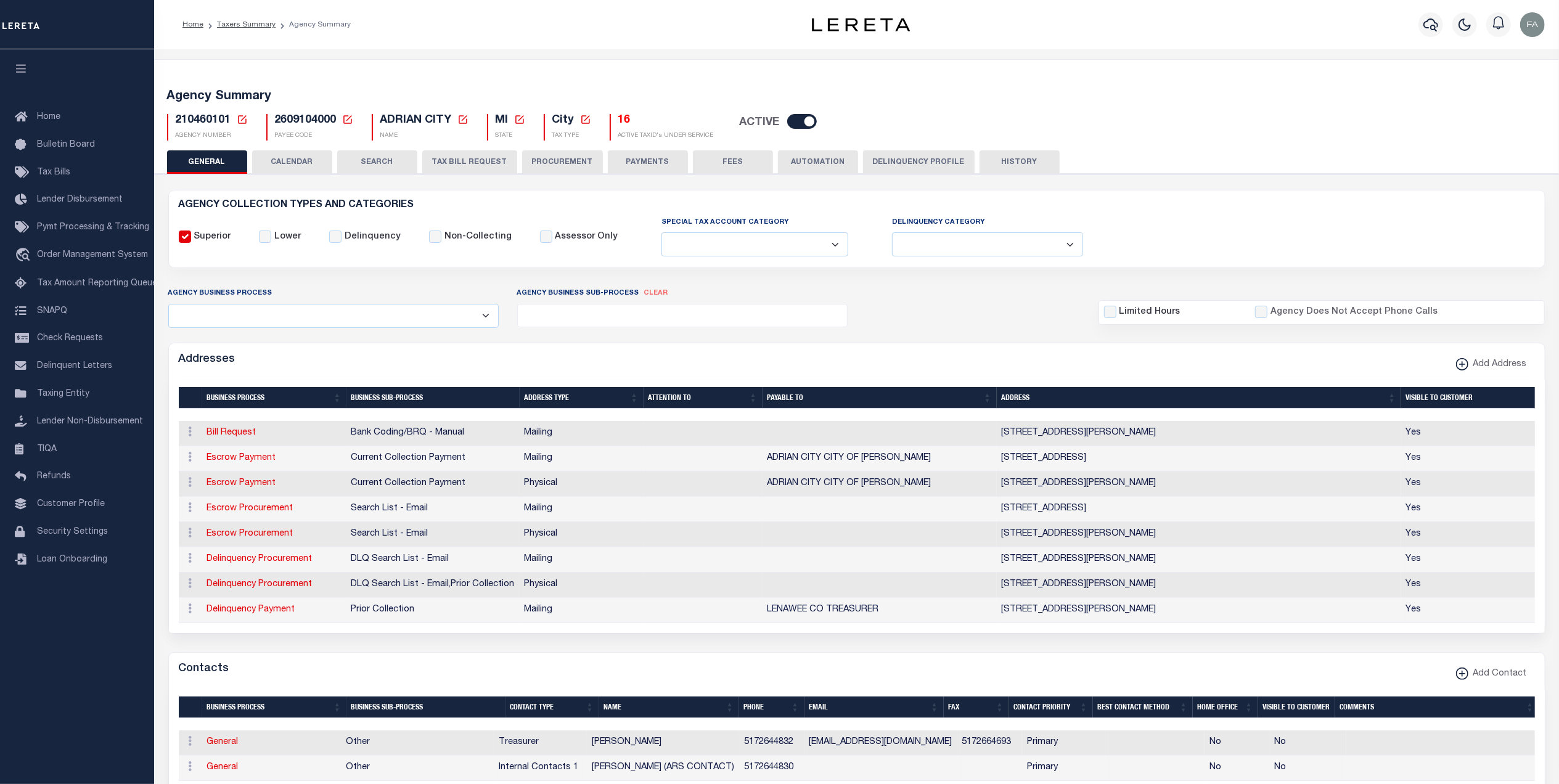
drag, startPoint x: 1215, startPoint y: 434, endPoint x: 996, endPoint y: 438, distance: 219.0
click at [994, 438] on tr "ACTIONS Edit Address Delete Address Bill Request Bank Coding/BRQ - Manual Maili…" at bounding box center [858, 434] width 1358 height 25
copy tr "135 EAST MAUMEE STREET , ADRIAN, MI, 49221"
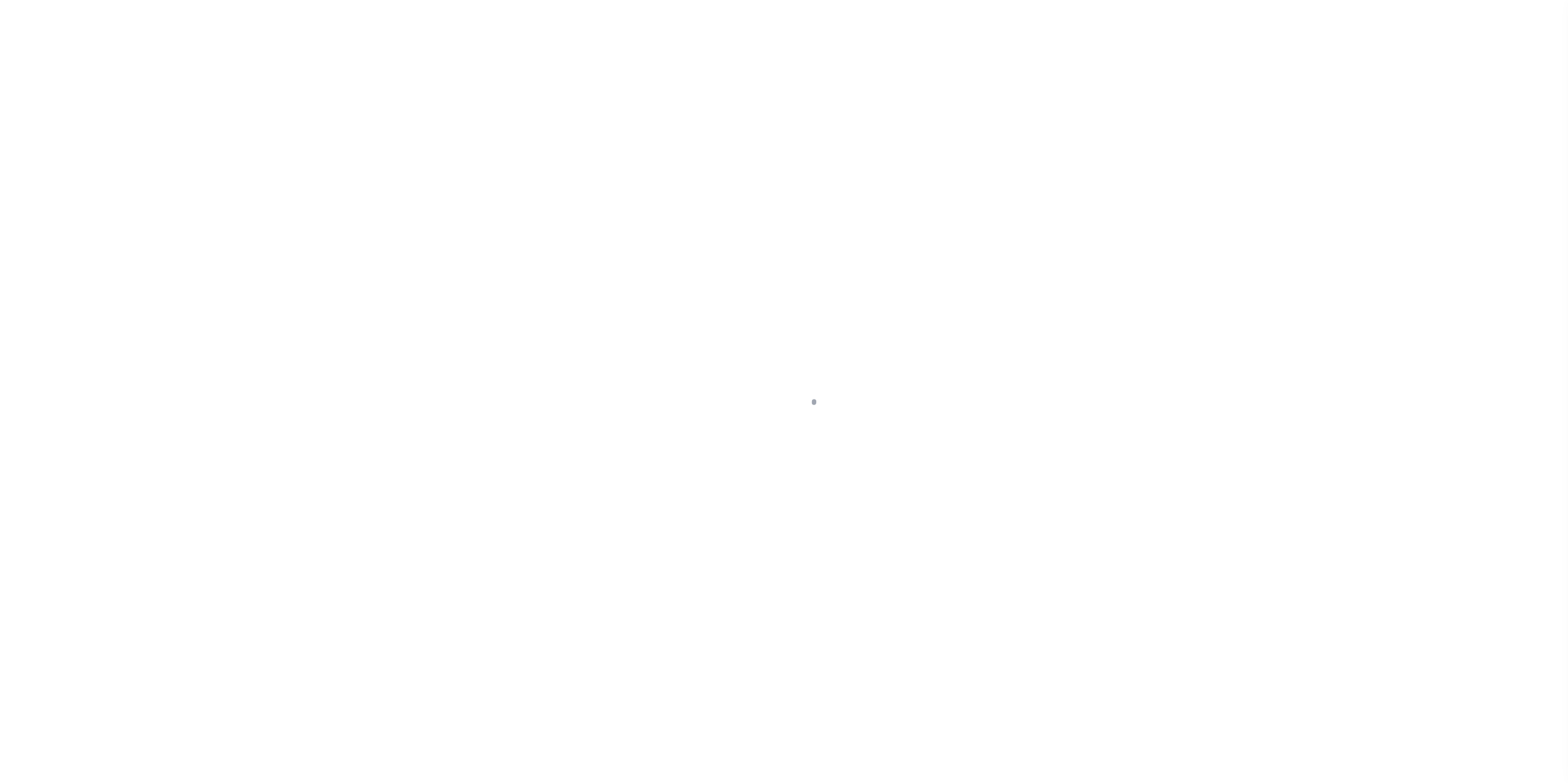
select select
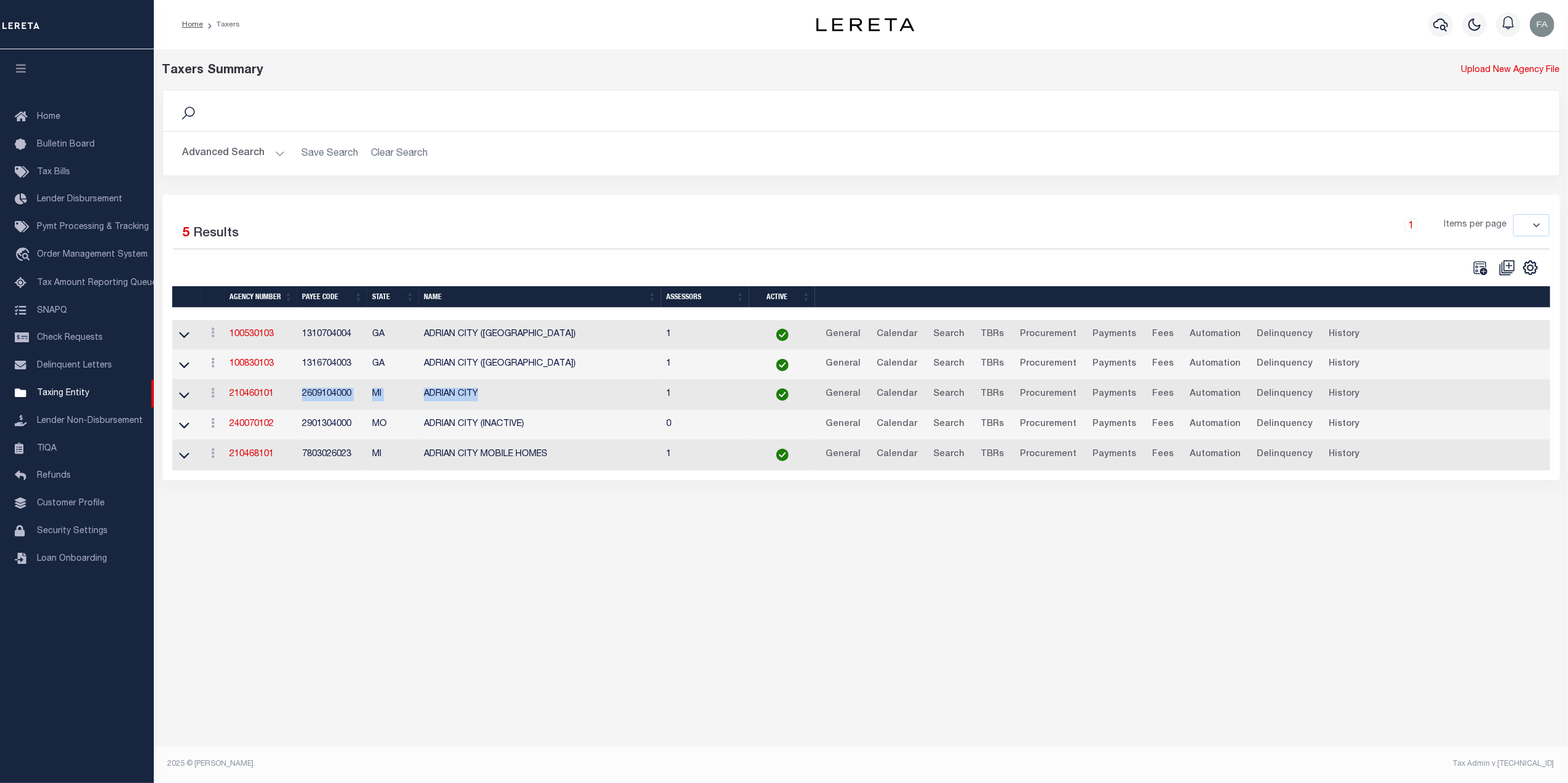
drag, startPoint x: 483, startPoint y: 394, endPoint x: 295, endPoint y: 389, distance: 188.1
click at [295, 389] on tr "View Clone agency 210460101 2609104000 MI ADRIAN CITY 1 General Calendar Search…" at bounding box center [911, 394] width 1479 height 30
copy tr "2609104000 MI [GEOGRAPHIC_DATA]"
click at [210, 161] on button "Advanced Search" at bounding box center [233, 153] width 102 height 24
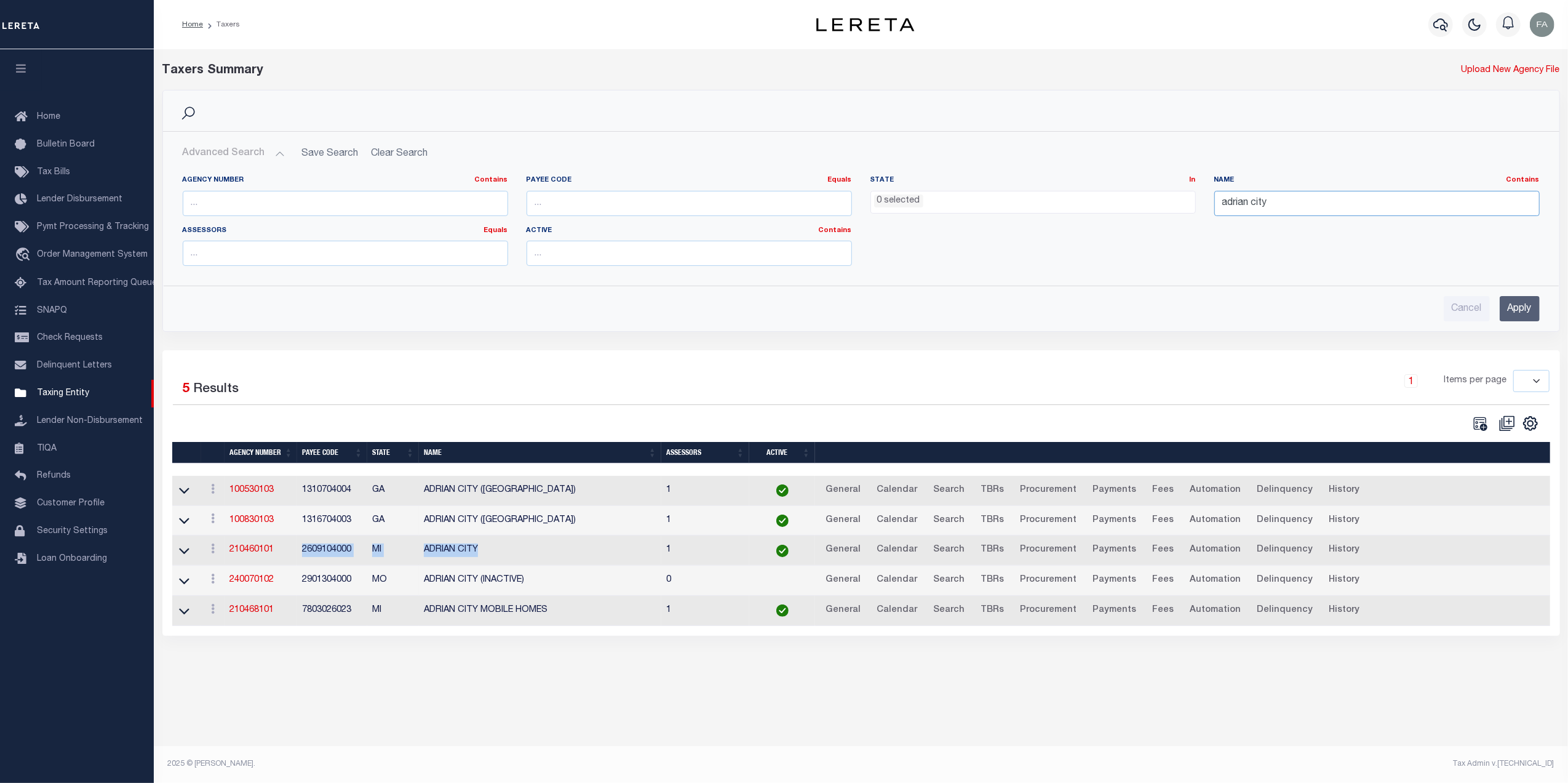
click at [1284, 200] on input "adrian city" at bounding box center [1376, 203] width 325 height 25
type input "[GEOGRAPHIC_DATA]"
click at [1514, 314] on input "Apply" at bounding box center [1519, 309] width 40 height 25
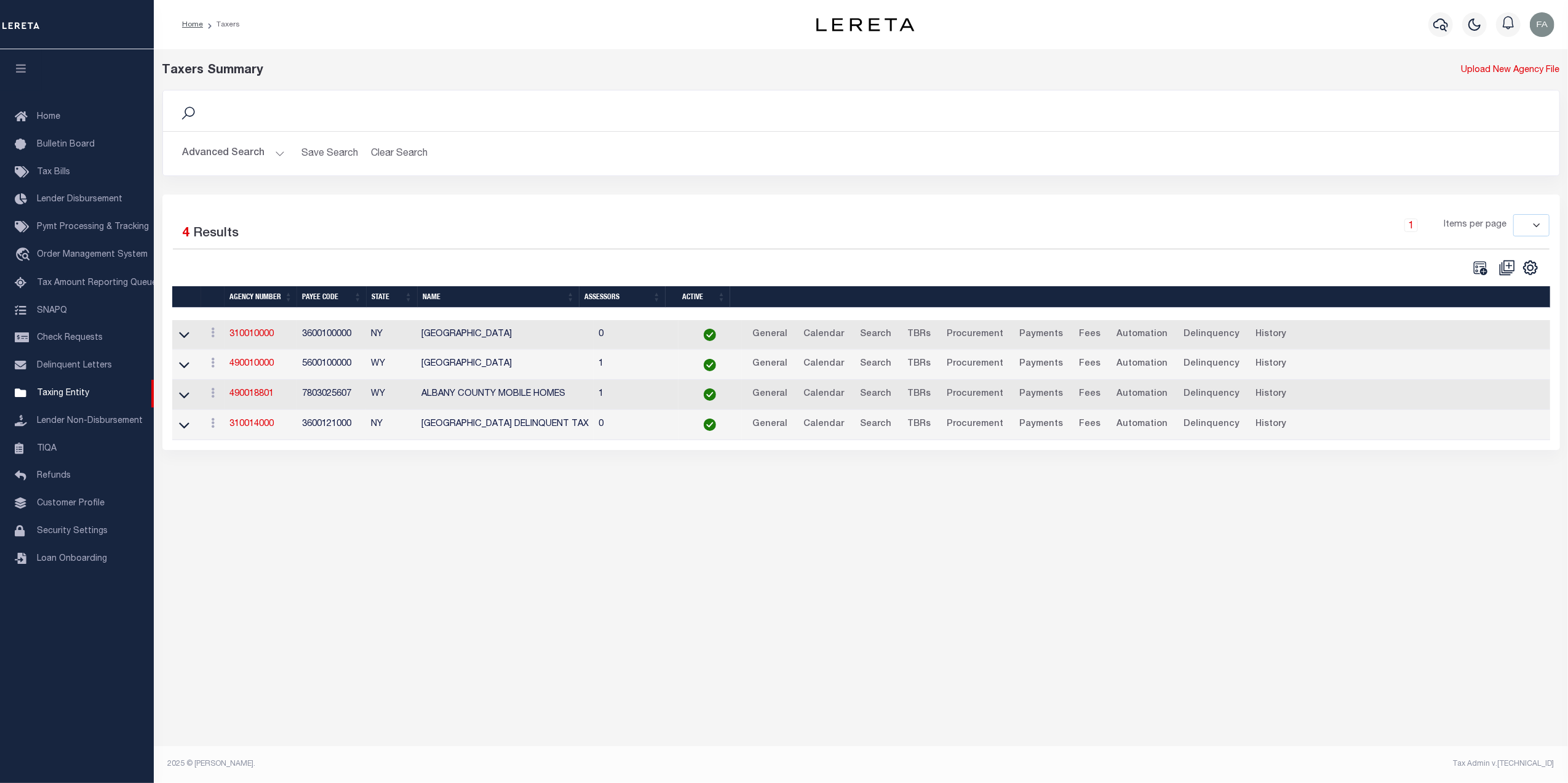
click at [240, 151] on button "Advanced Search" at bounding box center [233, 153] width 102 height 24
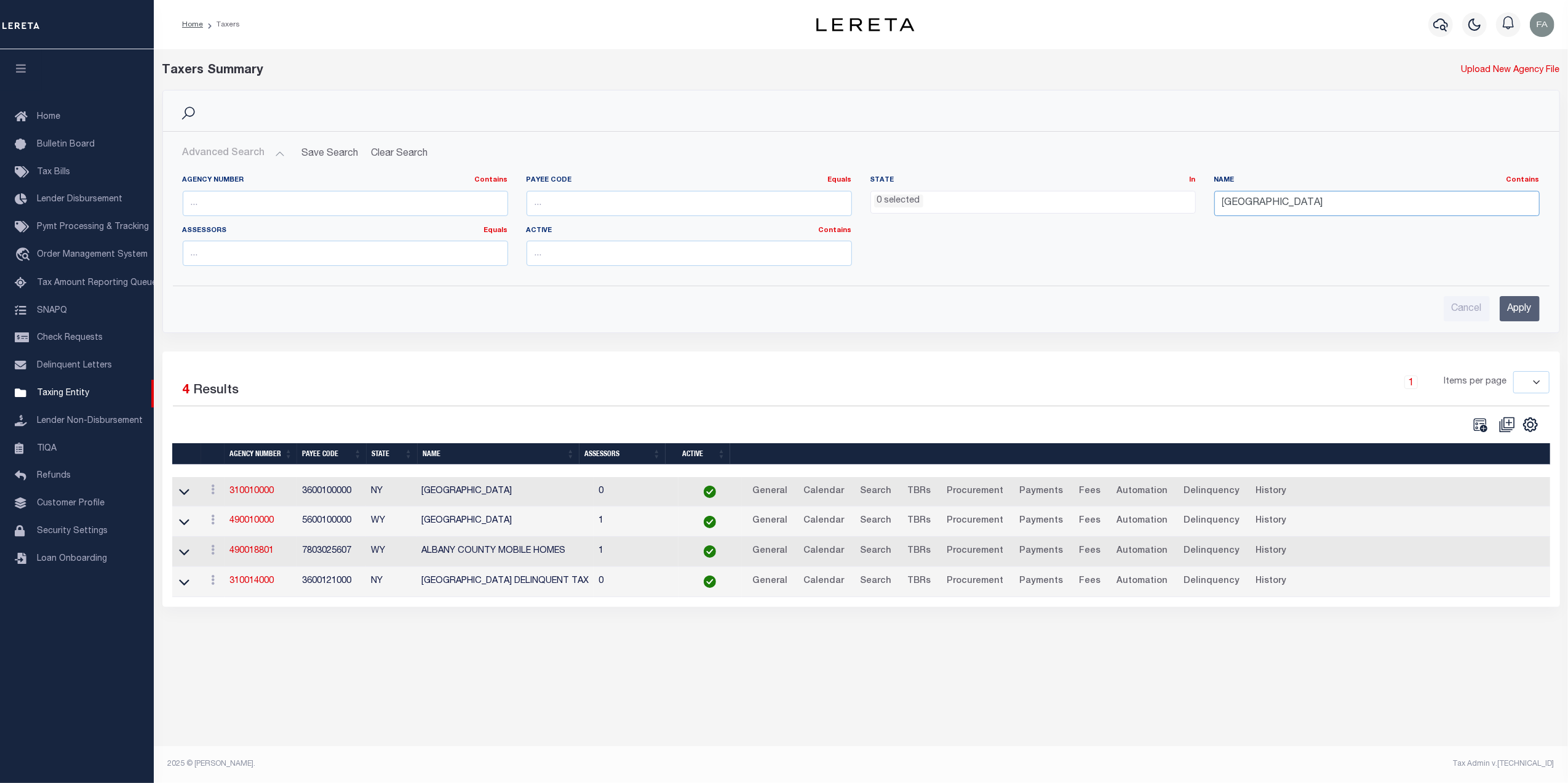
click at [1300, 200] on input "ALBANY COUNTY" at bounding box center [1376, 203] width 325 height 25
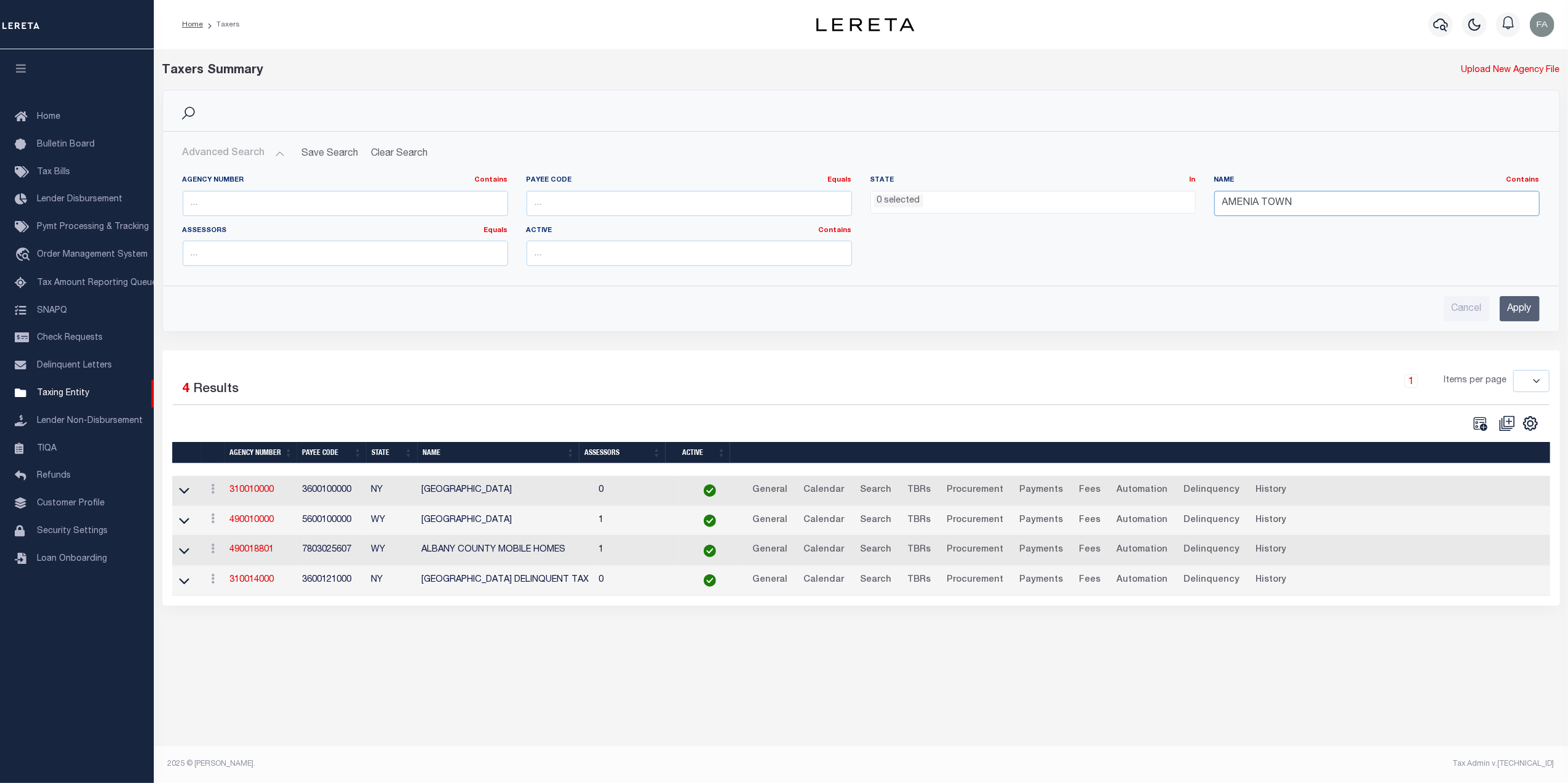
type input "AMENIA TOWN"
click at [1509, 308] on input "Apply" at bounding box center [1519, 309] width 40 height 25
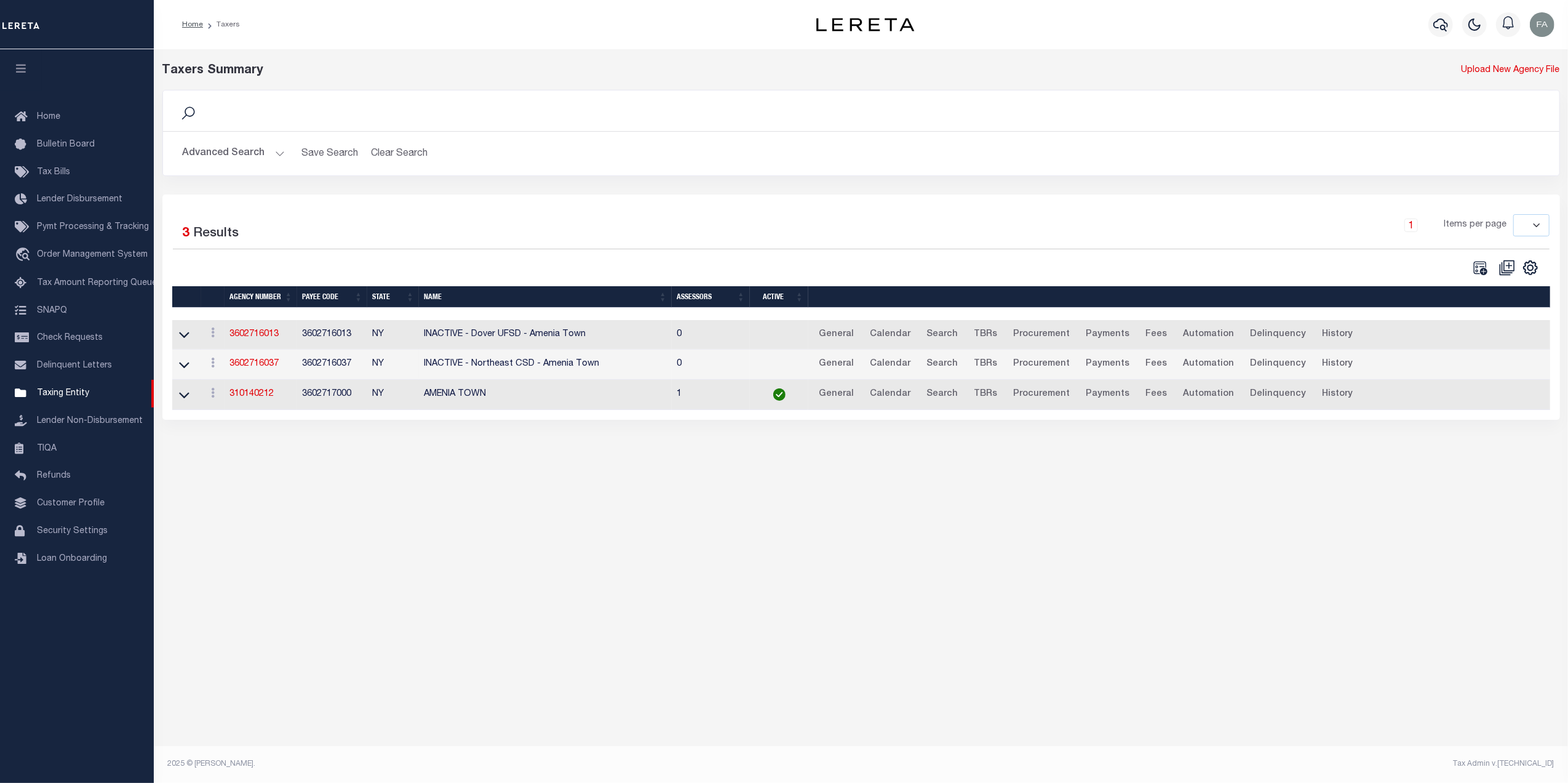
click at [246, 155] on button "Advanced Search" at bounding box center [233, 153] width 102 height 24
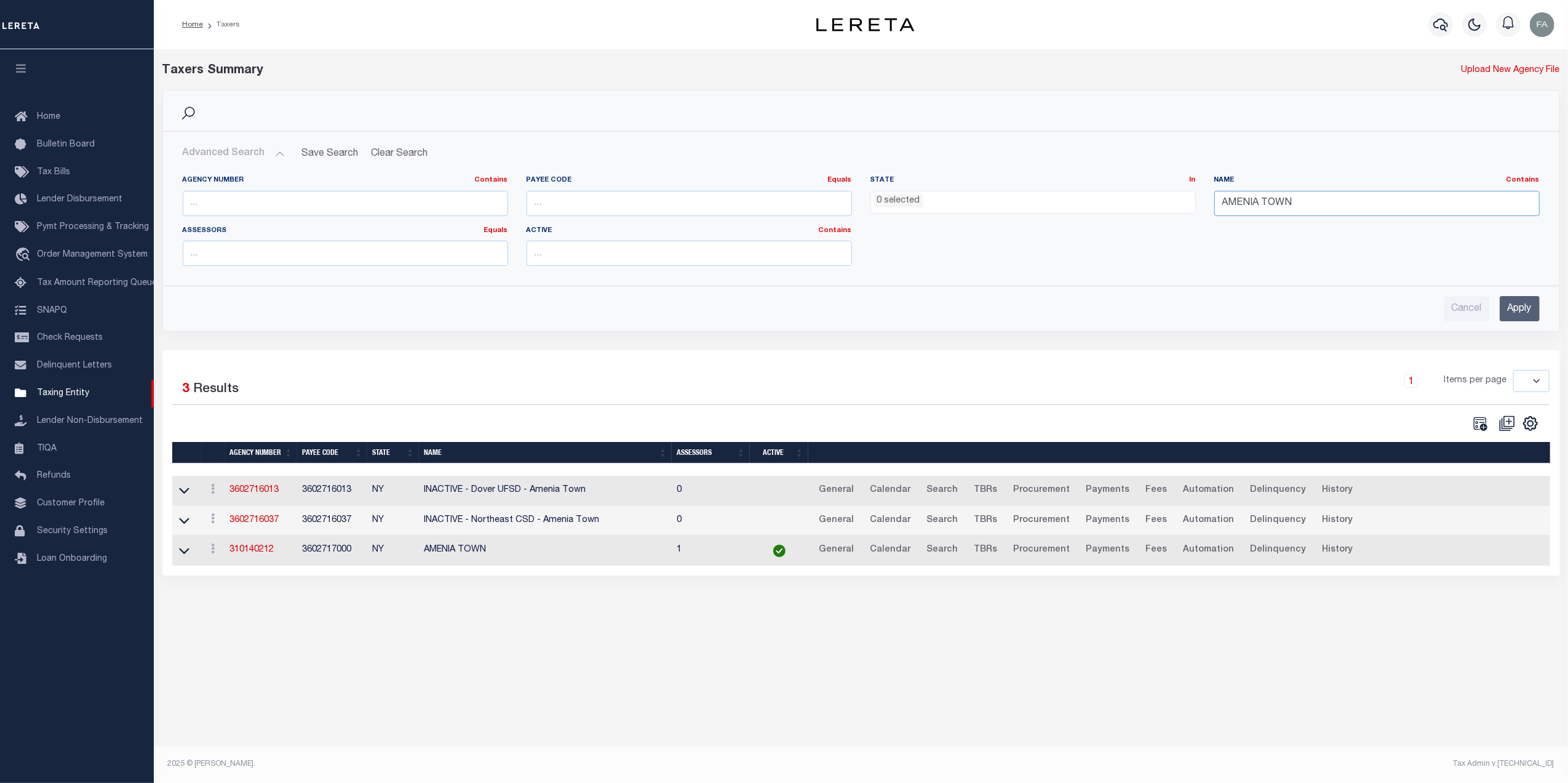
click at [1285, 205] on input "AMENIA TOWN" at bounding box center [1376, 203] width 325 height 25
click at [350, 198] on input "text" at bounding box center [345, 203] width 325 height 25
paste input "210460001"
type input "210460001"
click at [1256, 200] on input "AMENIA TOWN" at bounding box center [1376, 203] width 325 height 25
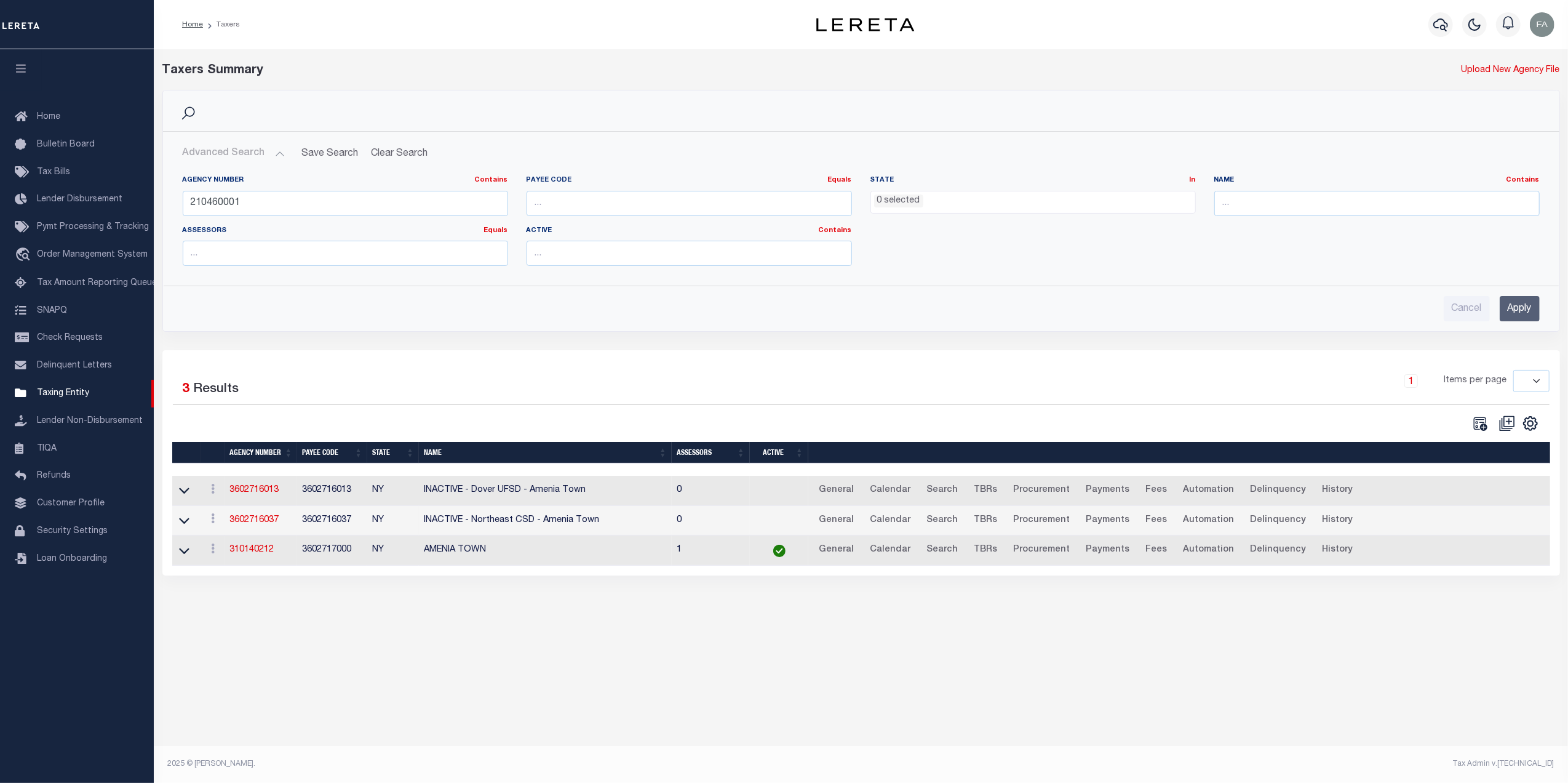
click at [1504, 301] on input "Apply" at bounding box center [1519, 309] width 40 height 25
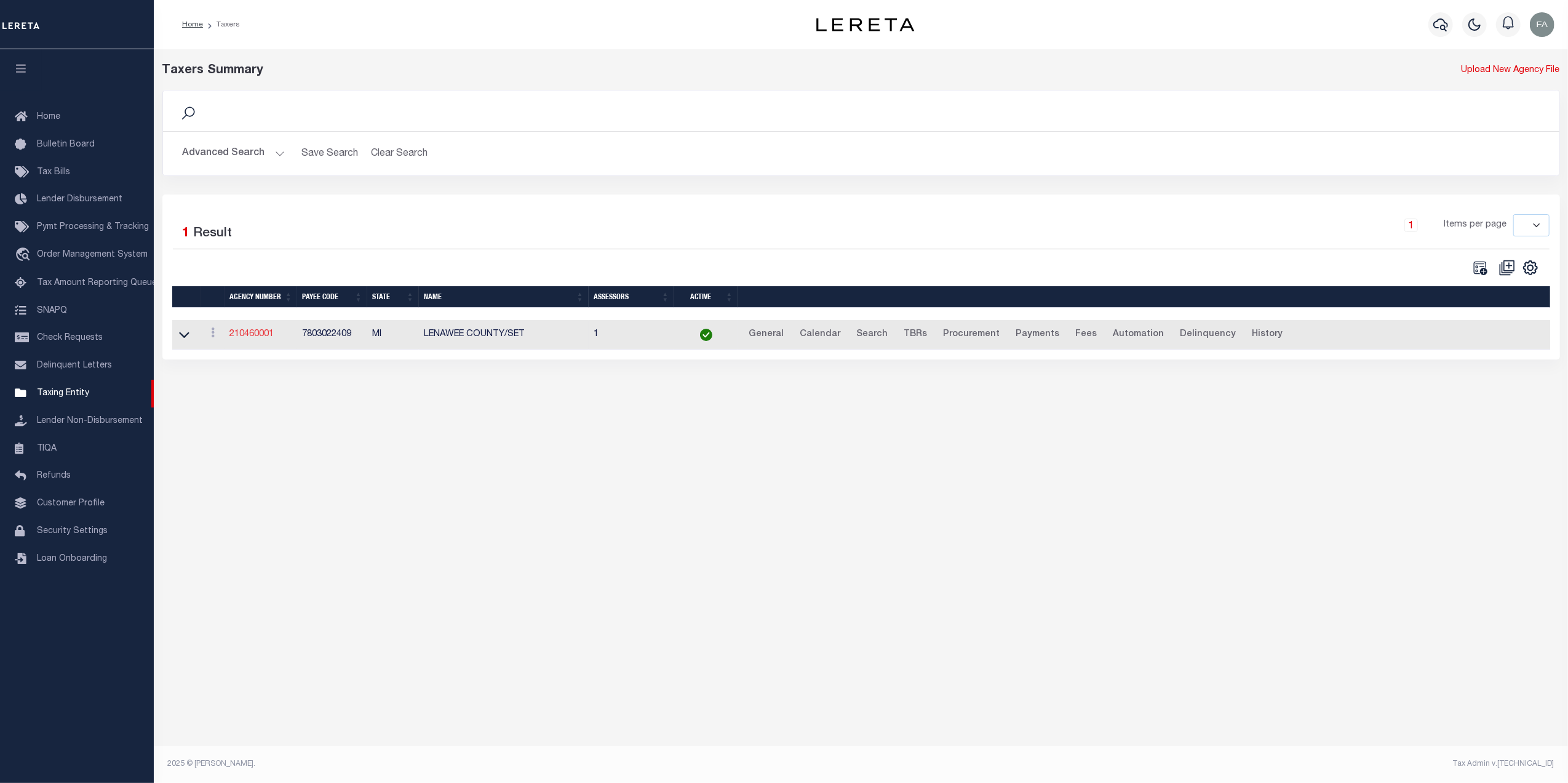
click at [259, 335] on link "210460001" at bounding box center [251, 334] width 44 height 8
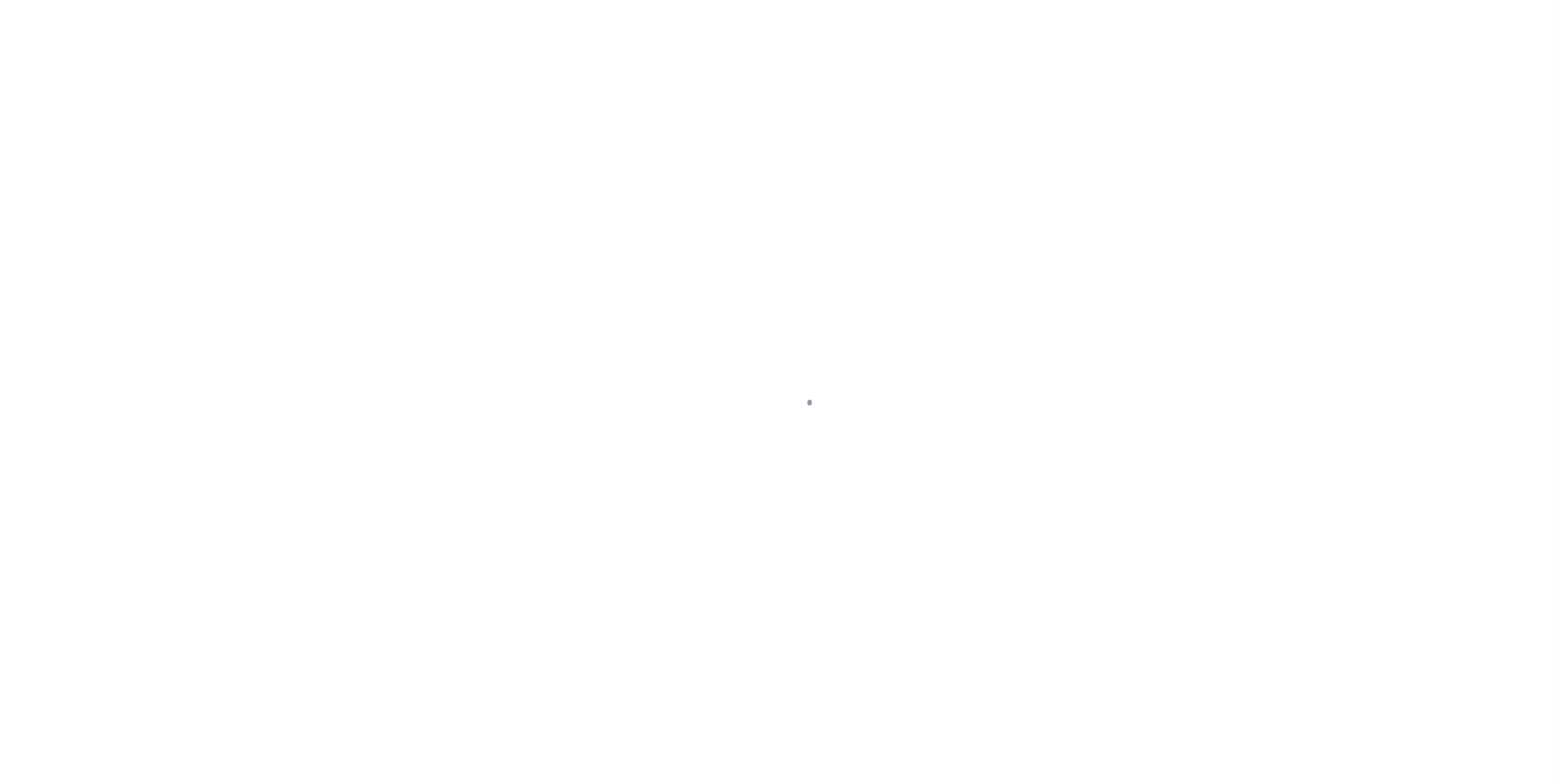
select select
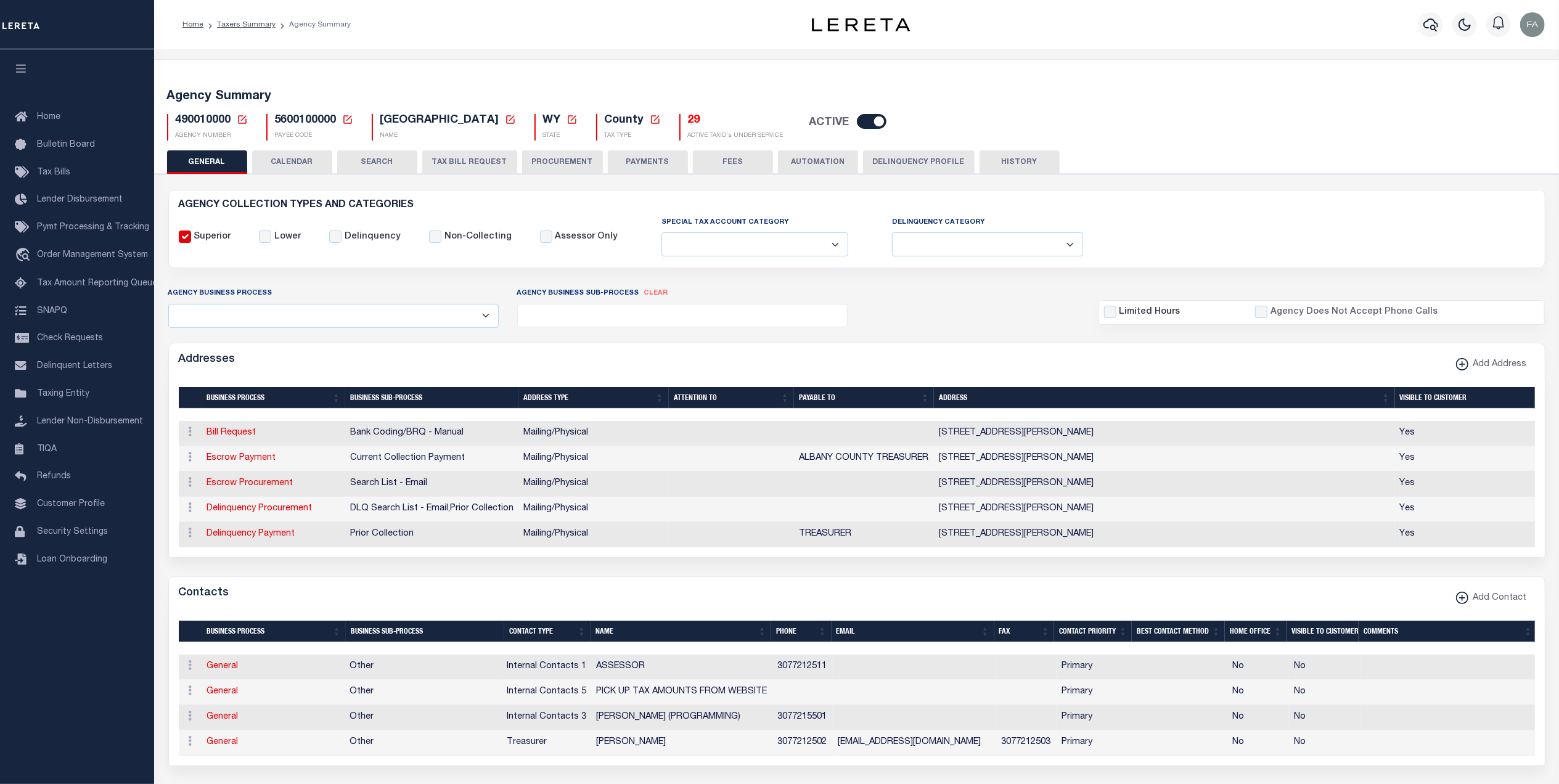
drag, startPoint x: 1135, startPoint y: 441, endPoint x: 1096, endPoint y: 443, distance: 39.1
click at [1096, 443] on td "525 GRAND AVE RM 205 , LARAMIE, WY, 82070-3852" at bounding box center [1164, 434] width 461 height 25
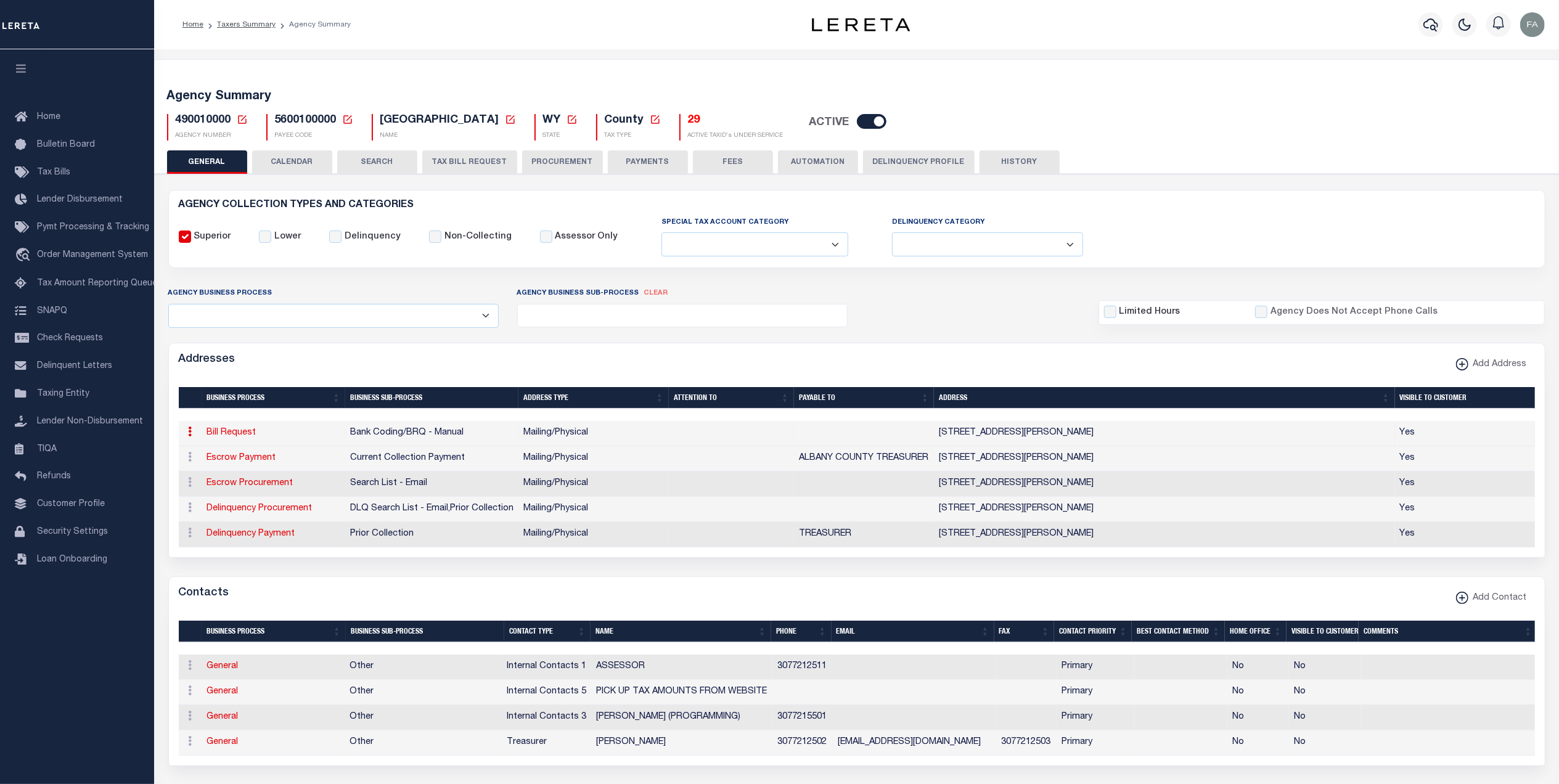
copy td "WY, 82070"
drag, startPoint x: 1051, startPoint y: 431, endPoint x: 1135, endPoint y: 433, distance: 84.0
click at [1135, 433] on td "525 GRAND AVE RM 205 , LARAMIE, WY, 82070-3852" at bounding box center [1164, 434] width 461 height 25
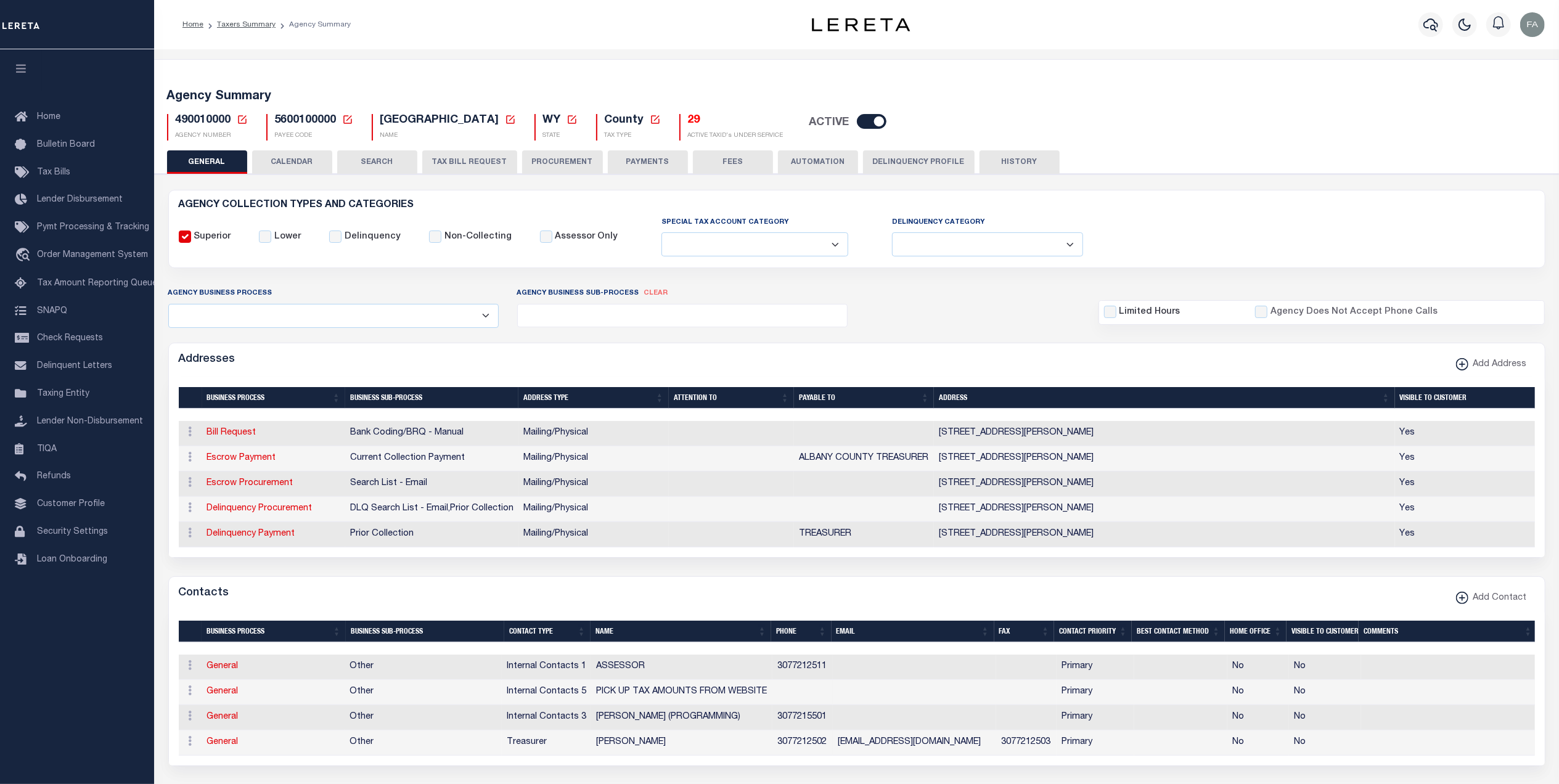
copy td "LARAMIE, WY, 82070"
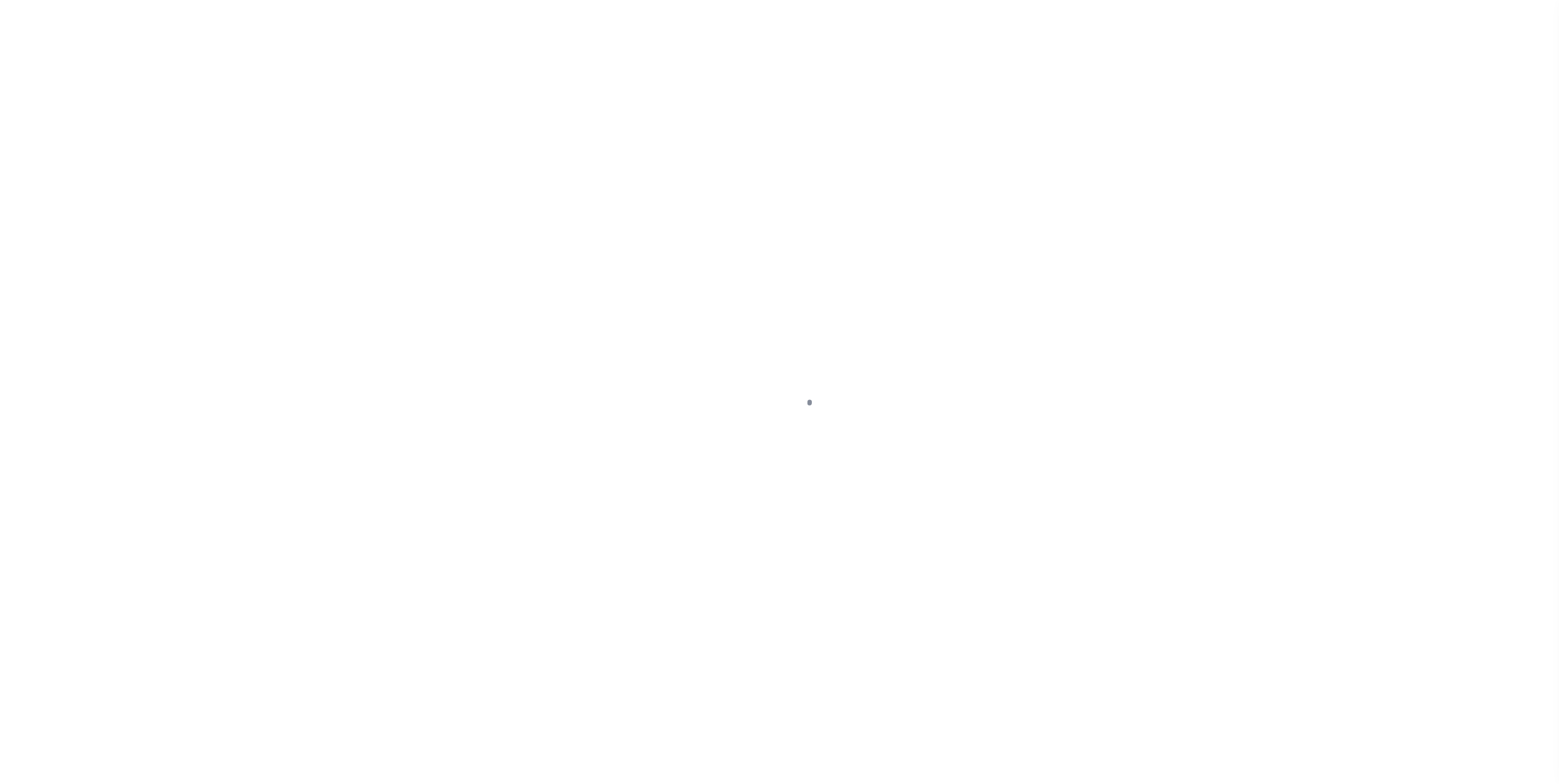
select select
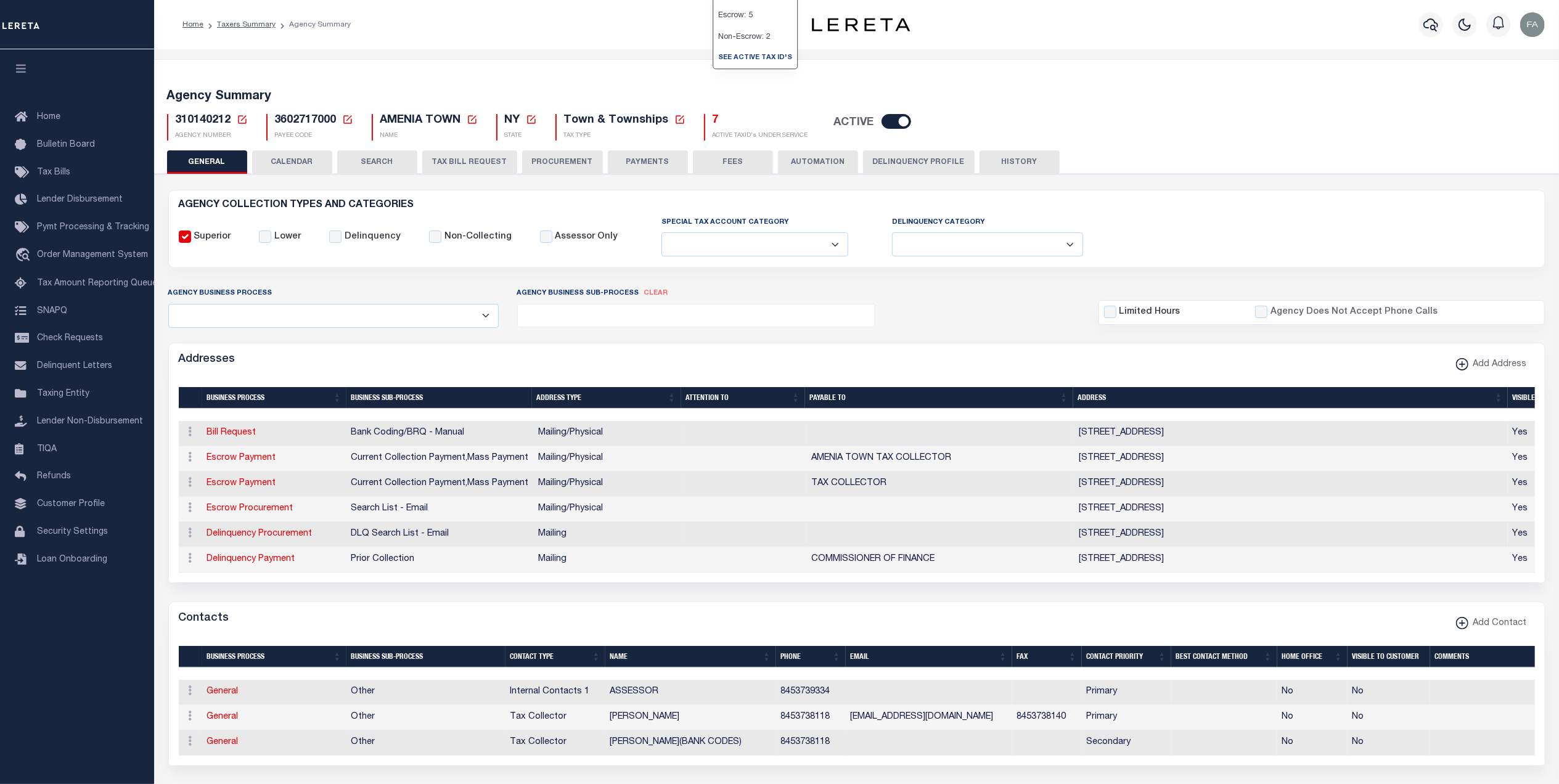
click at [316, 161] on button "CALENDAR" at bounding box center [292, 162] width 80 height 23
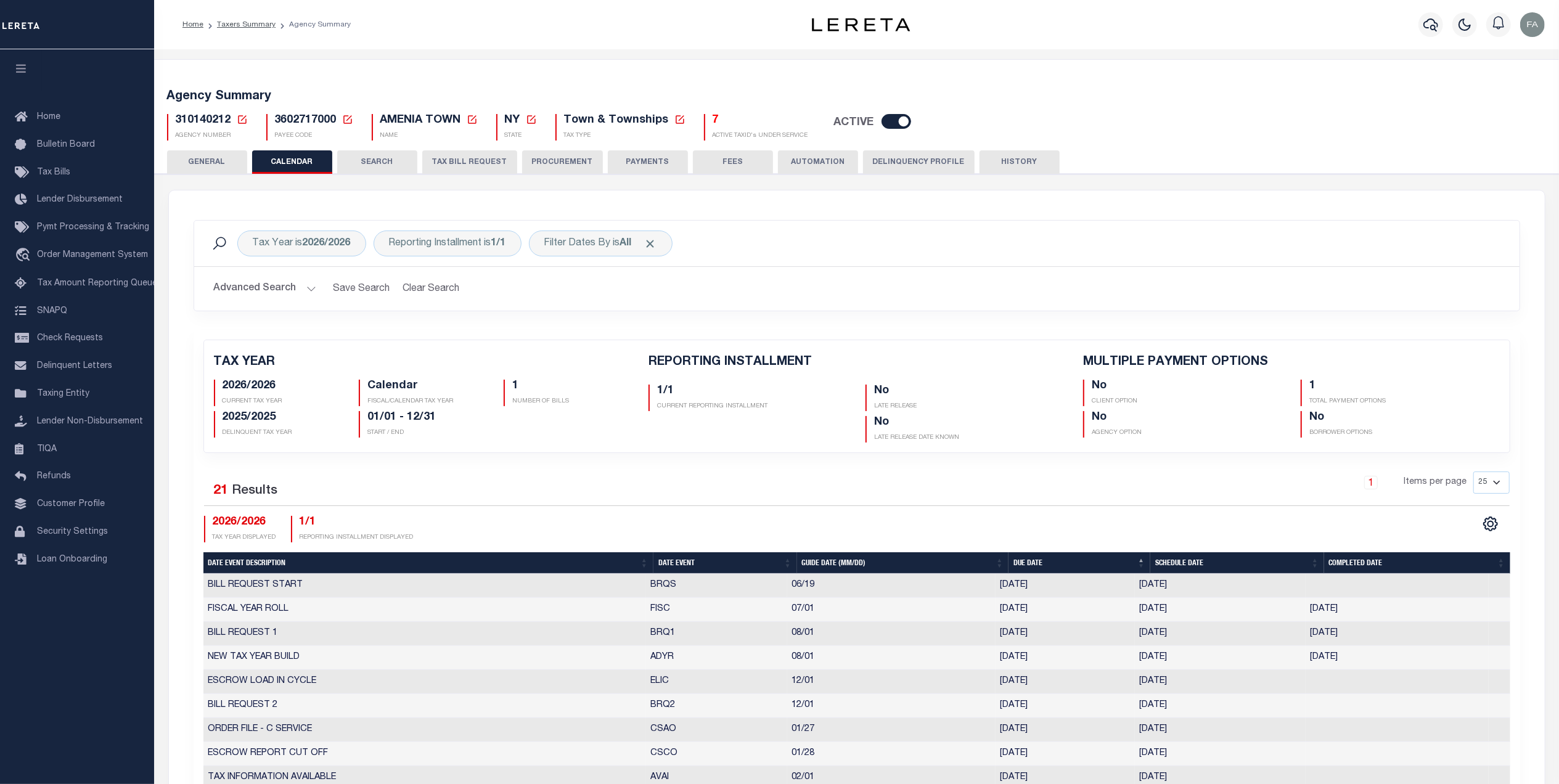
checkbox input "false"
type input "1"
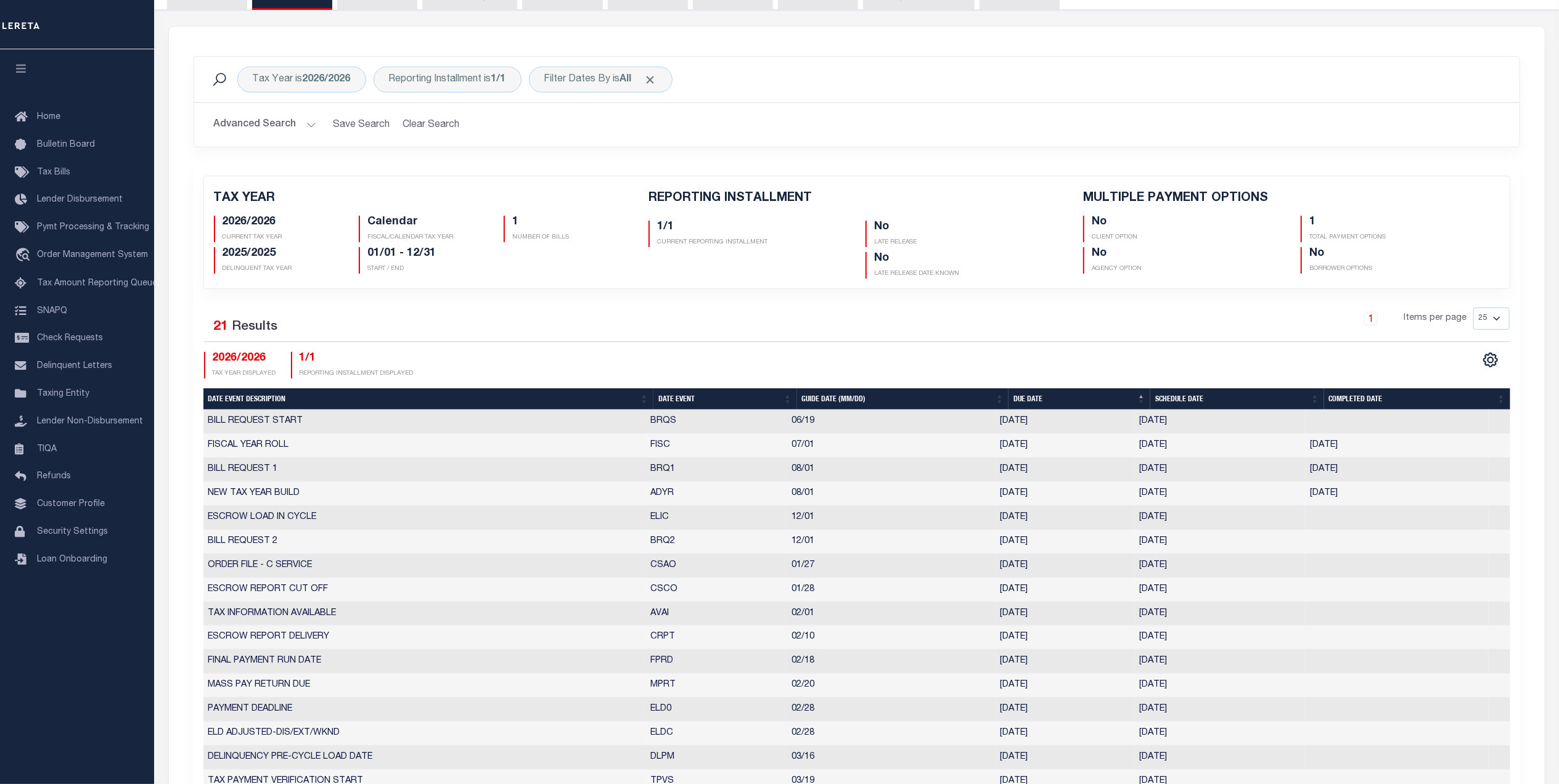
scroll to position [82, 0]
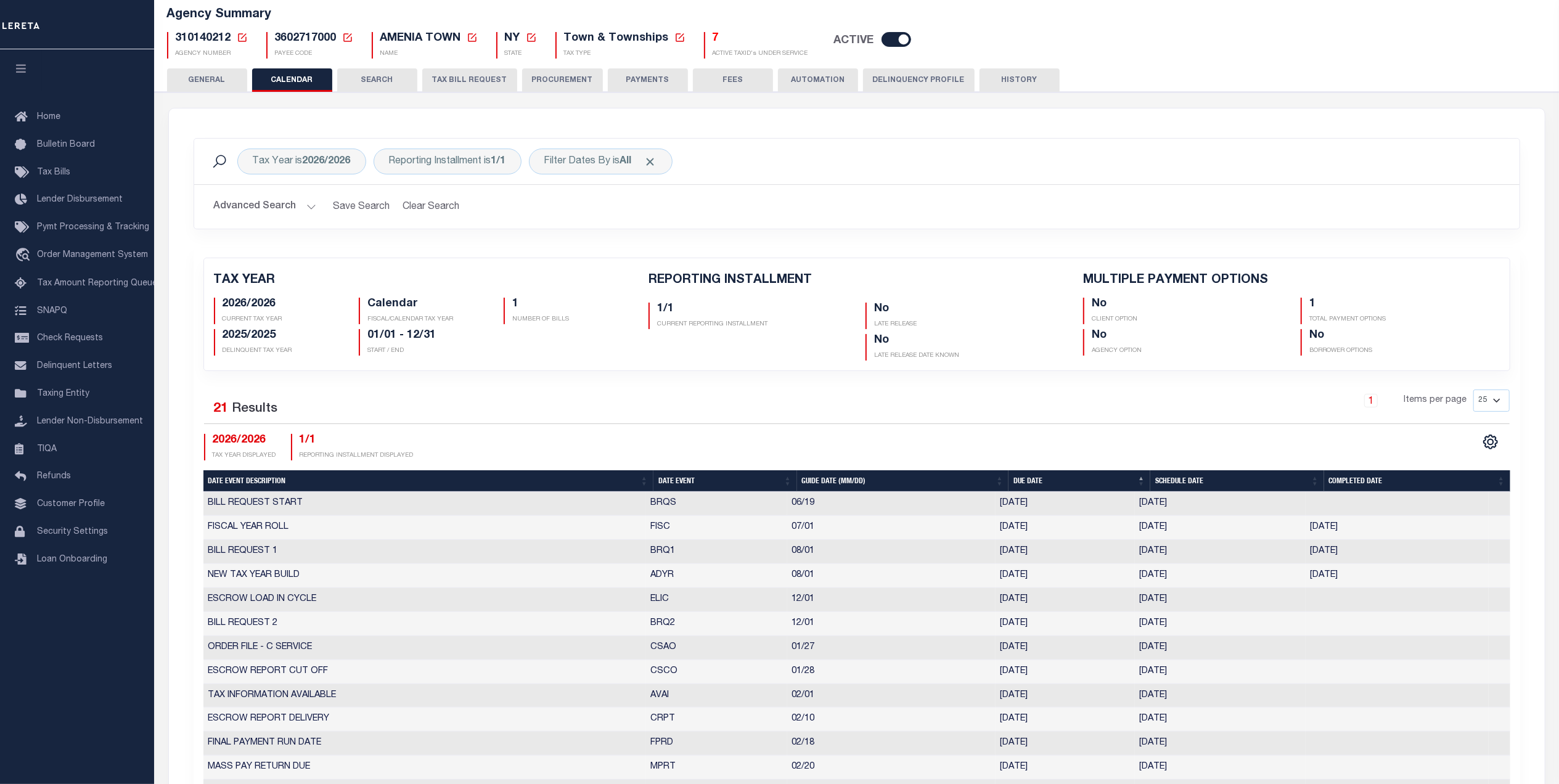
click at [220, 82] on button "GENERAL" at bounding box center [207, 80] width 80 height 23
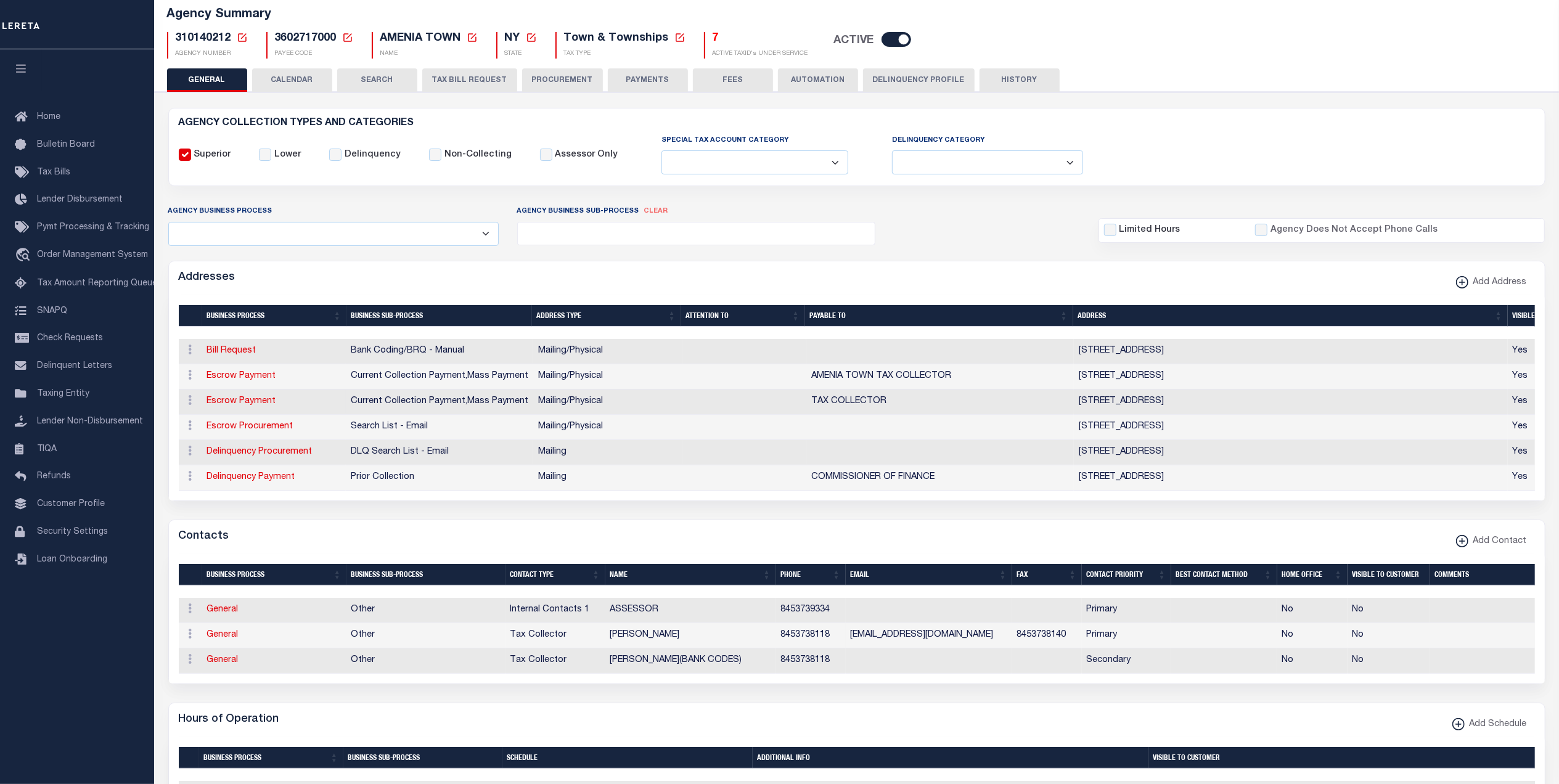
drag, startPoint x: 1239, startPoint y: 403, endPoint x: 1153, endPoint y: 404, distance: 86.0
click at [1153, 404] on td "4988 ROUTE 22 , AMENIA, NY, 12501" at bounding box center [1291, 402] width 434 height 25
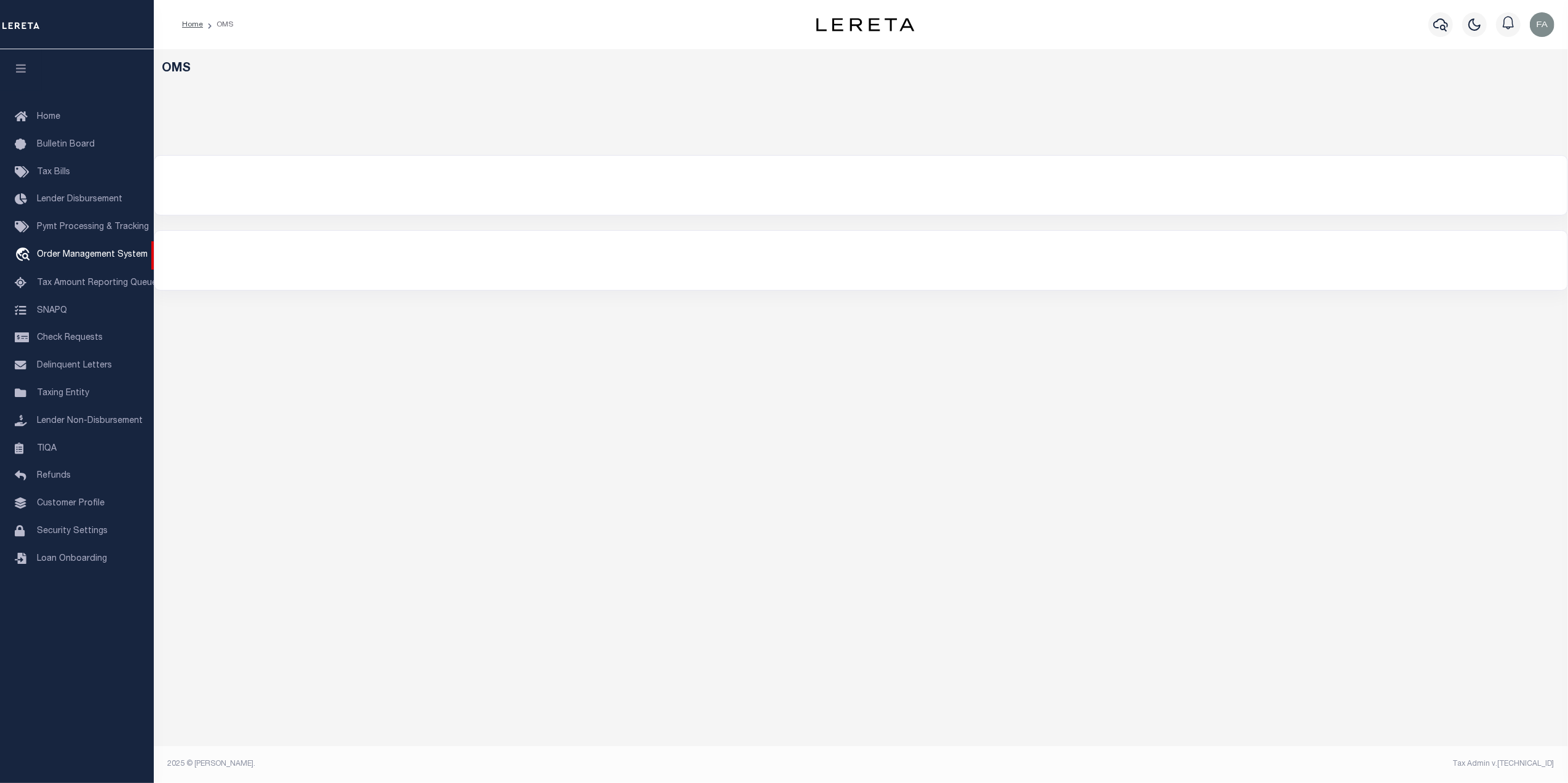
select select "200"
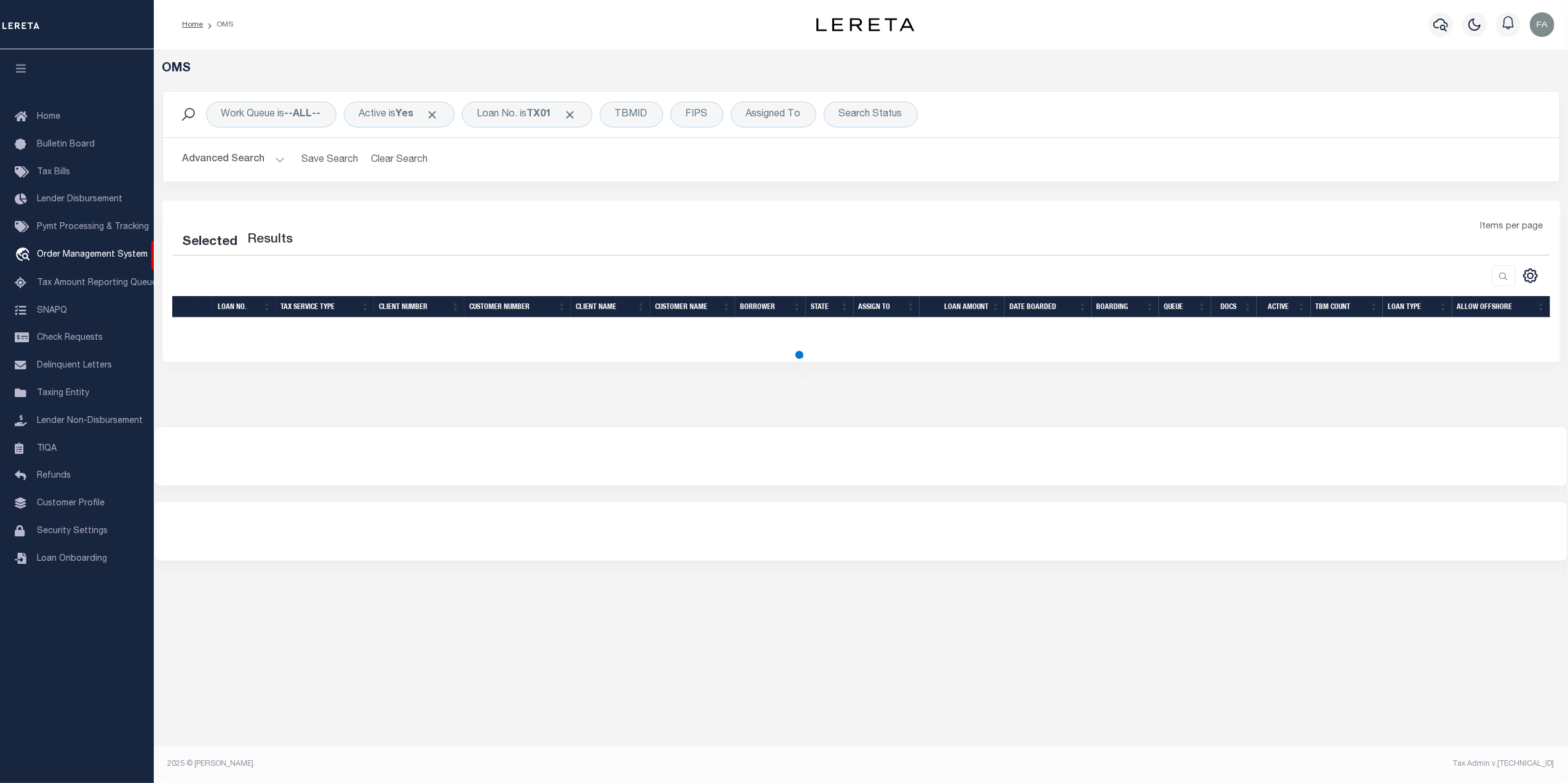
select select "200"
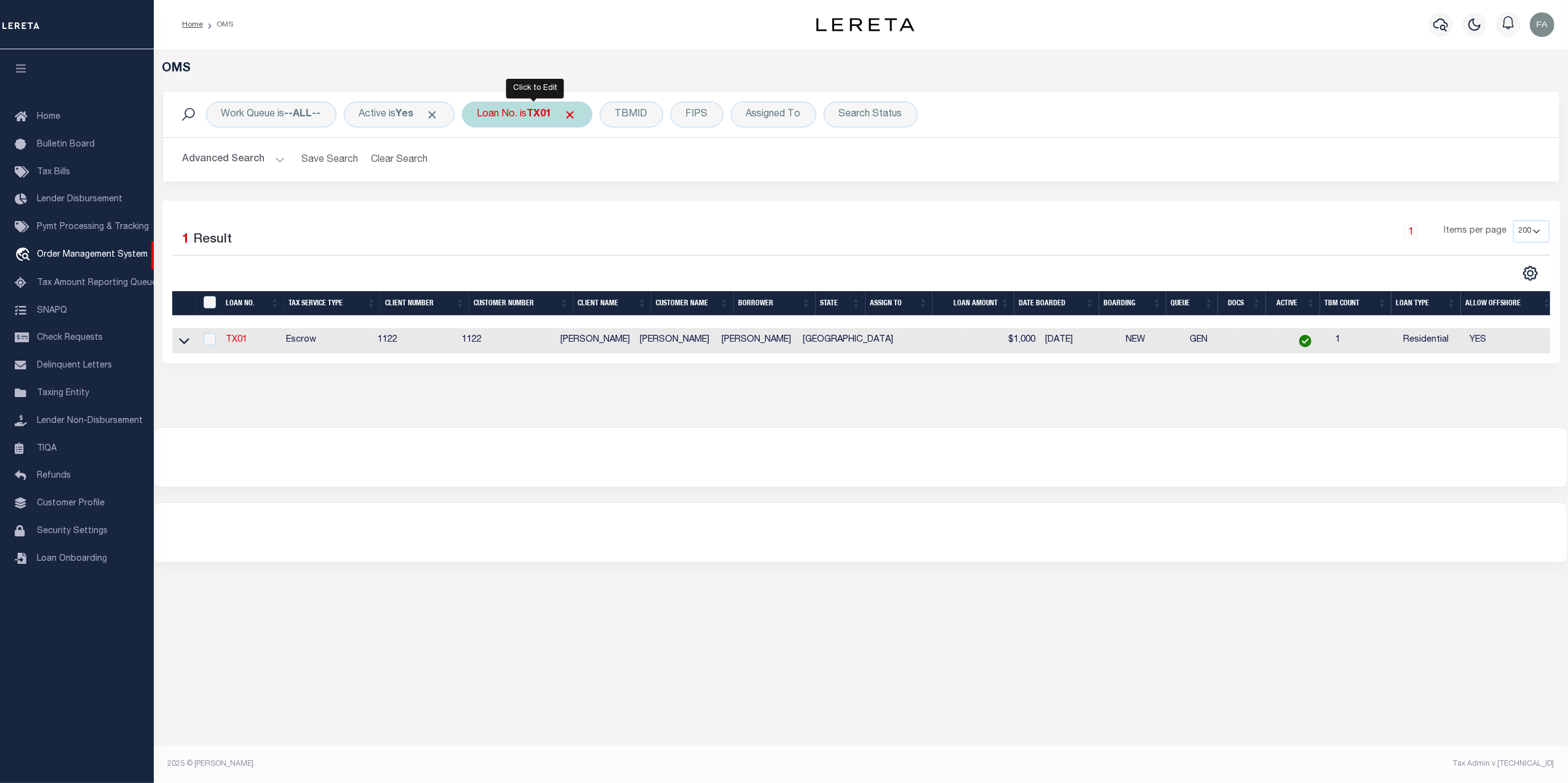
click at [530, 109] on div "Loan No. is TX01" at bounding box center [528, 114] width 131 height 26
type input "ADRIAN01"
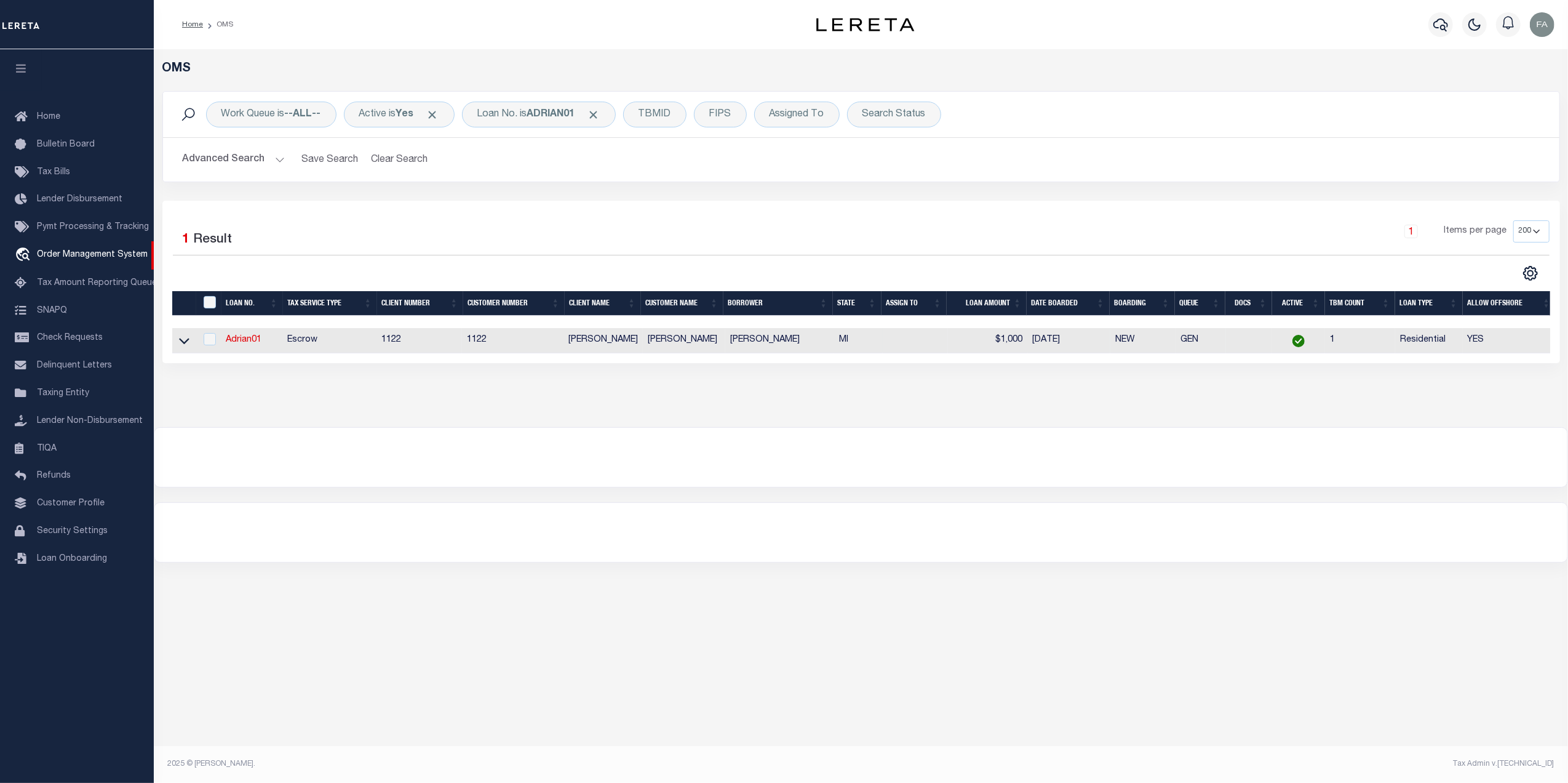
click at [198, 339] on td at bounding box center [209, 341] width 25 height 25
checkbox input "true"
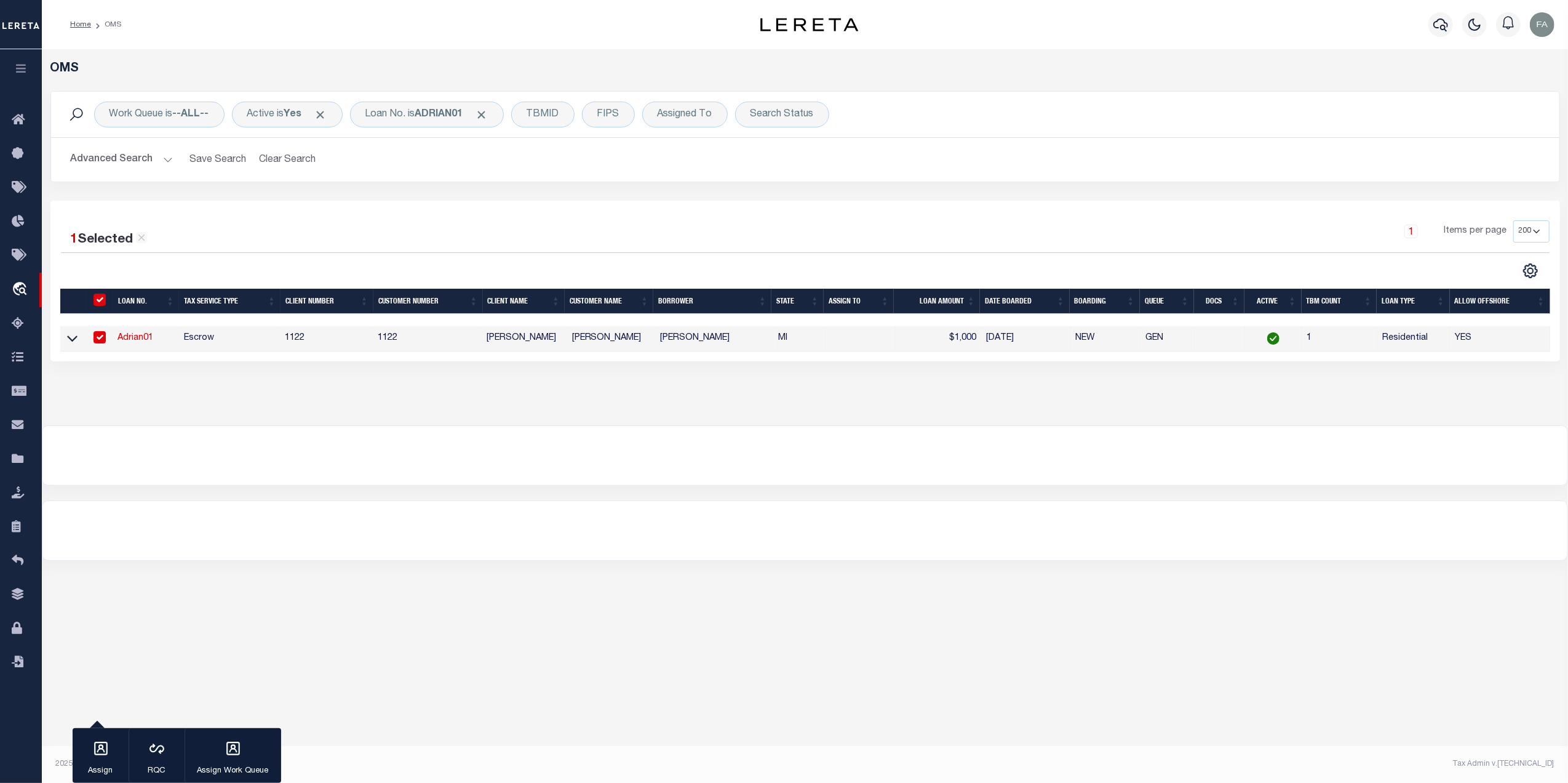
click at [183, 344] on tr "Adrian01 Escrow 1122 1122 Fausto QA Fausto QA JAMES M WIMPLE MI $1,000 10/08/20…" at bounding box center [805, 339] width 1489 height 25
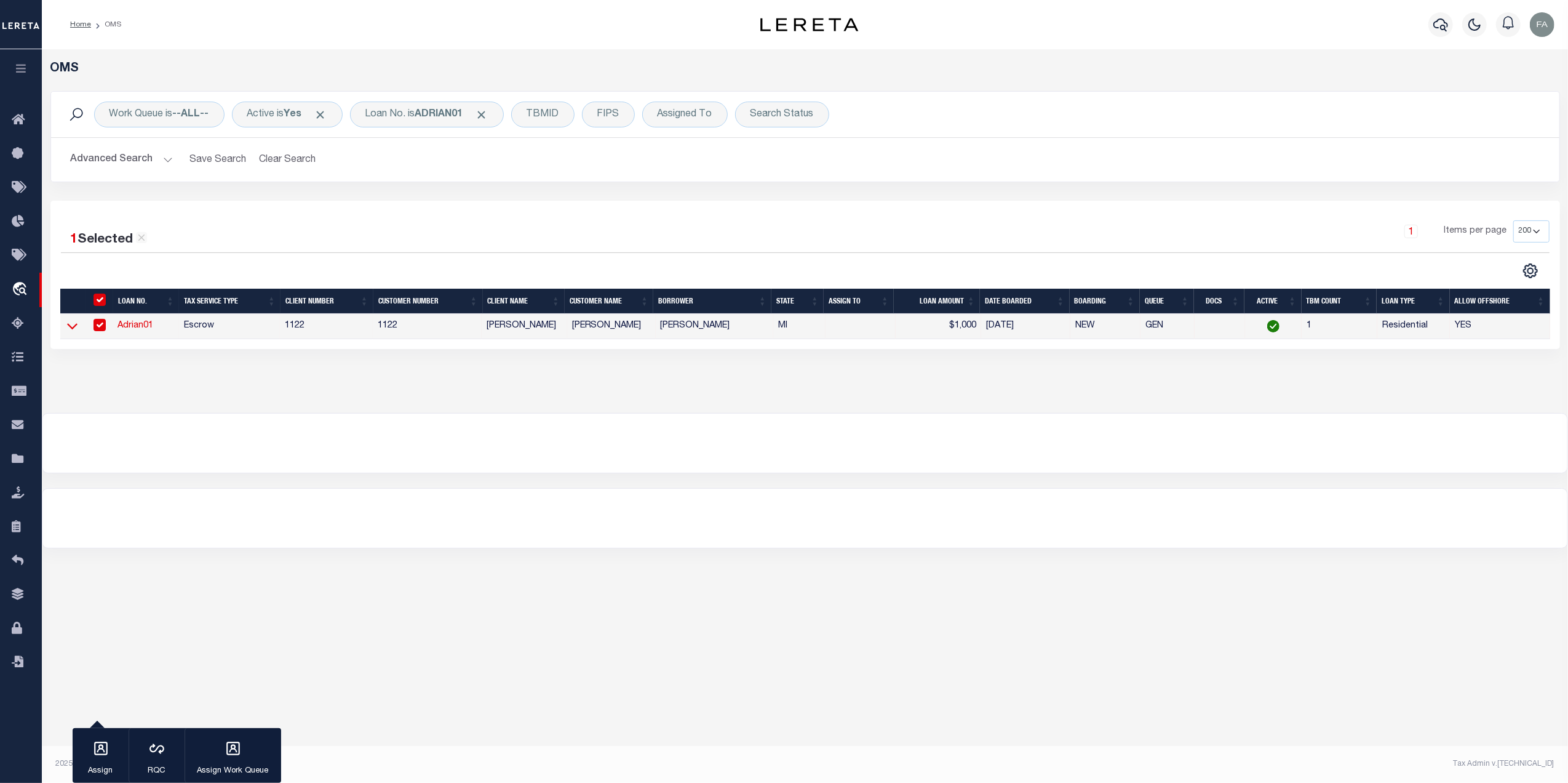
click at [74, 330] on icon at bounding box center [72, 325] width 11 height 13
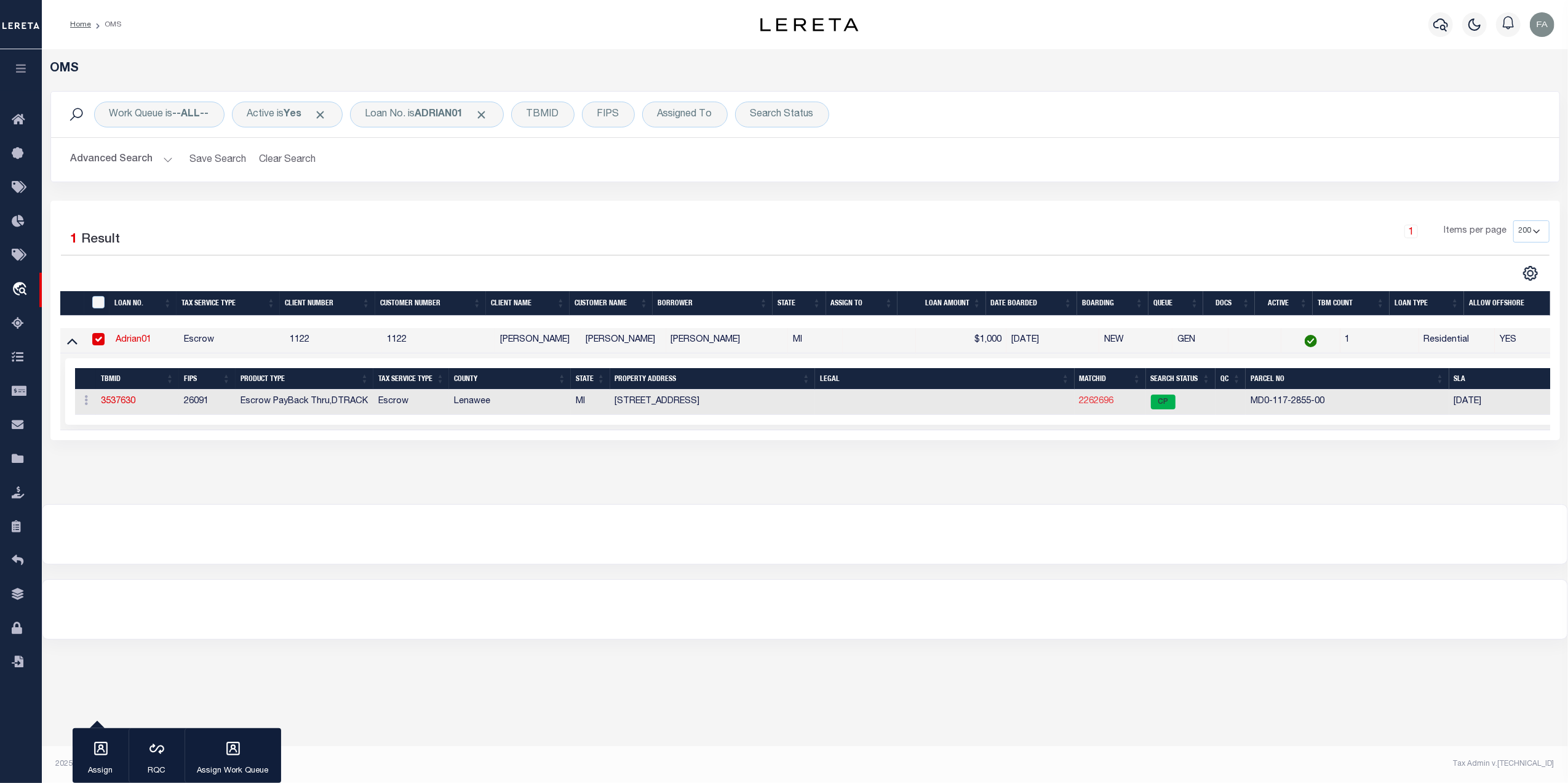
click at [1087, 403] on link "2262696" at bounding box center [1097, 401] width 34 height 8
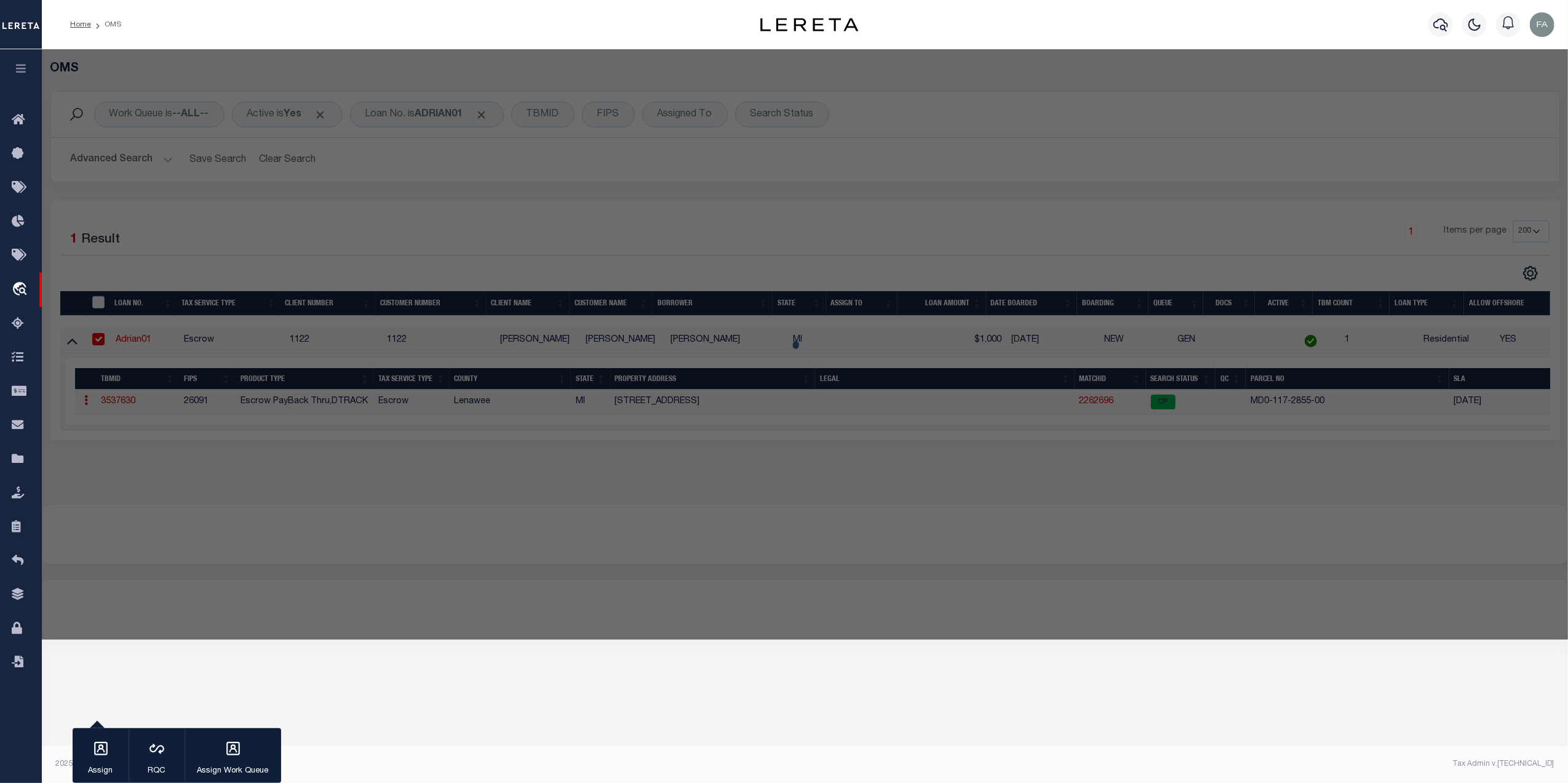
checkbox input "false"
select select "CP"
type input "WIMPLE,JAMES M & KAREN A"
select select "ATL"
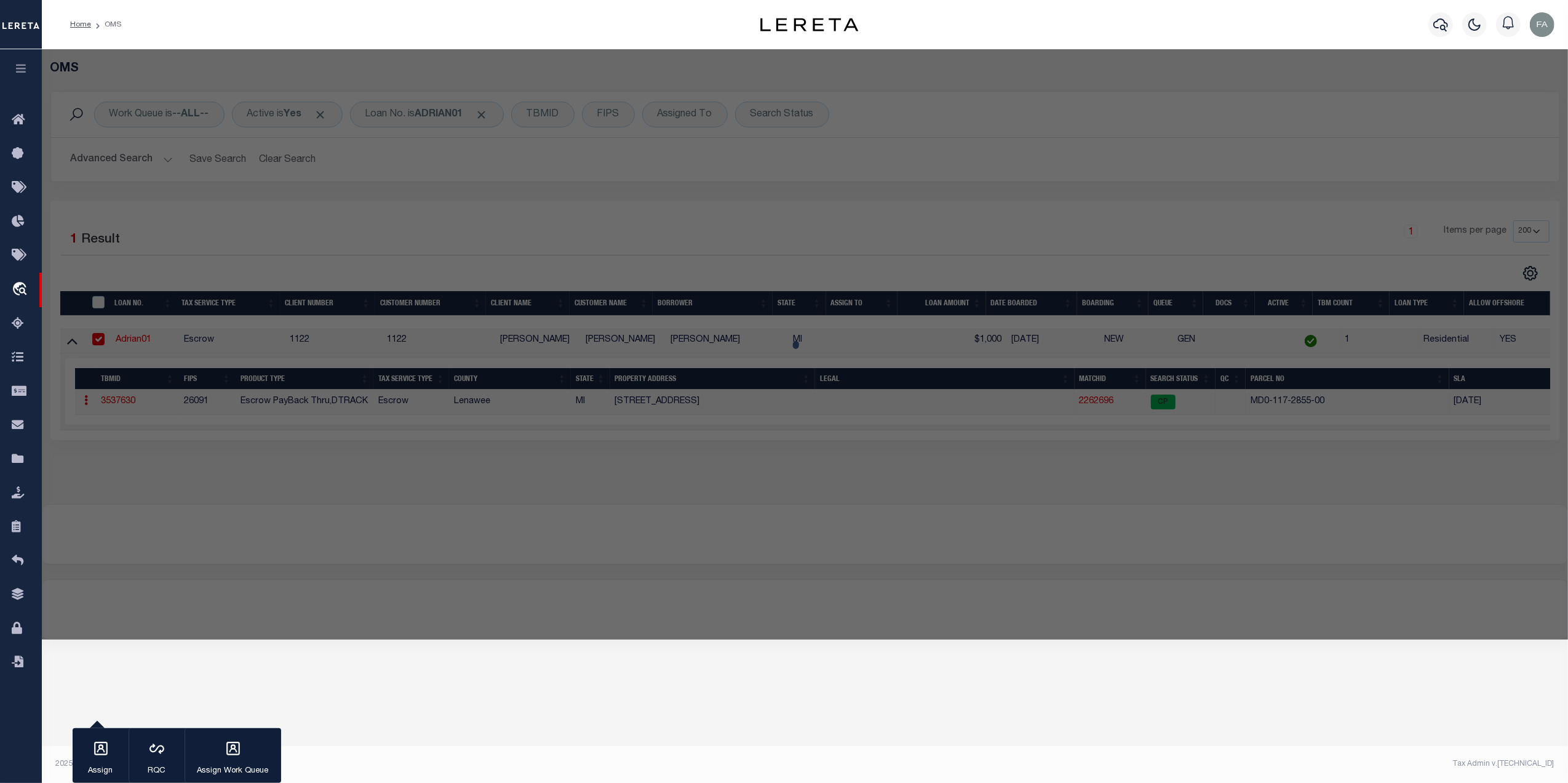
select select "ADD"
type input "3118 PLANEVIEW DR"
checkbox input "false"
type input "ADRIAN, MI 49221"
type textarea "PART OF THE E1/2 OF SEC 17, DESC AS COMM 432 FT S89^13'17"W ALG E & W 1/4 LI OF…"
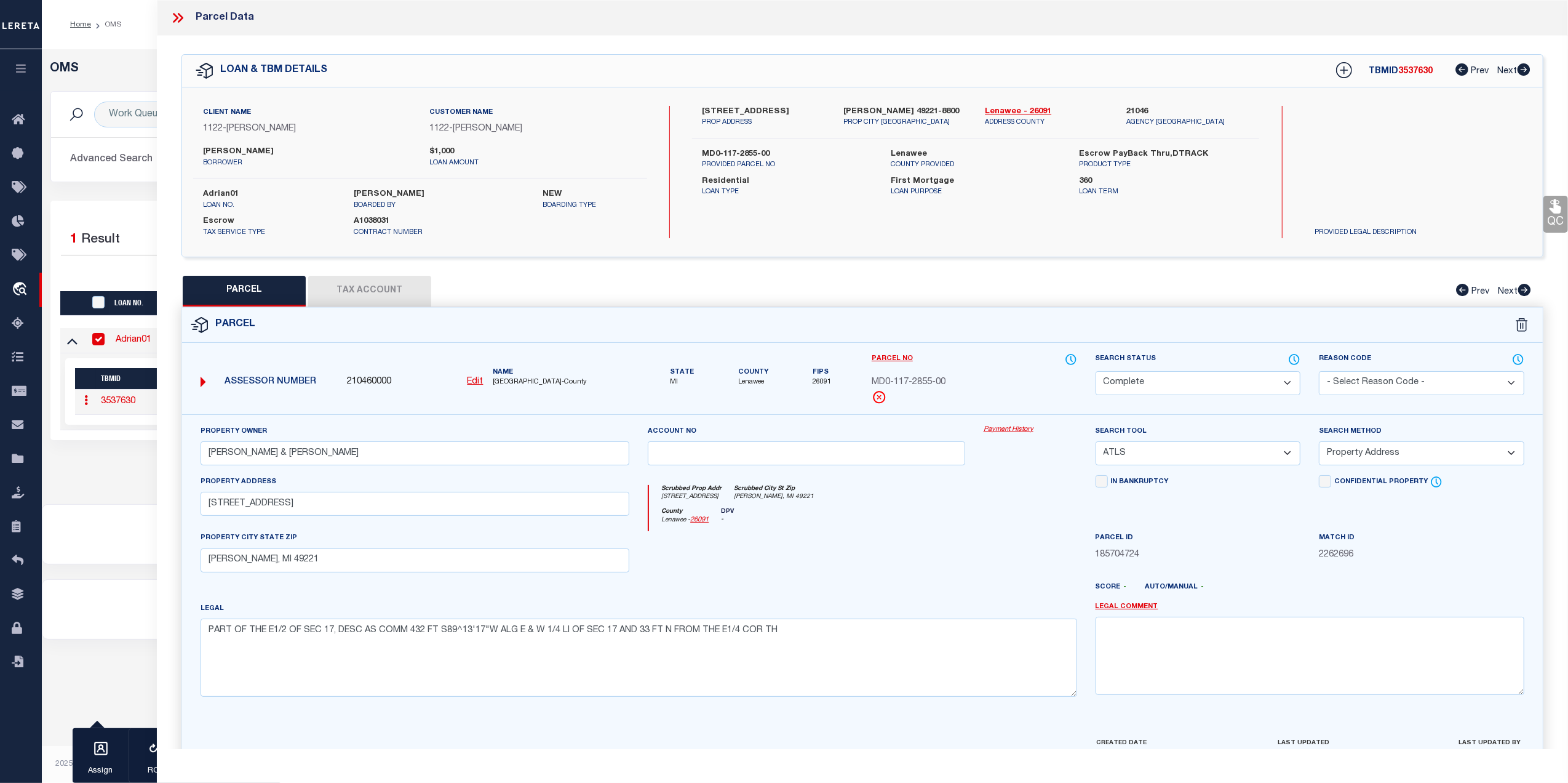
click at [385, 285] on button "Tax Account" at bounding box center [370, 291] width 123 height 31
select select "100"
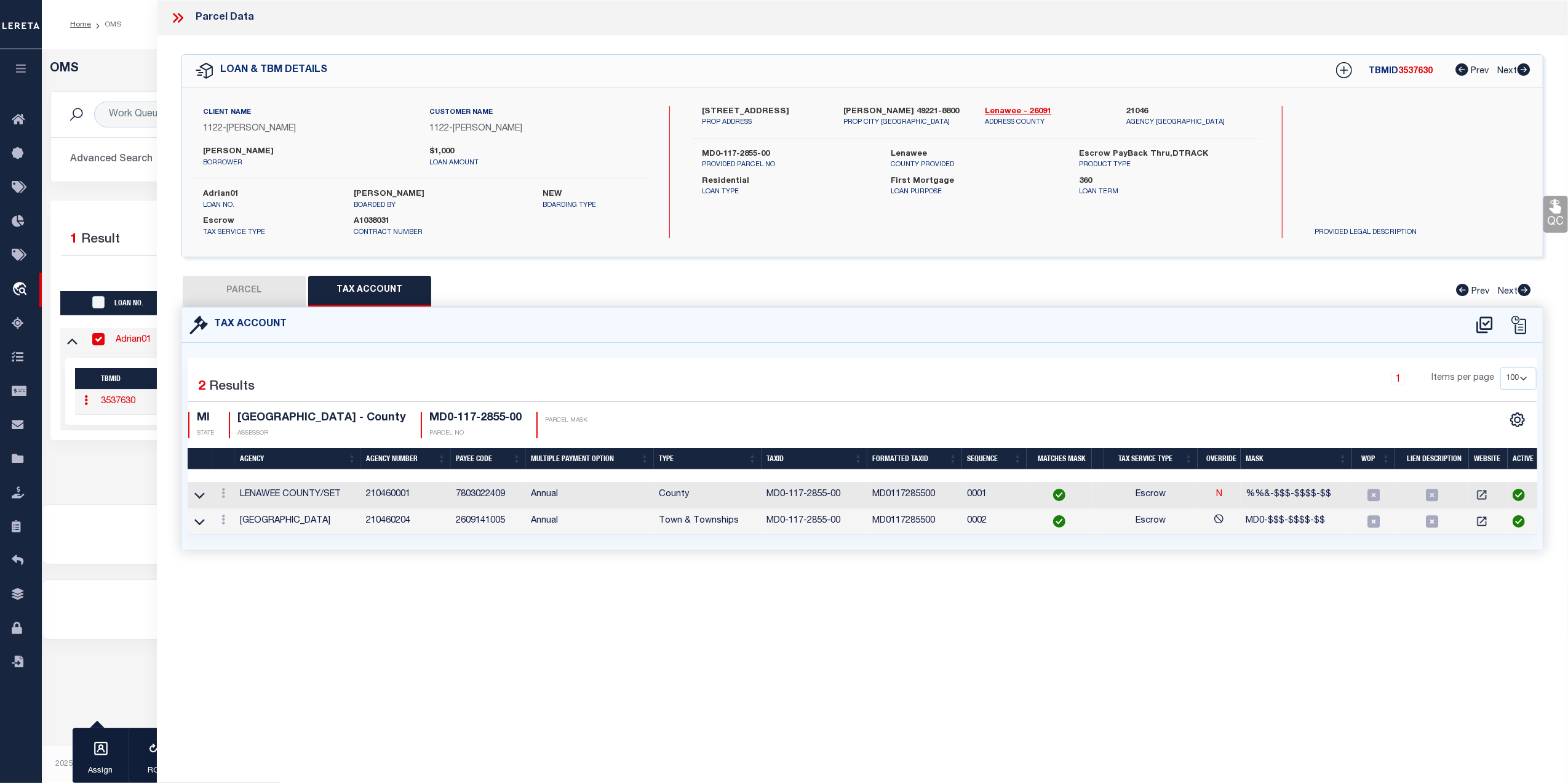
click at [193, 522] on link at bounding box center [200, 521] width 14 height 8
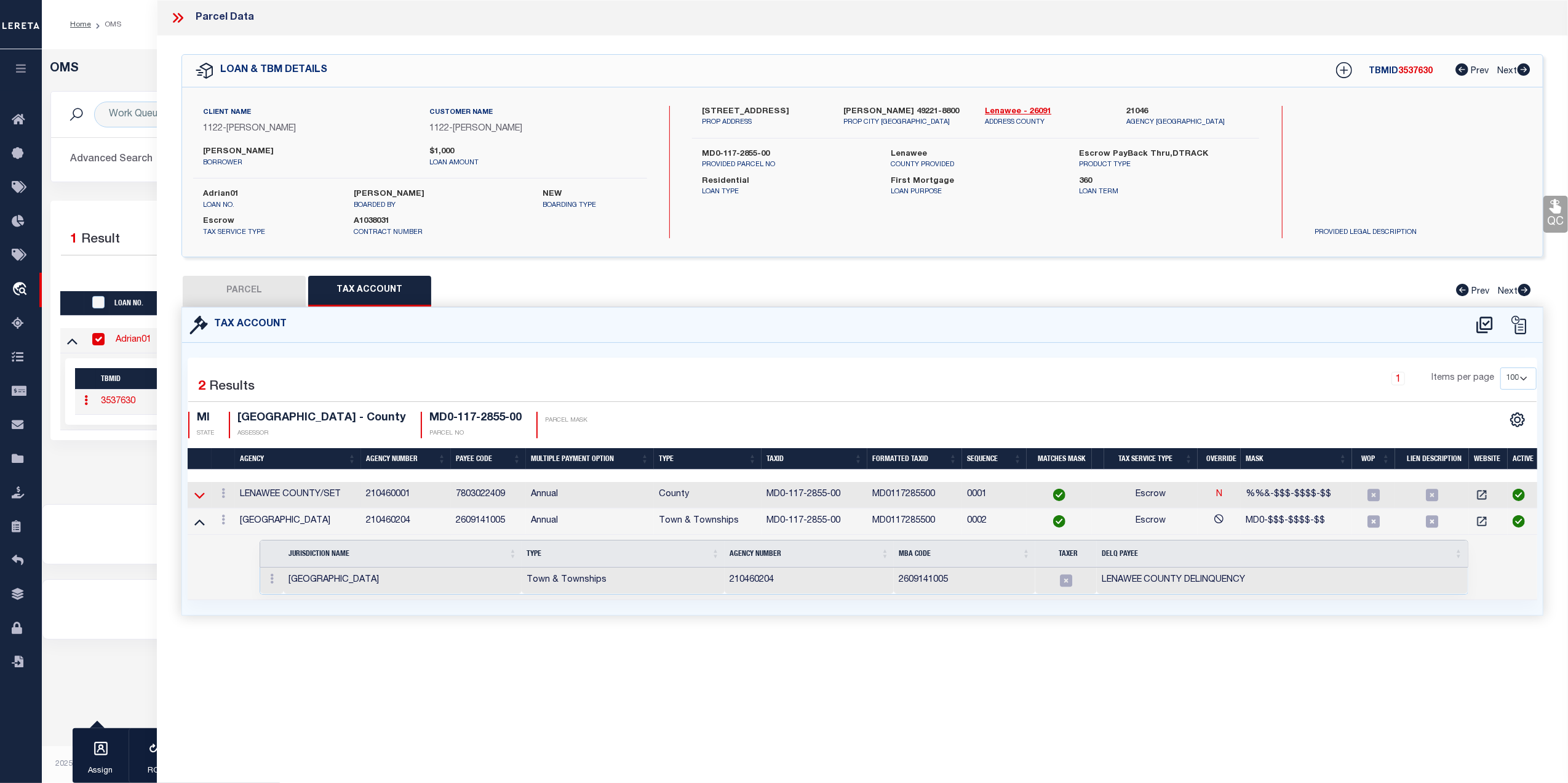
click at [198, 498] on icon at bounding box center [200, 495] width 11 height 6
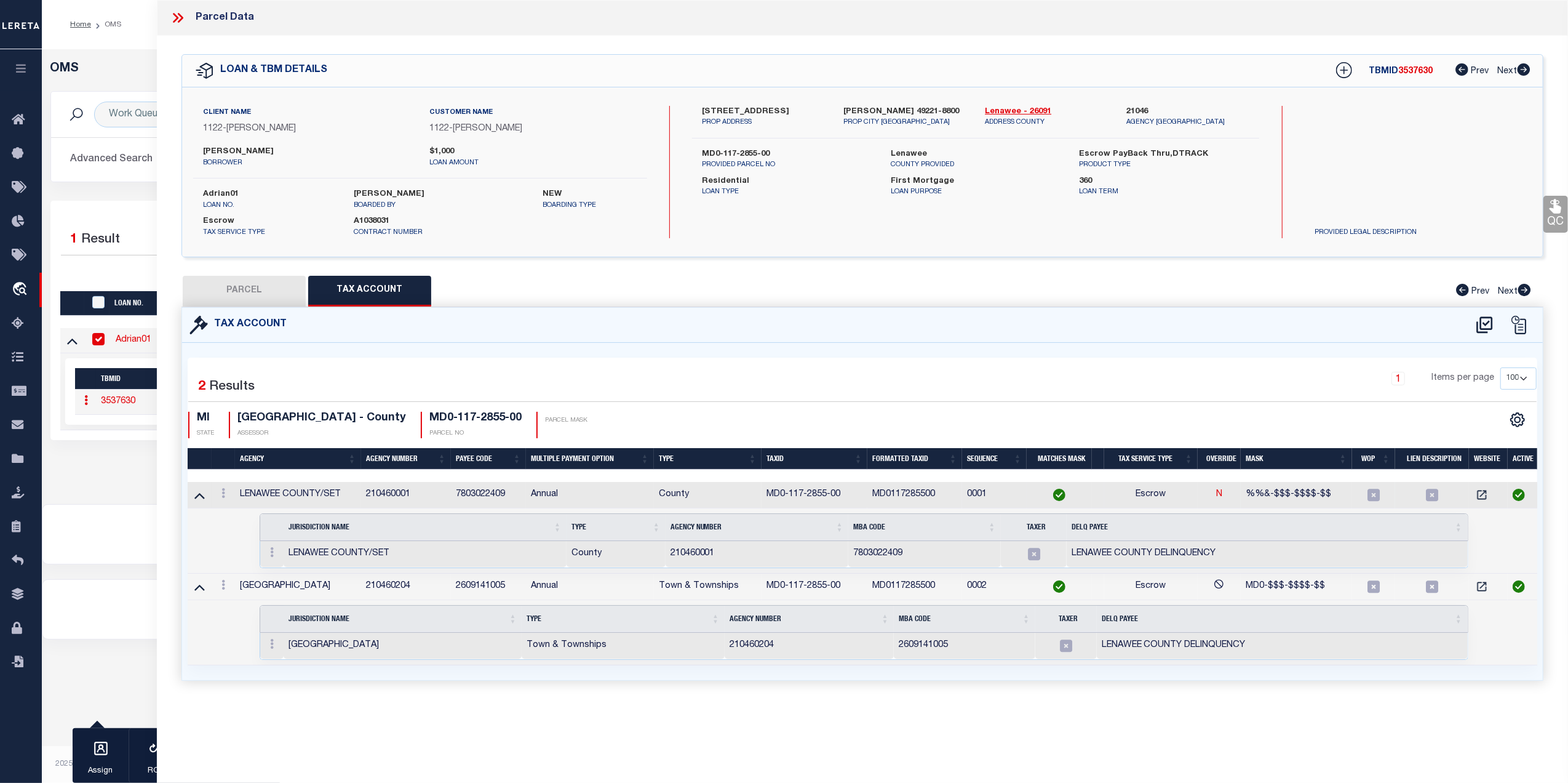
click at [382, 501] on td "210460001" at bounding box center [406, 496] width 90 height 27
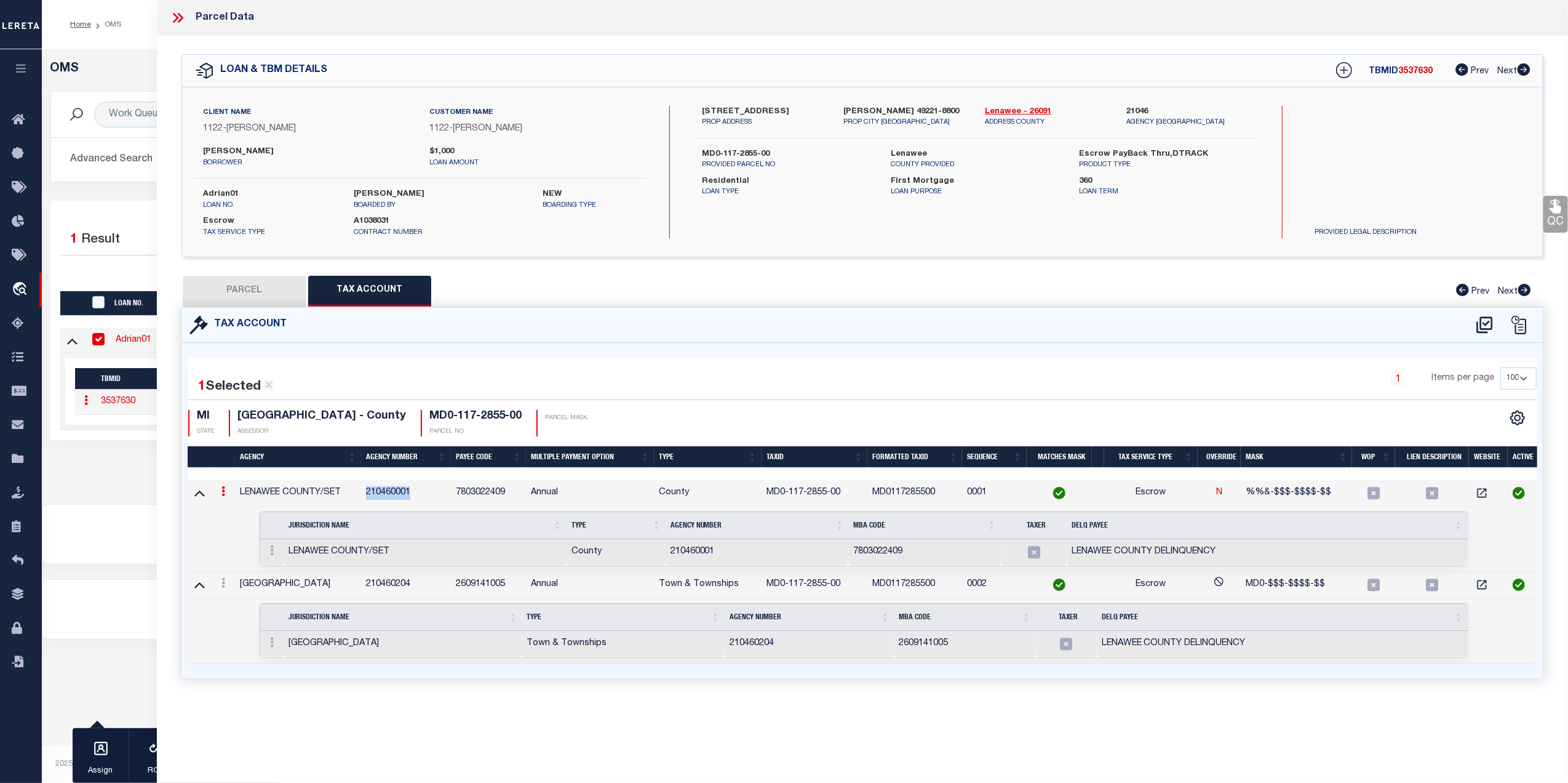
click at [382, 501] on td "210460001" at bounding box center [406, 493] width 90 height 27
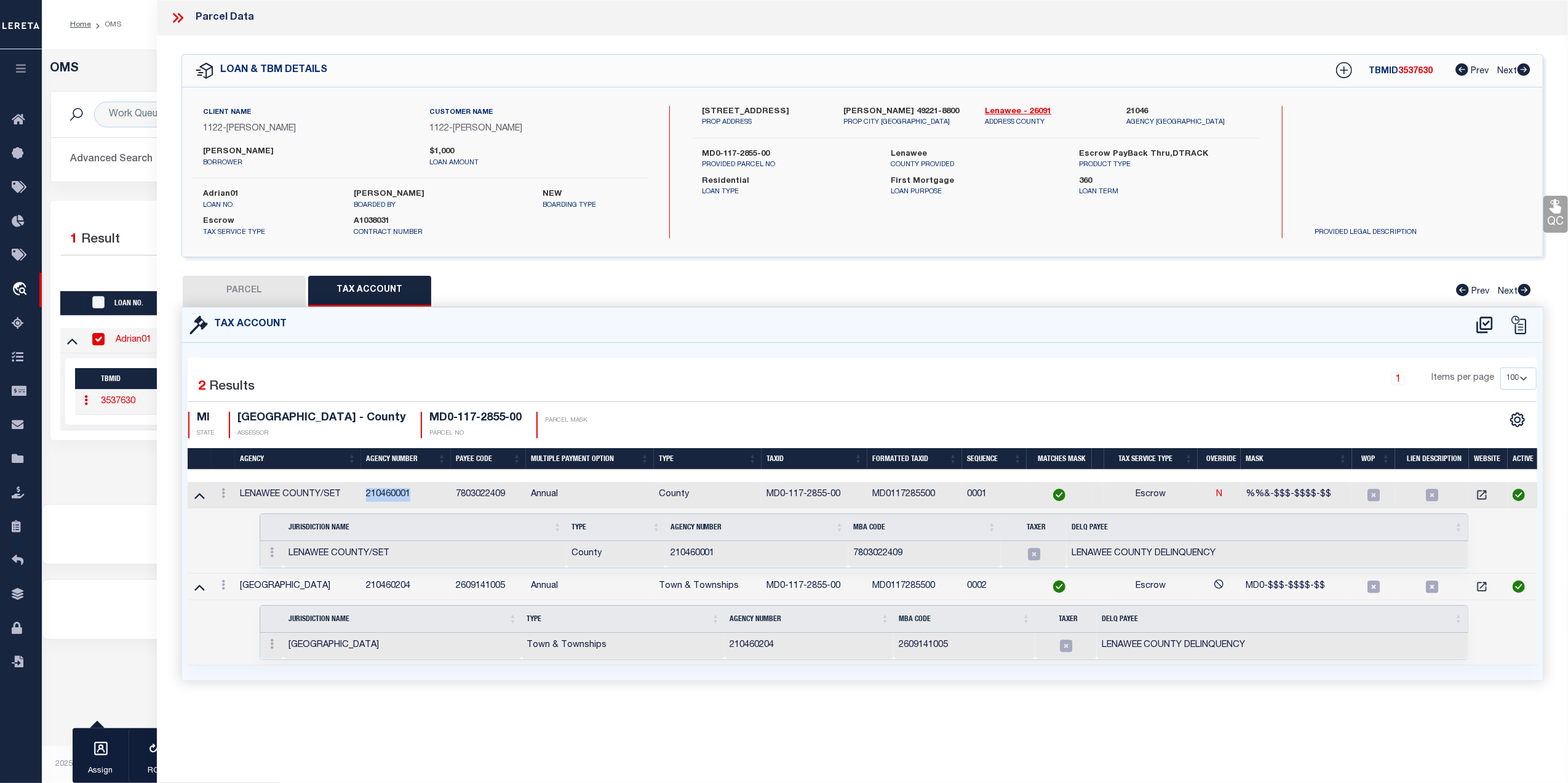
copy td "210460001"
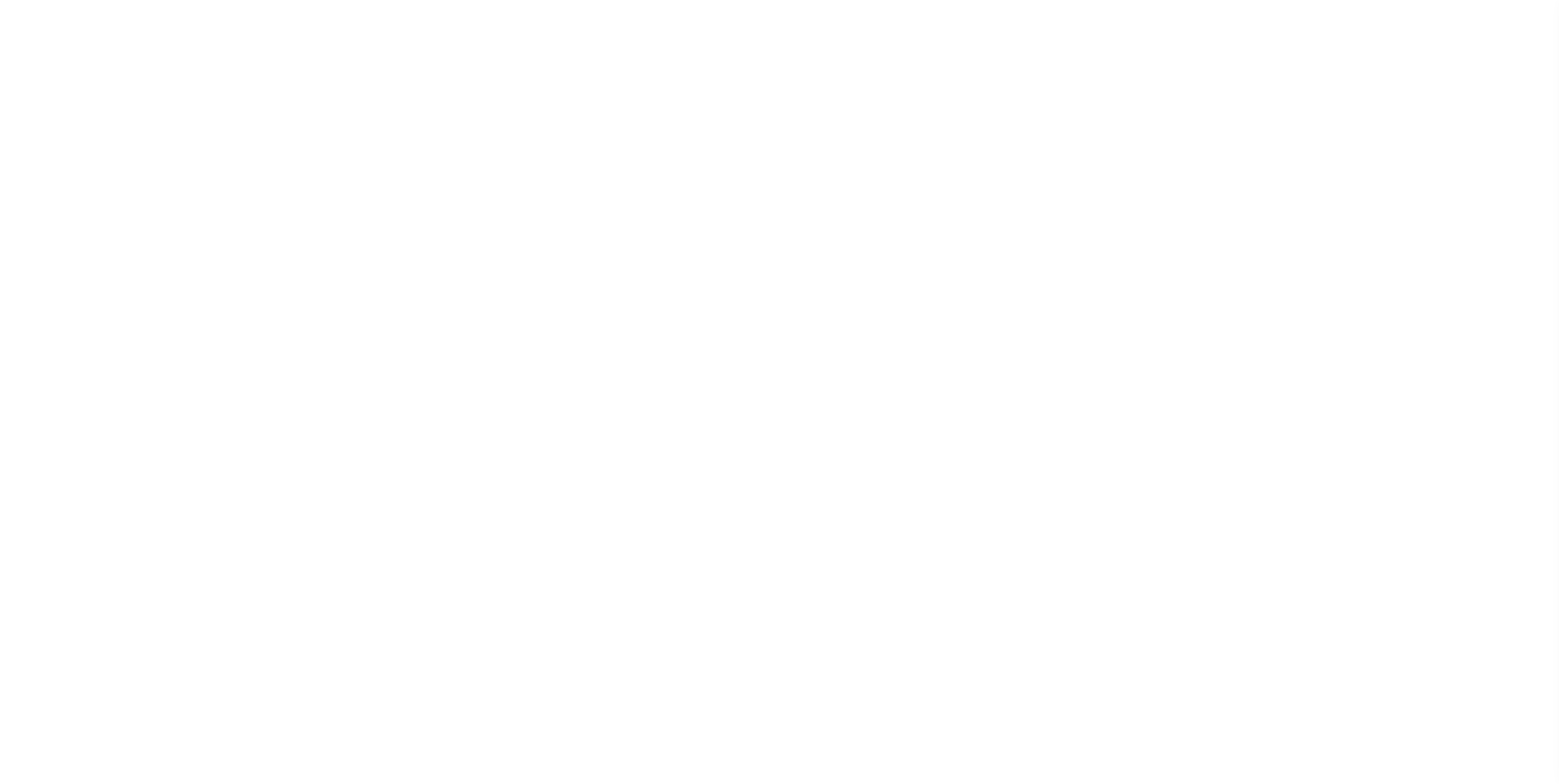
select select
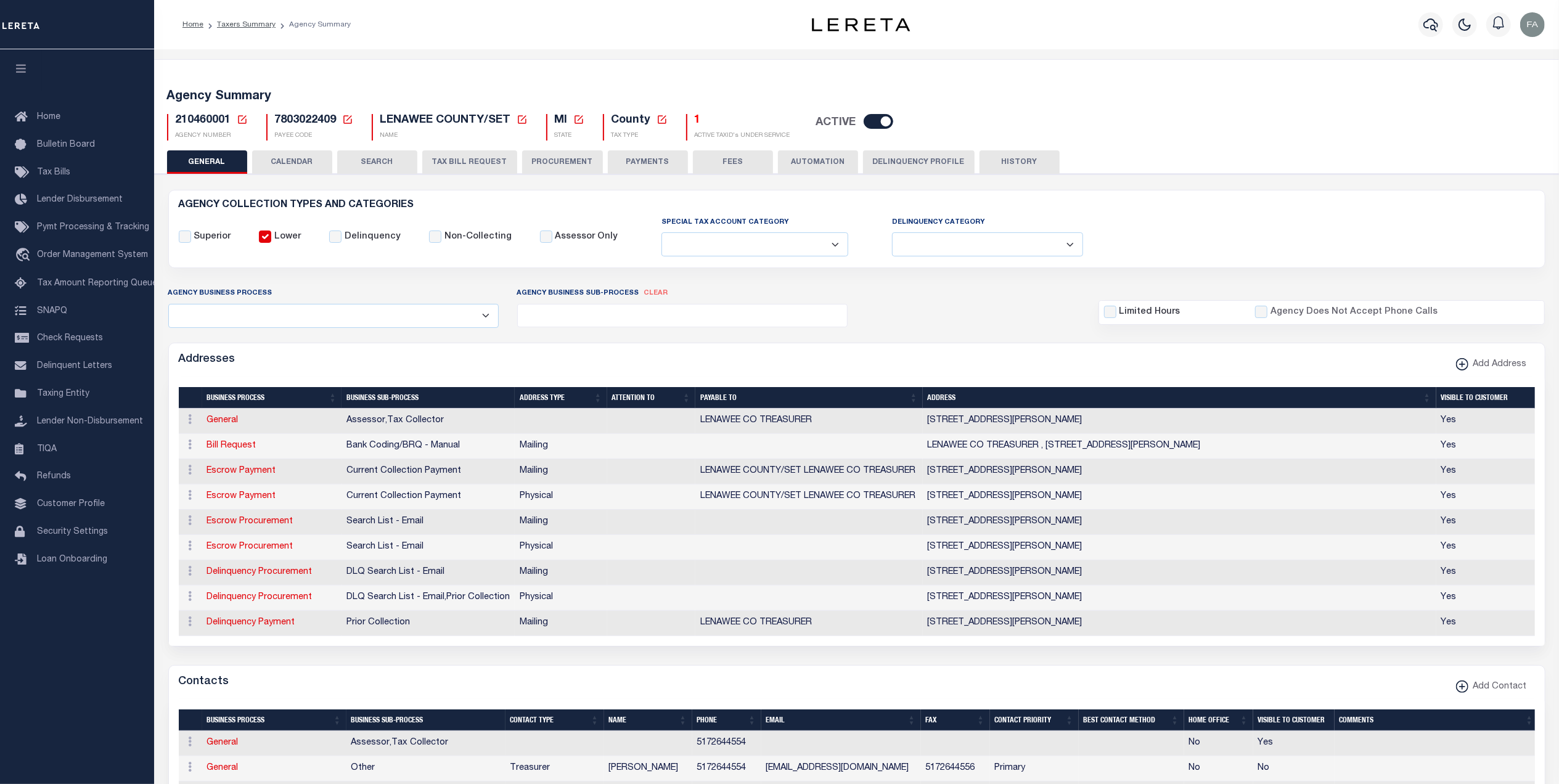
click at [307, 160] on button "CALENDAR" at bounding box center [292, 162] width 80 height 23
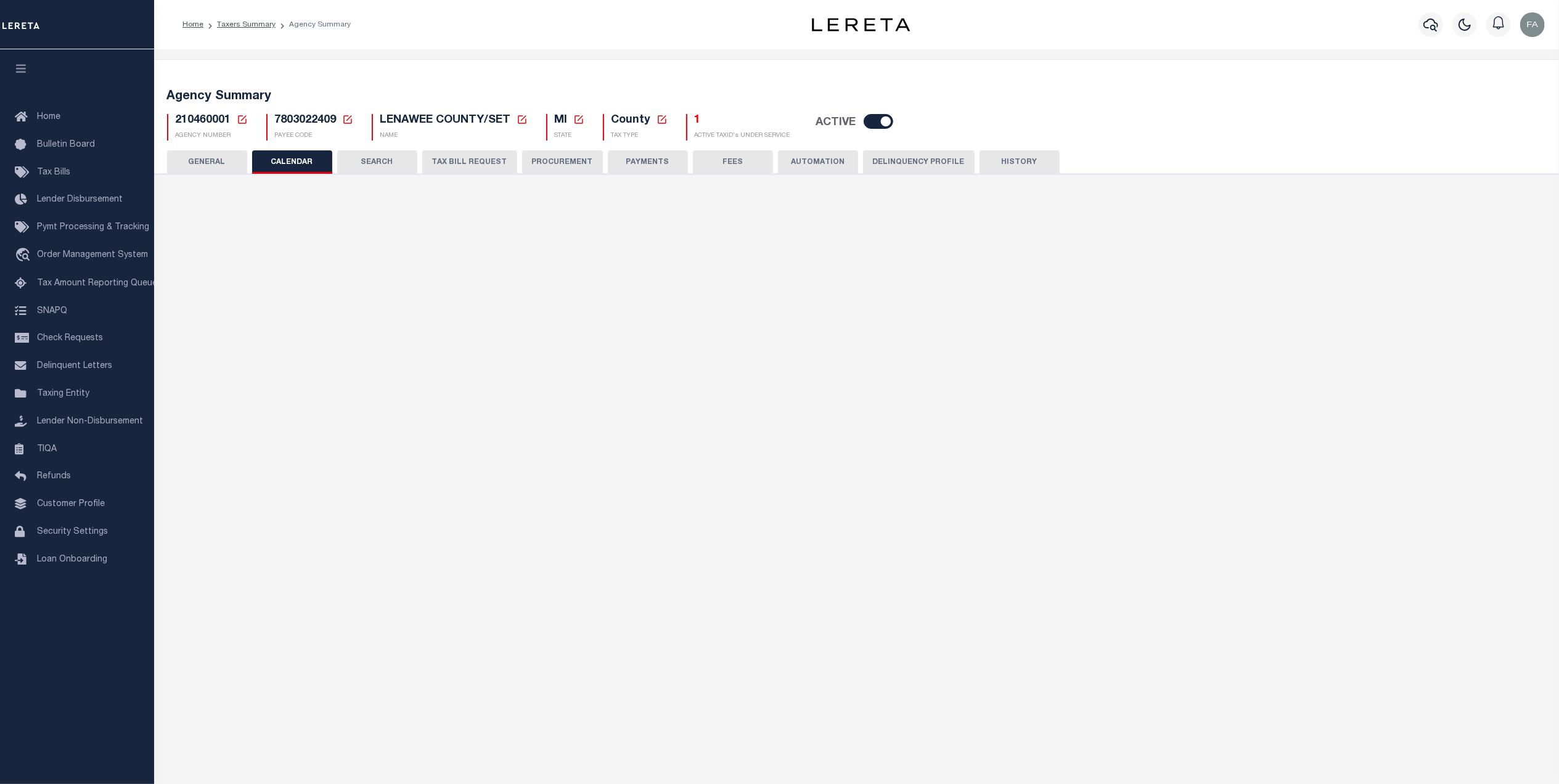
checkbox input "false"
type input "1"
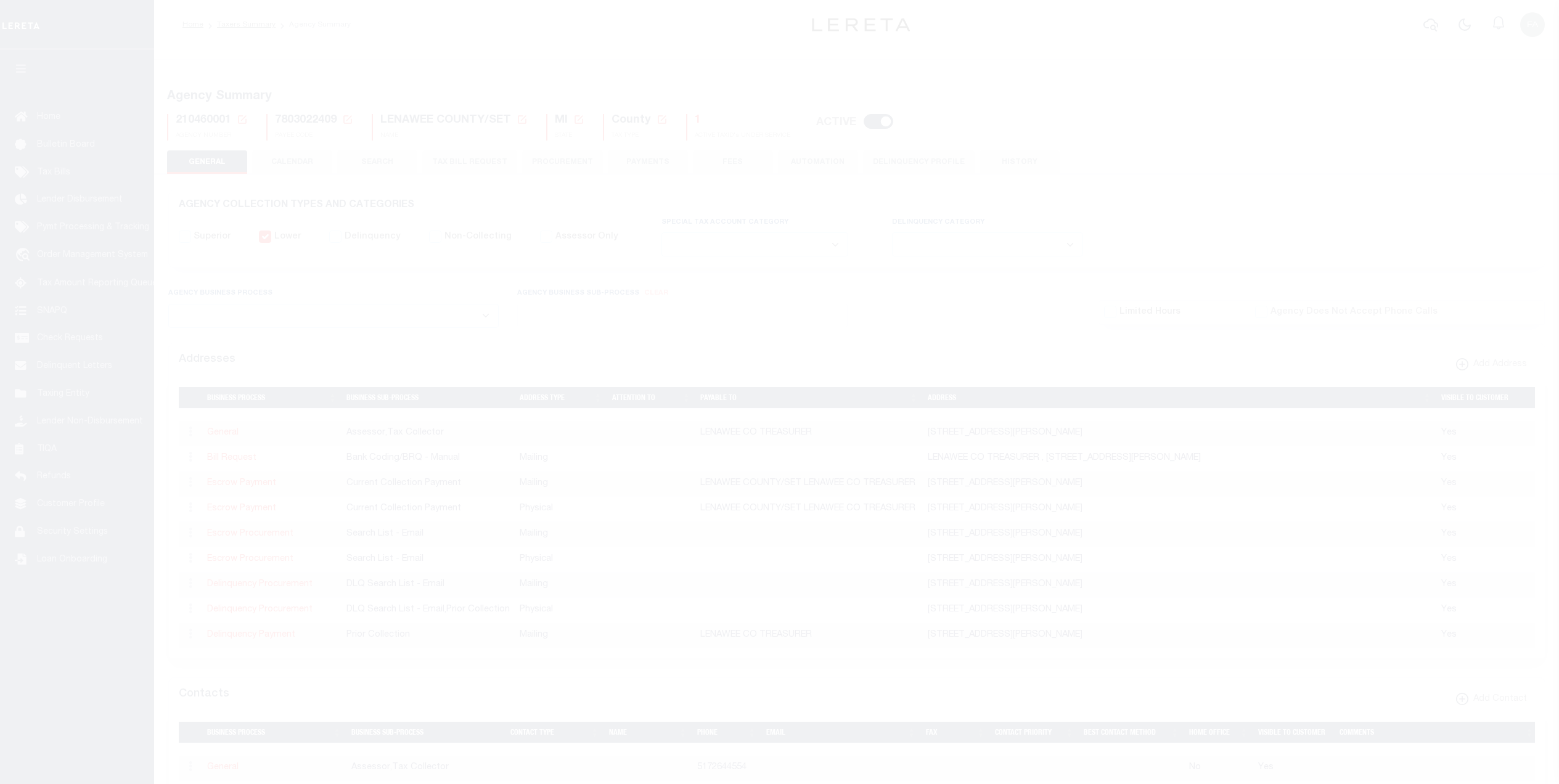
select select
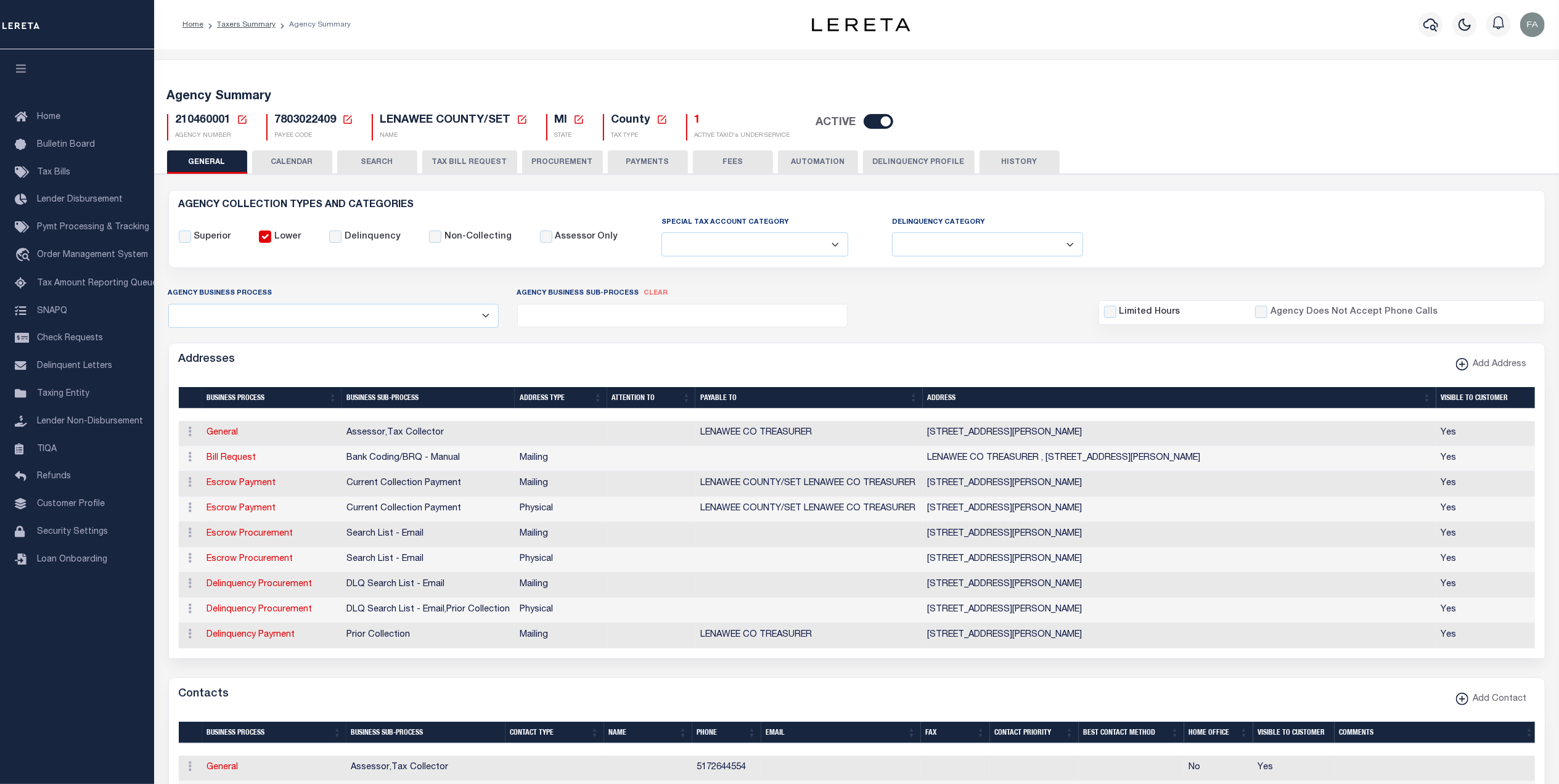
click at [313, 158] on button "CALENDAR" at bounding box center [292, 162] width 80 height 23
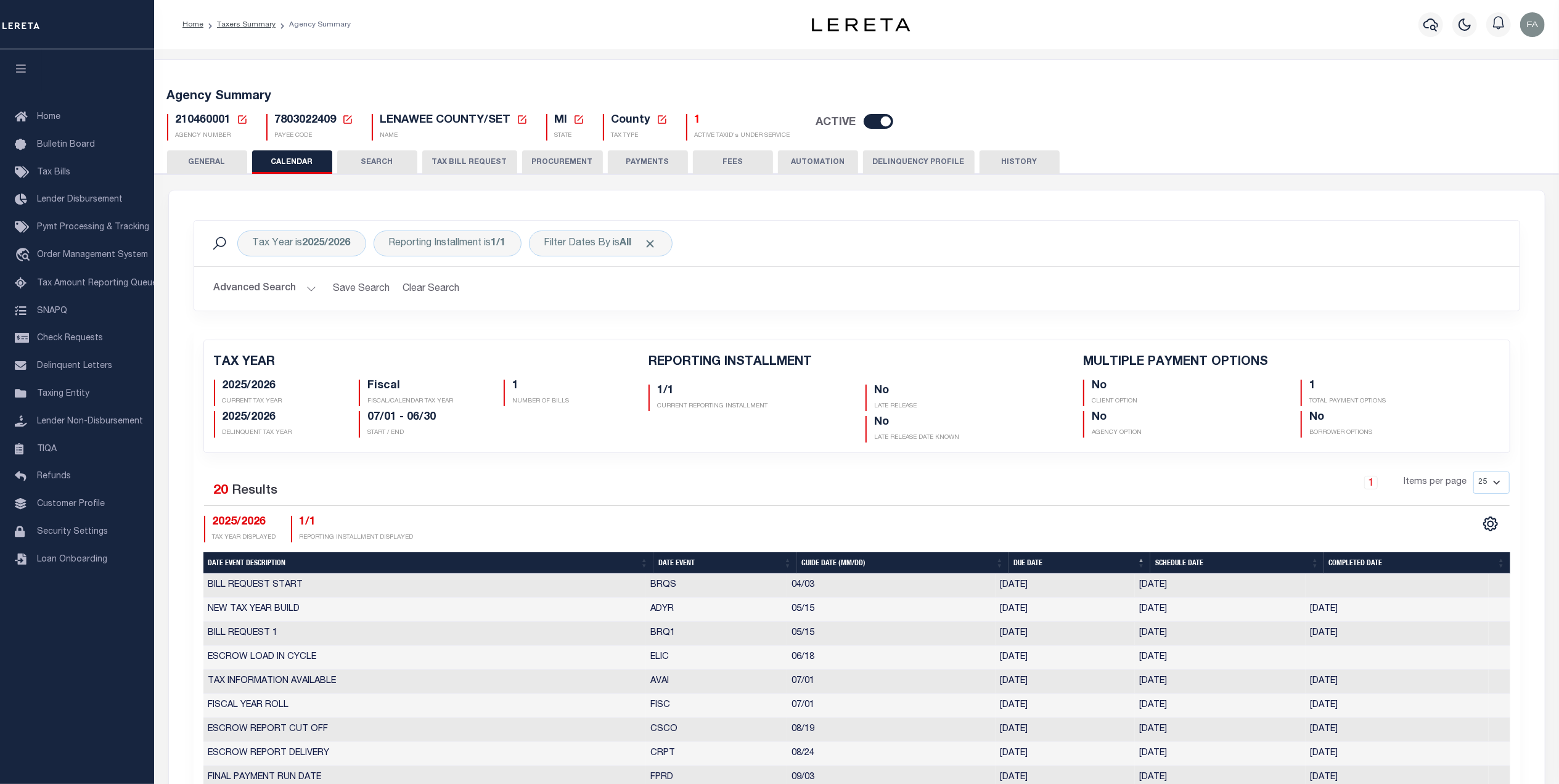
checkbox input "false"
type input "1"
drag, startPoint x: 204, startPoint y: 153, endPoint x: 211, endPoint y: 153, distance: 7.0
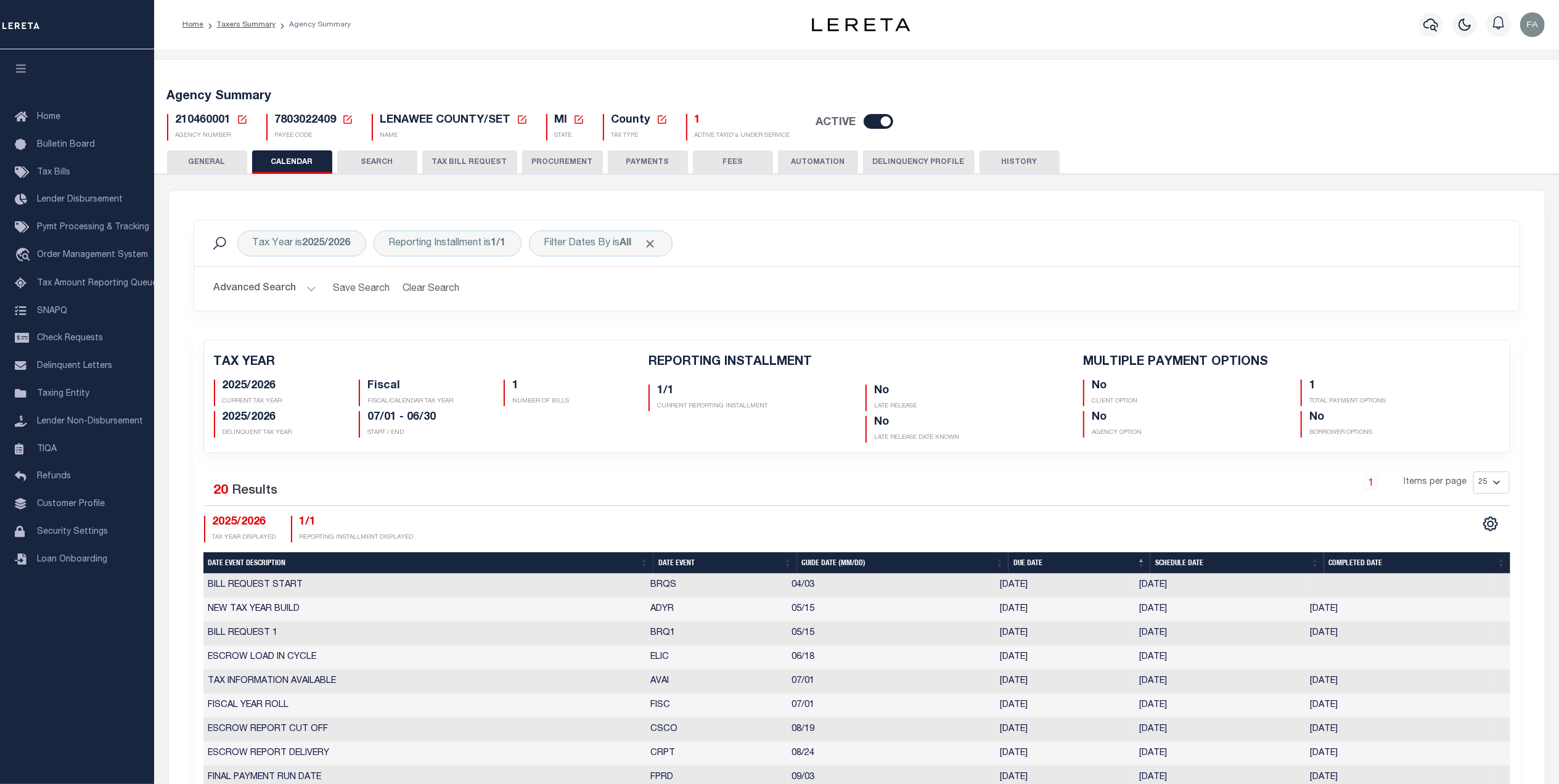
click at [205, 153] on button "GENERAL" at bounding box center [207, 162] width 80 height 23
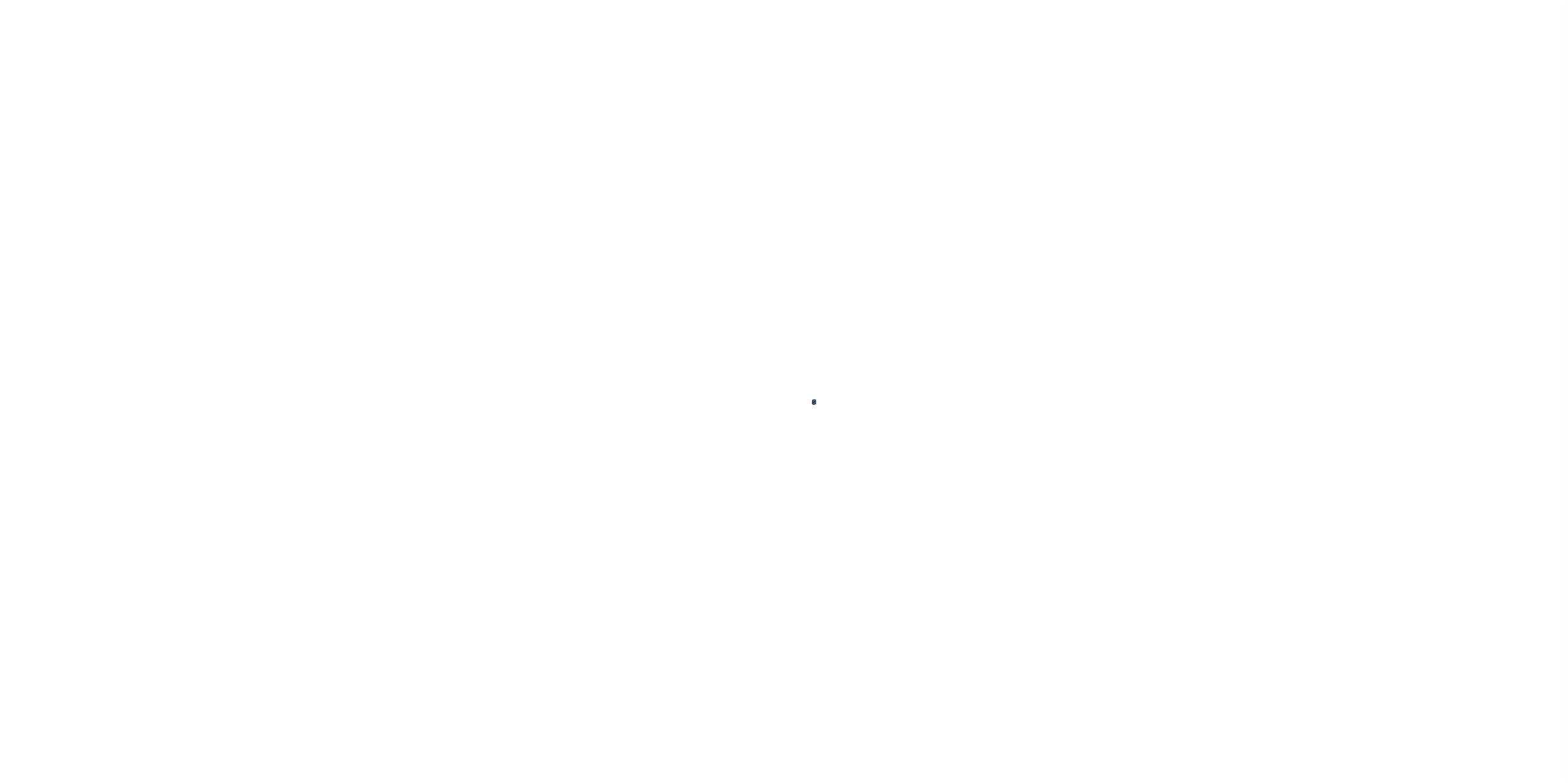
select select
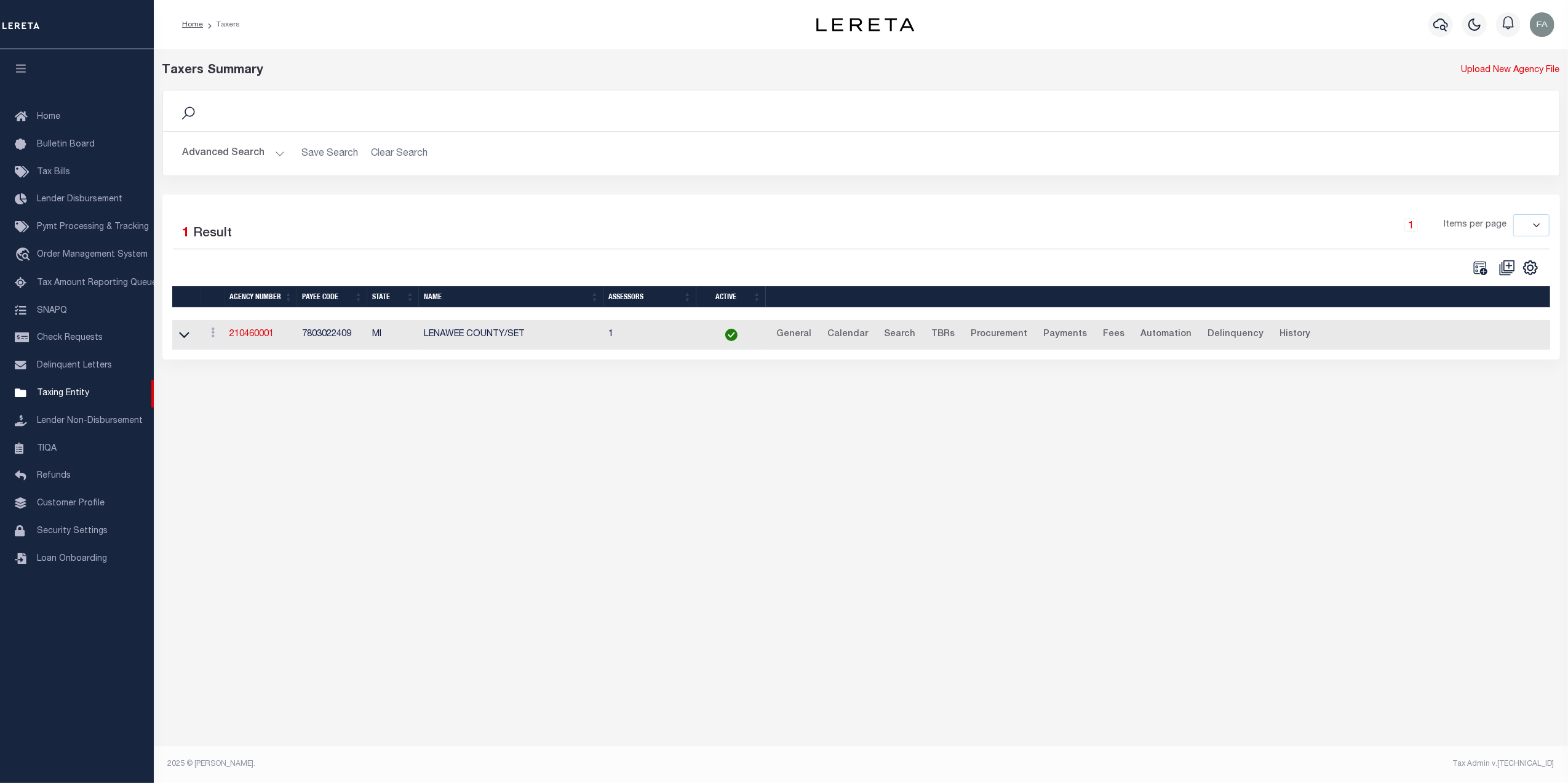
click at [256, 159] on button "Advanced Search" at bounding box center [233, 153] width 102 height 24
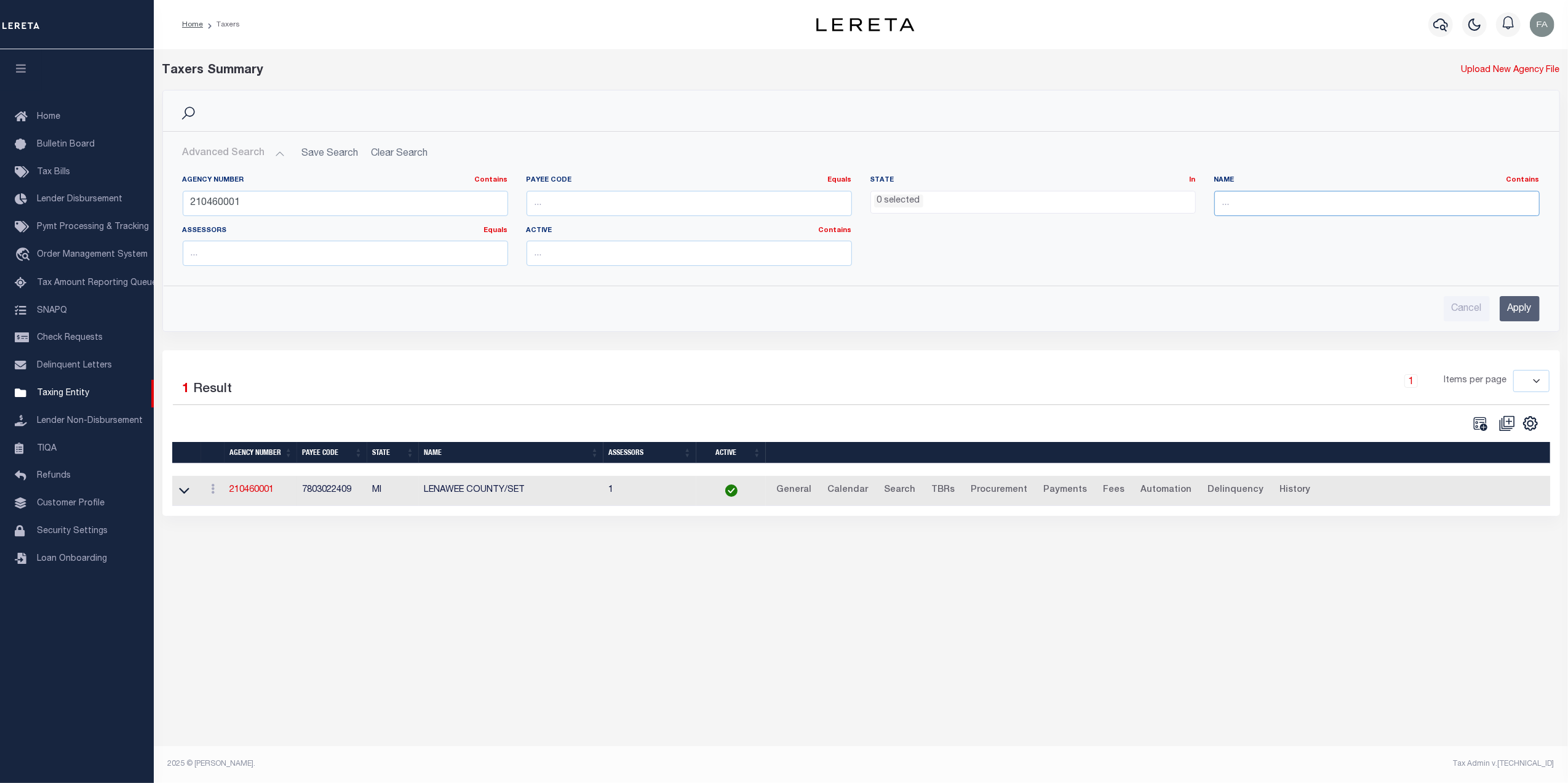
click at [1317, 210] on input "text" at bounding box center [1376, 203] width 325 height 25
click at [1527, 314] on input "Apply" at bounding box center [1519, 309] width 40 height 25
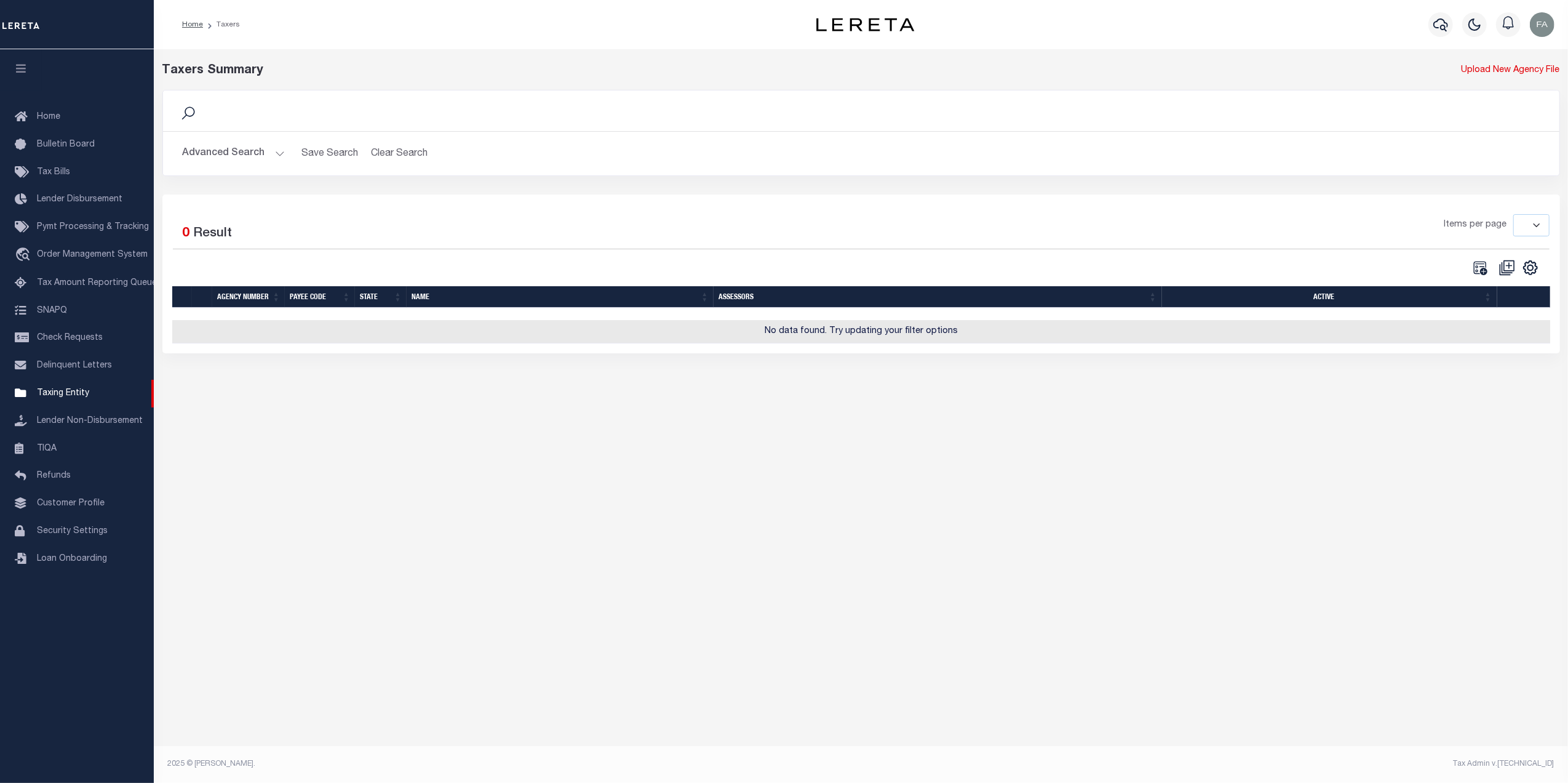
click at [246, 157] on button "Advanced Search" at bounding box center [233, 153] width 102 height 24
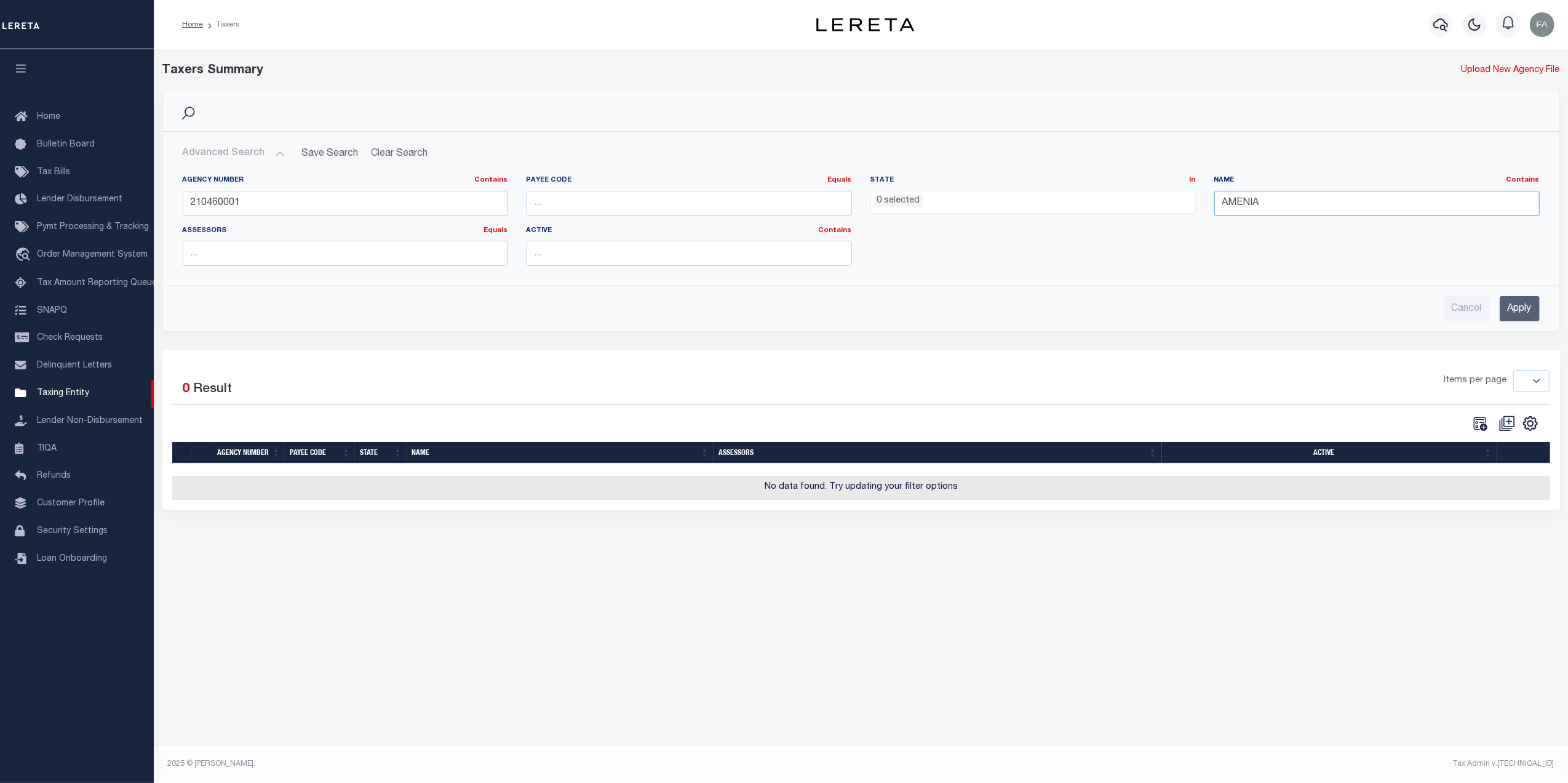
click at [1293, 200] on input "AMENIA" at bounding box center [1376, 203] width 325 height 25
type input "AMENIA TOWN"
click at [1518, 306] on input "Apply" at bounding box center [1519, 309] width 40 height 25
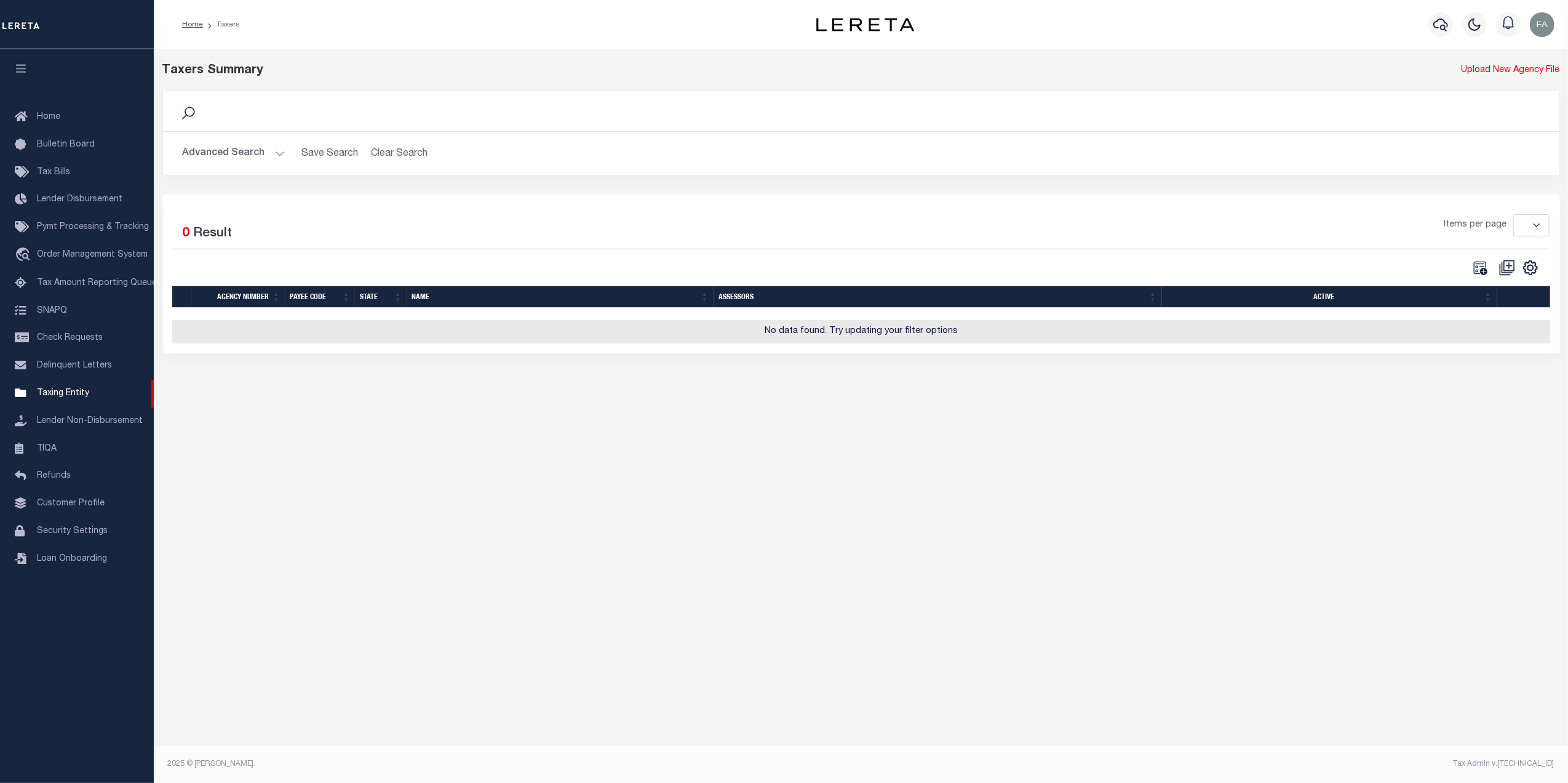
click at [221, 162] on button "Advanced Search" at bounding box center [233, 153] width 102 height 24
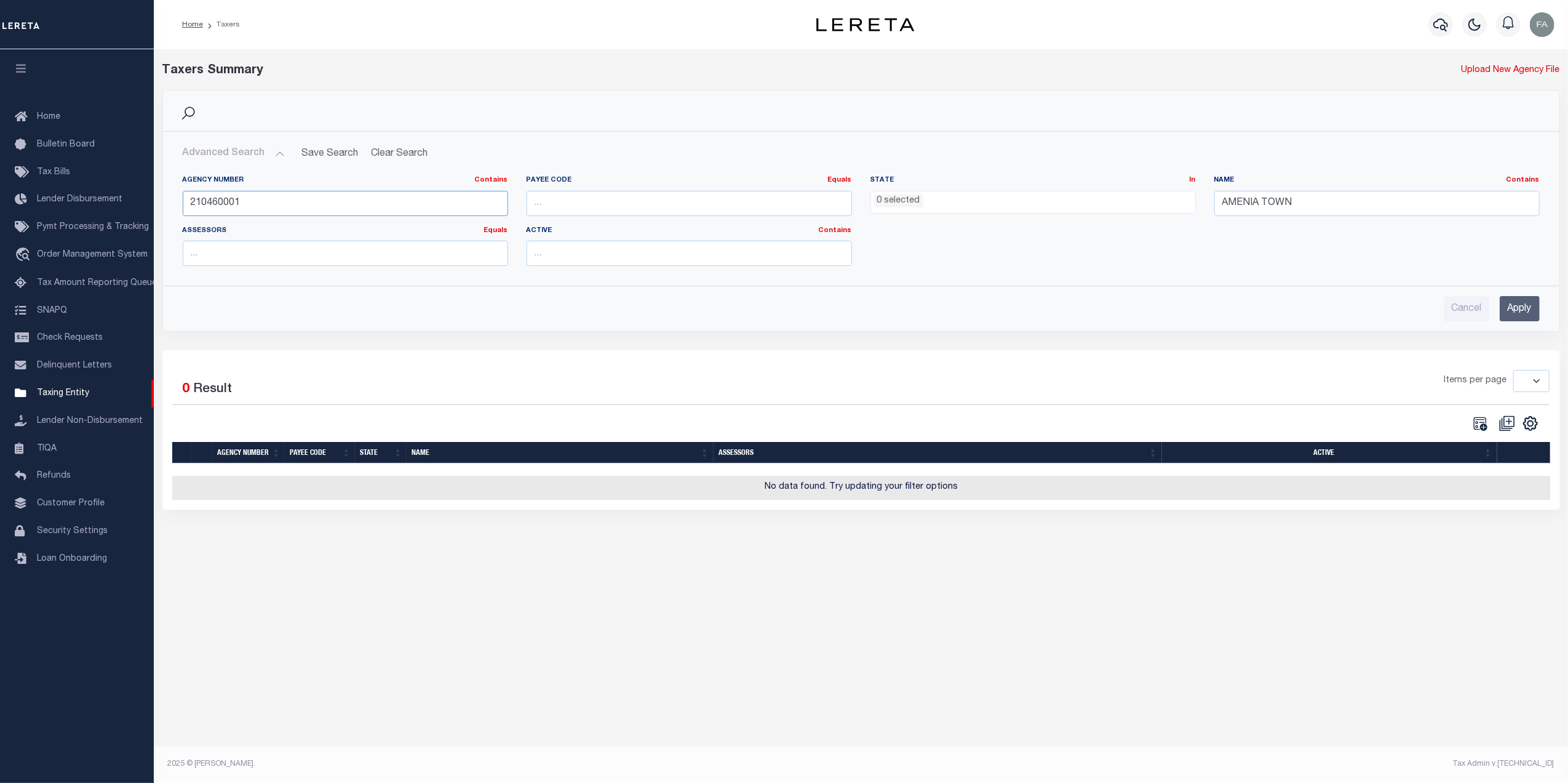
drag, startPoint x: 264, startPoint y: 205, endPoint x: 717, endPoint y: 224, distance: 453.4
click at [266, 205] on input "210460001" at bounding box center [345, 203] width 325 height 25
click at [1287, 207] on input "AMENIA TOWN" at bounding box center [1376, 203] width 325 height 25
type input "AMENIA"
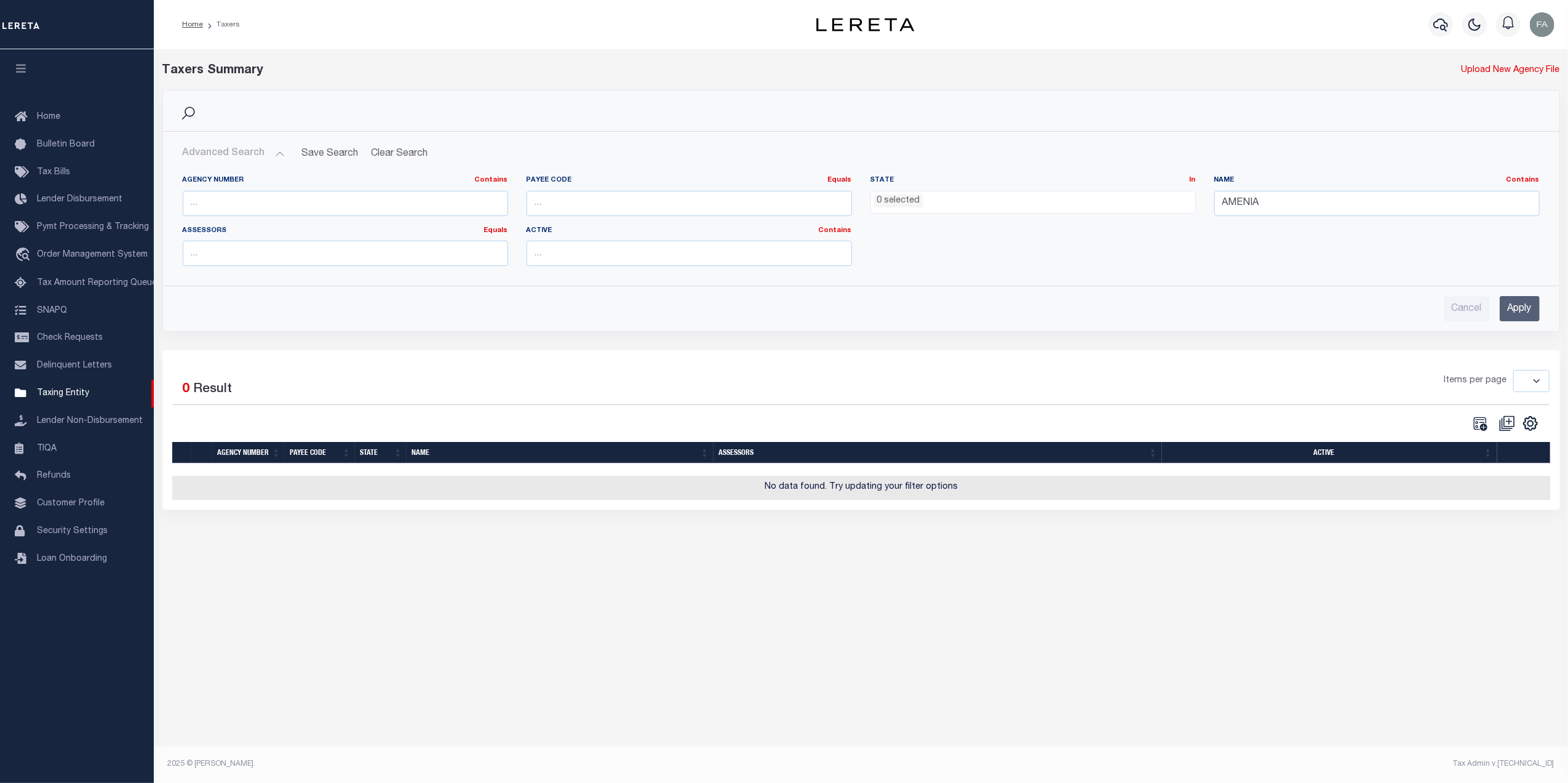
click at [1523, 314] on input "Apply" at bounding box center [1519, 309] width 40 height 25
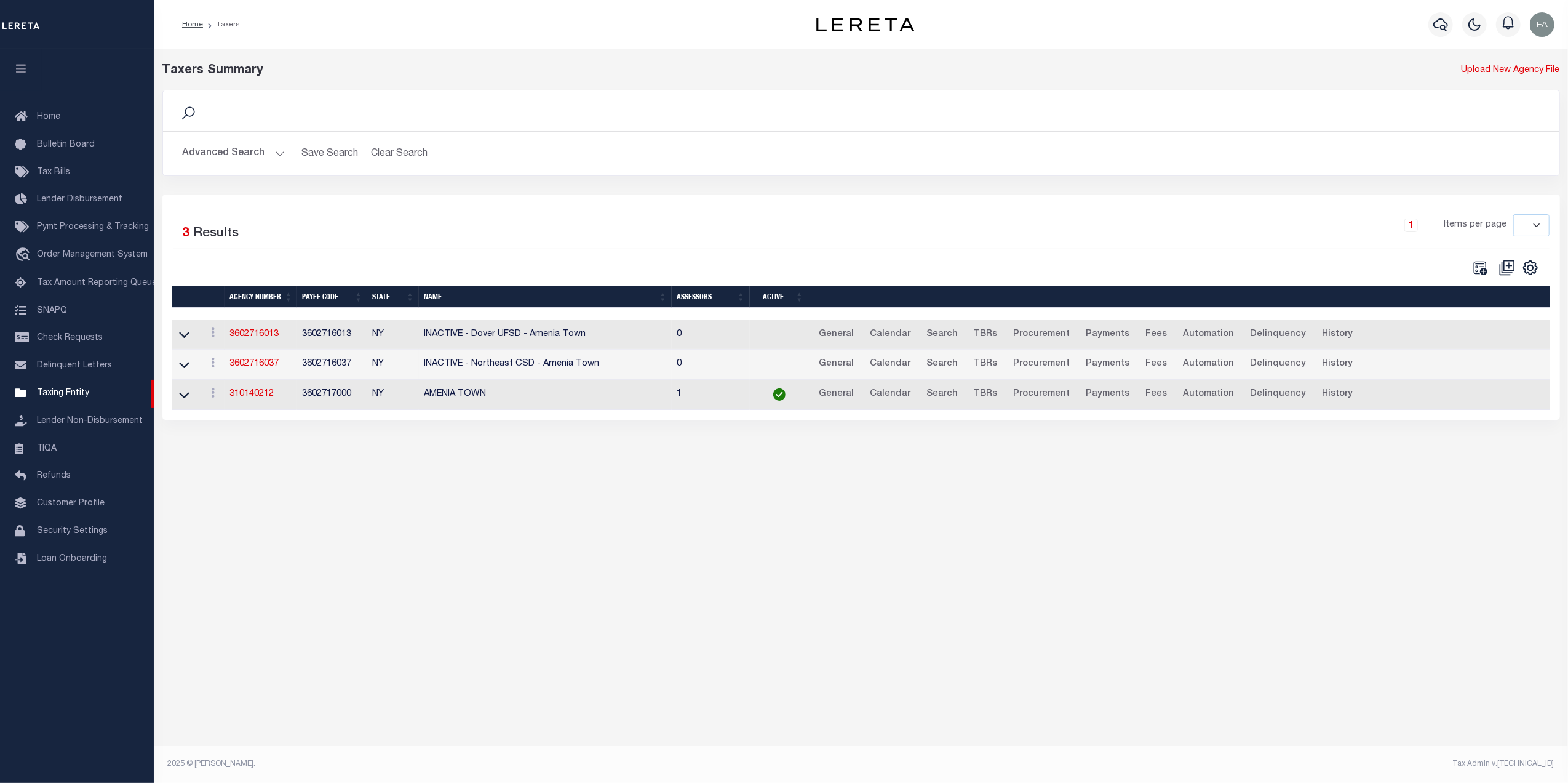
click at [251, 403] on td "310140212" at bounding box center [261, 394] width 72 height 30
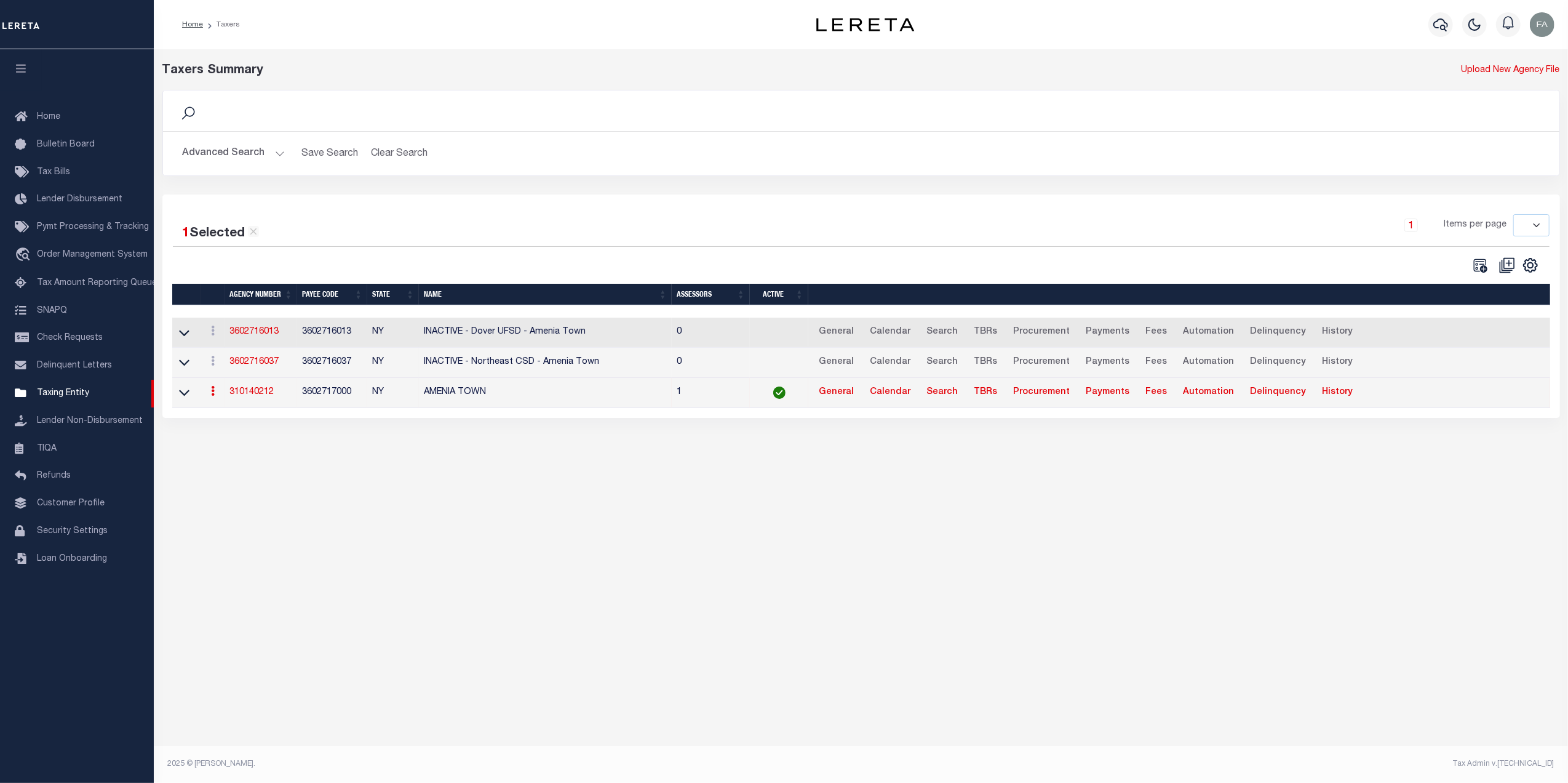
click at [254, 394] on link "310140212" at bounding box center [251, 392] width 44 height 8
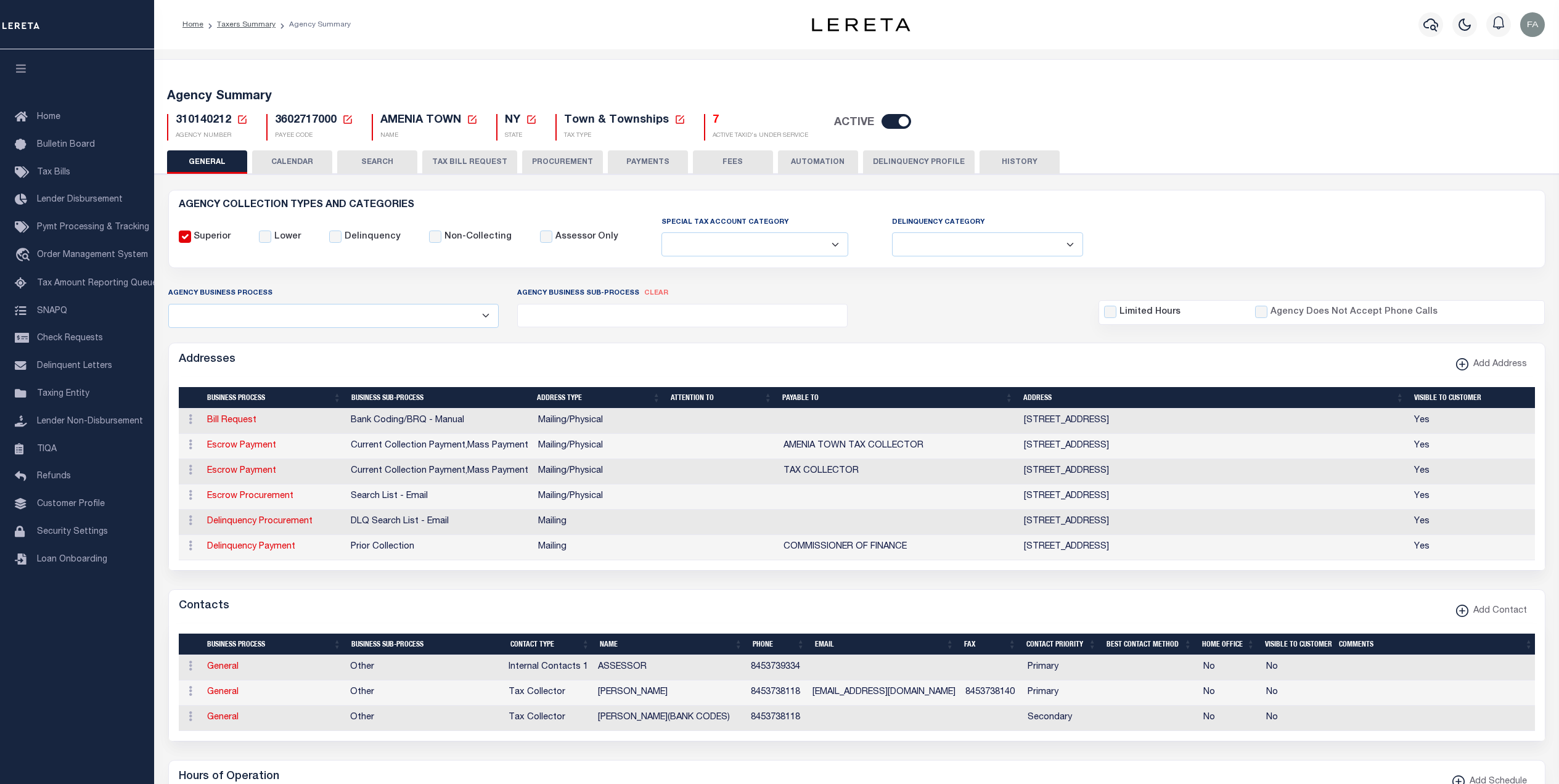
select select
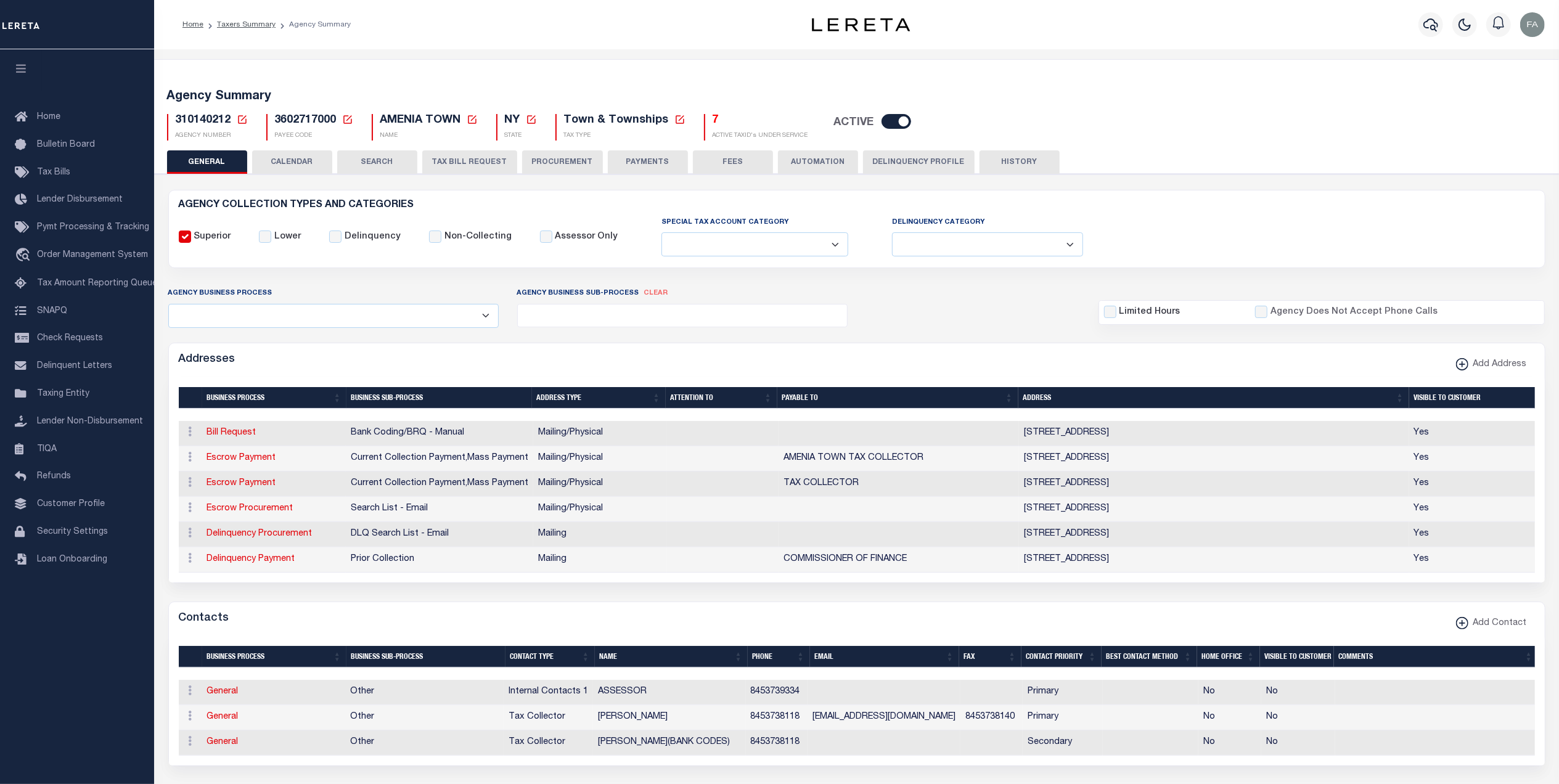
click at [359, 167] on button "SEARCH" at bounding box center [377, 162] width 80 height 23
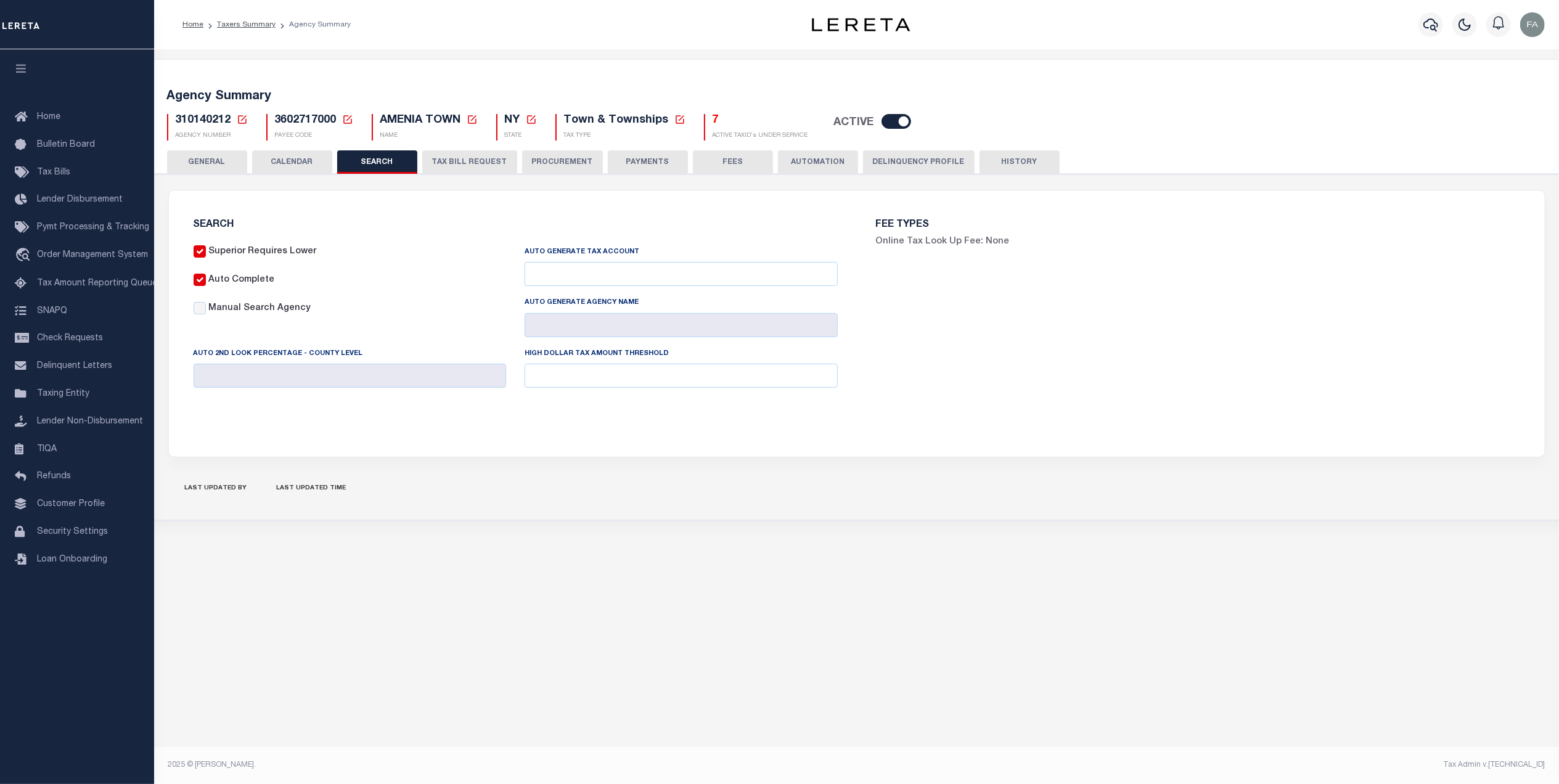
checkbox input "false"
type input "25000"
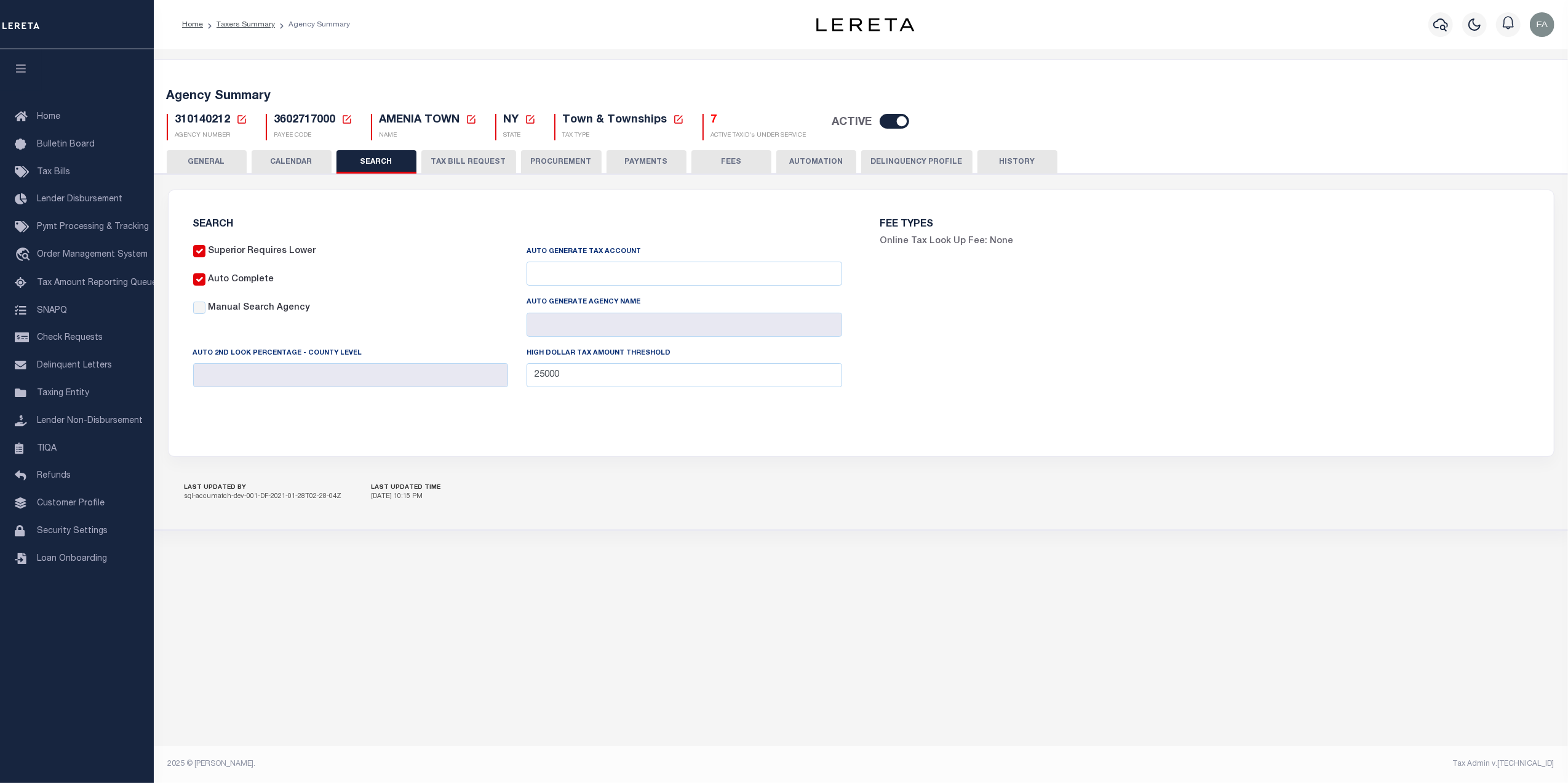
click at [214, 176] on div "AGENCY COLLECTION TYPES AND CATEGORIES Superior Lower Delinquency Non-Collectin…" at bounding box center [861, 352] width 1418 height 357
click at [214, 164] on button "GENERAL" at bounding box center [207, 162] width 80 height 23
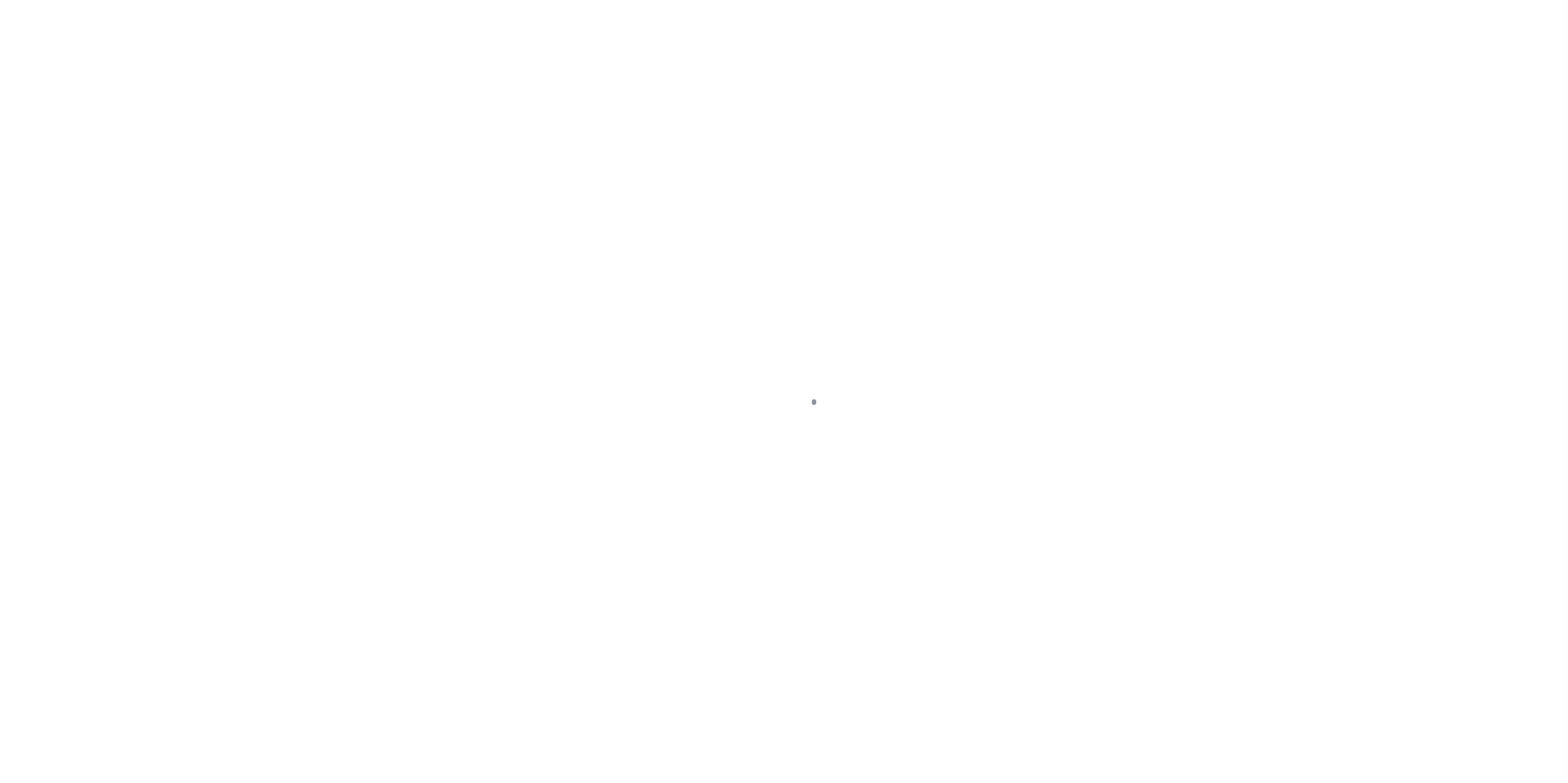
select select
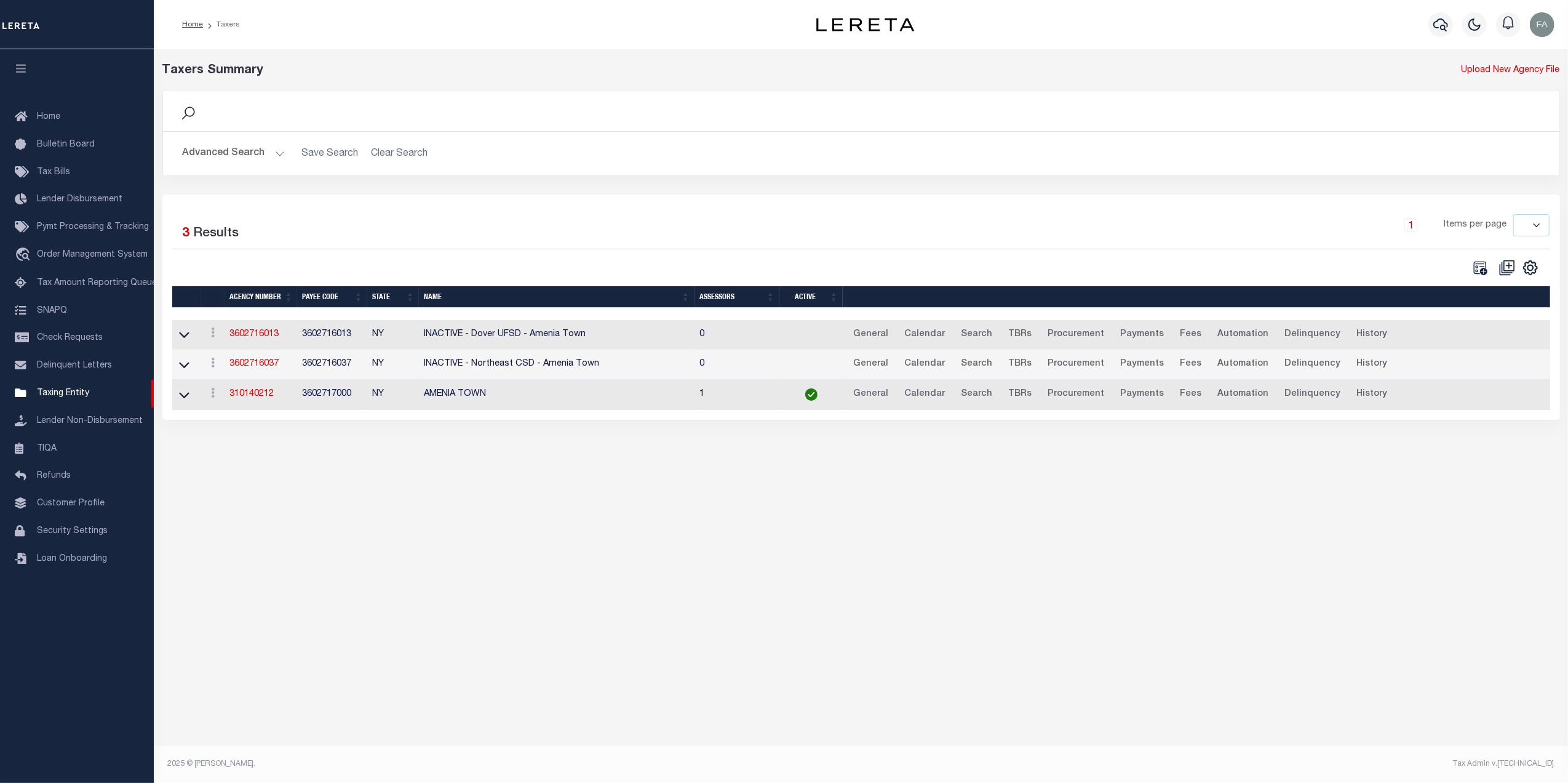
click at [231, 138] on div "Advanced Search Save Search Clear Search tblPayees_dynamictable_____DefaultSave…" at bounding box center [861, 153] width 1396 height 44
click at [244, 149] on button "Advanced Search" at bounding box center [233, 153] width 102 height 24
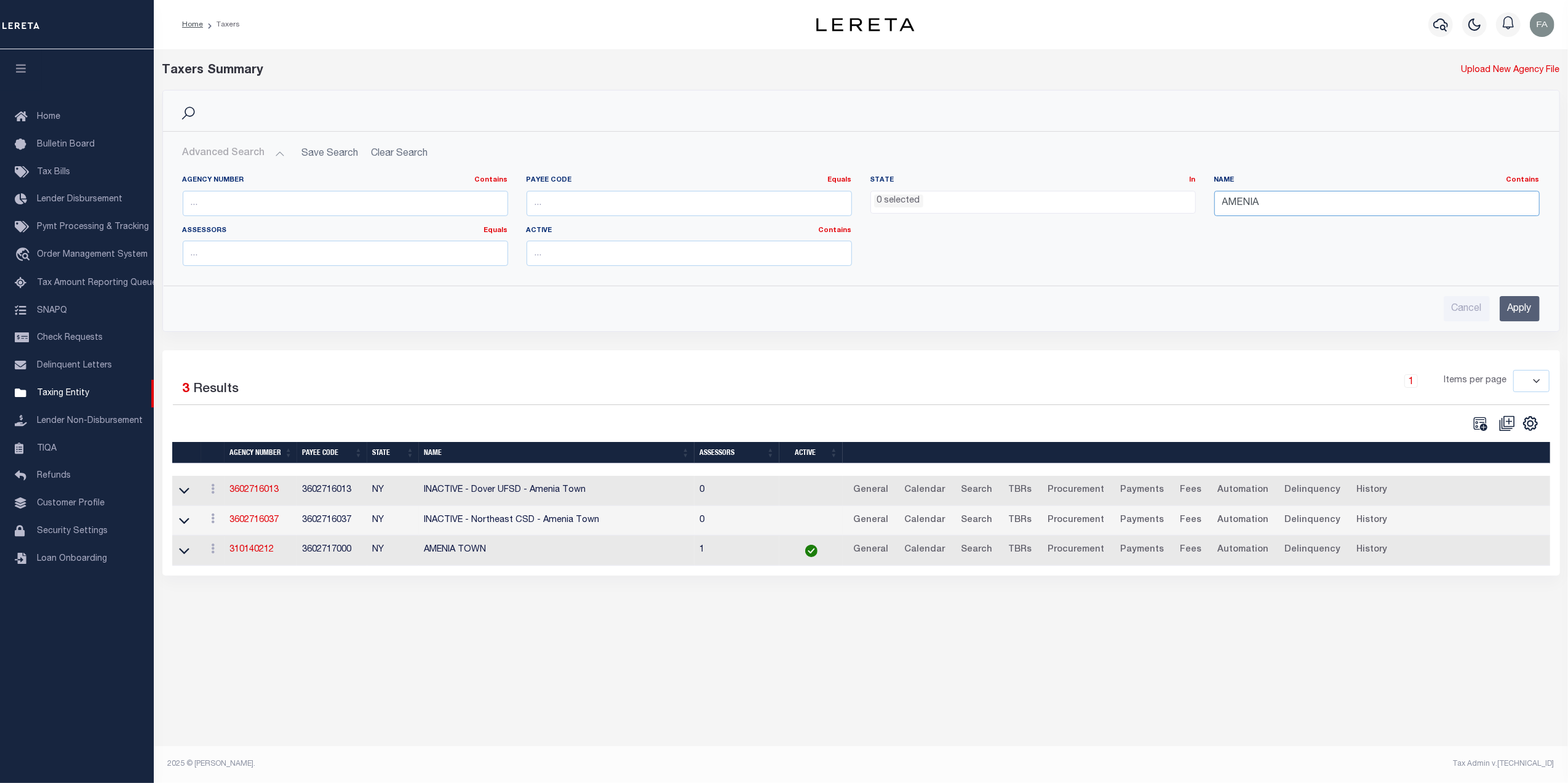
click at [1255, 205] on input "AMENIA" at bounding box center [1376, 203] width 325 height 25
paste input "060011301"
type input "060011301"
click at [1524, 304] on input "Apply" at bounding box center [1519, 309] width 40 height 25
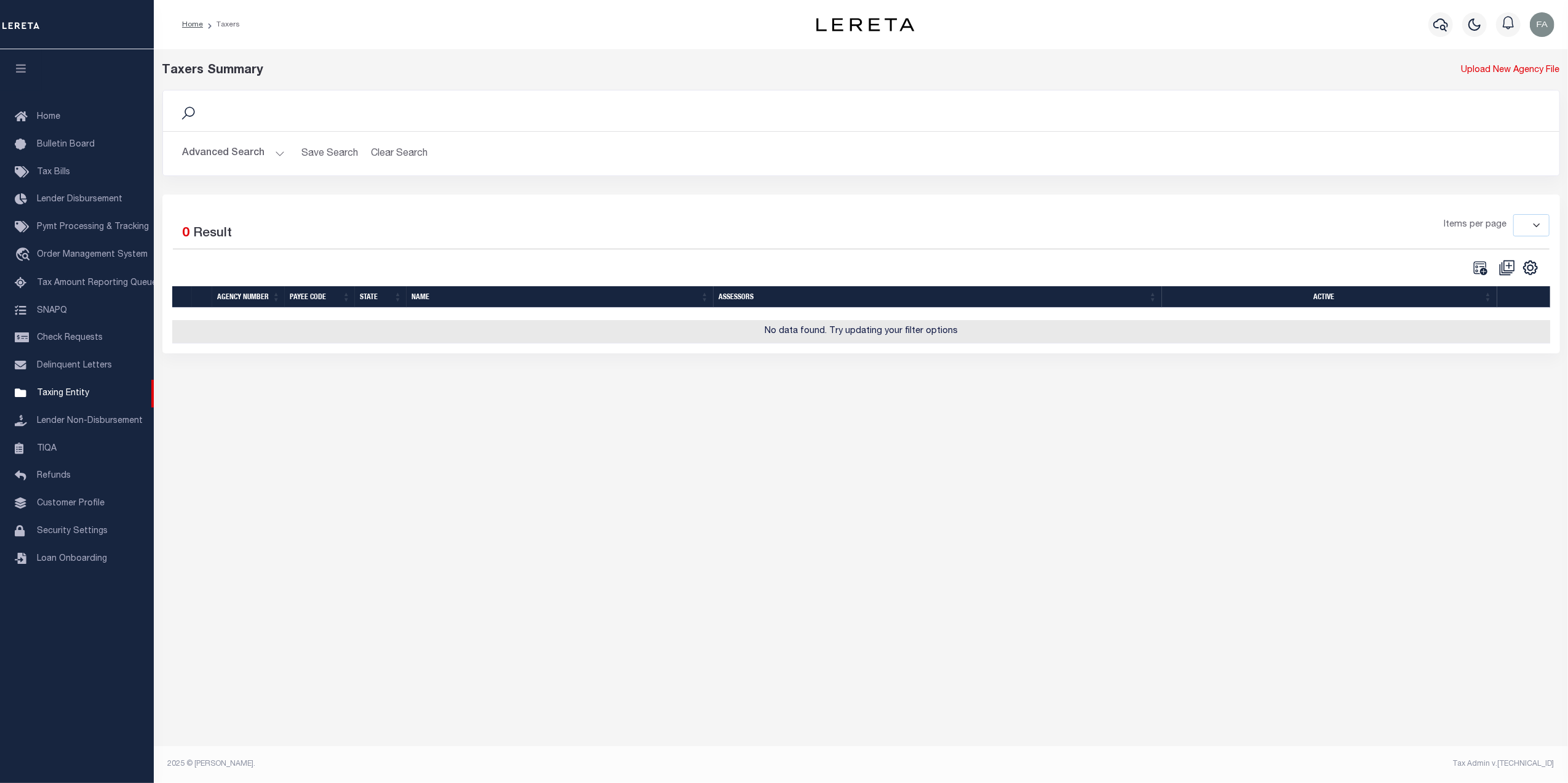
click at [233, 151] on button "Advanced Search" at bounding box center [233, 153] width 102 height 24
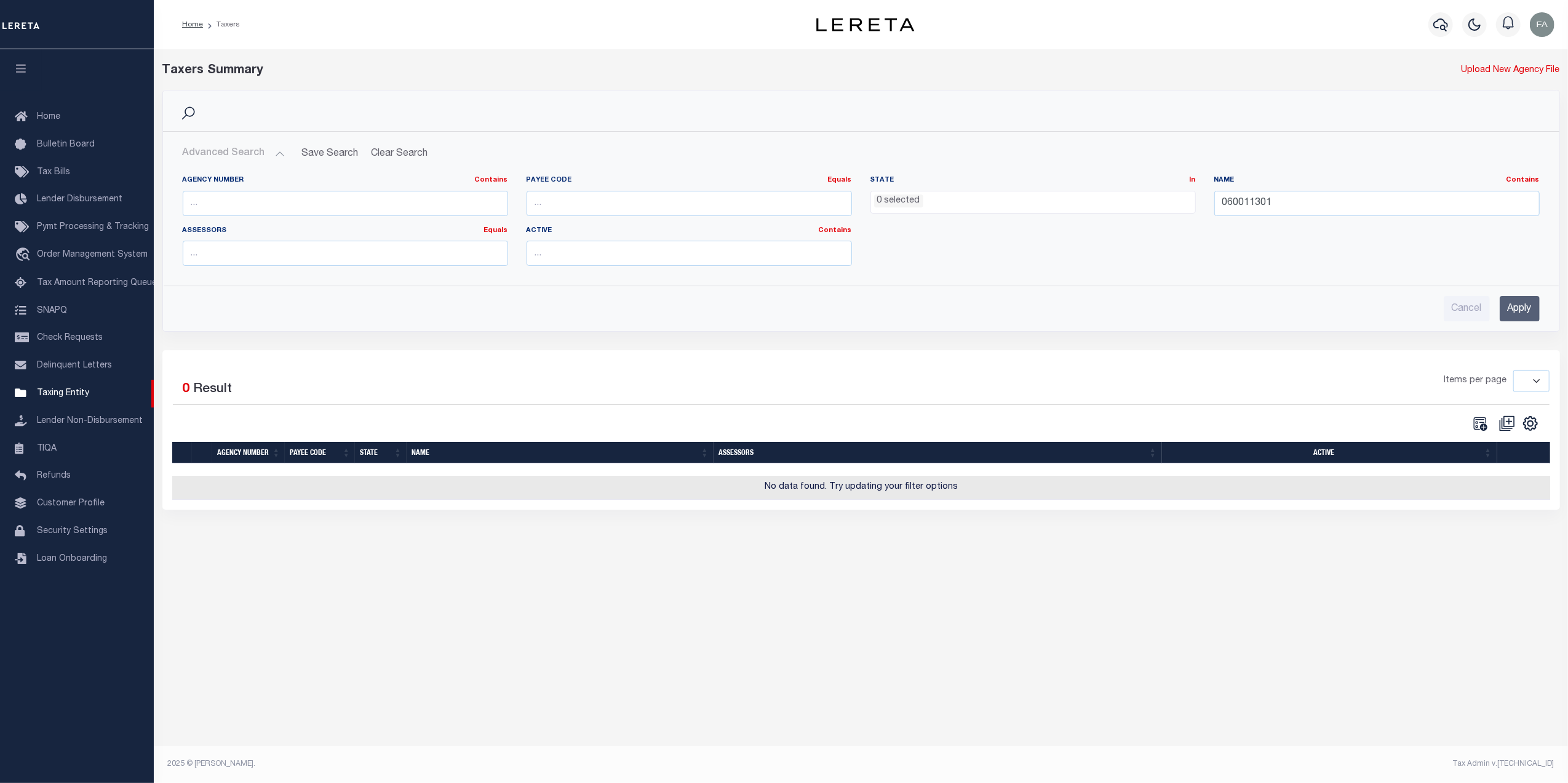
click at [1069, 191] on ul "0 selected" at bounding box center [1033, 200] width 324 height 17
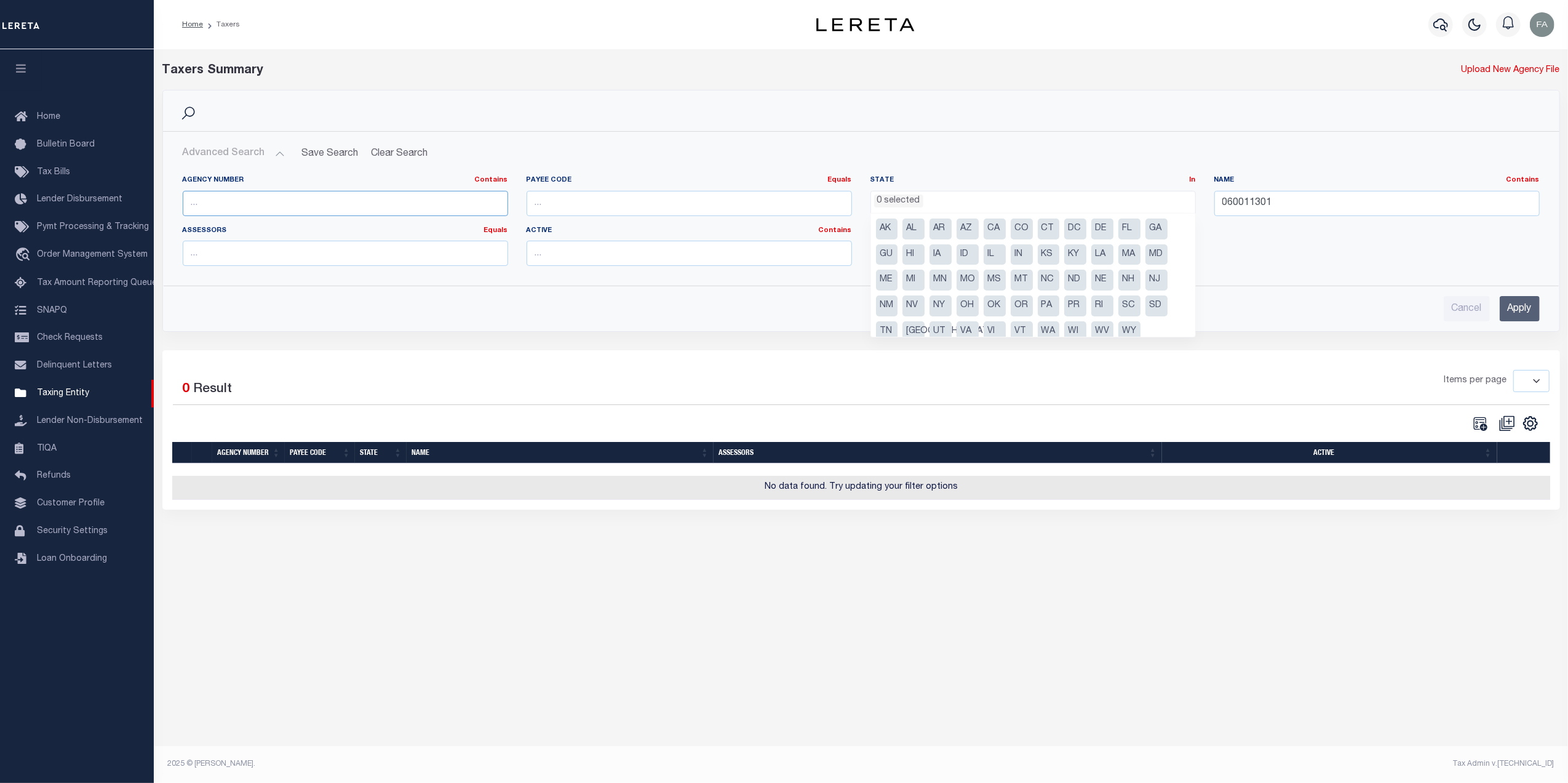
click at [440, 209] on input "text" at bounding box center [345, 203] width 325 height 25
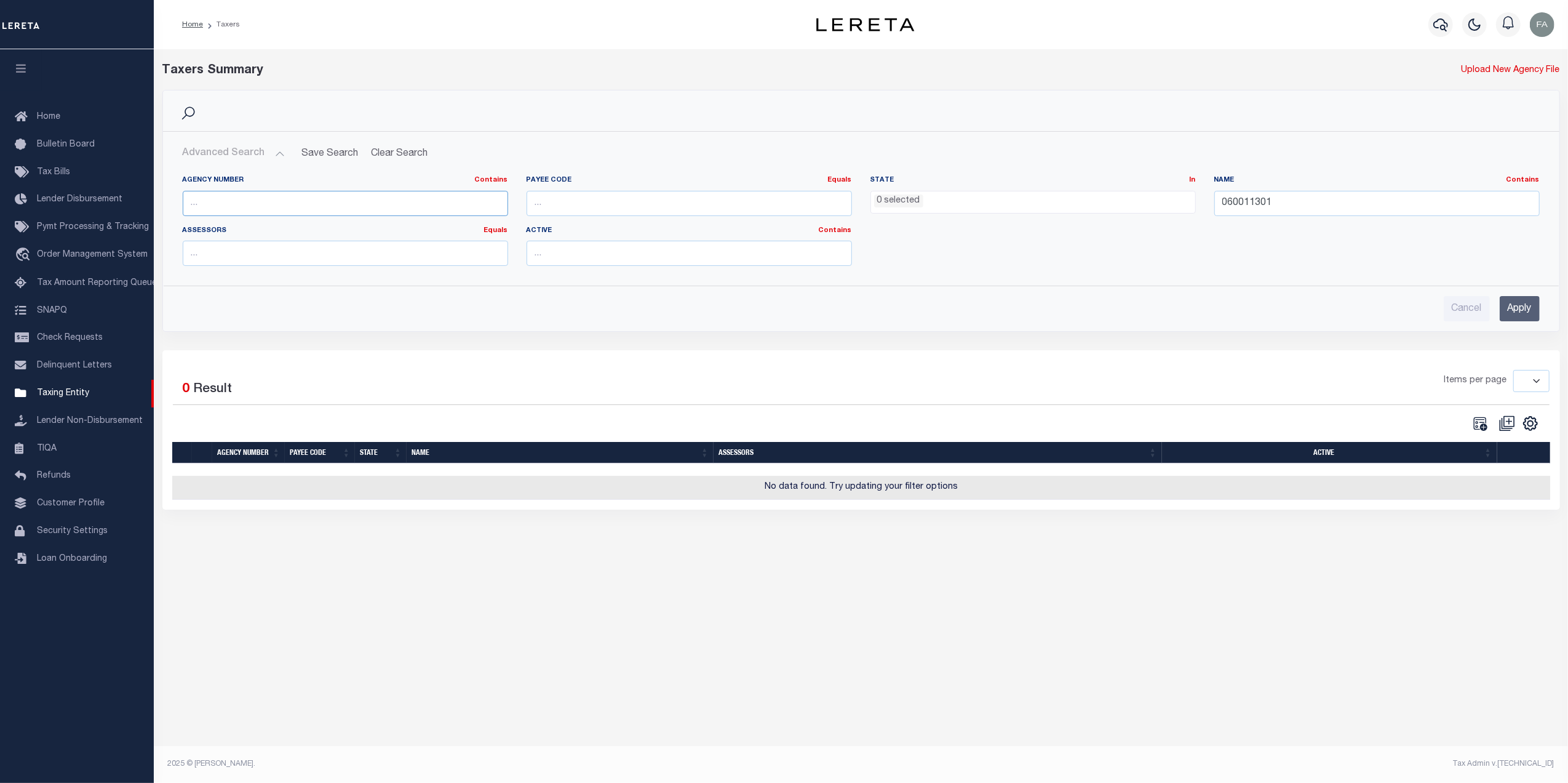
paste input "060011301"
type input "060011301"
click at [1336, 186] on label "Name Contains Contains Is" at bounding box center [1376, 181] width 325 height 11
click at [1356, 202] on input "060011301" at bounding box center [1376, 203] width 325 height 25
click at [1528, 308] on input "Apply" at bounding box center [1519, 309] width 40 height 25
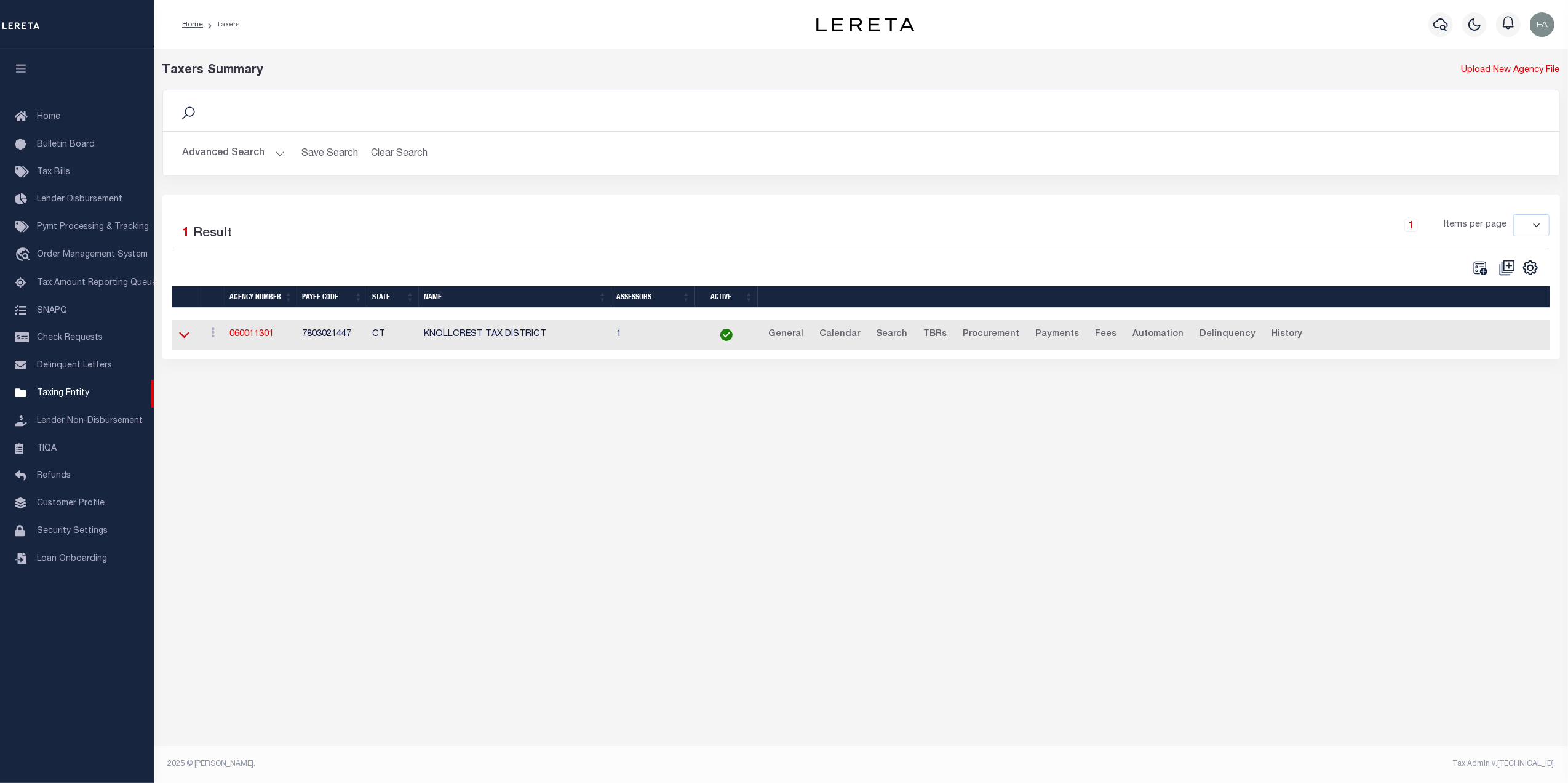
click at [188, 340] on icon at bounding box center [184, 335] width 11 height 13
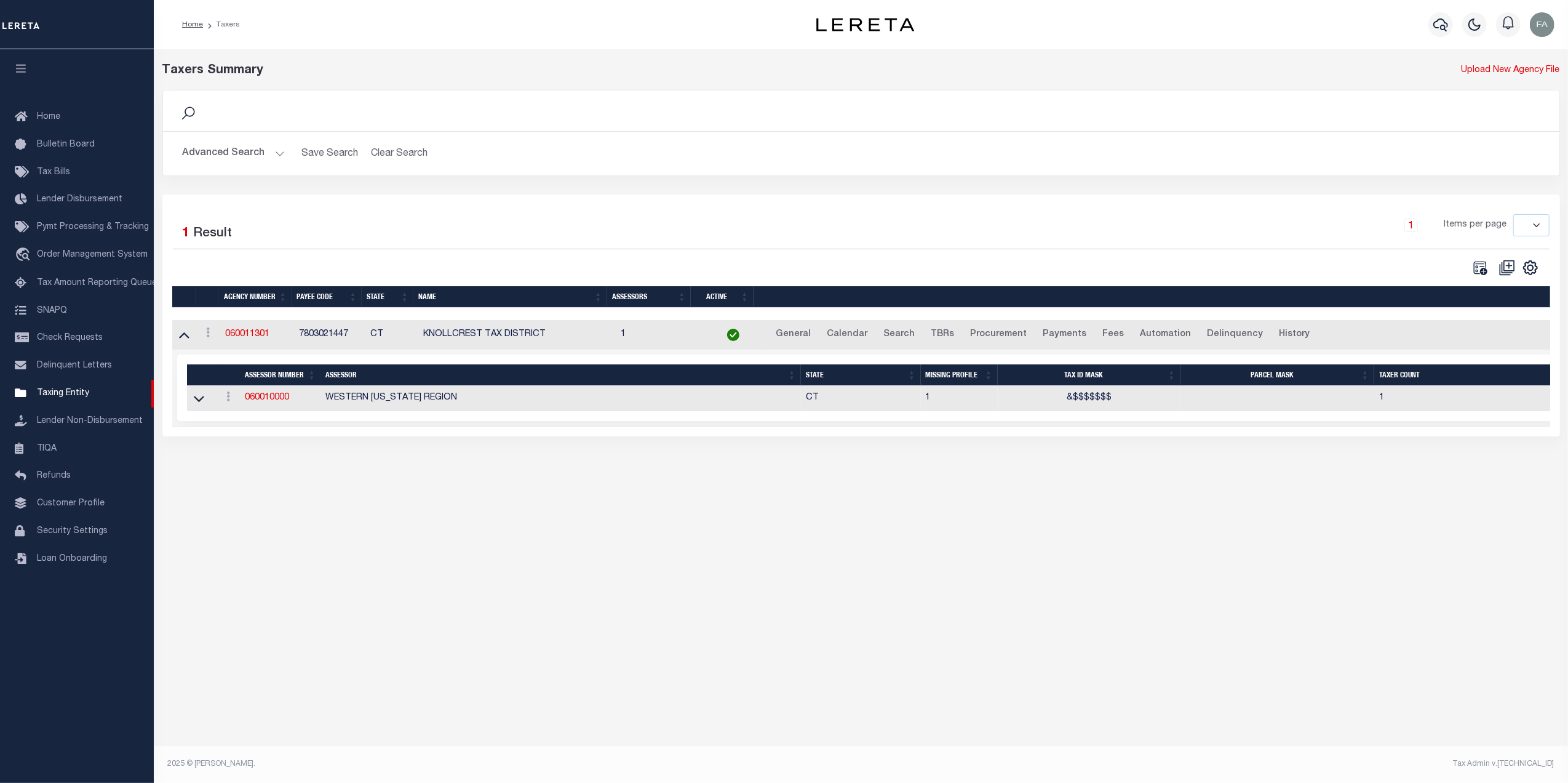
click at [315, 324] on td "7803021447" at bounding box center [329, 335] width 72 height 30
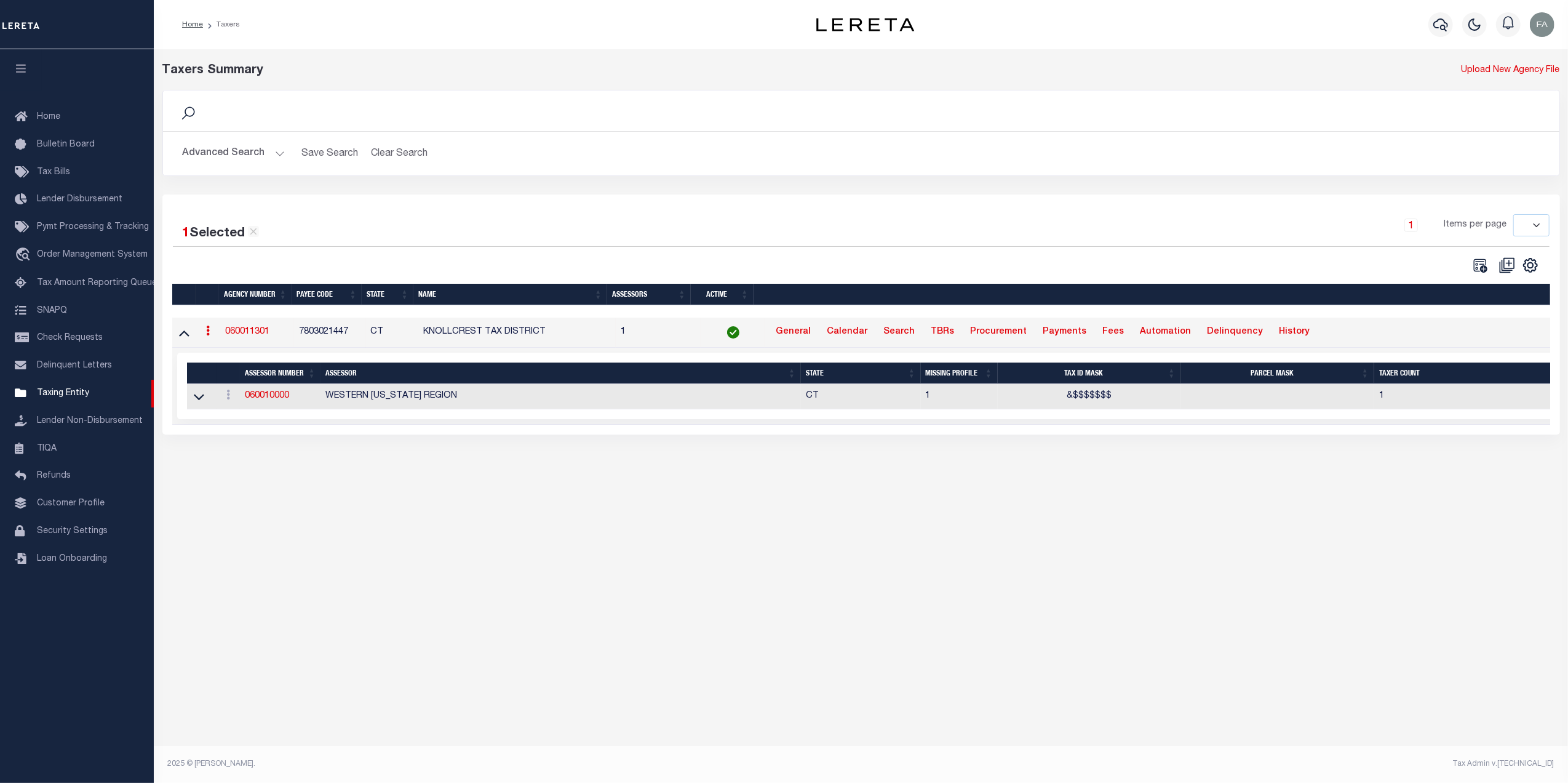
click at [264, 330] on link "060011301" at bounding box center [247, 332] width 44 height 8
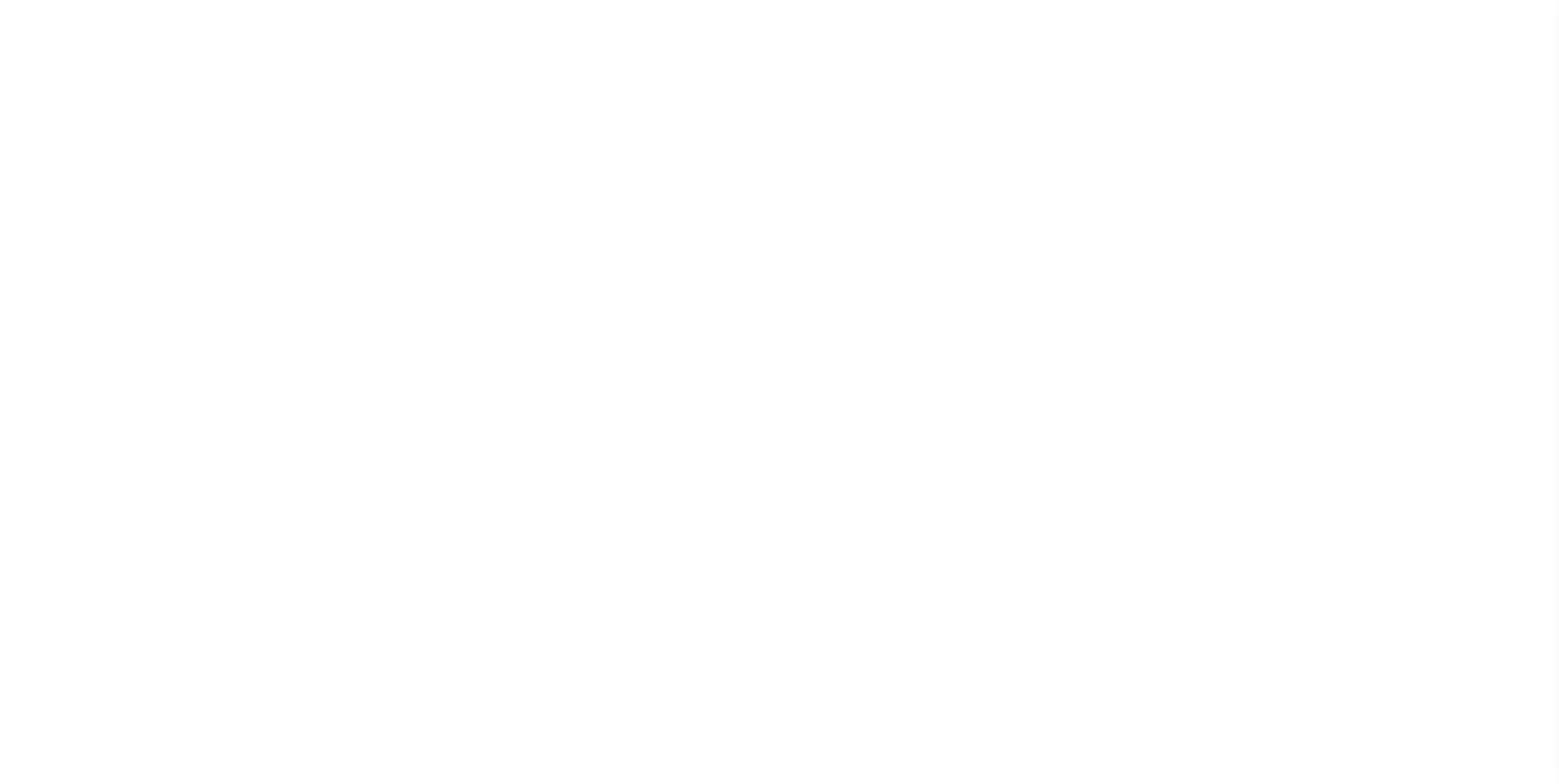
select select "2"
select select
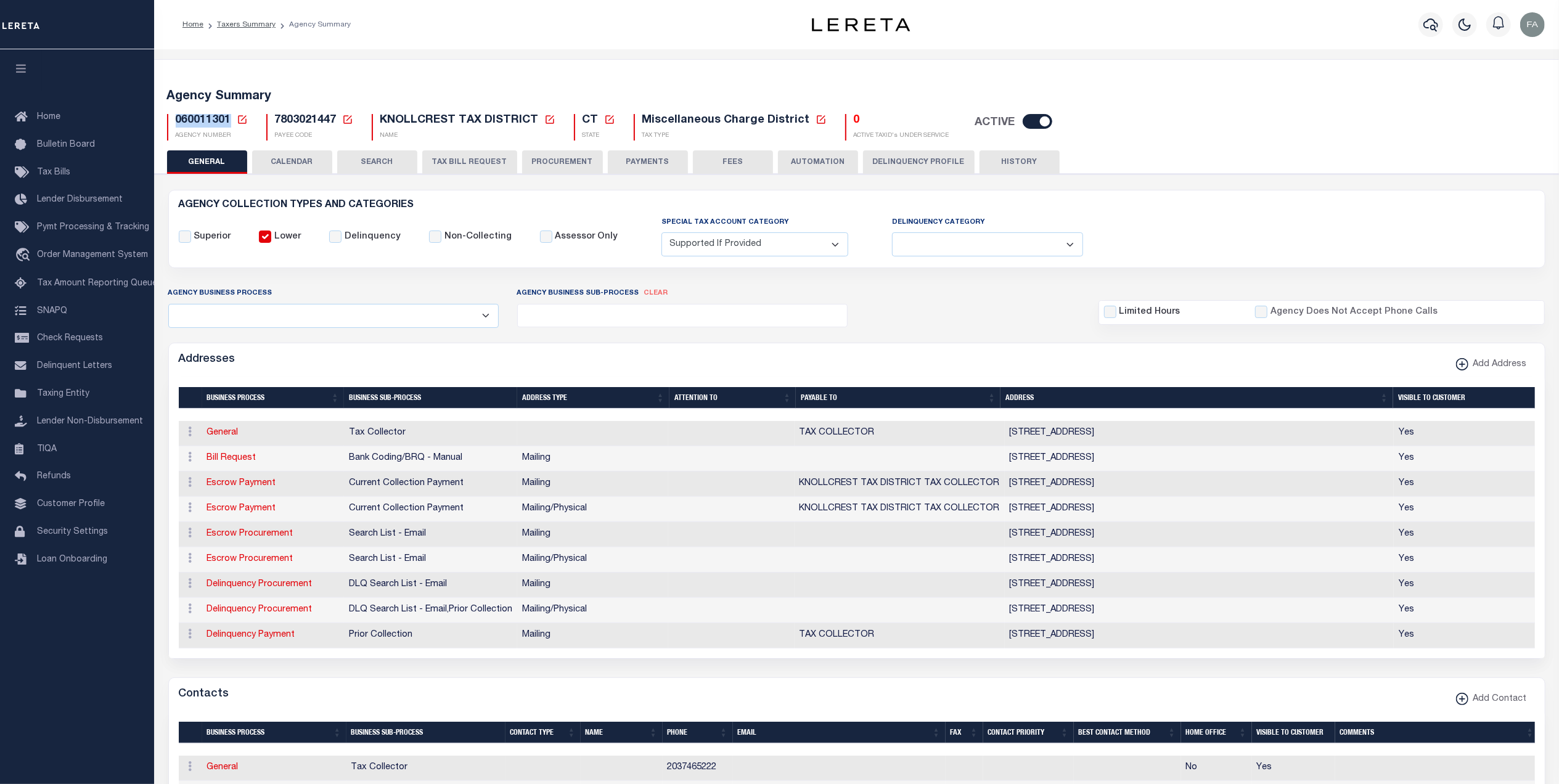
click at [310, 158] on button "CALENDAR" at bounding box center [292, 162] width 80 height 23
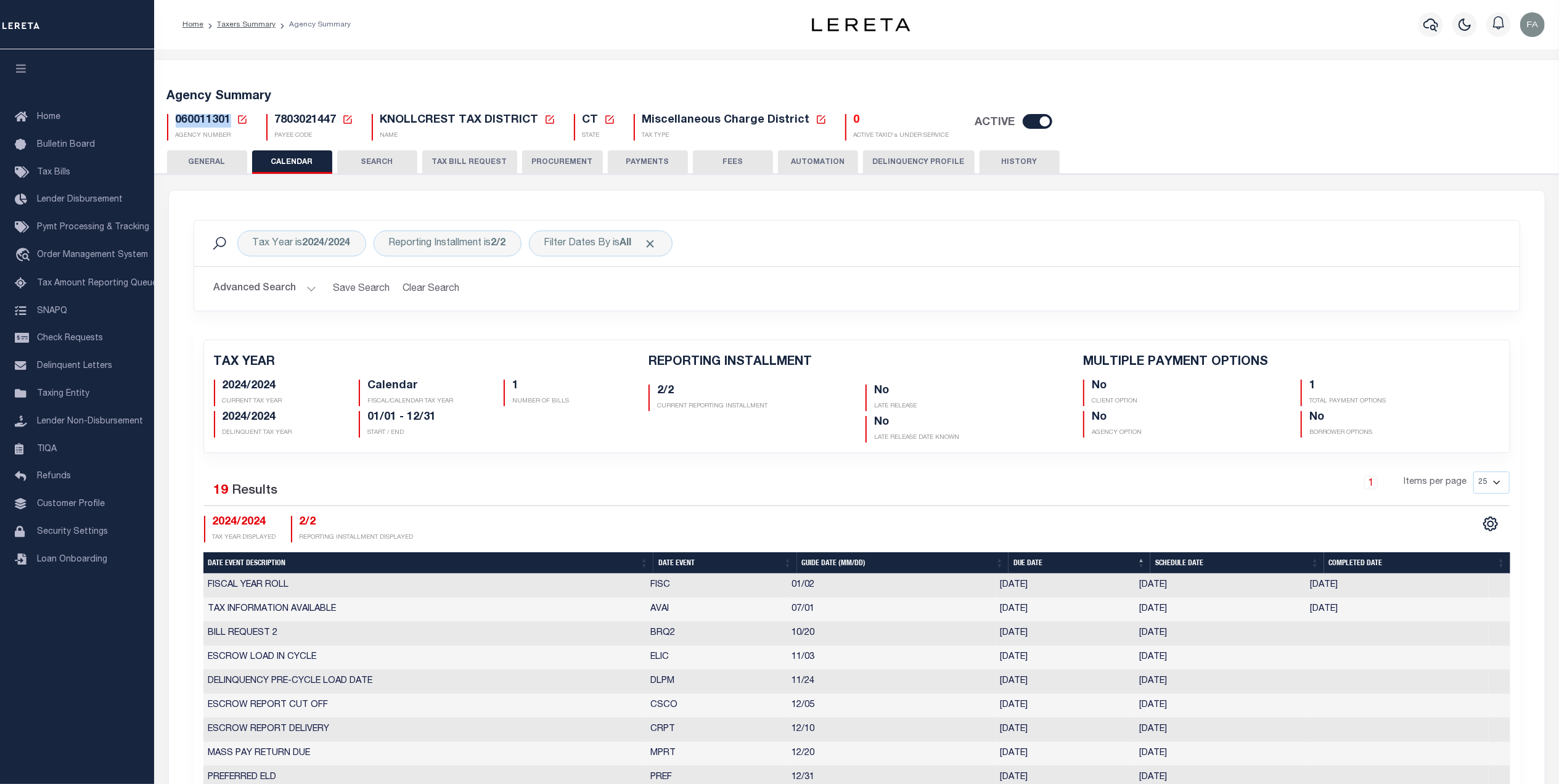
checkbox input "false"
type input "1"
